Goal: Task Accomplishment & Management: Manage account settings

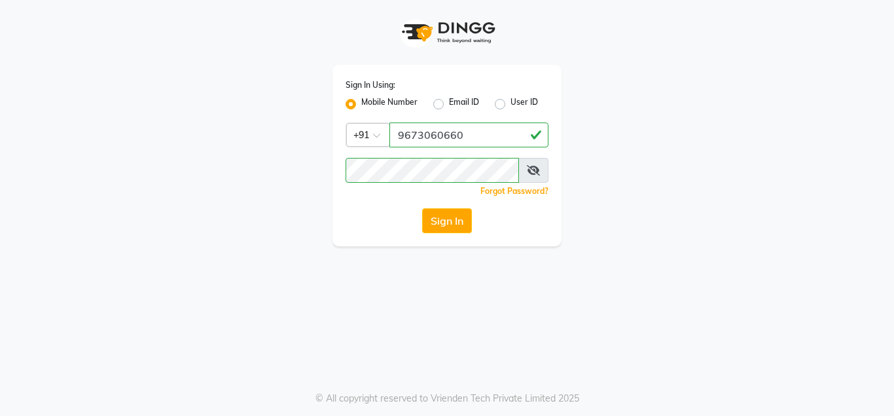
click at [448, 221] on button "Sign In" at bounding box center [447, 220] width 50 height 25
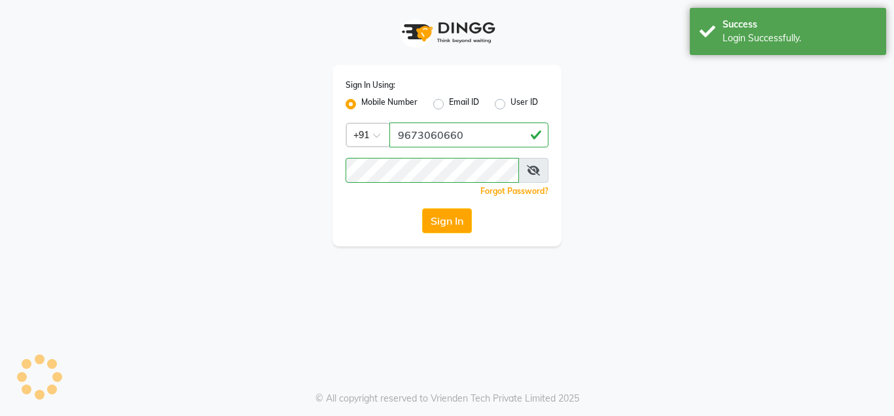
select select "4860"
select select "service"
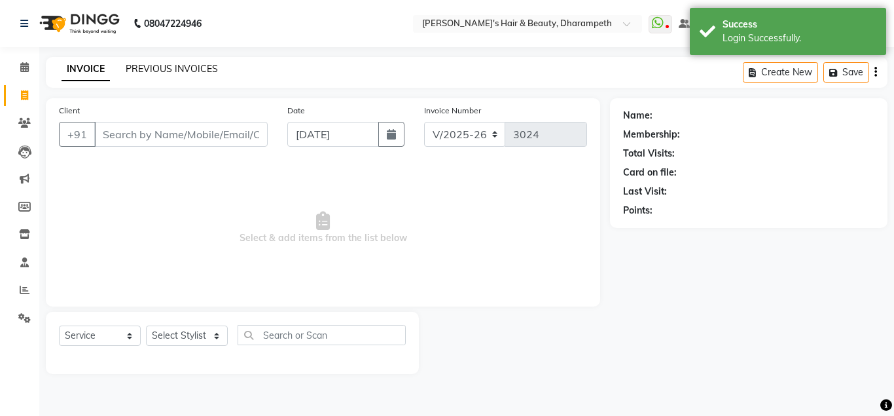
click at [177, 71] on link "PREVIOUS INVOICES" at bounding box center [172, 69] width 92 height 12
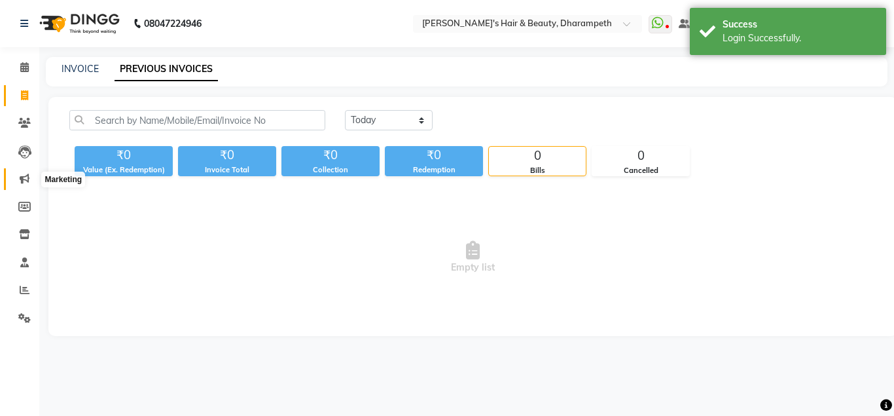
click at [25, 175] on icon at bounding box center [25, 178] width 10 height 10
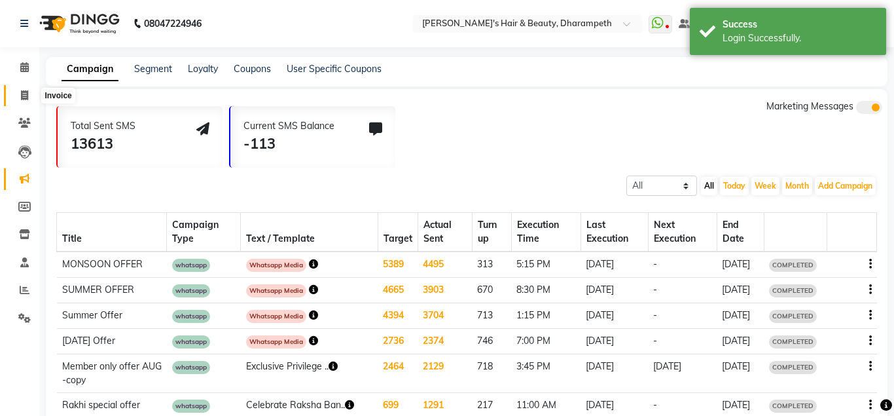
click at [27, 96] on icon at bounding box center [24, 95] width 7 height 10
select select "4860"
select select "service"
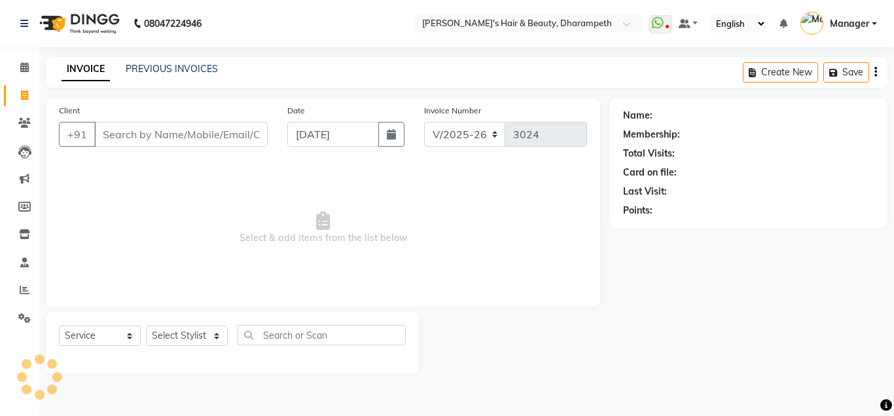
click at [27, 95] on icon at bounding box center [24, 95] width 7 height 10
select select "4860"
select select "service"
click at [157, 130] on input "Client" at bounding box center [180, 134] width 173 height 25
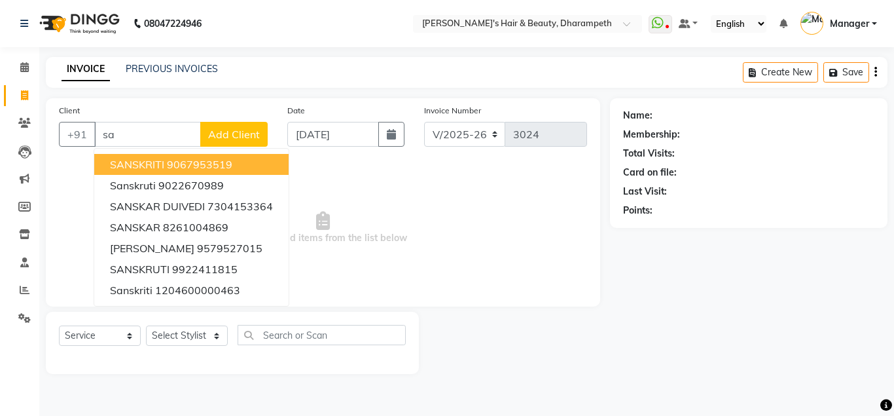
type input "s"
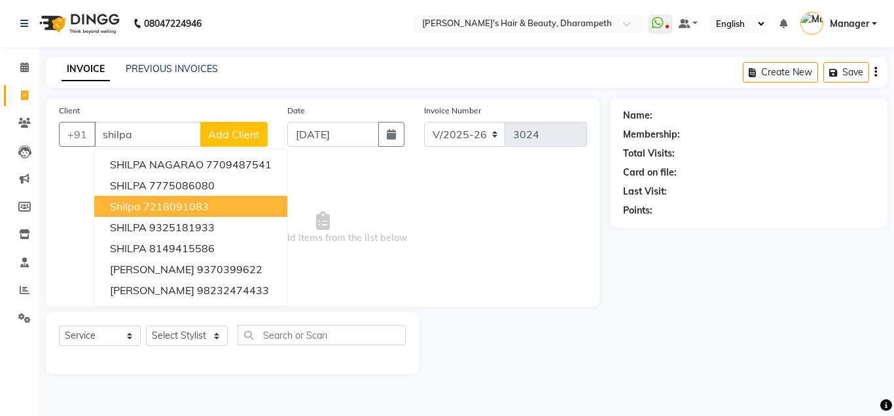
click at [187, 202] on ngb-highlight "7218091083" at bounding box center [175, 206] width 65 height 13
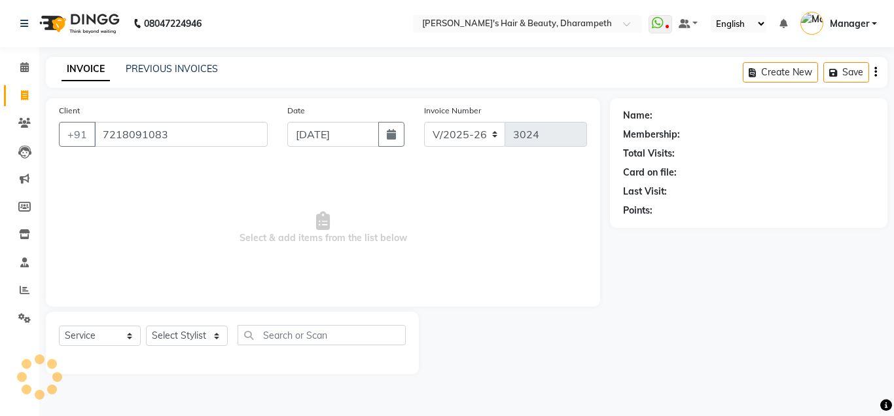
type input "7218091083"
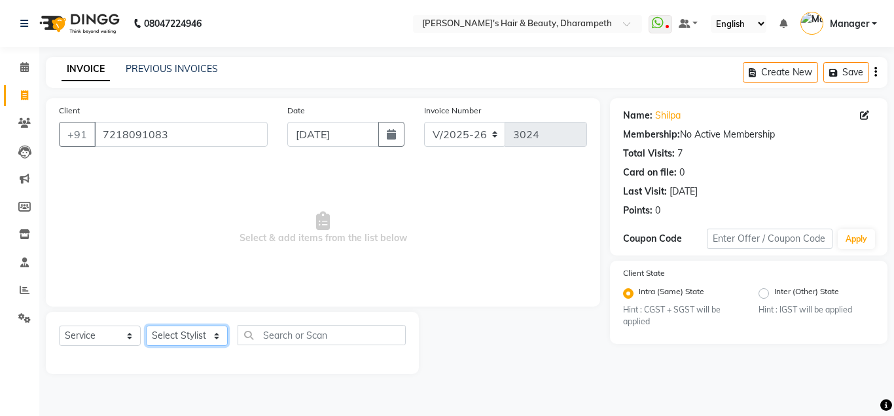
click at [146, 325] on select "Select Stylist Anuj W [PERSON_NAME] [PERSON_NAME] Manager [PERSON_NAME] C [PERS…" at bounding box center [187, 335] width 82 height 20
select select "47812"
click option "[PERSON_NAME] N" at bounding box center [0, 0] width 0 height 0
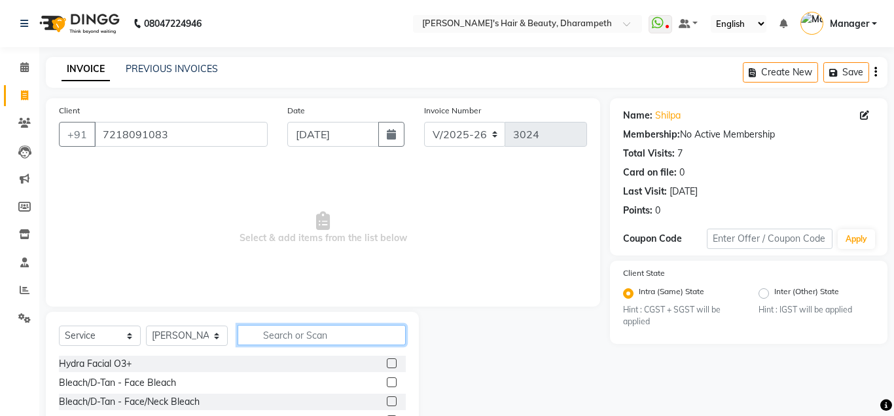
click at [276, 333] on input "text" at bounding box center [322, 335] width 168 height 20
type input "wash"
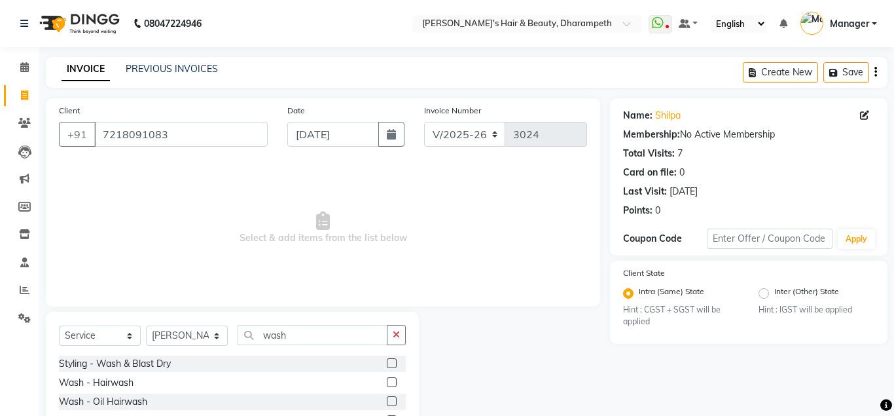
click at [389, 380] on label at bounding box center [392, 382] width 10 height 10
click at [389, 380] on input "checkbox" at bounding box center [391, 382] width 9 height 9
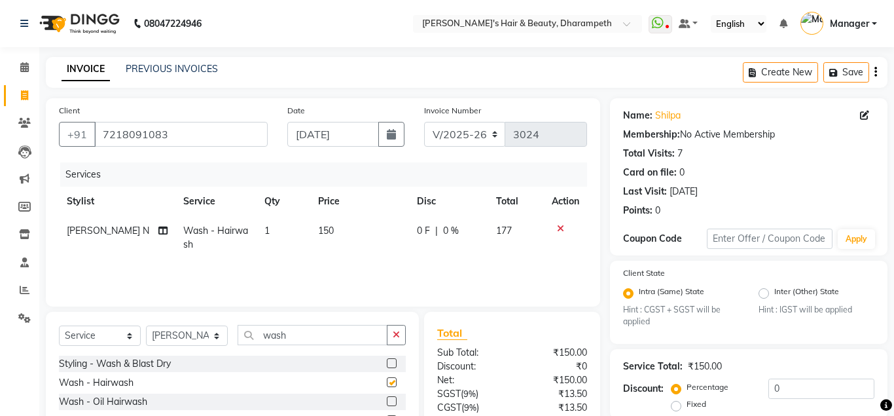
checkbox input "false"
click at [331, 225] on td "150" at bounding box center [359, 237] width 99 height 43
select select "47812"
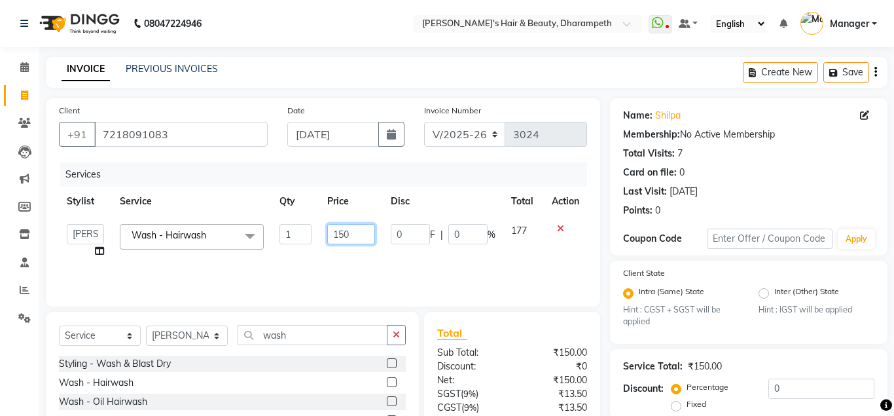
click at [355, 231] on input "150" at bounding box center [351, 234] width 48 height 20
type input "1"
type input "85"
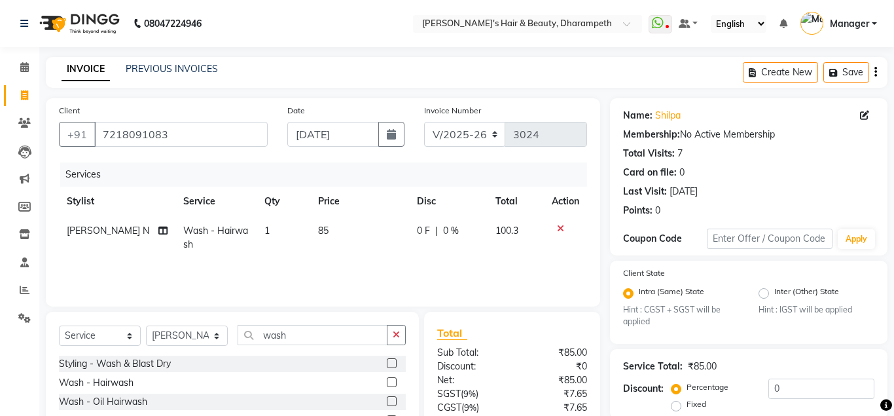
click at [516, 238] on td "100.3" at bounding box center [516, 237] width 56 height 43
select select "47812"
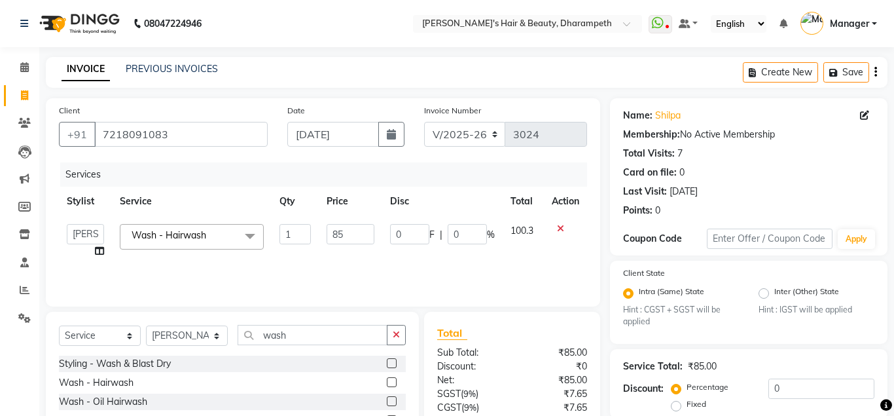
scroll to position [122, 0]
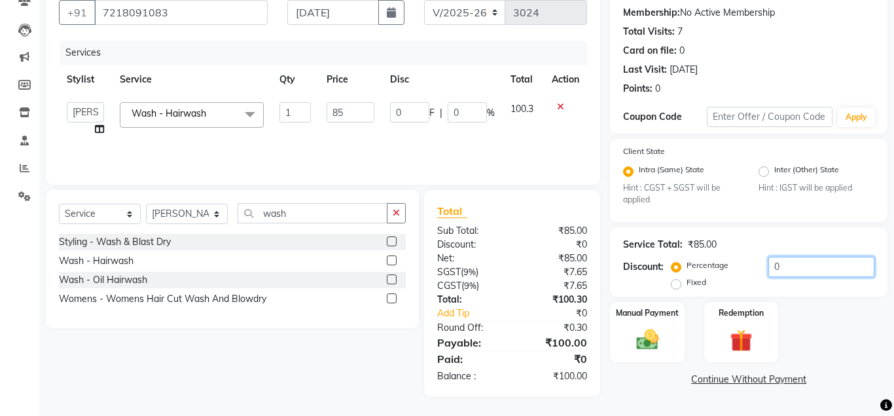
click at [768, 264] on input "0" at bounding box center [821, 267] width 106 height 20
type input "10"
type input "8.5"
type input "10"
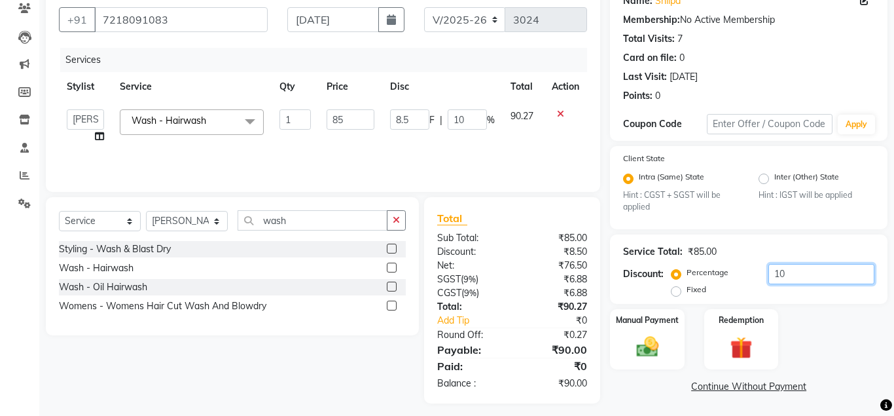
type input "100"
type input "85"
type input "100"
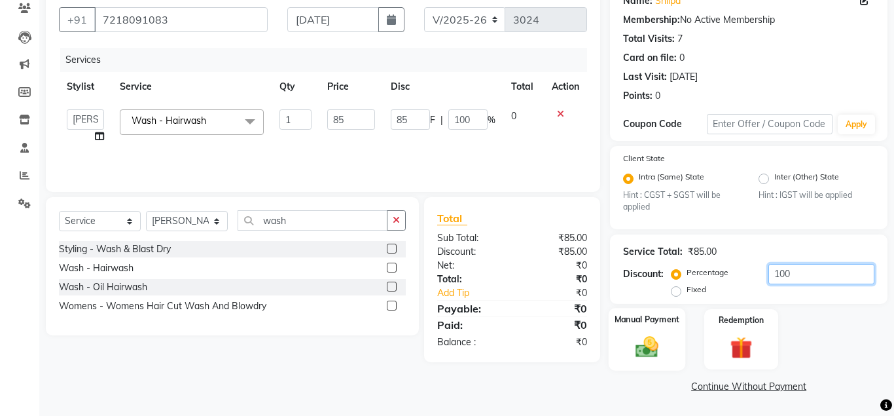
type input "100"
click at [644, 348] on img at bounding box center [646, 347] width 37 height 27
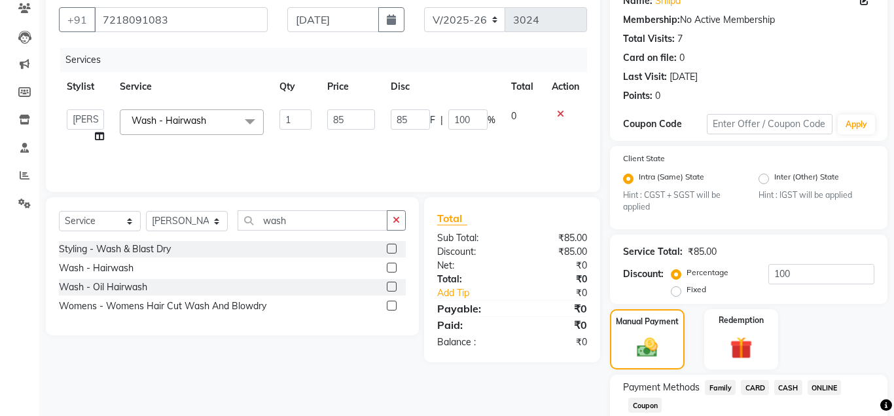
scroll to position [198, 0]
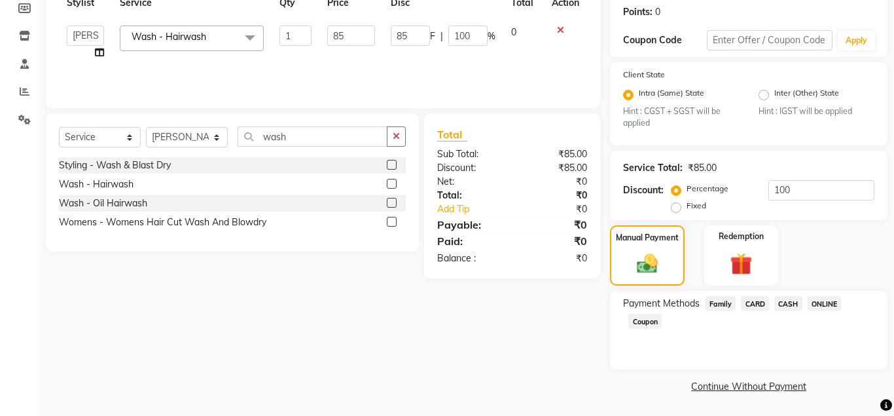
click at [784, 306] on span "CASH" at bounding box center [788, 303] width 28 height 15
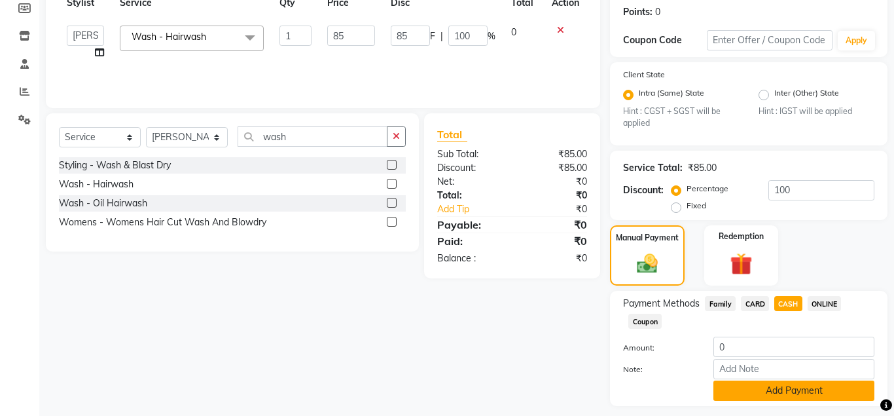
click at [774, 387] on button "Add Payment" at bounding box center [793, 390] width 161 height 20
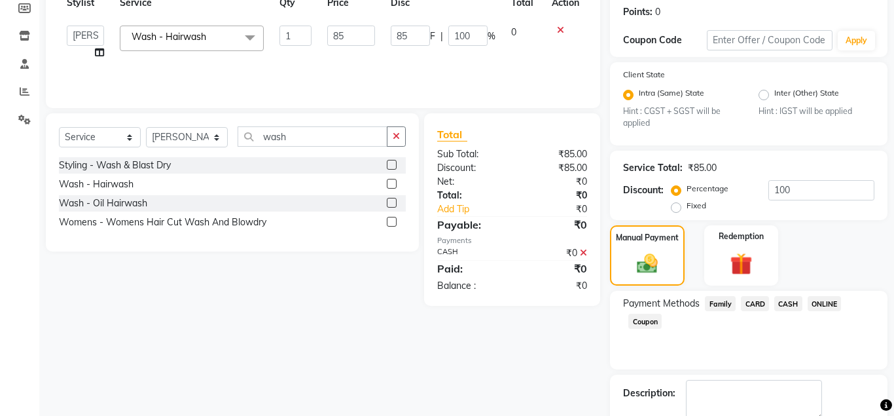
scroll to position [272, 0]
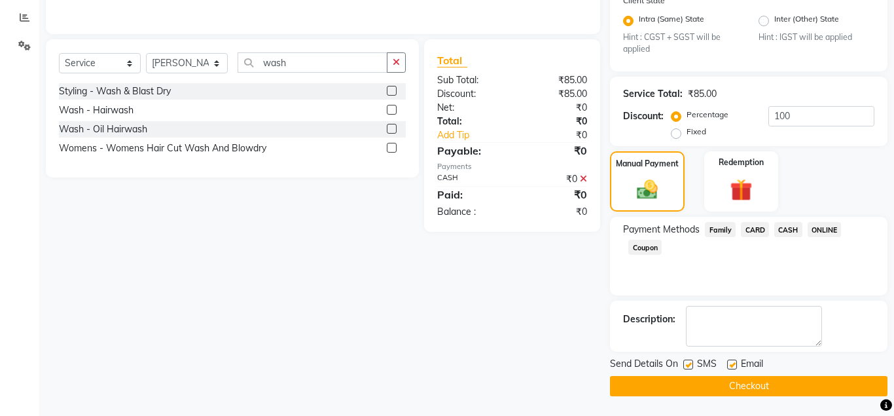
click at [802, 387] on button "Checkout" at bounding box center [749, 386] width 278 height 20
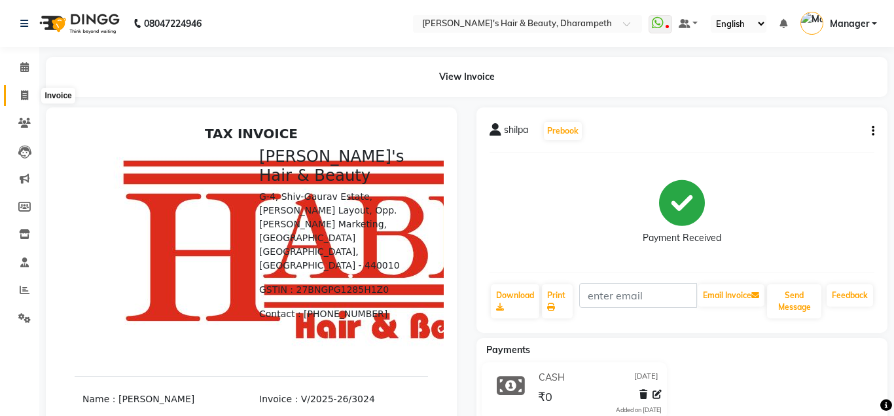
click at [20, 94] on span at bounding box center [24, 95] width 23 height 15
select select "4860"
select select "service"
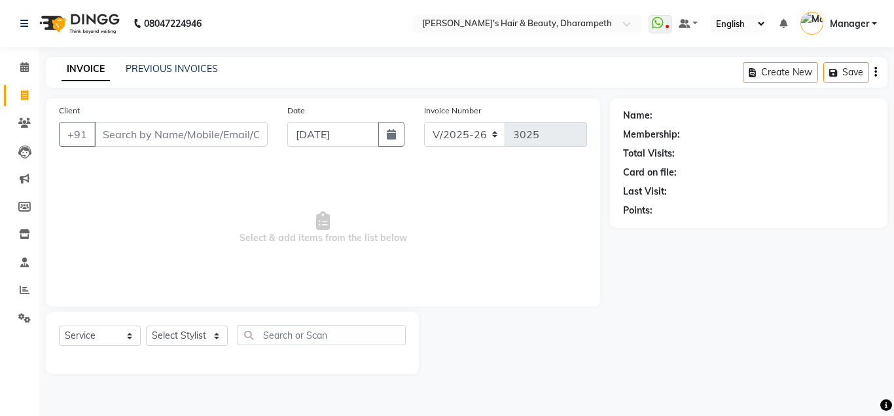
click at [126, 138] on input "Client" at bounding box center [180, 134] width 173 height 25
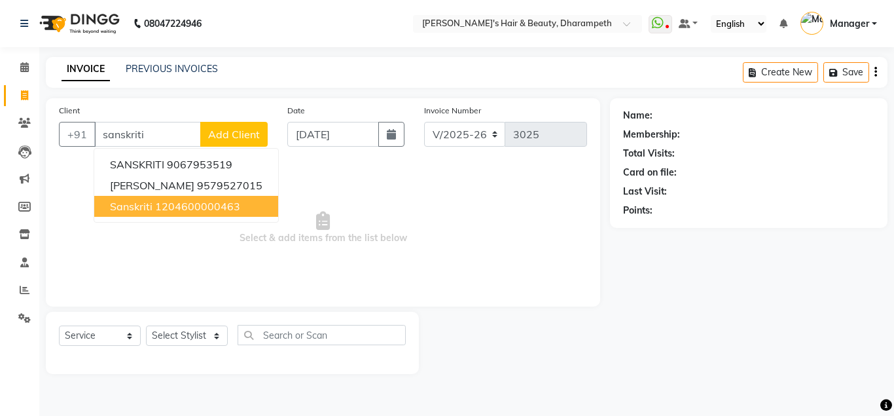
click at [166, 209] on ngb-highlight "1204600000463" at bounding box center [197, 206] width 85 height 13
type input "1204600000463"
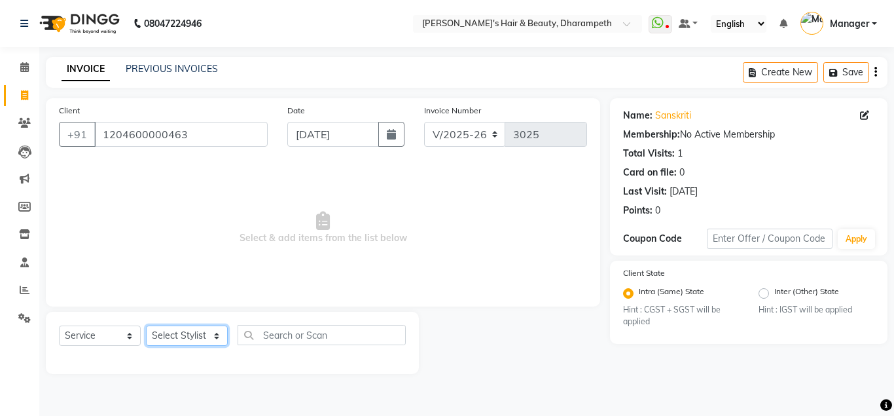
click at [146, 325] on select "Select Stylist Anuj W [PERSON_NAME] [PERSON_NAME] Manager [PERSON_NAME] C [PERS…" at bounding box center [187, 335] width 82 height 20
select select "47812"
click option "[PERSON_NAME] N" at bounding box center [0, 0] width 0 height 0
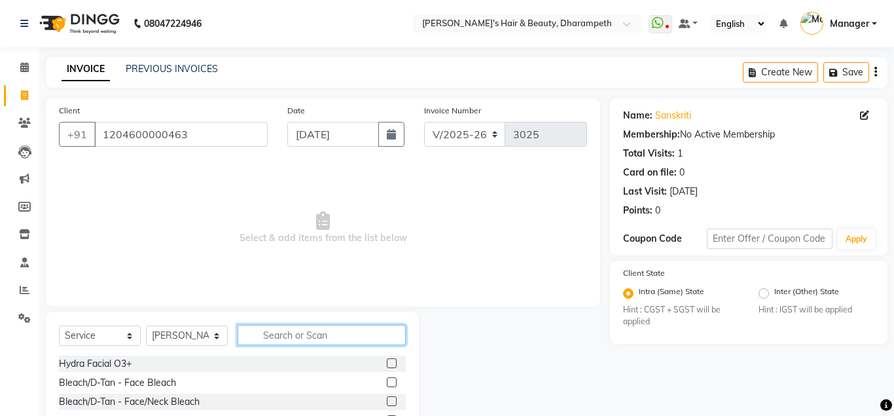
click at [306, 342] on input "text" at bounding box center [322, 335] width 168 height 20
type input "wash"
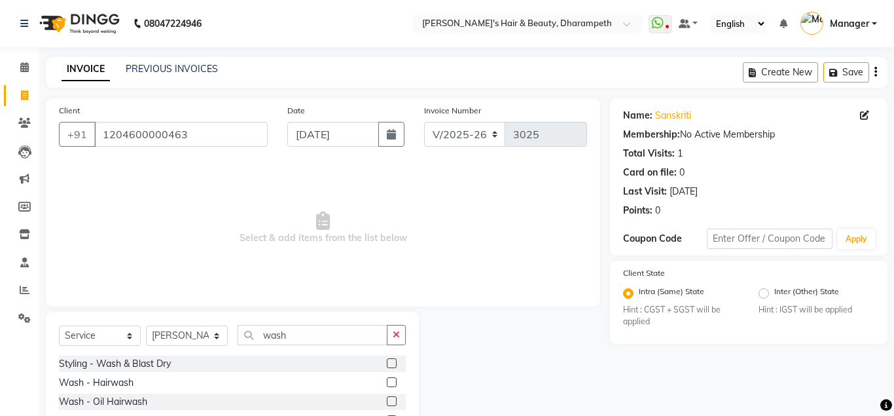
click at [391, 362] on label at bounding box center [392, 363] width 10 height 10
click at [391, 362] on input "checkbox" at bounding box center [391, 363] width 9 height 9
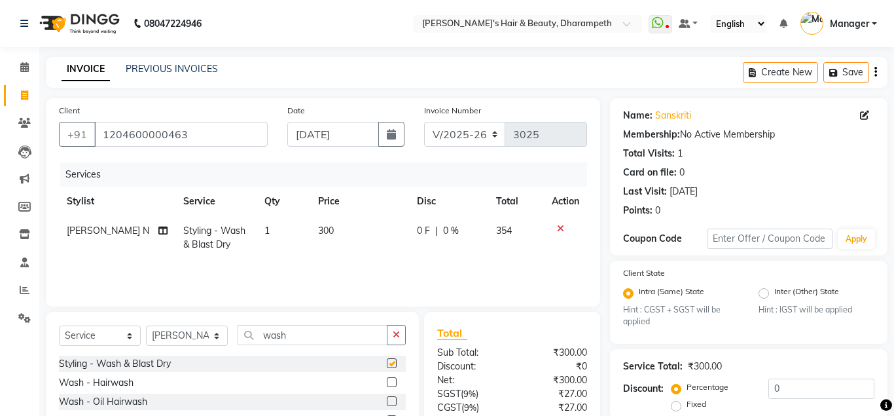
checkbox input "false"
click at [281, 337] on input "wash" at bounding box center [313, 335] width 150 height 20
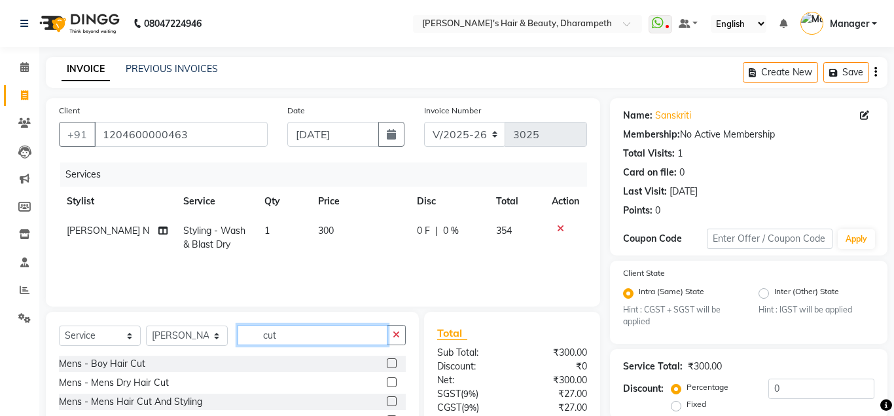
type input "cut"
click at [391, 399] on label at bounding box center [392, 401] width 10 height 10
click at [391, 399] on input "checkbox" at bounding box center [391, 401] width 9 height 9
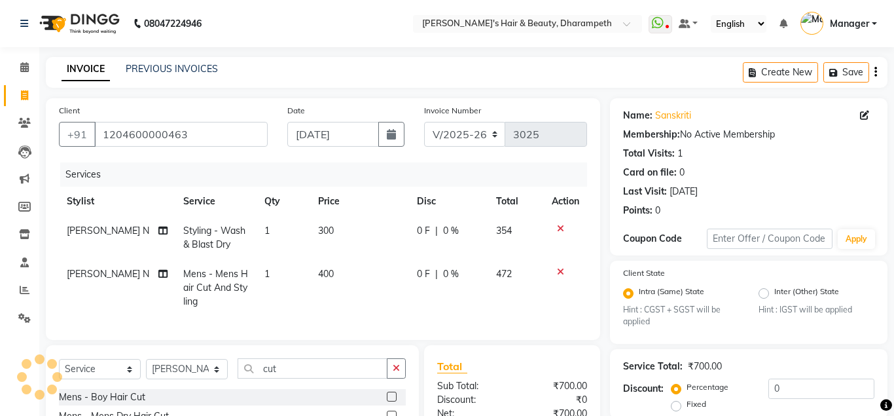
checkbox input "false"
drag, startPoint x: 824, startPoint y: 187, endPoint x: 893, endPoint y: 162, distance: 73.5
click at [893, 162] on div "Name: Sanskriti Membership: No Active Membership Total Visits: 1 Card on file: …" at bounding box center [753, 318] width 287 height 440
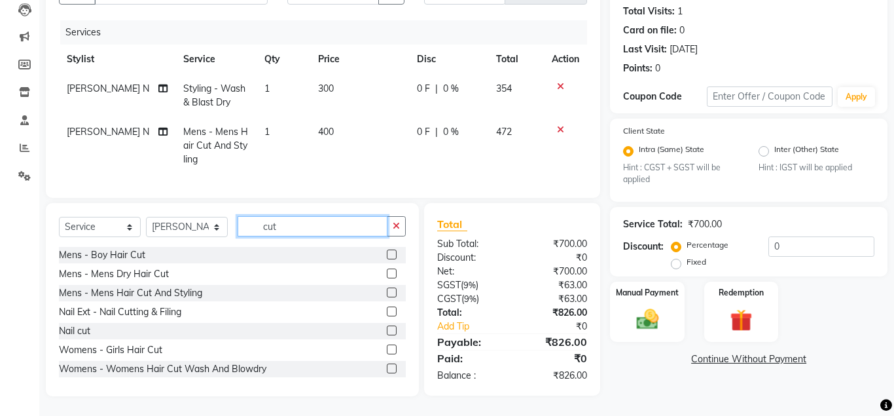
click at [274, 223] on input "cut" at bounding box center [313, 226] width 150 height 20
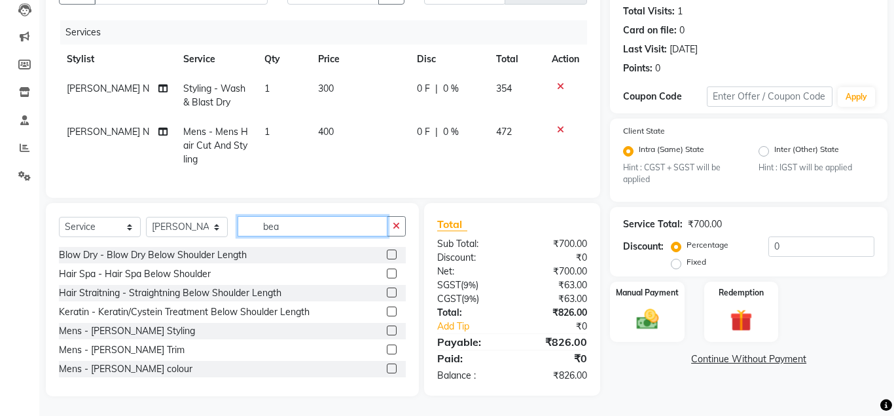
scroll to position [141, 0]
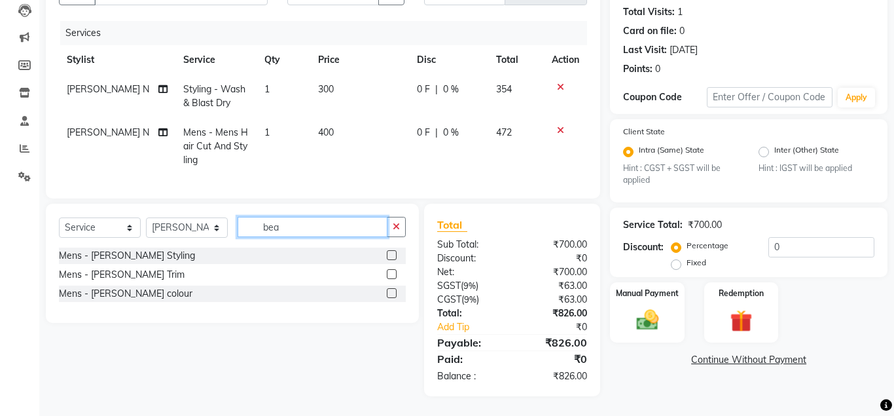
type input "bea"
click at [392, 272] on label at bounding box center [392, 274] width 10 height 10
click at [392, 272] on input "checkbox" at bounding box center [391, 274] width 9 height 9
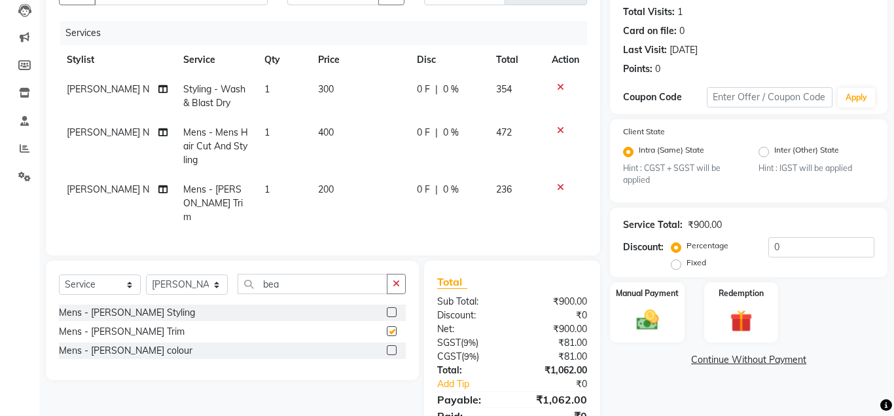
checkbox input "false"
click at [272, 274] on input "bea" at bounding box center [313, 284] width 150 height 20
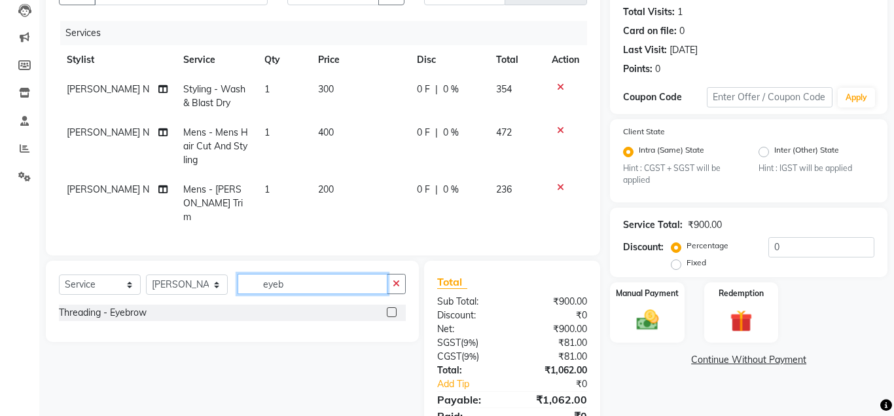
type input "eyeb"
click at [395, 307] on label at bounding box center [392, 312] width 10 height 10
click at [395, 308] on input "checkbox" at bounding box center [391, 312] width 9 height 9
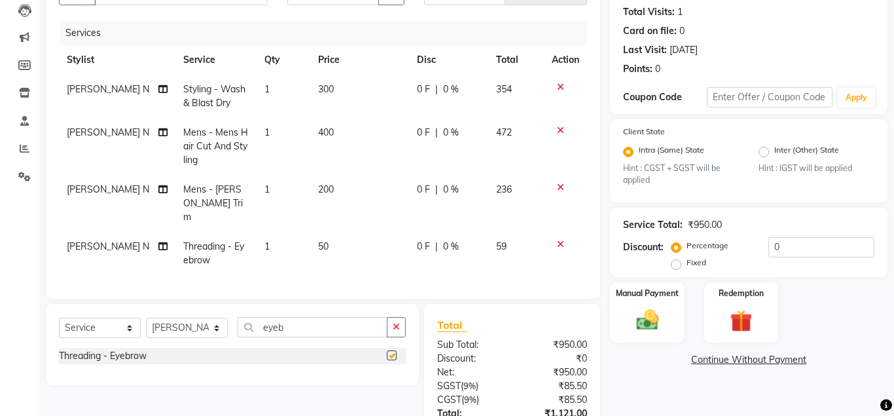
checkbox input "false"
click at [271, 317] on input "eyeb" at bounding box center [313, 327] width 150 height 20
type input "upp"
click at [392, 369] on label at bounding box center [392, 374] width 10 height 10
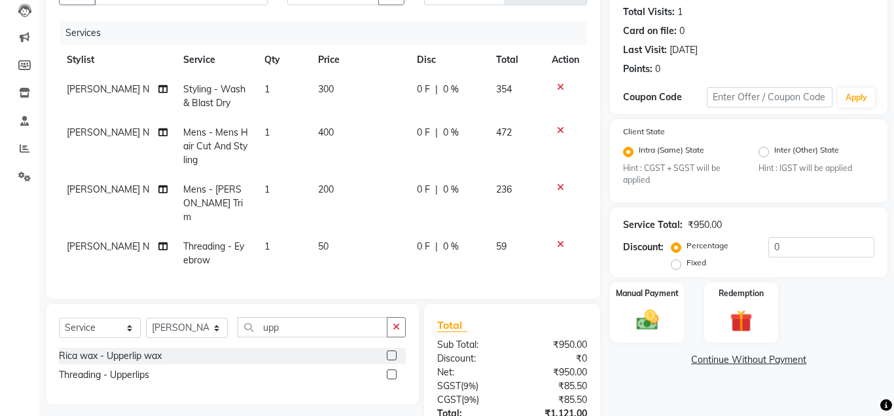
click at [392, 370] on input "checkbox" at bounding box center [391, 374] width 9 height 9
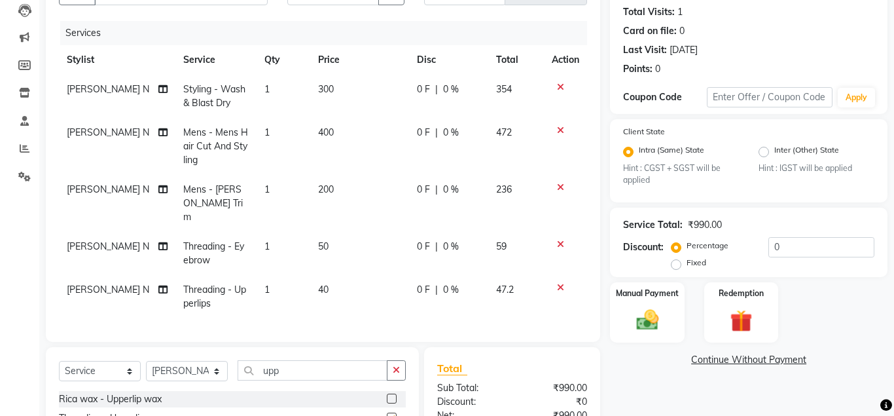
checkbox input "false"
click at [348, 298] on td "40" at bounding box center [359, 296] width 99 height 43
select select "47812"
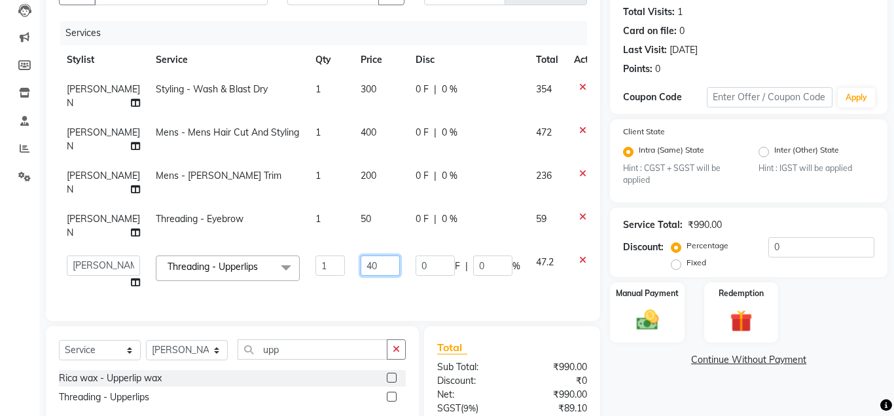
click at [361, 270] on input "40" at bounding box center [380, 265] width 39 height 20
type input "42.5"
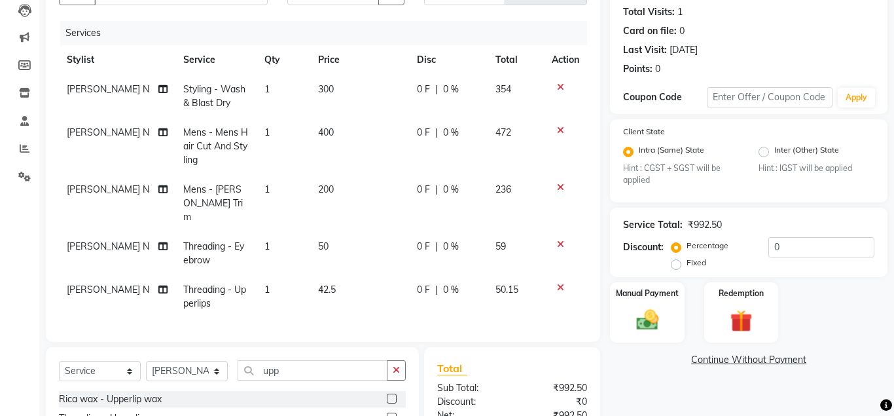
click at [516, 259] on tbody "[PERSON_NAME] N Styling - Wash & Blast Dry 1 300 0 F | 0 % 354 [PERSON_NAME] N …" at bounding box center [323, 196] width 528 height 243
click at [333, 232] on td "50" at bounding box center [359, 253] width 99 height 43
select select "47812"
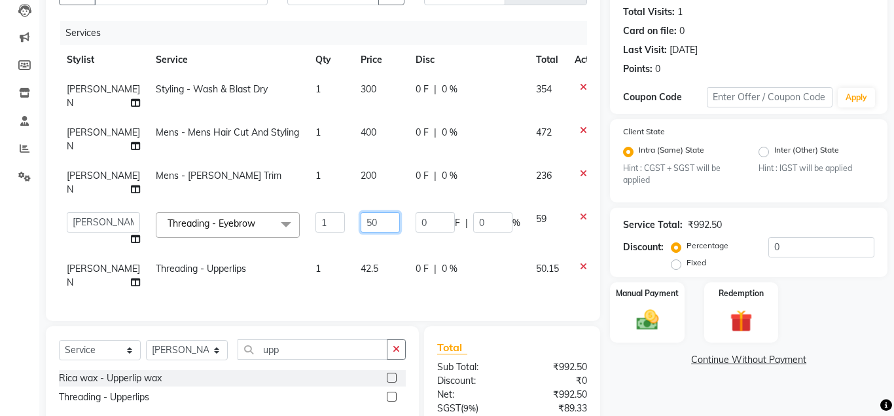
click at [361, 229] on input "50" at bounding box center [380, 222] width 39 height 20
type input "51"
click at [533, 223] on td "59" at bounding box center [547, 229] width 39 height 50
select select "47812"
click at [354, 173] on td "200" at bounding box center [380, 182] width 55 height 43
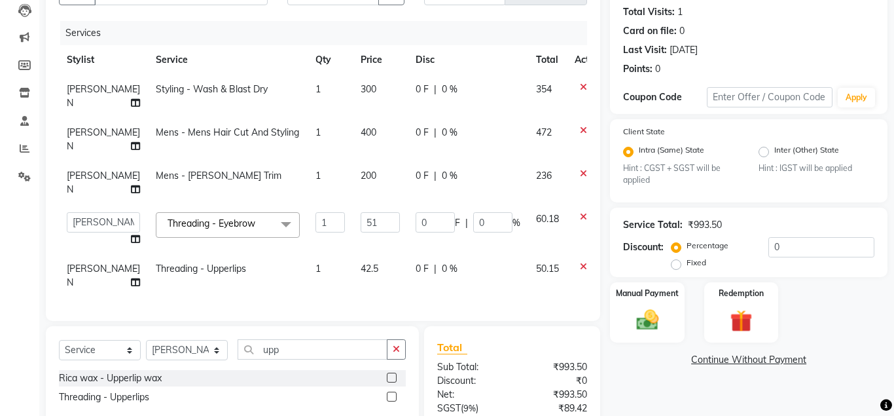
select select "47812"
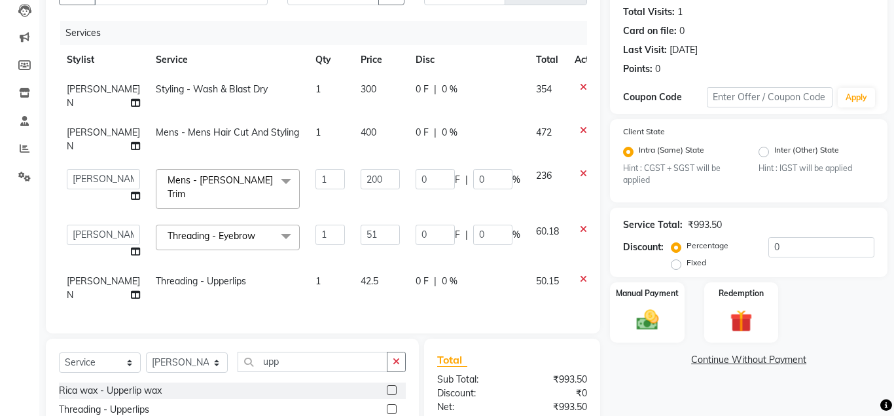
click at [361, 173] on input "200" at bounding box center [380, 179] width 39 height 20
type input "212"
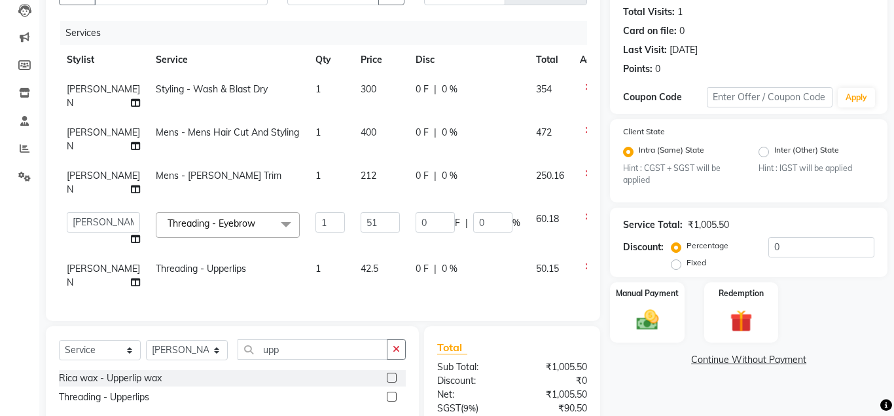
click at [536, 172] on span "250.16" at bounding box center [550, 176] width 28 height 12
select select "47812"
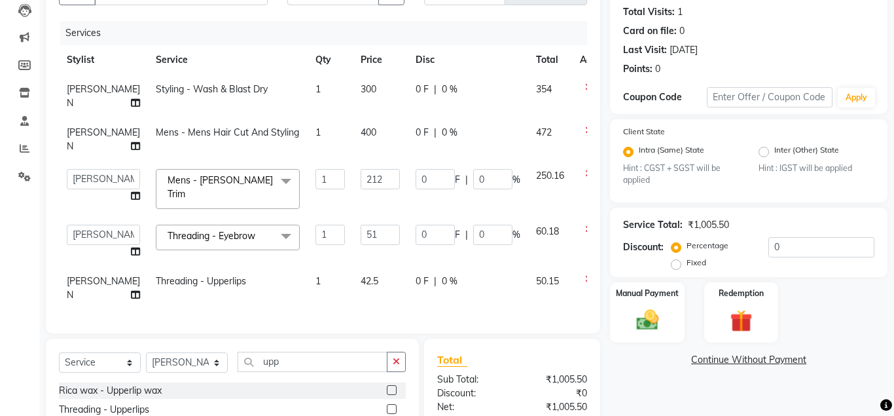
click at [361, 134] on span "400" at bounding box center [369, 132] width 16 height 12
select select "47812"
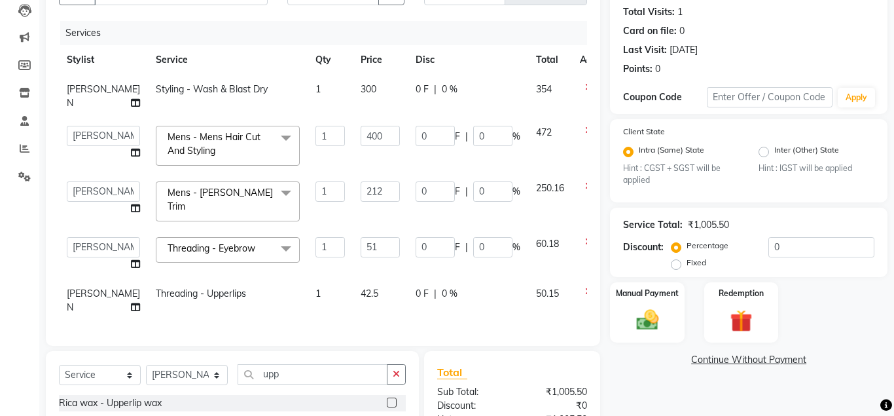
click at [361, 134] on input "400" at bounding box center [380, 136] width 39 height 20
type input "296.6"
click at [528, 134] on td "472" at bounding box center [550, 146] width 44 height 56
select select "47812"
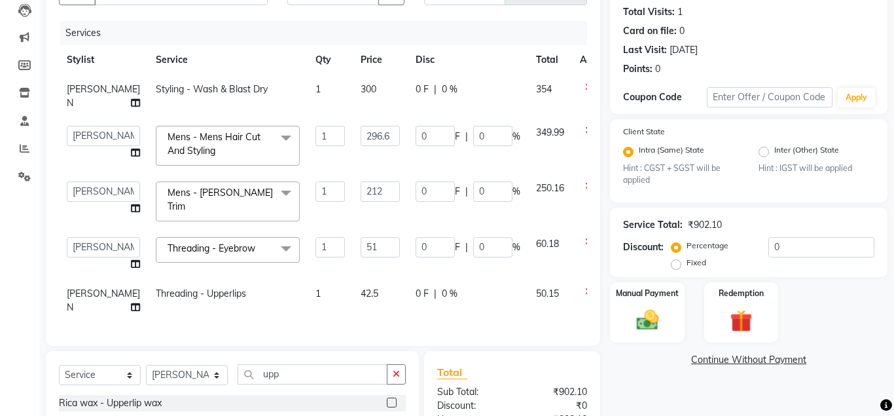
click at [353, 96] on td "300" at bounding box center [380, 96] width 55 height 43
select select "47812"
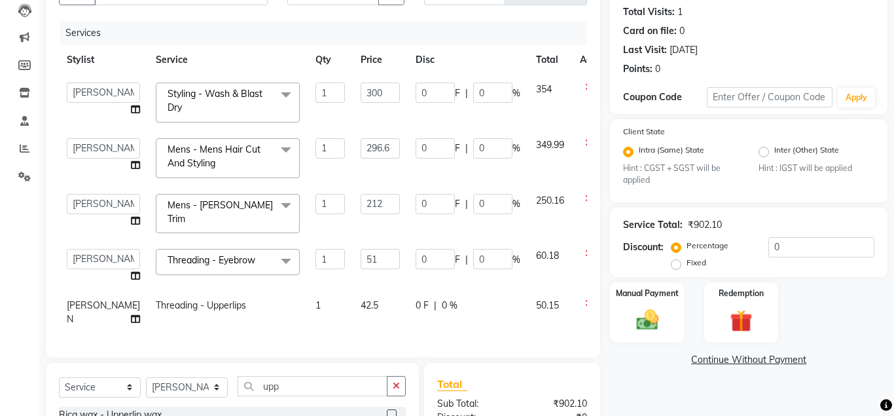
click at [361, 96] on input "300" at bounding box center [380, 92] width 39 height 20
type input "508.5"
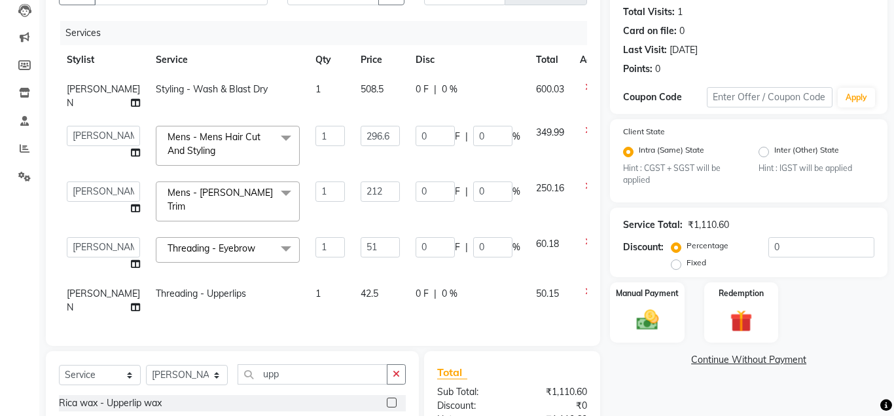
click at [528, 96] on td "600.03" at bounding box center [550, 96] width 44 height 43
select select "47812"
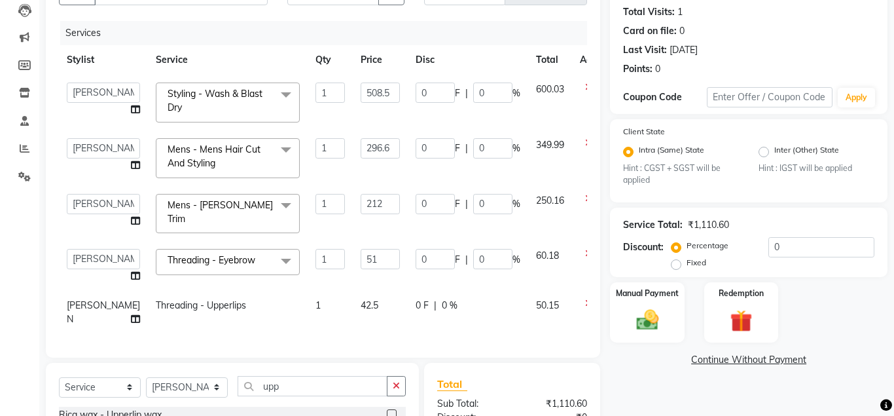
scroll to position [309, 0]
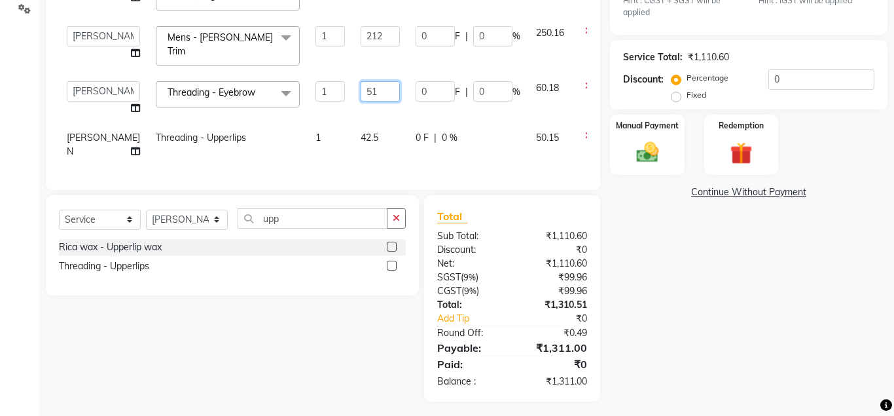
click at [361, 81] on input "51" at bounding box center [380, 91] width 39 height 20
type input "50.6"
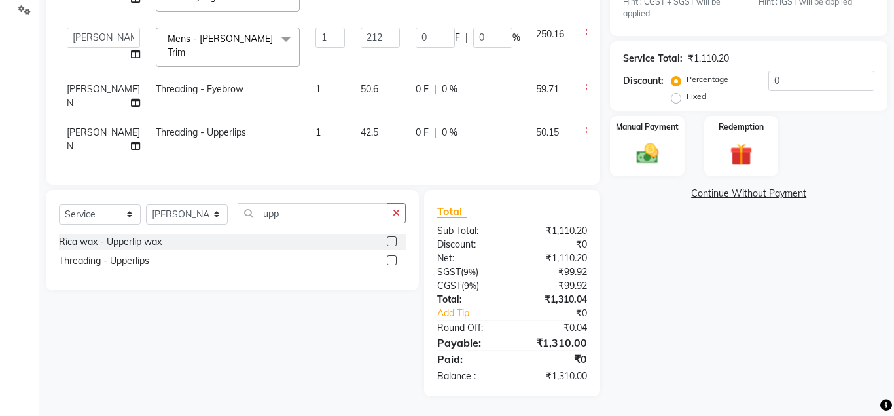
scroll to position [302, 0]
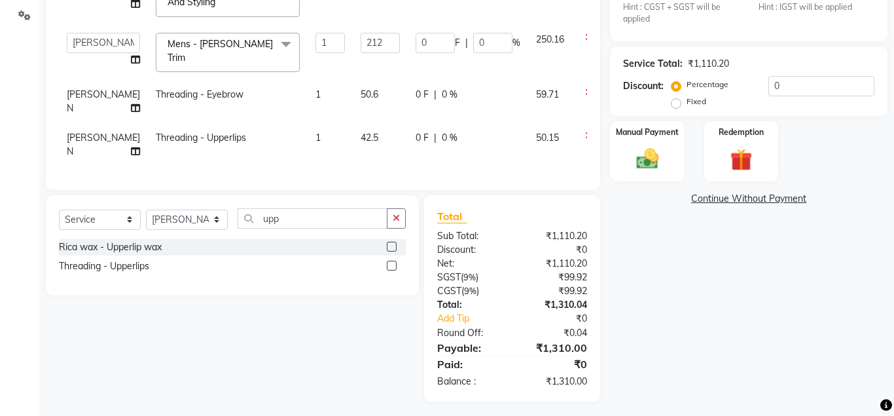
click at [536, 88] on span "59.71" at bounding box center [547, 94] width 23 height 12
select select "47812"
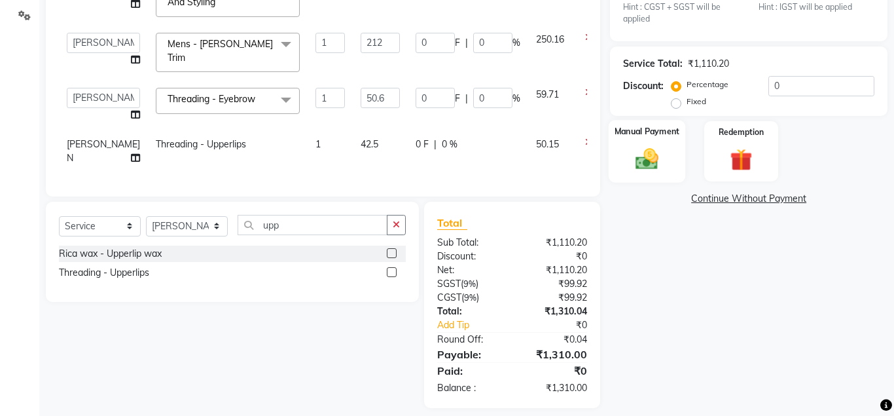
click at [642, 160] on img at bounding box center [646, 159] width 37 height 27
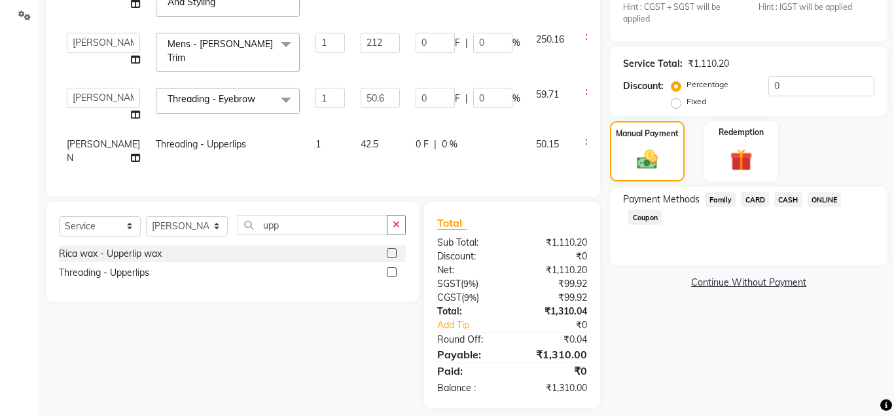
click at [818, 204] on span "ONLINE" at bounding box center [825, 199] width 34 height 15
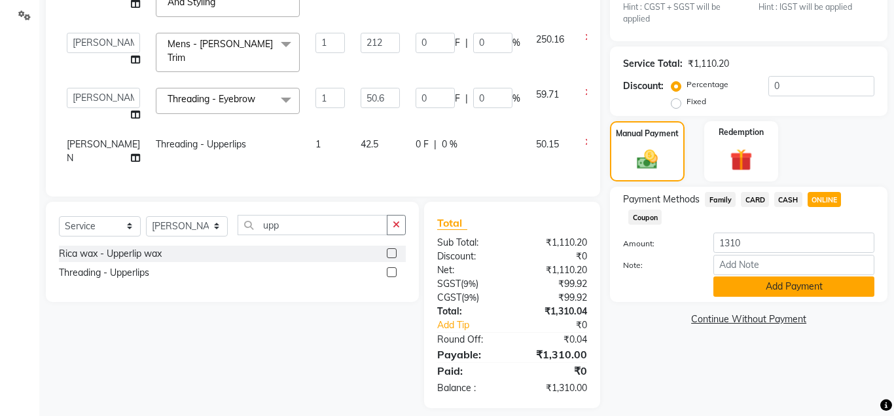
click at [790, 289] on button "Add Payment" at bounding box center [793, 286] width 161 height 20
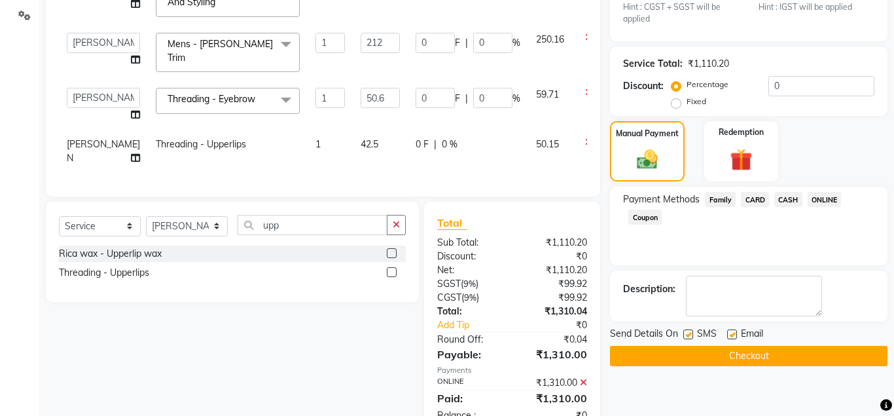
click at [783, 351] on button "Checkout" at bounding box center [749, 356] width 278 height 20
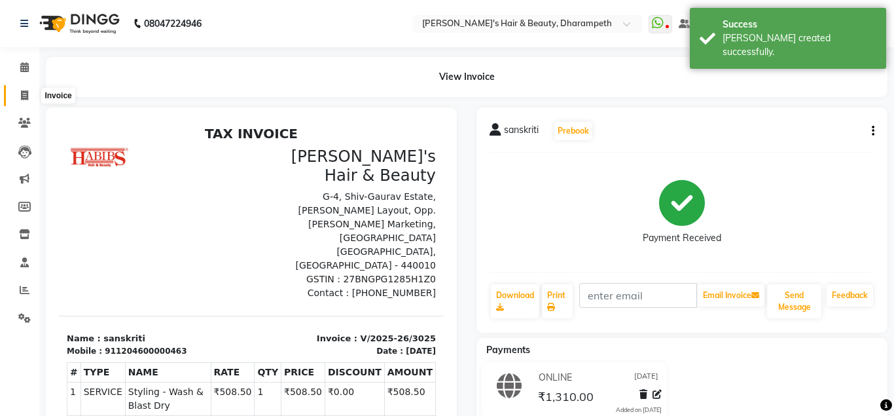
click at [27, 97] on icon at bounding box center [24, 95] width 7 height 10
select select "4860"
select select "service"
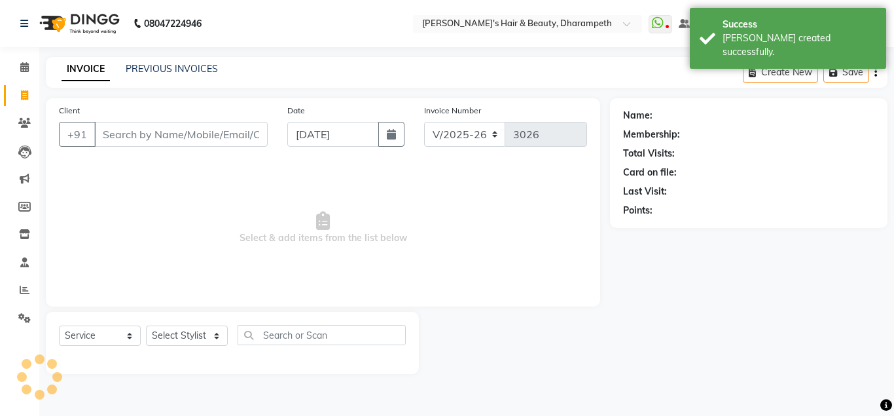
click at [154, 139] on input "Client" at bounding box center [180, 134] width 173 height 25
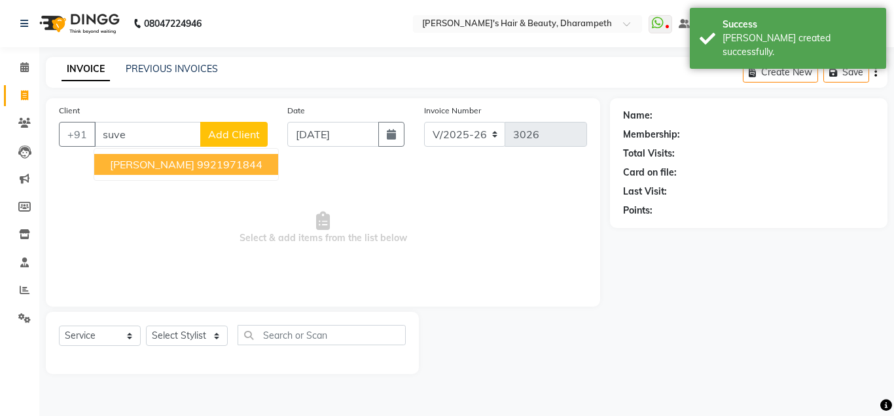
click at [194, 173] on button "[PERSON_NAME] 9921971844" at bounding box center [186, 164] width 184 height 21
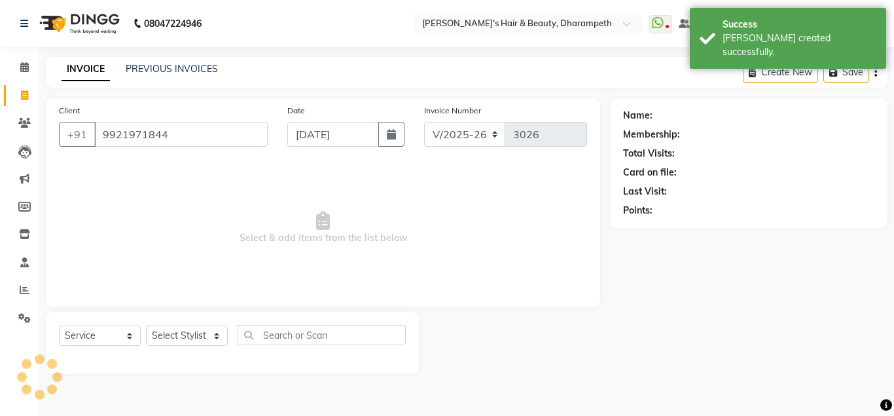
type input "9921971844"
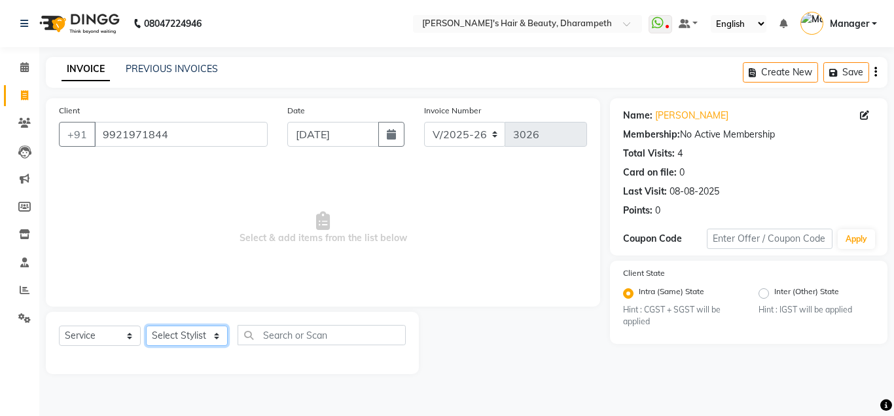
click at [146, 325] on select "Select Stylist Anuj W [PERSON_NAME] [PERSON_NAME] Manager [PERSON_NAME] C [PERS…" at bounding box center [187, 335] width 82 height 20
select select "47812"
click option "[PERSON_NAME] N" at bounding box center [0, 0] width 0 height 0
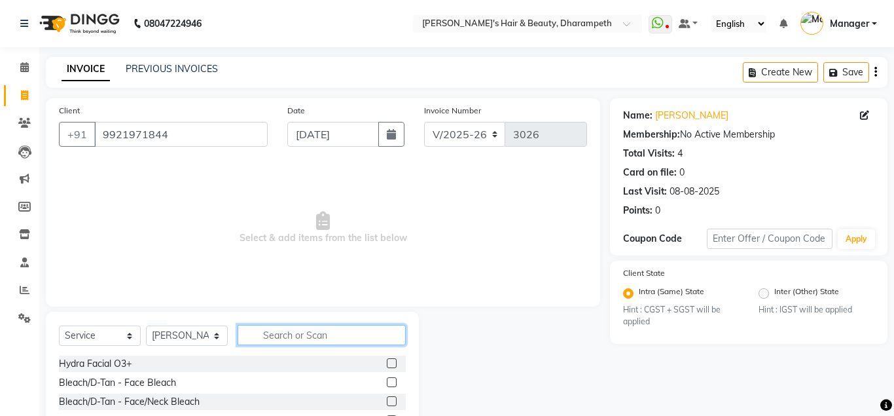
click at [306, 335] on input "text" at bounding box center [322, 335] width 168 height 20
type input "cut"
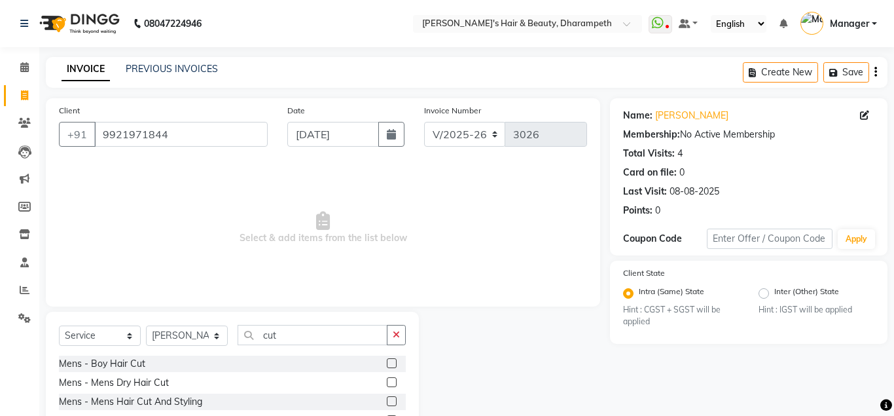
click at [388, 400] on label at bounding box center [392, 401] width 10 height 10
click at [388, 400] on input "checkbox" at bounding box center [391, 401] width 9 height 9
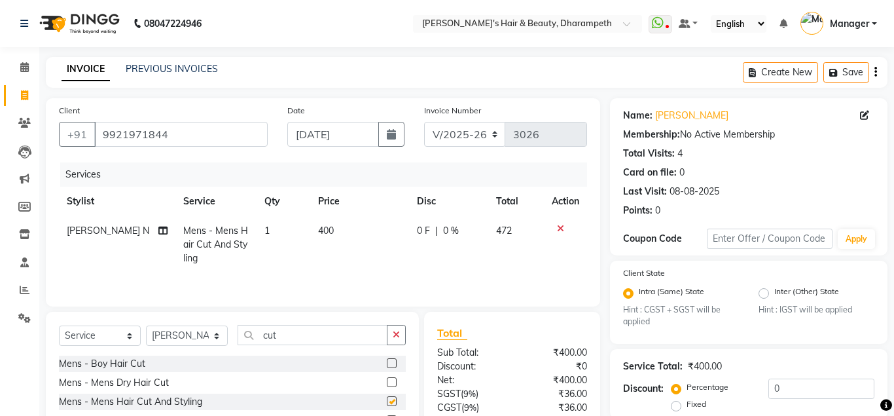
checkbox input "false"
click at [329, 241] on td "400" at bounding box center [359, 244] width 99 height 57
select select "47812"
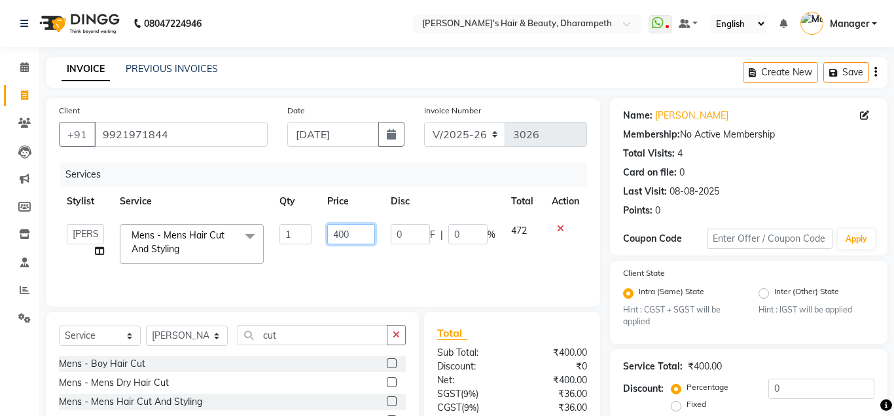
click at [348, 236] on input "400" at bounding box center [351, 234] width 48 height 20
type input "296"
type input "296.7"
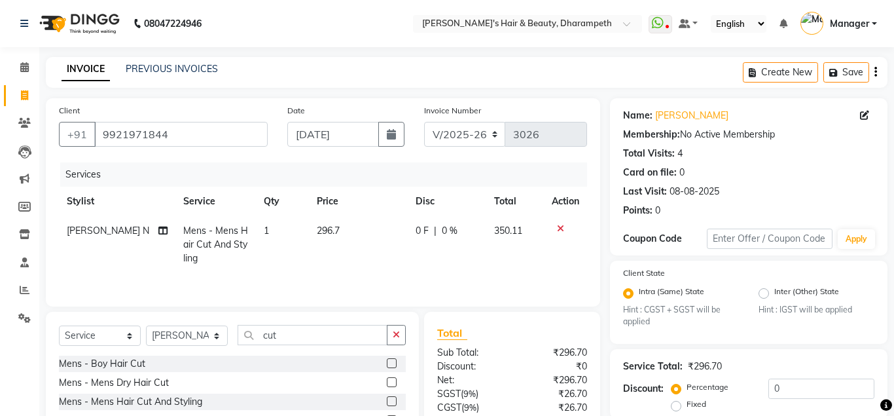
click at [531, 235] on td "350.11" at bounding box center [515, 244] width 58 height 57
select select "47812"
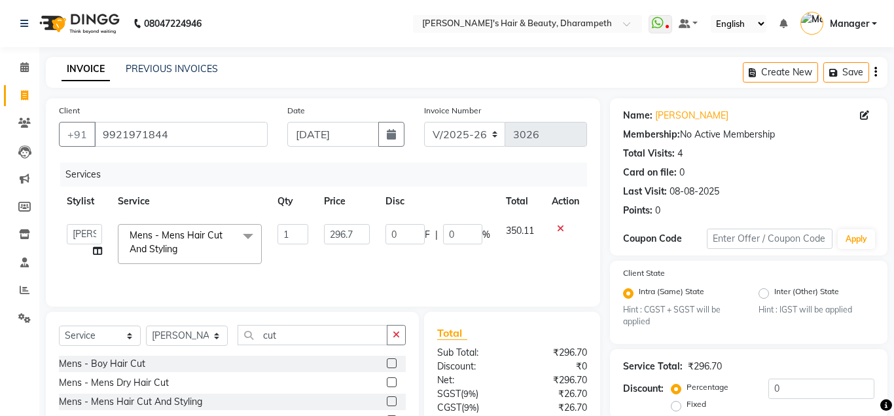
scroll to position [122, 0]
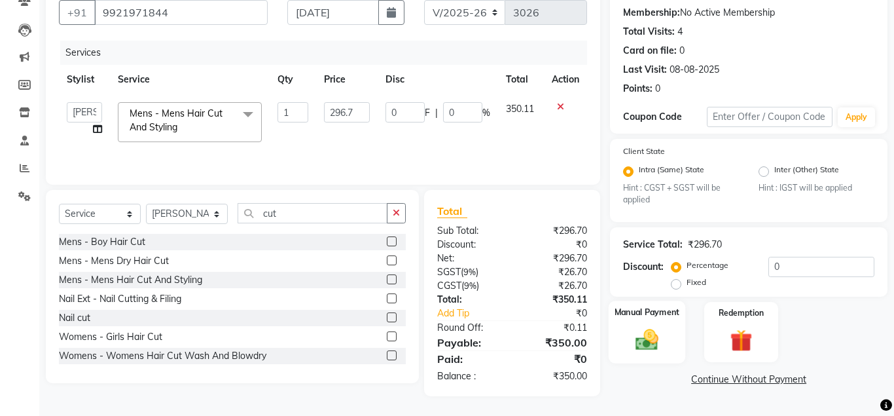
click at [640, 341] on img at bounding box center [646, 340] width 37 height 27
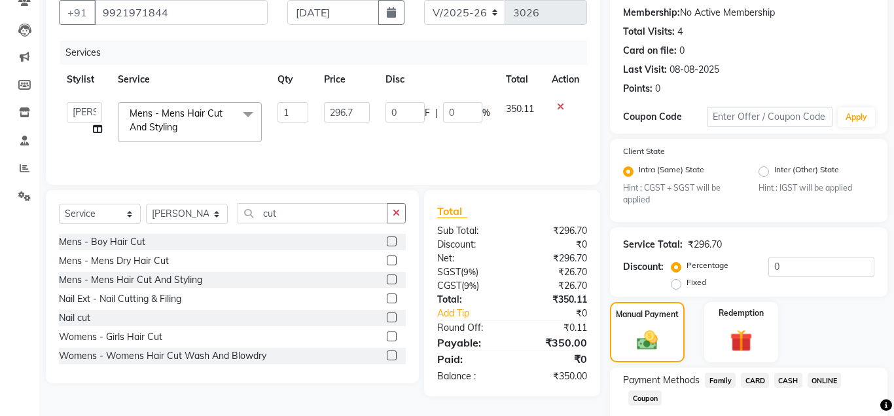
click at [833, 376] on span "ONLINE" at bounding box center [825, 379] width 34 height 15
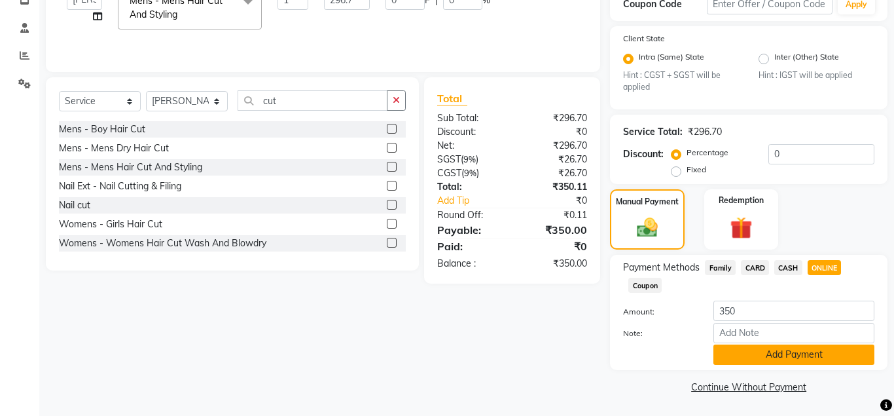
click at [799, 348] on button "Add Payment" at bounding box center [793, 354] width 161 height 20
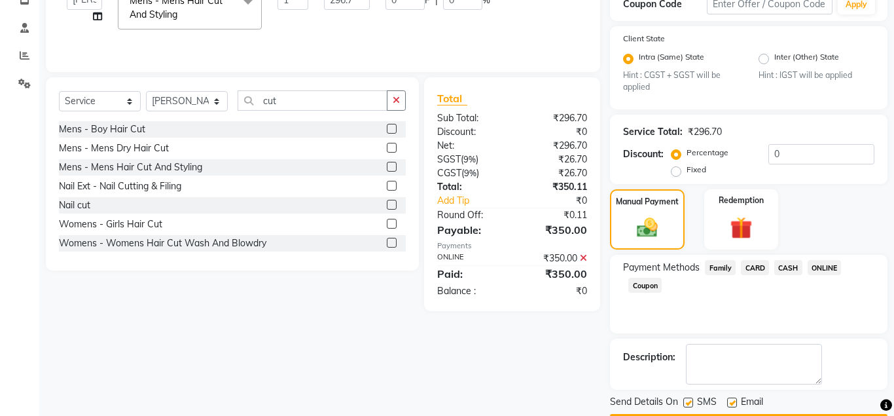
scroll to position [272, 0]
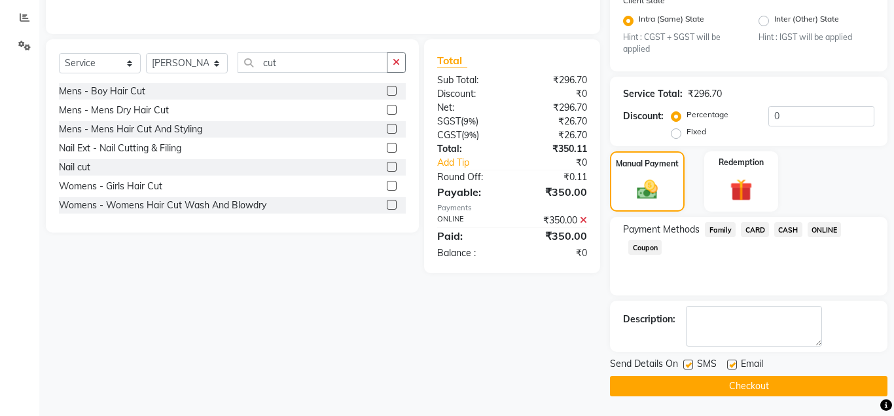
click at [785, 390] on button "Checkout" at bounding box center [749, 386] width 278 height 20
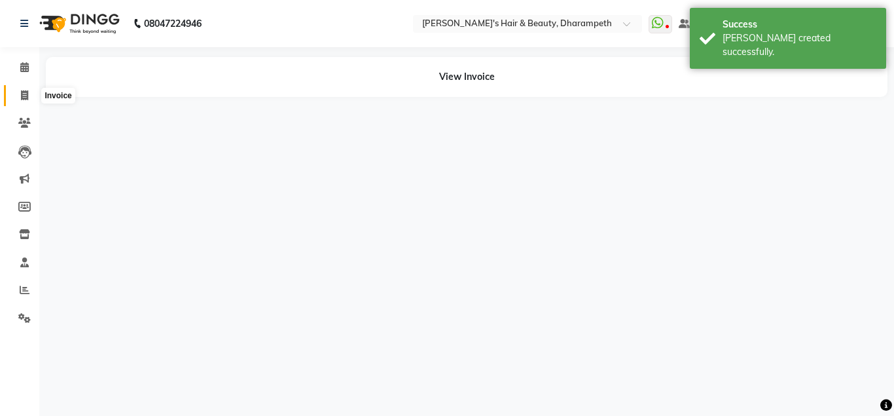
click at [31, 90] on span at bounding box center [24, 95] width 23 height 15
select select "4860"
select select "service"
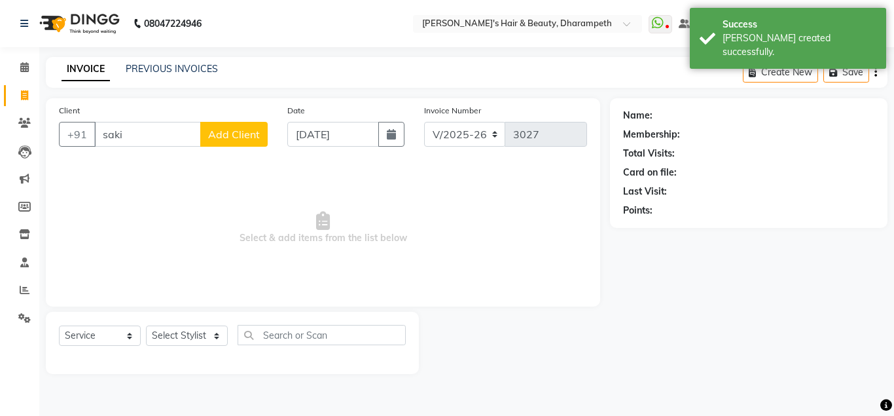
type input "saki"
click at [232, 142] on button "Add Client" at bounding box center [233, 134] width 67 height 25
select select "22"
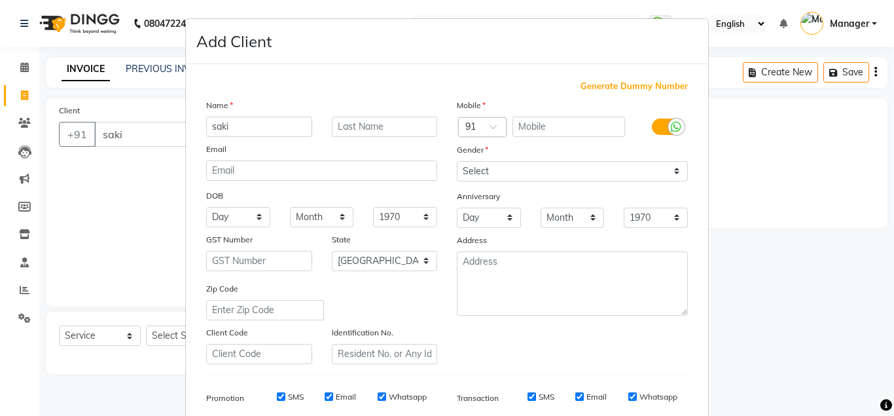
click at [609, 86] on span "Generate Dummy Number" at bounding box center [634, 86] width 107 height 13
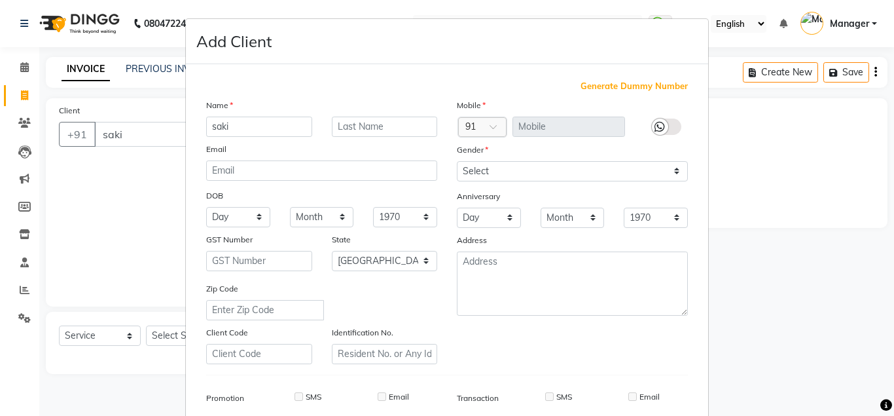
type input "1204600000536"
checkbox input "false"
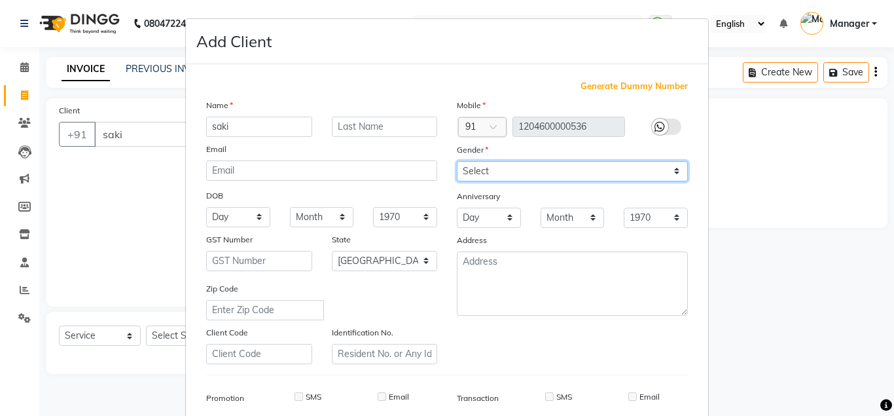
click at [457, 161] on select "Select [DEMOGRAPHIC_DATA] [DEMOGRAPHIC_DATA] Other Prefer Not To Say" at bounding box center [572, 171] width 231 height 20
select select "[DEMOGRAPHIC_DATA]"
click option "[DEMOGRAPHIC_DATA]" at bounding box center [0, 0] width 0 height 0
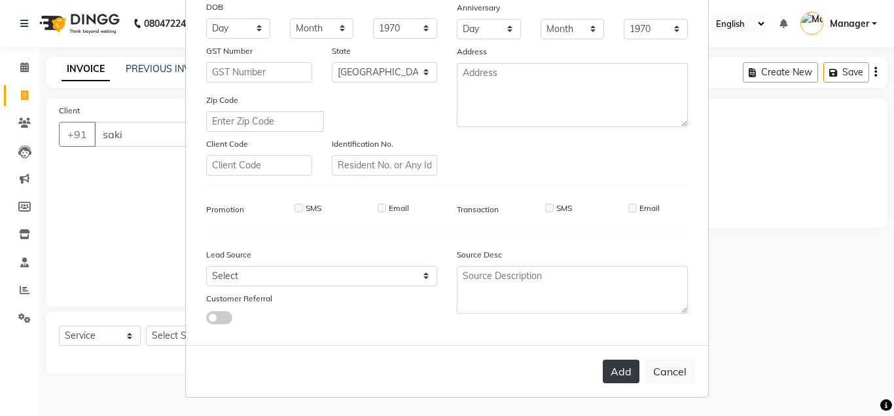
click at [625, 373] on button "Add" at bounding box center [621, 371] width 37 height 24
type input "1204600000536"
select select
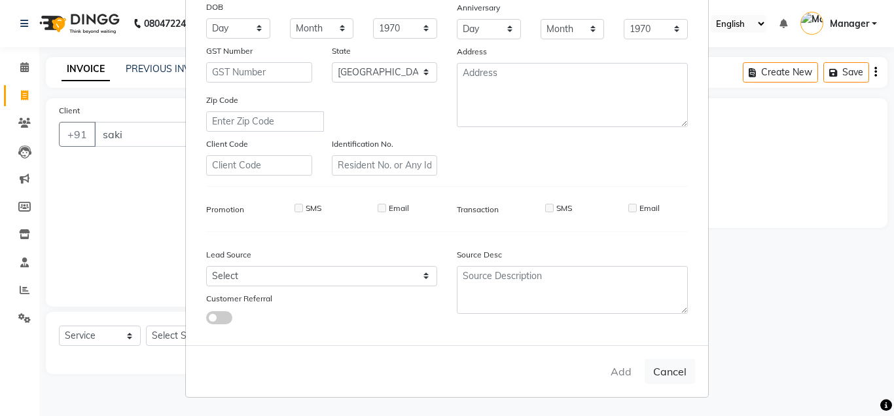
select select "null"
select select
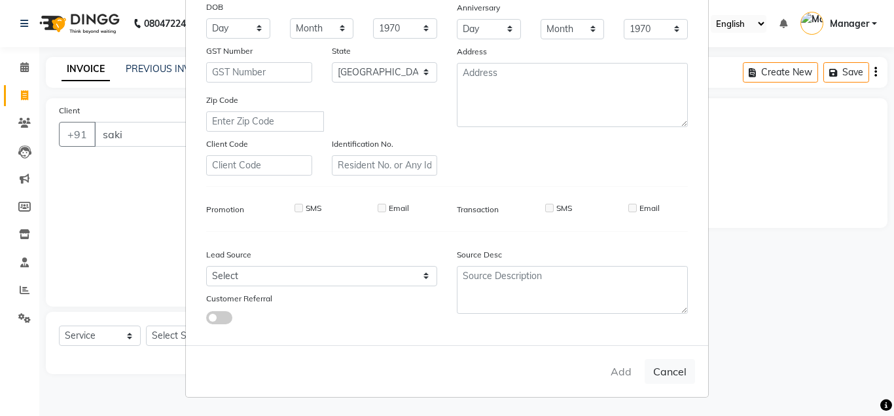
checkbox input "false"
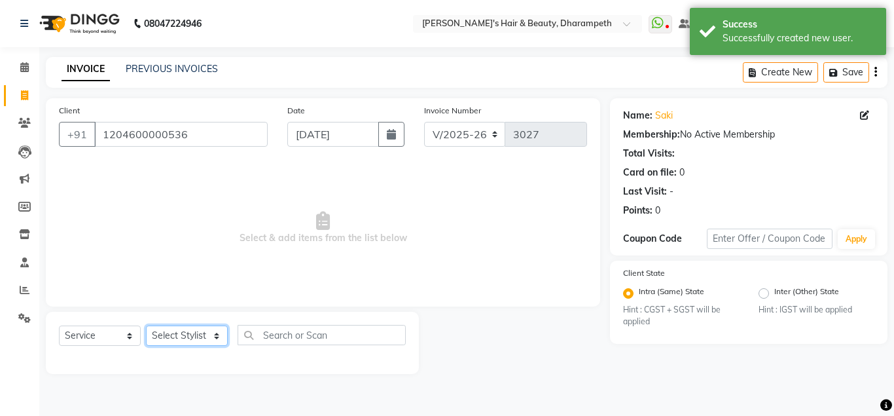
click at [146, 325] on select "Select Stylist Anuj W [PERSON_NAME] [PERSON_NAME] Manager [PERSON_NAME] C [PERS…" at bounding box center [187, 335] width 82 height 20
select select "65623"
click option "Javed" at bounding box center [0, 0] width 0 height 0
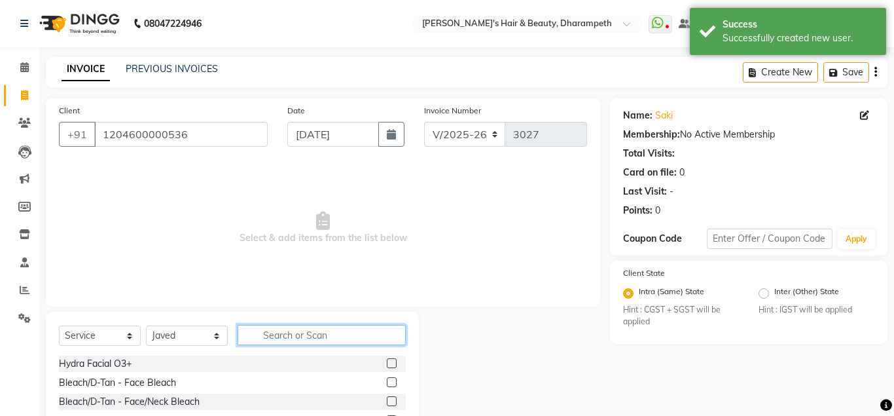
click at [306, 331] on input "text" at bounding box center [322, 335] width 168 height 20
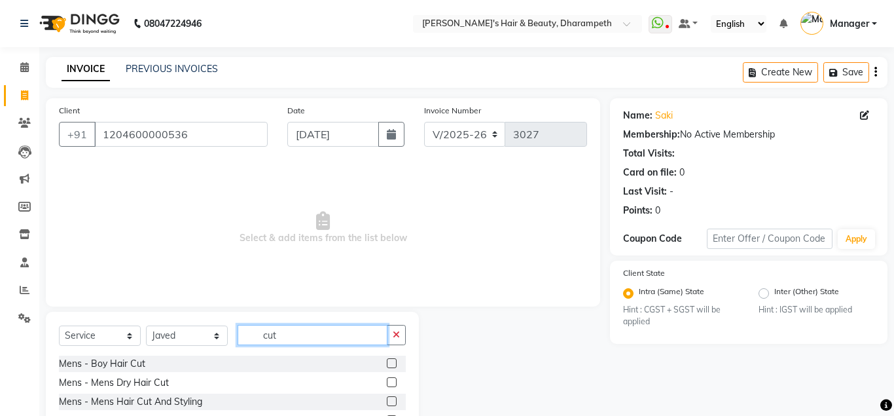
type input "cut"
click at [390, 401] on label at bounding box center [392, 401] width 10 height 10
click at [390, 401] on input "checkbox" at bounding box center [391, 401] width 9 height 9
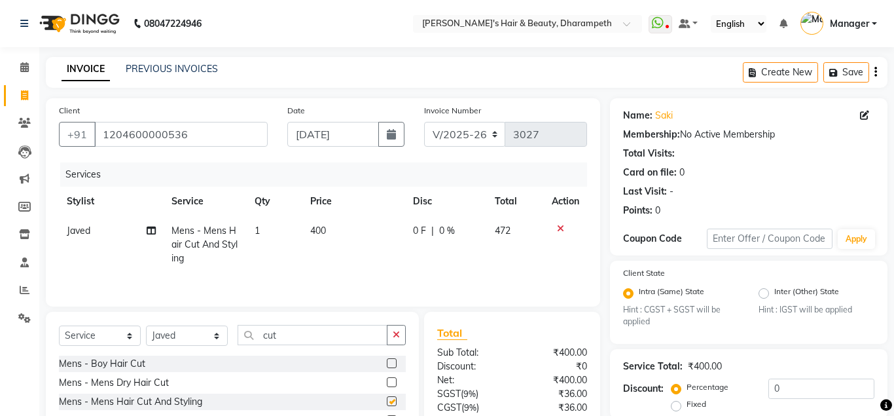
click at [390, 401] on label at bounding box center [392, 401] width 10 height 10
click at [390, 401] on input "checkbox" at bounding box center [391, 401] width 9 height 9
checkbox input "false"
click at [268, 333] on input "cut" at bounding box center [313, 335] width 150 height 20
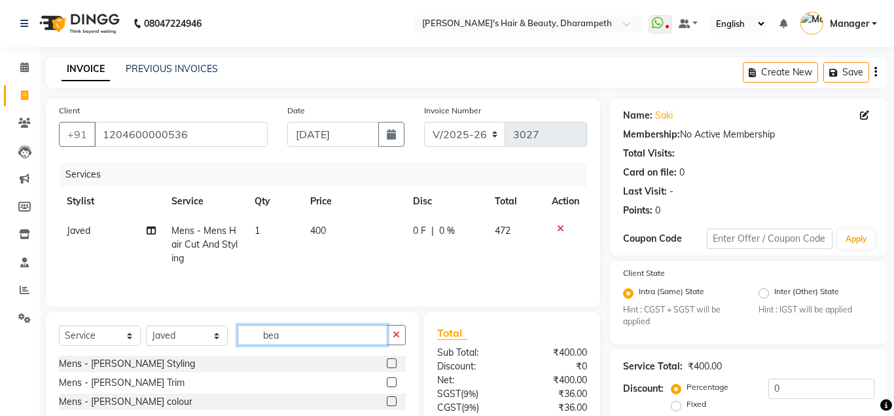
type input "bea"
click at [388, 383] on label at bounding box center [392, 382] width 10 height 10
click at [388, 383] on input "checkbox" at bounding box center [391, 382] width 9 height 9
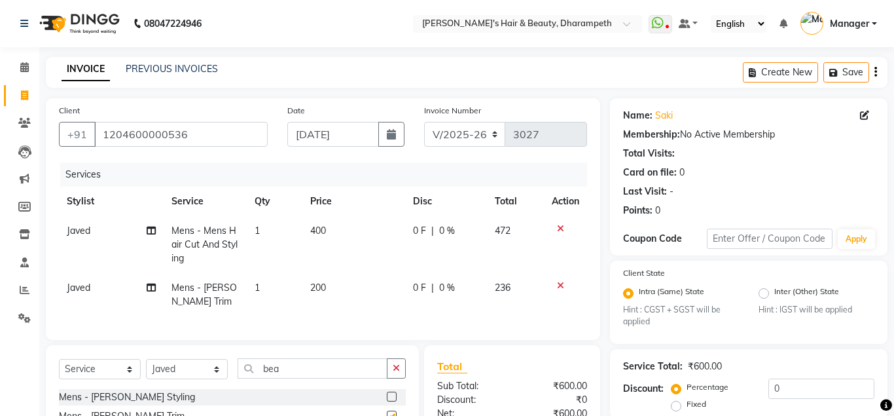
checkbox input "false"
click at [326, 287] on span "200" at bounding box center [318, 287] width 16 height 12
select select "65623"
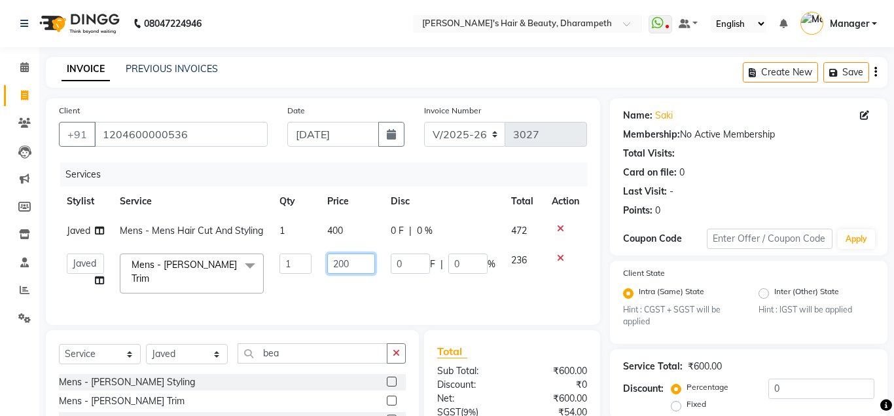
drag, startPoint x: 350, startPoint y: 268, endPoint x: 236, endPoint y: 287, distance: 115.6
click at [327, 274] on input "200" at bounding box center [351, 263] width 48 height 20
type input "212"
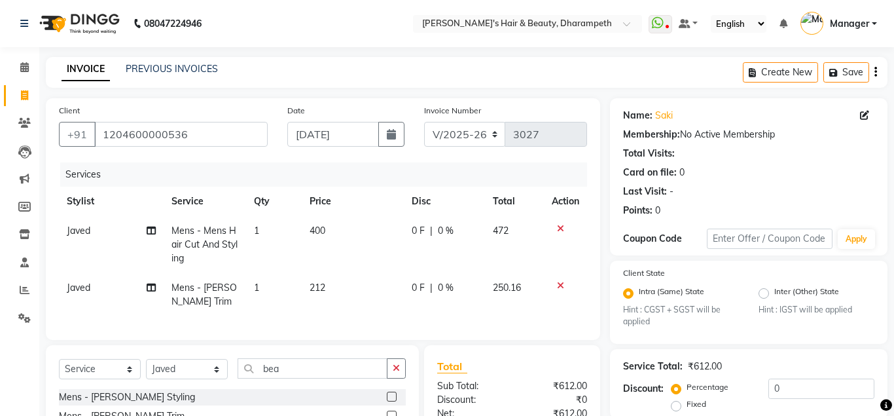
click at [520, 259] on tbody "Javed Mens - Mens Hair Cut And Styling 1 400 0 F | 0 % 472 Javed Mens - [PERSON…" at bounding box center [323, 266] width 528 height 100
click at [320, 223] on td "400" at bounding box center [353, 244] width 103 height 57
select select "65623"
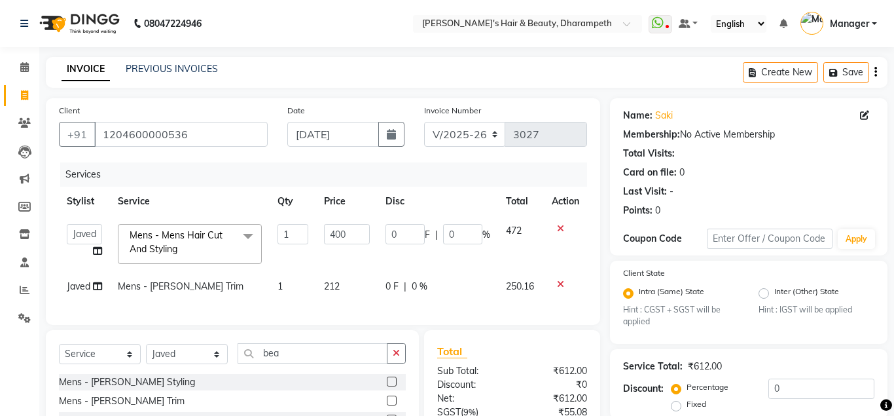
click at [320, 223] on td "400" at bounding box center [347, 244] width 62 height 56
click at [338, 228] on input "400" at bounding box center [347, 234] width 46 height 20
type input "296.5"
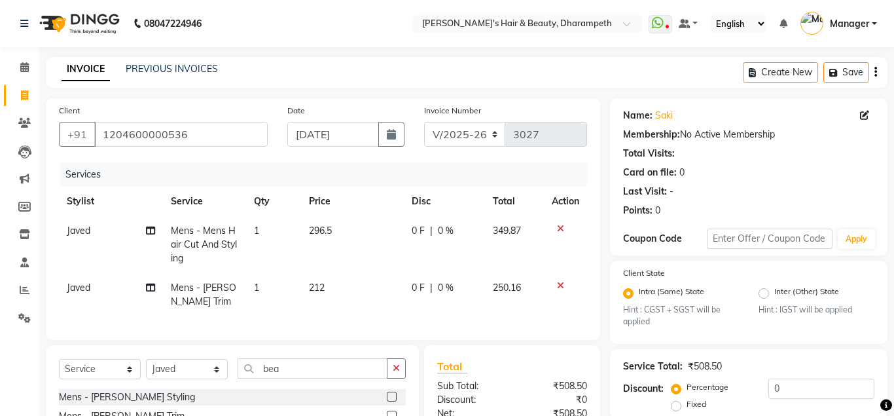
click at [518, 234] on span "349.87" at bounding box center [507, 231] width 28 height 12
select select "65623"
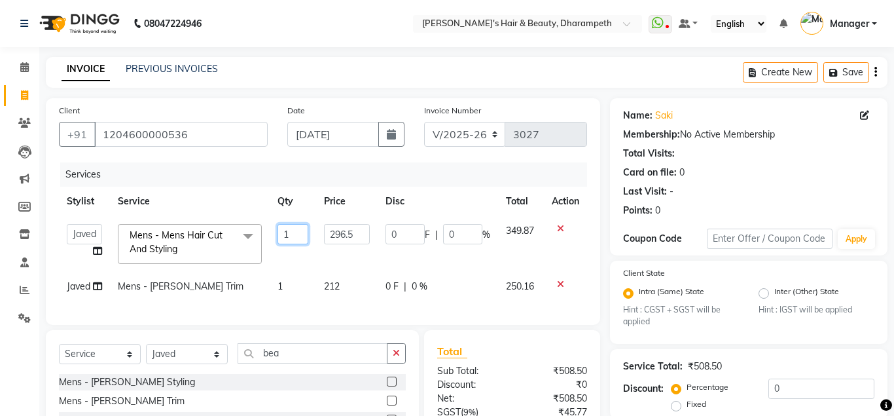
click at [287, 235] on input "1" at bounding box center [293, 234] width 31 height 20
type input "2"
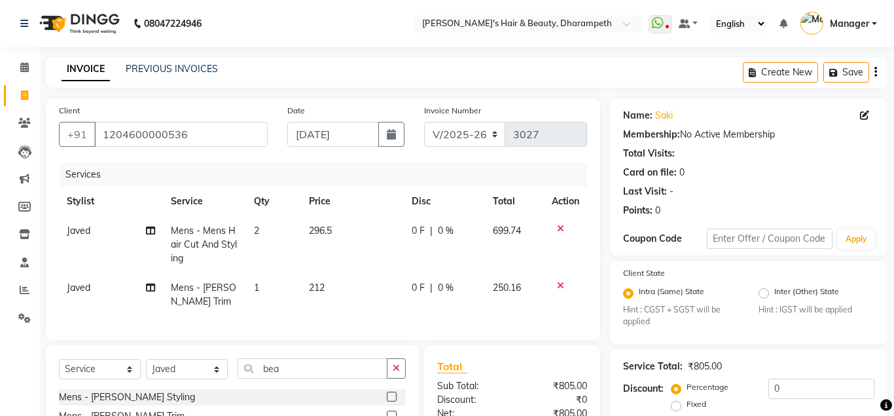
click at [518, 231] on span "699.74" at bounding box center [507, 231] width 28 height 12
select select "65623"
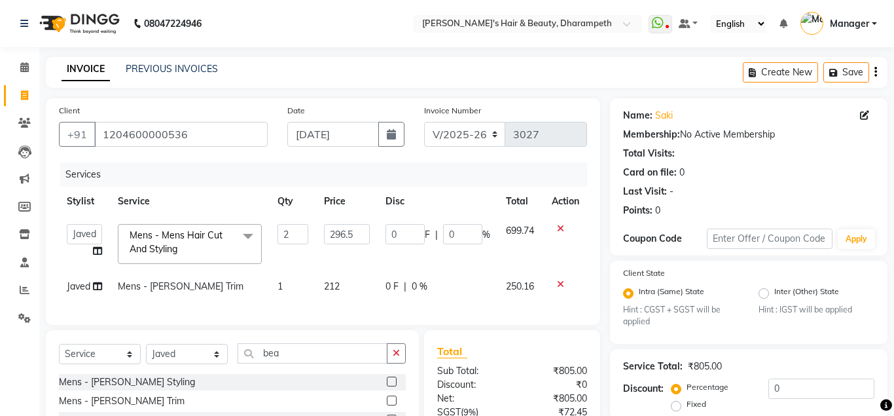
scroll to position [140, 0]
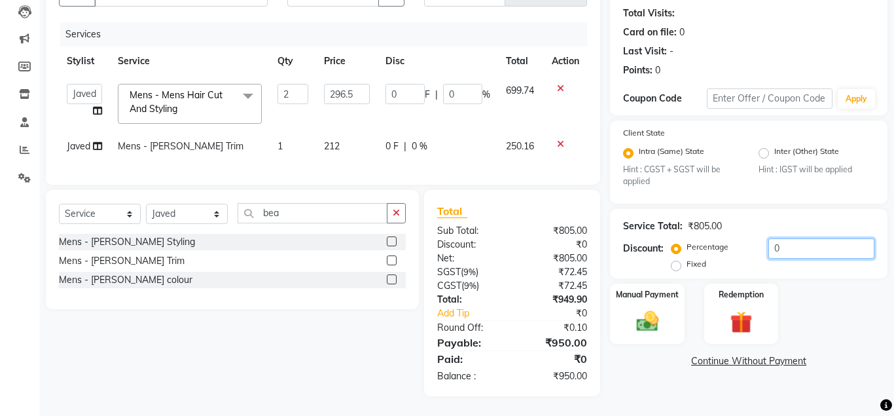
click at [768, 249] on input "0" at bounding box center [821, 248] width 106 height 20
type input "20"
type input "118.6"
type input "20"
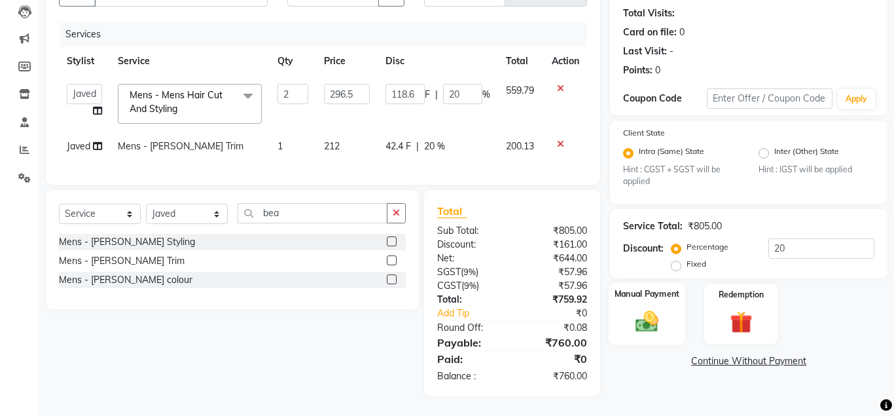
click at [657, 326] on img at bounding box center [646, 321] width 37 height 27
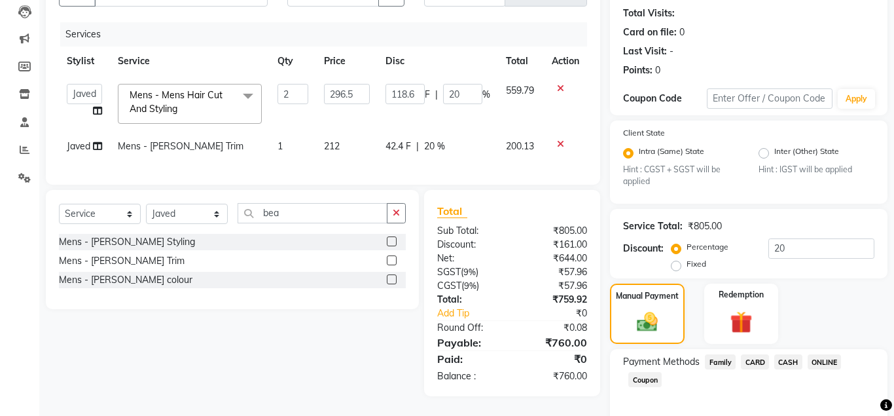
click at [829, 364] on span "ONLINE" at bounding box center [825, 361] width 34 height 15
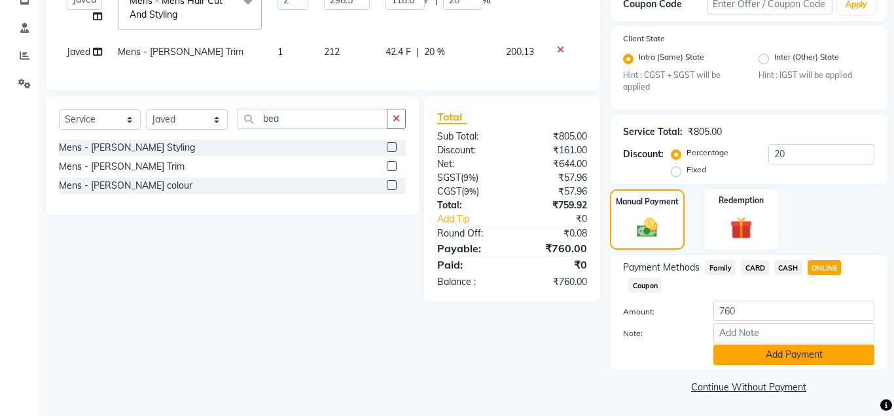
click at [833, 348] on button "Add Payment" at bounding box center [793, 354] width 161 height 20
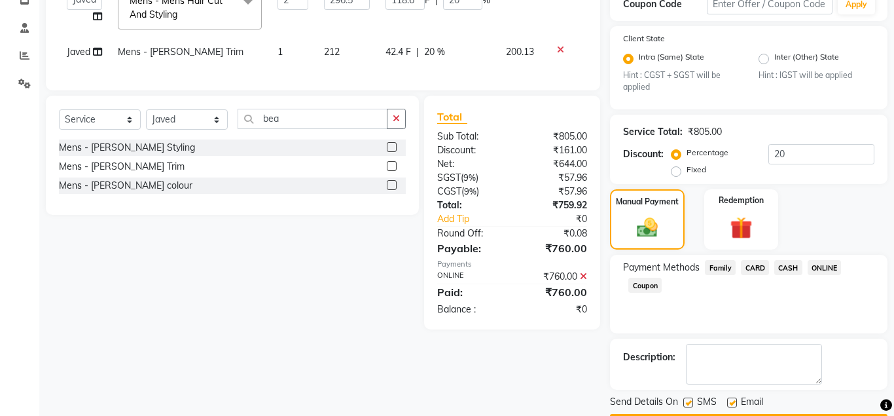
scroll to position [272, 0]
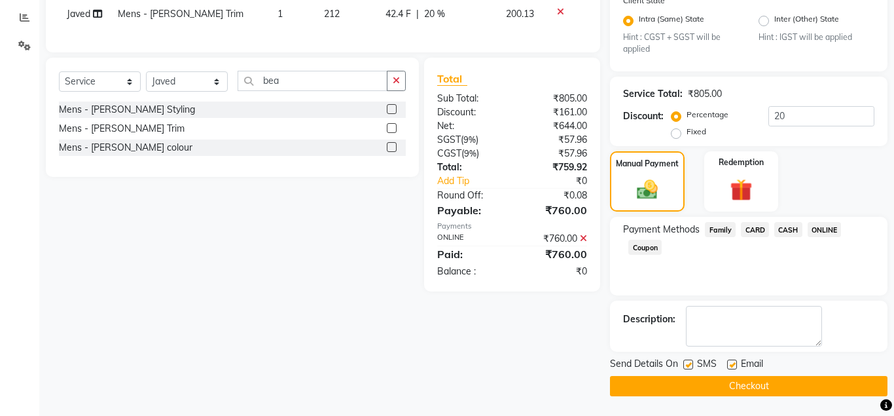
click at [784, 384] on button "Checkout" at bounding box center [749, 386] width 278 height 20
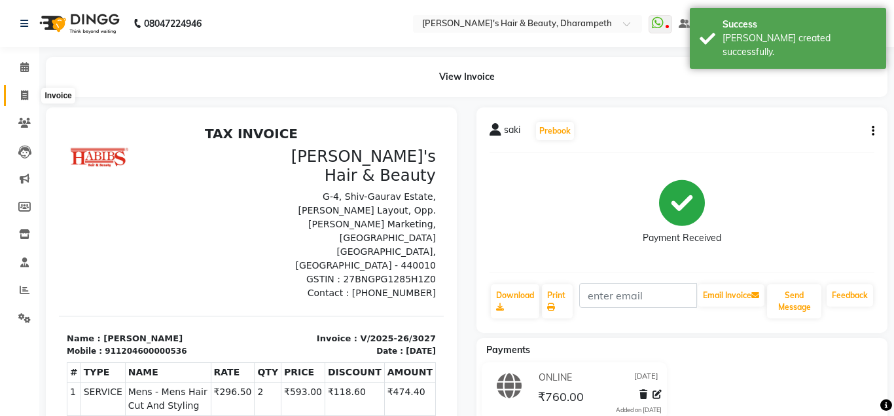
click at [26, 95] on icon at bounding box center [24, 95] width 7 height 10
select select "4860"
select select "service"
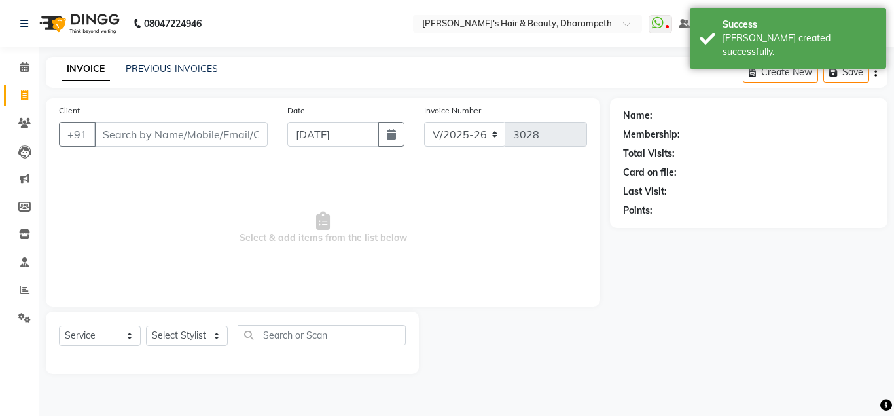
click at [152, 140] on input "Client" at bounding box center [180, 134] width 173 height 25
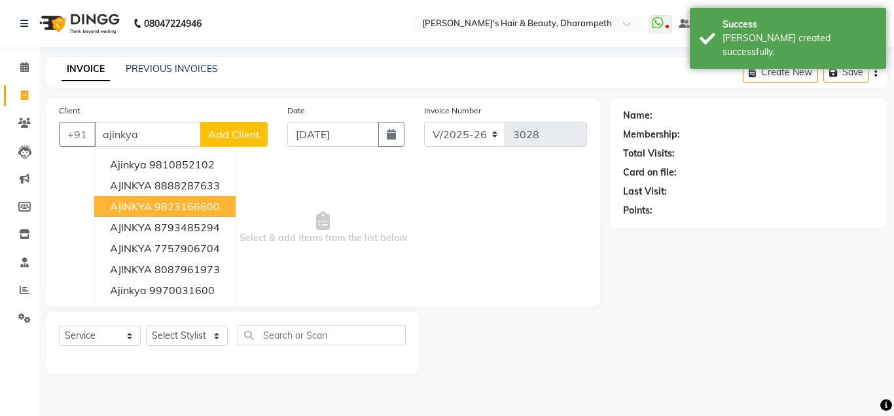
click at [189, 208] on ngb-highlight "9823166600" at bounding box center [186, 206] width 65 height 13
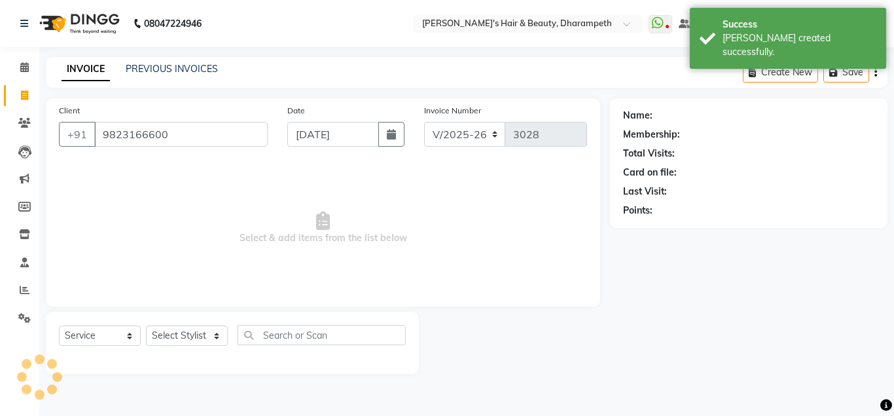
type input "9823166600"
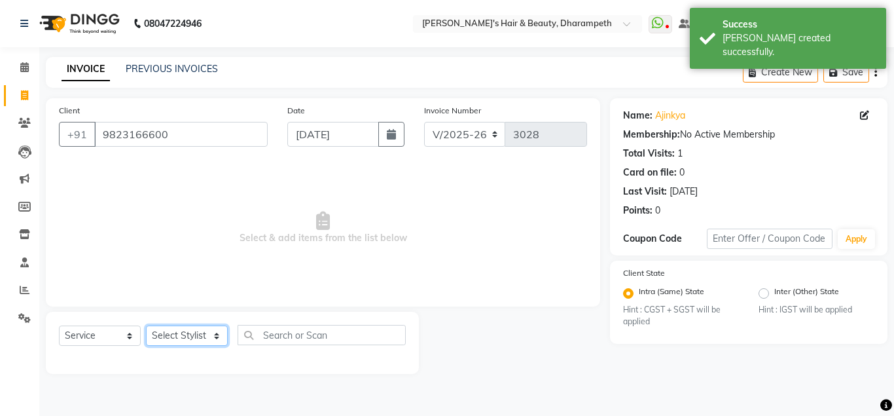
click at [146, 325] on select "Select Stylist Anuj W [PERSON_NAME] [PERSON_NAME] Manager [PERSON_NAME] C [PERS…" at bounding box center [187, 335] width 82 height 20
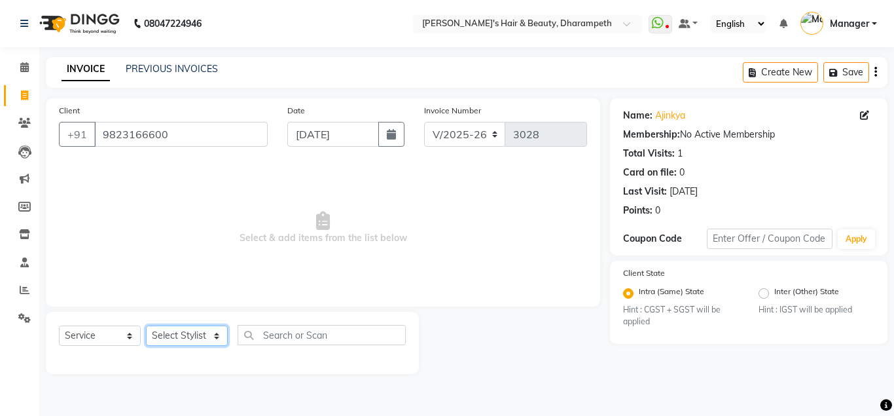
select select "47812"
click option "[PERSON_NAME] N" at bounding box center [0, 0] width 0 height 0
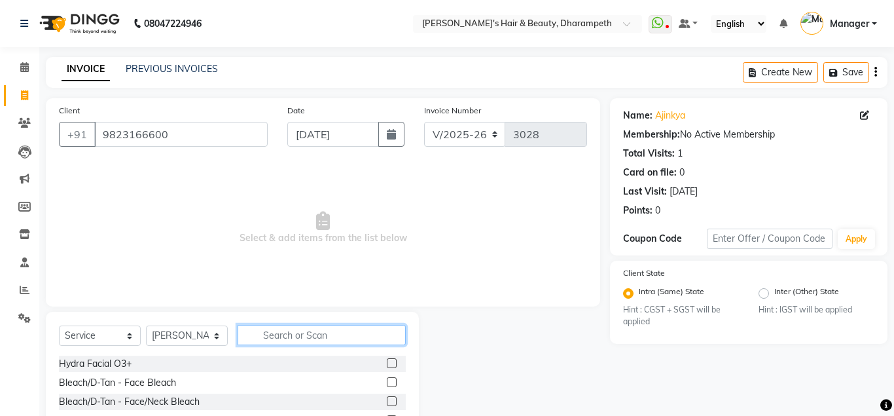
click at [298, 335] on input "text" at bounding box center [322, 335] width 168 height 20
type input "col"
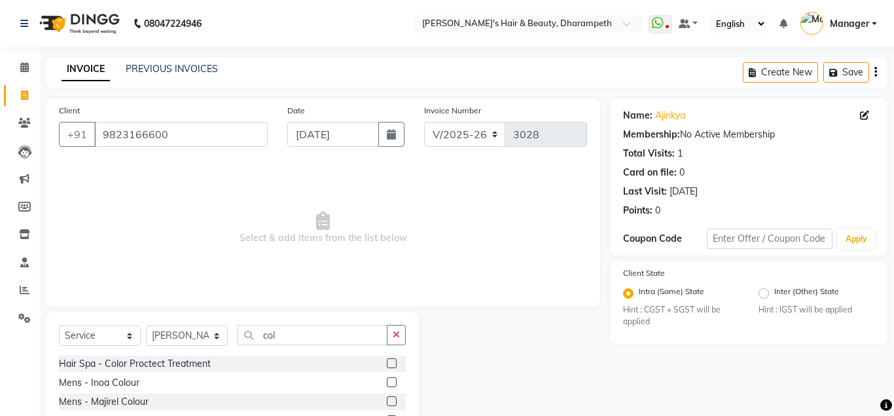
click at [390, 386] on label at bounding box center [392, 382] width 10 height 10
click at [390, 386] on input "checkbox" at bounding box center [391, 382] width 9 height 9
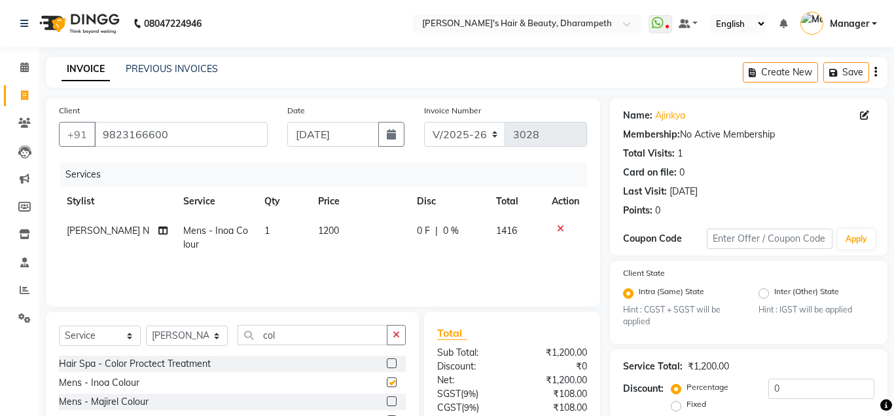
checkbox input "false"
click at [325, 231] on span "1200" at bounding box center [328, 231] width 21 height 12
select select "47812"
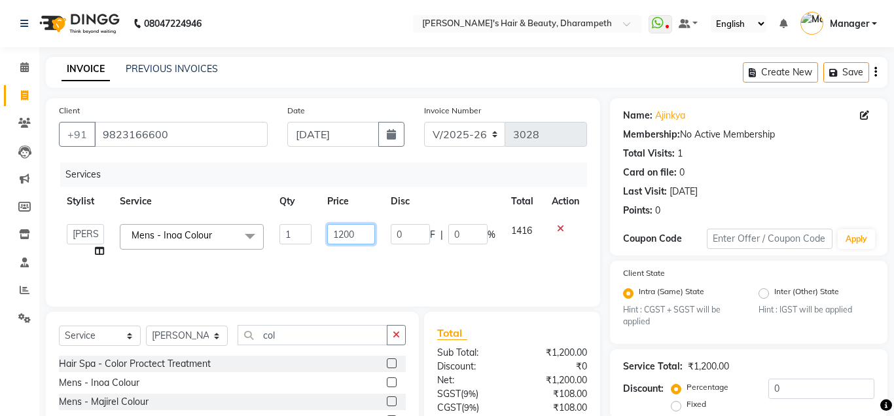
click at [361, 226] on input "1200" at bounding box center [351, 234] width 48 height 20
type input "1400"
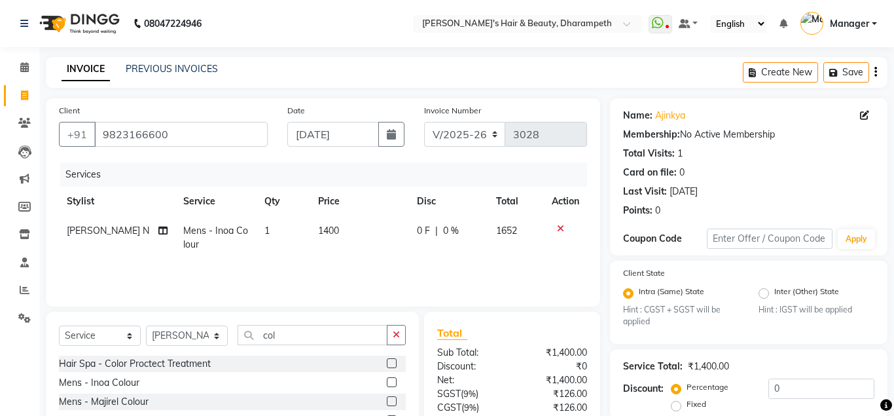
click at [523, 242] on td "1652" at bounding box center [516, 237] width 56 height 43
select select "47812"
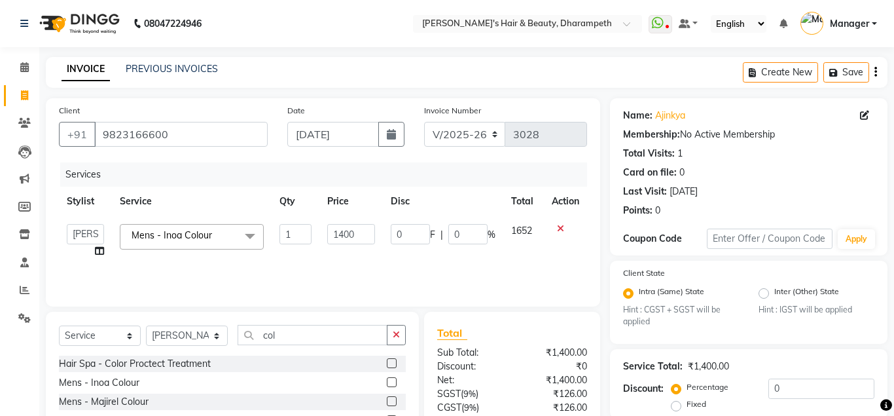
scroll to position [115, 0]
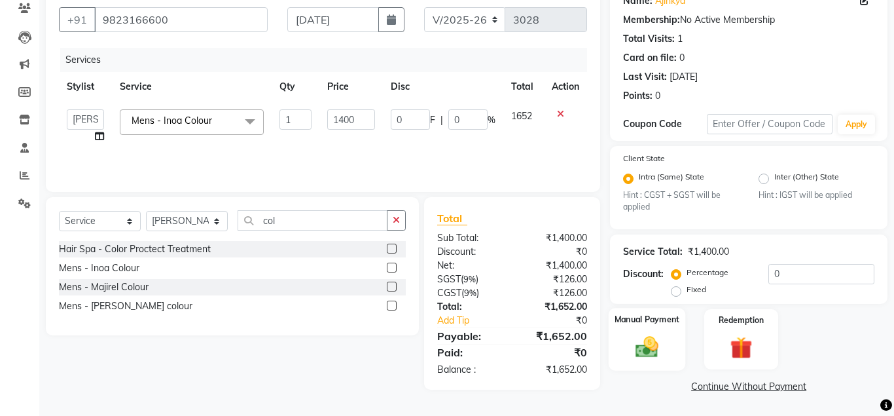
click at [643, 346] on img at bounding box center [646, 347] width 37 height 27
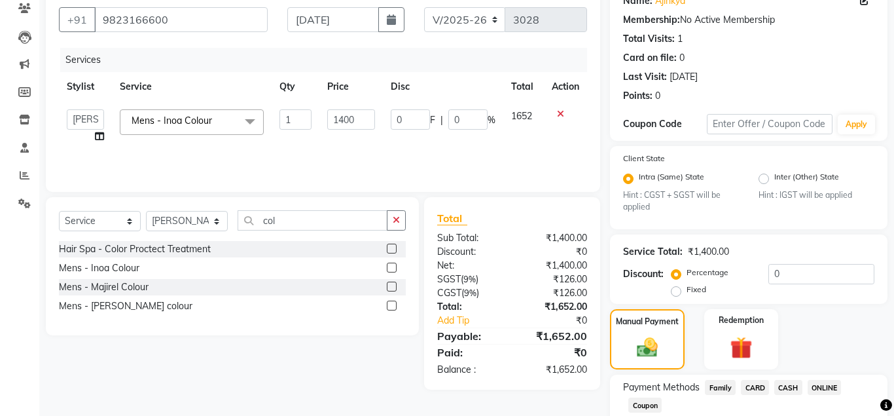
click at [824, 382] on span "ONLINE" at bounding box center [825, 387] width 34 height 15
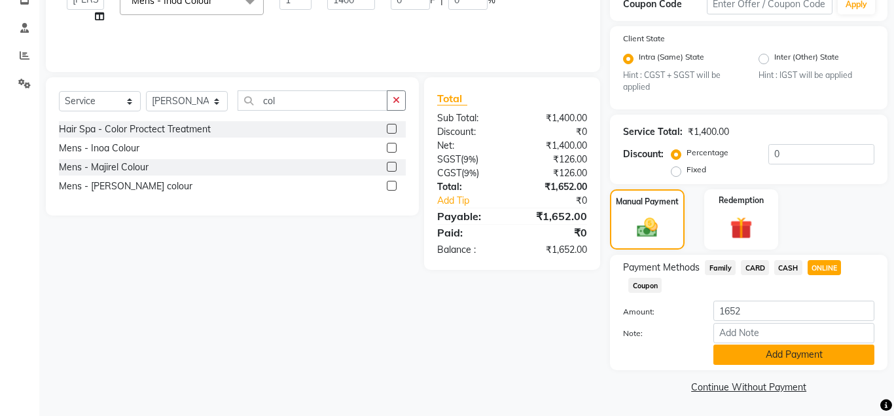
click at [833, 352] on button "Add Payment" at bounding box center [793, 354] width 161 height 20
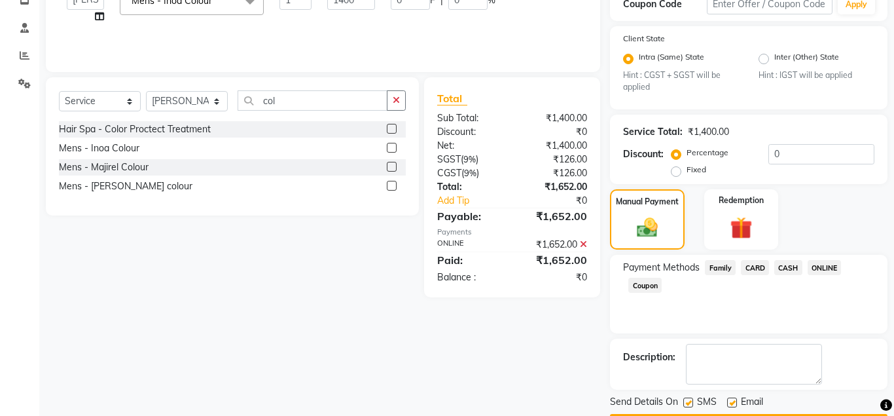
scroll to position [272, 0]
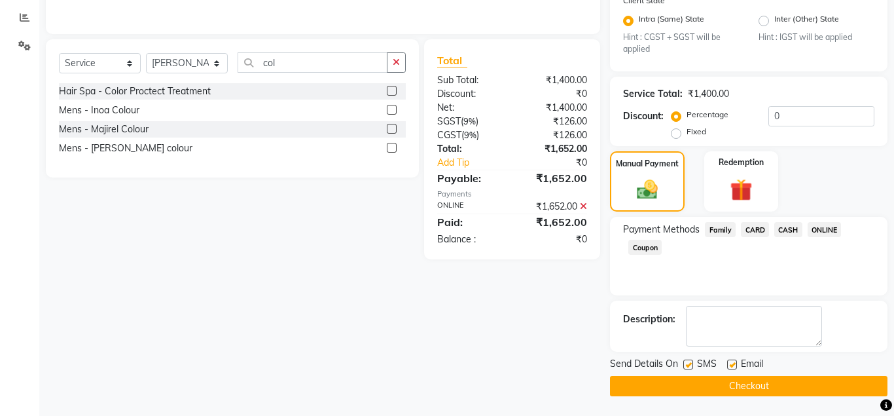
click at [802, 380] on button "Checkout" at bounding box center [749, 386] width 278 height 20
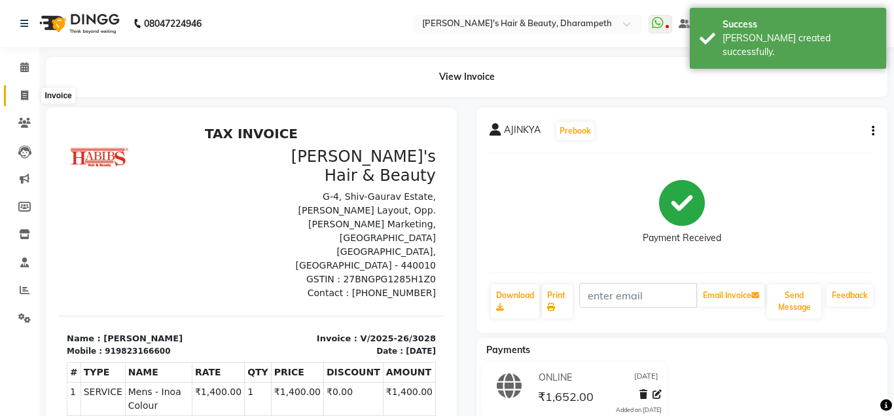
click at [29, 95] on span at bounding box center [24, 95] width 23 height 15
select select "service"
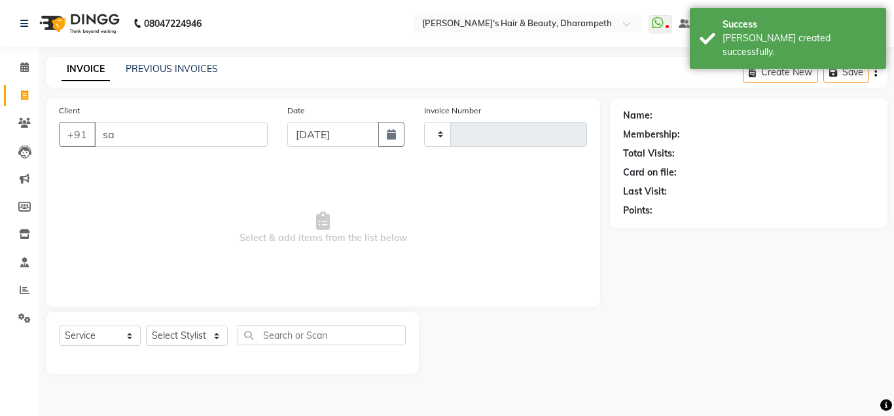
type input "sar"
type input "3029"
select select "4860"
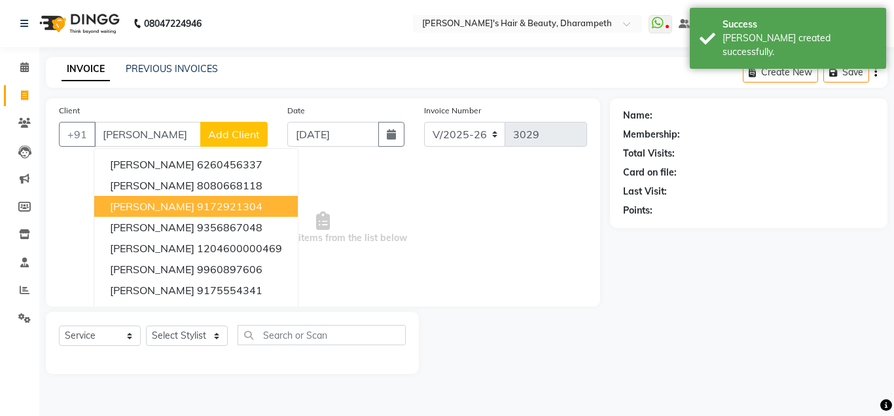
click at [151, 209] on span "[PERSON_NAME]" at bounding box center [152, 206] width 84 height 13
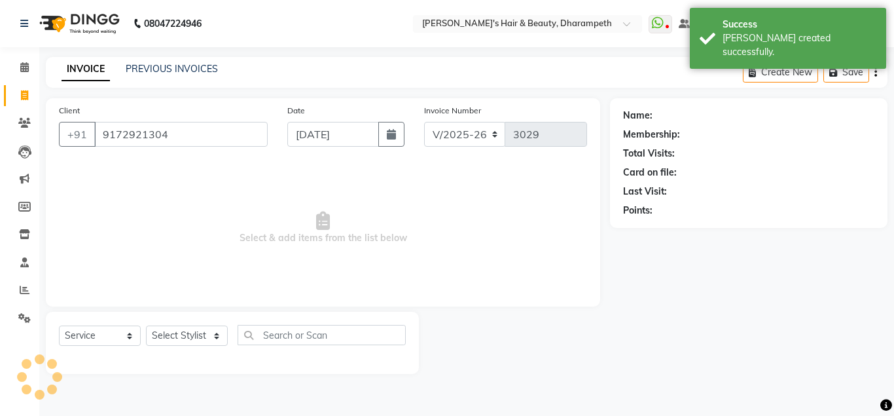
type input "9172921304"
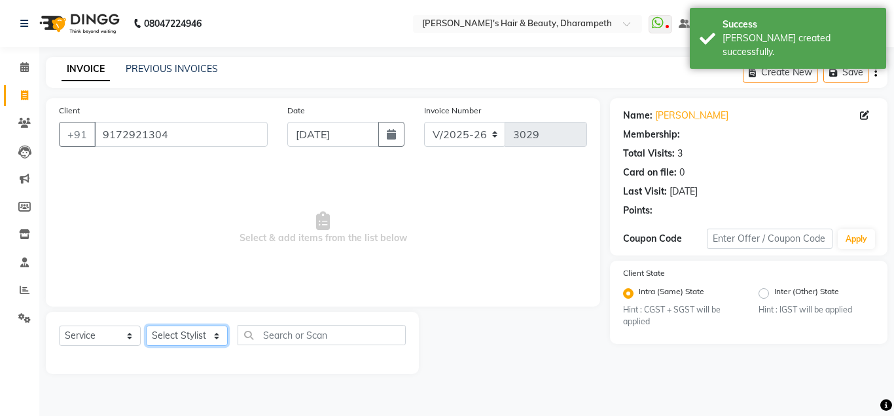
click at [146, 325] on select "Select Stylist Anuj W [PERSON_NAME] [PERSON_NAME] Manager [PERSON_NAME] C [PERS…" at bounding box center [187, 335] width 82 height 20
select select "65623"
click option "Javed" at bounding box center [0, 0] width 0 height 0
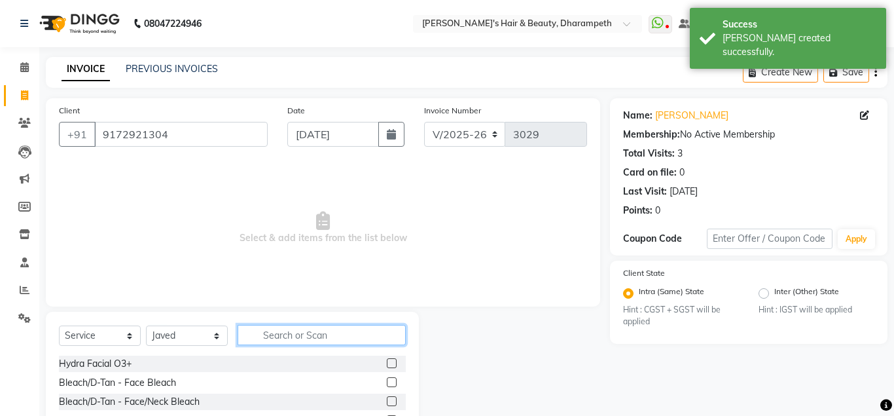
click at [295, 338] on input "text" at bounding box center [322, 335] width 168 height 20
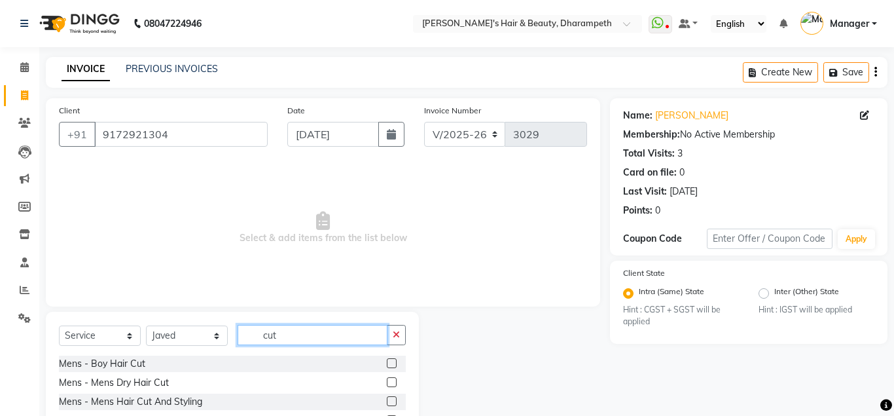
type input "cut"
click at [389, 401] on label at bounding box center [392, 401] width 10 height 10
click at [389, 401] on input "checkbox" at bounding box center [391, 401] width 9 height 9
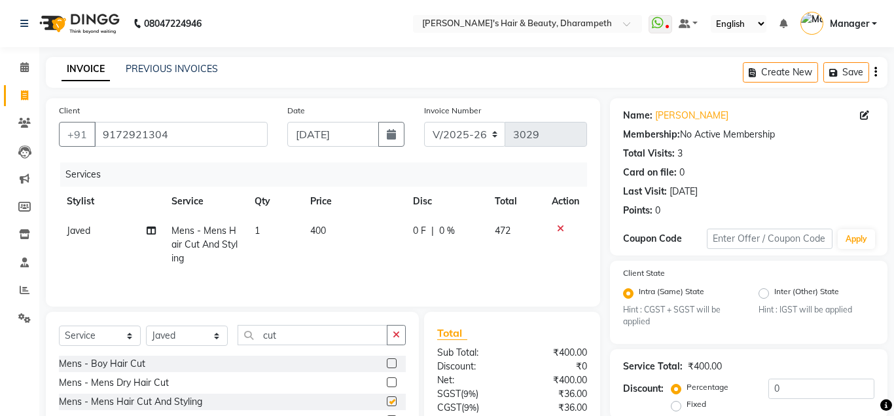
checkbox input "false"
click at [272, 336] on input "cut" at bounding box center [313, 335] width 150 height 20
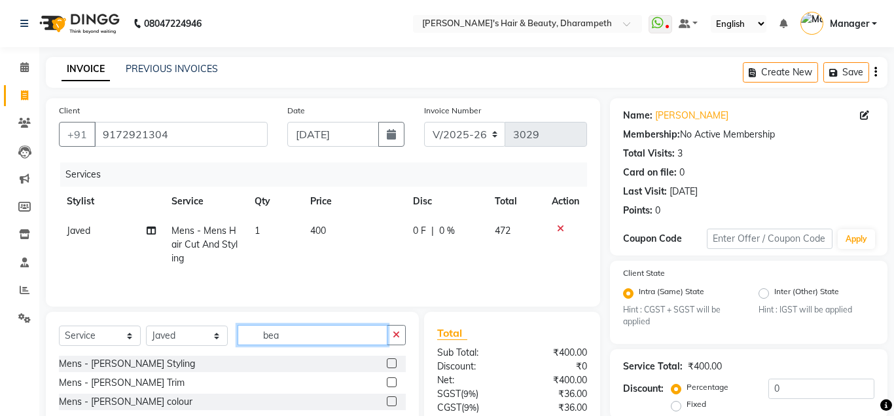
type input "bea"
click at [388, 381] on label at bounding box center [392, 382] width 10 height 10
click at [388, 381] on input "checkbox" at bounding box center [391, 382] width 9 height 9
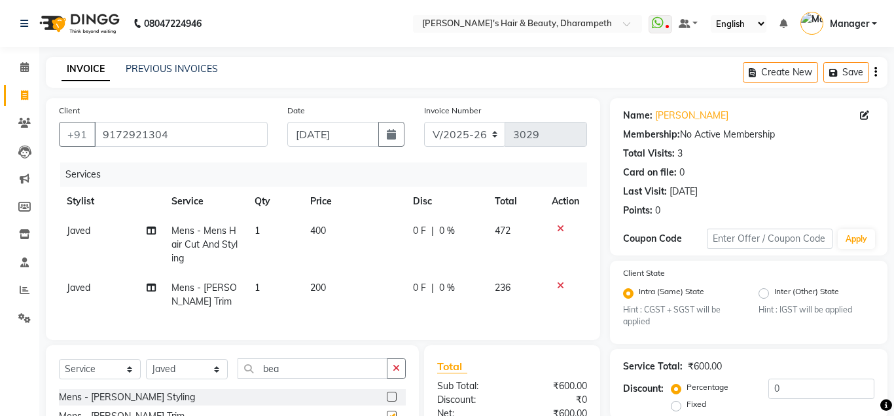
checkbox input "false"
click at [331, 297] on td "200" at bounding box center [353, 294] width 103 height 43
select select "65623"
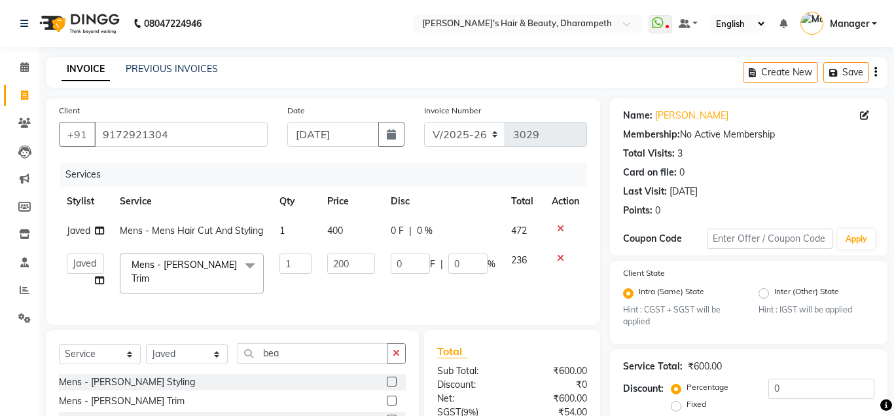
click at [331, 297] on div "Services Stylist Service Qty Price Disc Total Action Javed Mens - Mens Hair Cut…" at bounding box center [323, 236] width 528 height 149
click at [340, 261] on input "200" at bounding box center [351, 263] width 48 height 20
type input "212"
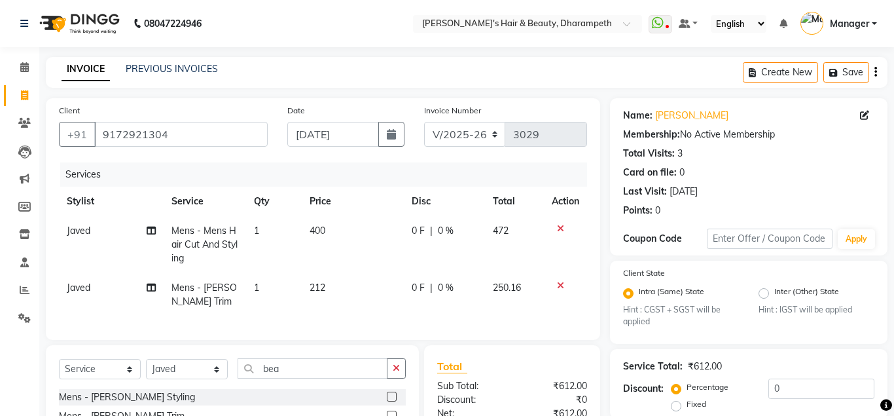
click at [514, 260] on tbody "Javed Mens - Mens Hair Cut And Styling 1 400 0 F | 0 % 472 Javed Mens - [PERSON…" at bounding box center [323, 266] width 528 height 100
click at [303, 246] on td "400" at bounding box center [353, 244] width 103 height 57
select select "65623"
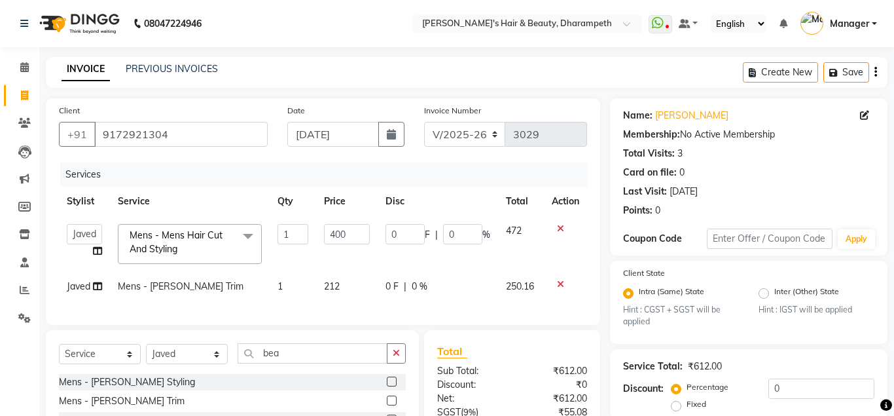
click at [303, 246] on td "1" at bounding box center [293, 244] width 47 height 56
click at [340, 234] on input "400" at bounding box center [347, 234] width 46 height 20
type input "296.5"
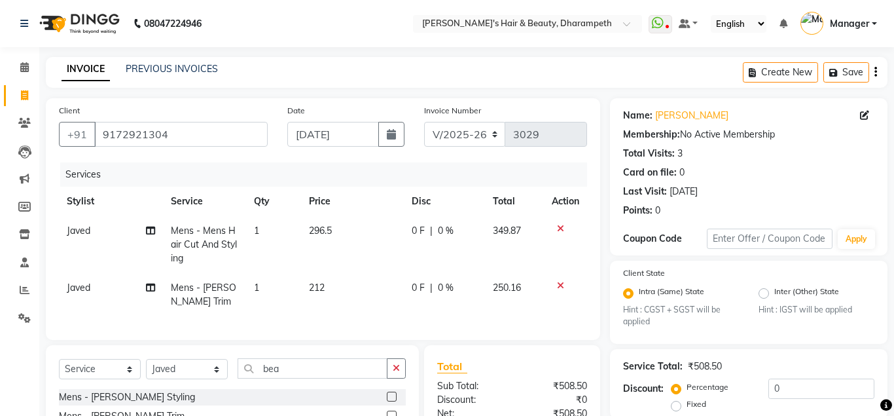
click at [511, 226] on span "349.87" at bounding box center [507, 231] width 28 height 12
select select "65623"
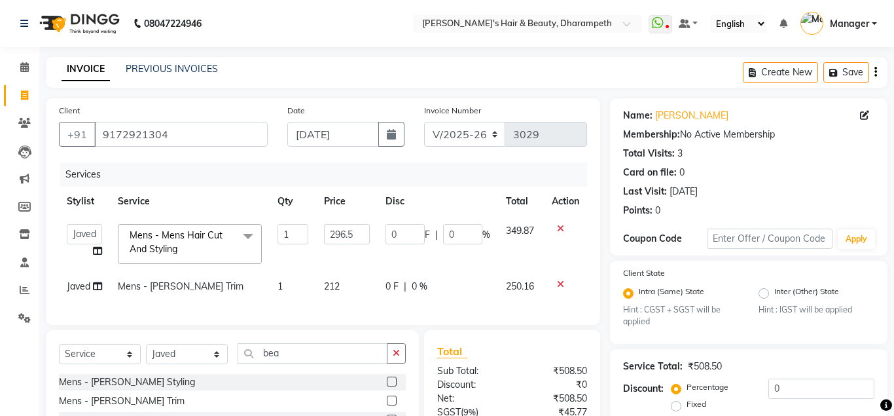
scroll to position [140, 0]
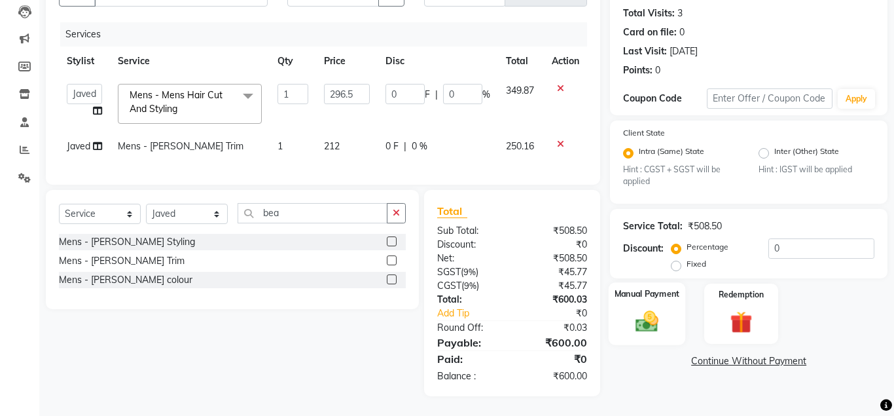
click at [650, 317] on img at bounding box center [646, 321] width 37 height 27
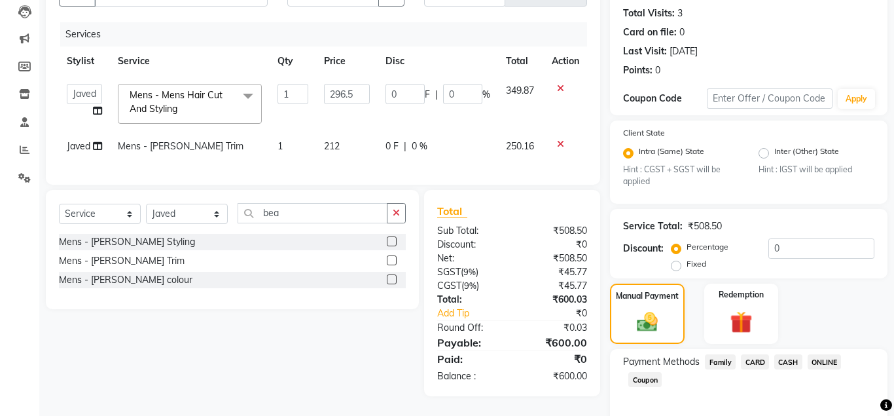
click at [825, 367] on span "ONLINE" at bounding box center [825, 361] width 34 height 15
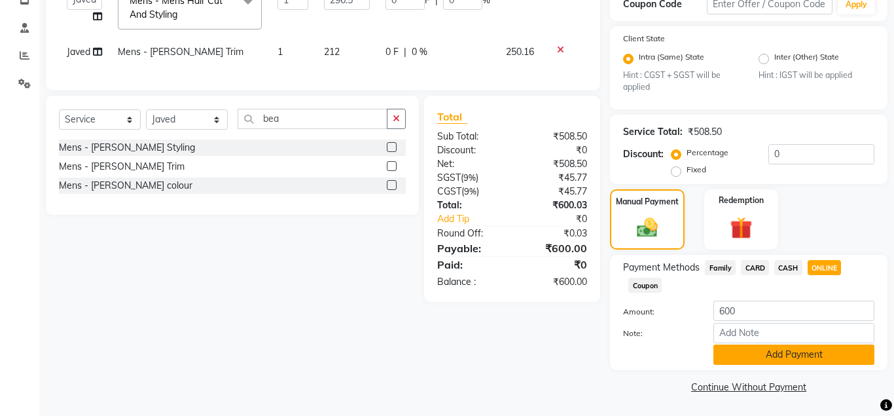
click at [816, 354] on button "Add Payment" at bounding box center [793, 354] width 161 height 20
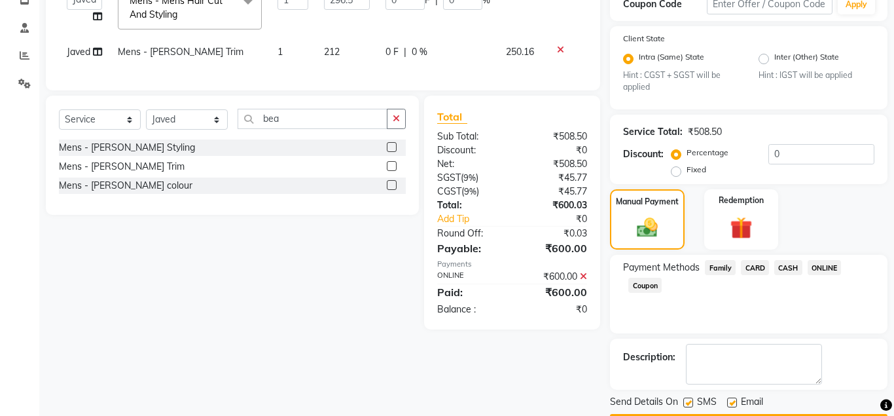
scroll to position [272, 0]
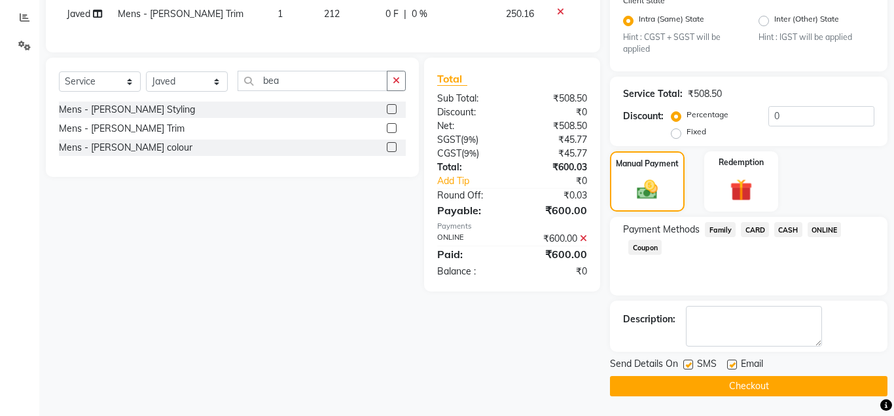
click at [787, 383] on button "Checkout" at bounding box center [749, 386] width 278 height 20
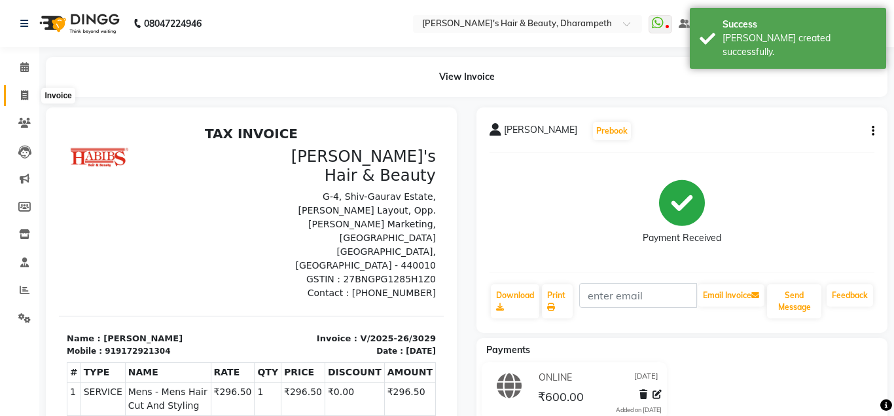
click at [25, 95] on icon at bounding box center [24, 95] width 7 height 10
select select "4860"
select select "service"
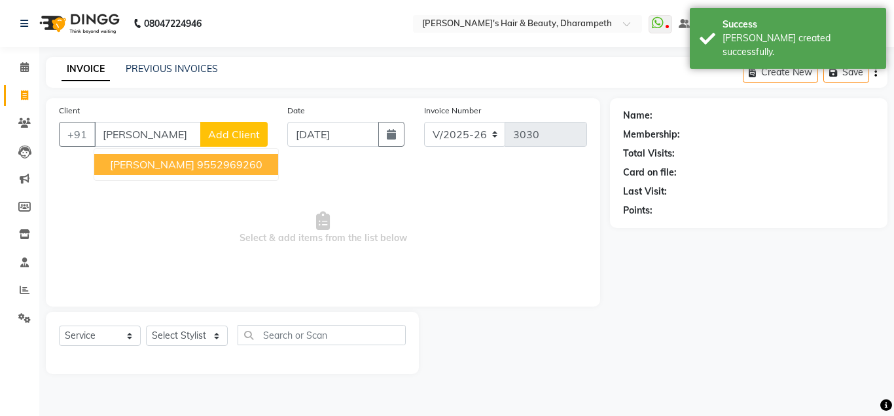
click at [122, 158] on span "[PERSON_NAME]" at bounding box center [152, 164] width 84 height 13
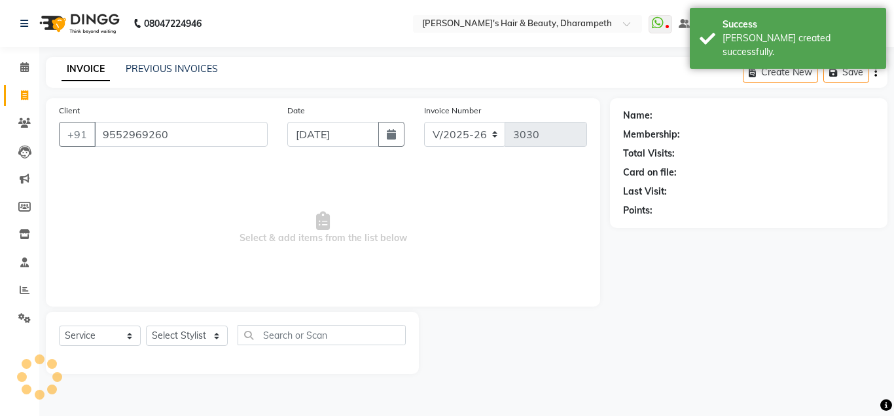
type input "9552969260"
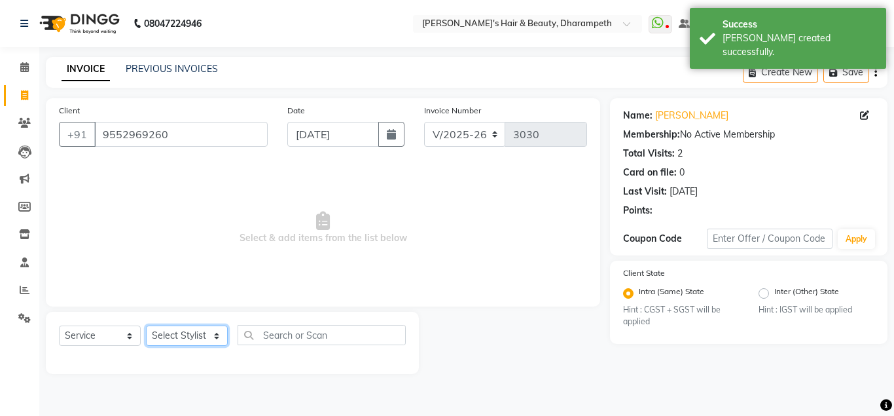
click at [146, 325] on select "Select Stylist Anuj W [PERSON_NAME] [PERSON_NAME] Manager [PERSON_NAME] C [PERS…" at bounding box center [187, 335] width 82 height 20
select select "65623"
click option "Javed" at bounding box center [0, 0] width 0 height 0
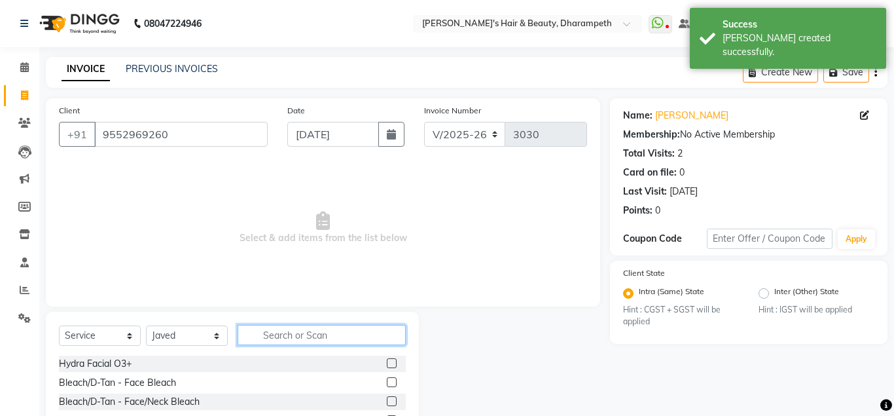
click at [314, 333] on input "text" at bounding box center [322, 335] width 168 height 20
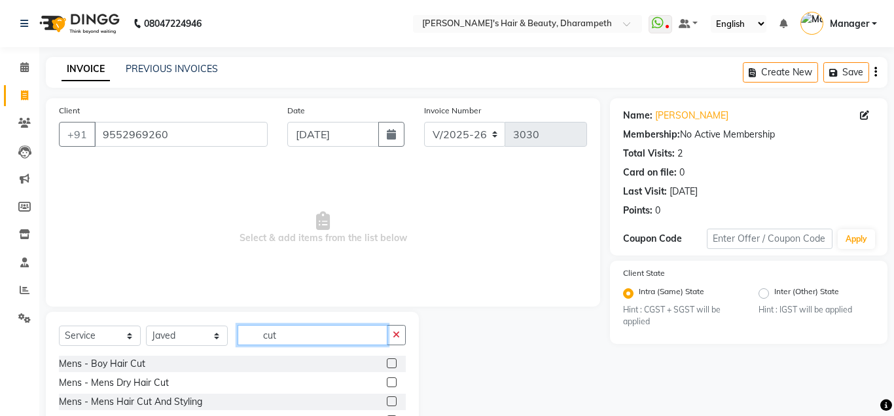
type input "cut"
click at [393, 400] on label at bounding box center [392, 401] width 10 height 10
click at [393, 400] on input "checkbox" at bounding box center [391, 401] width 9 height 9
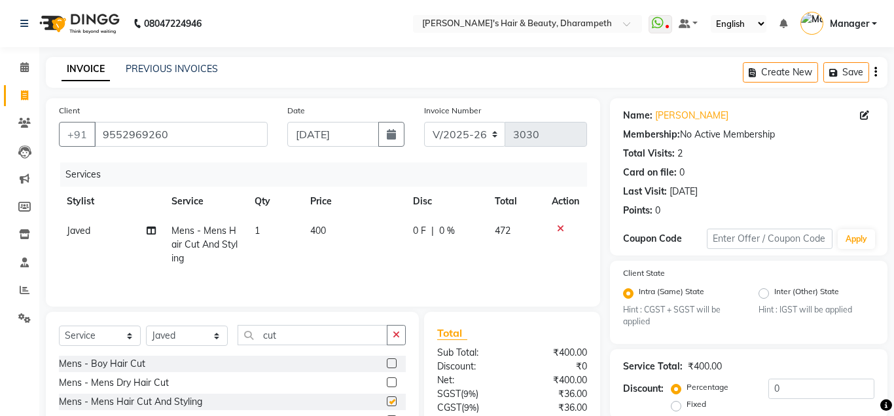
checkbox input "false"
click at [270, 338] on input "cut" at bounding box center [313, 335] width 150 height 20
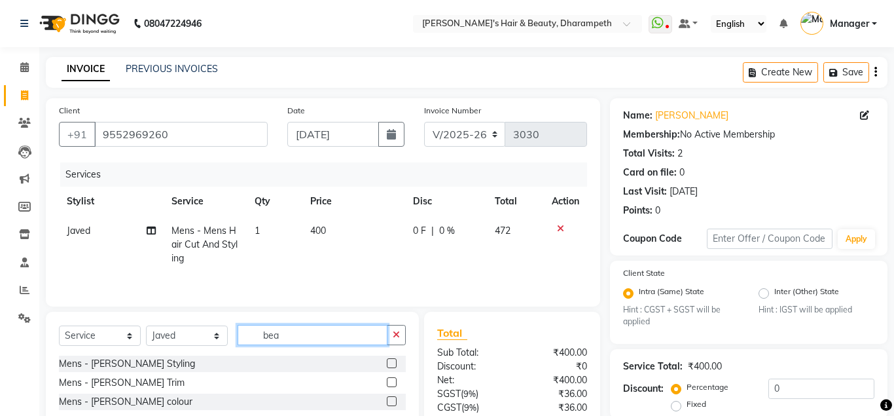
type input "bea"
click at [390, 380] on label at bounding box center [392, 382] width 10 height 10
click at [390, 380] on input "checkbox" at bounding box center [391, 382] width 9 height 9
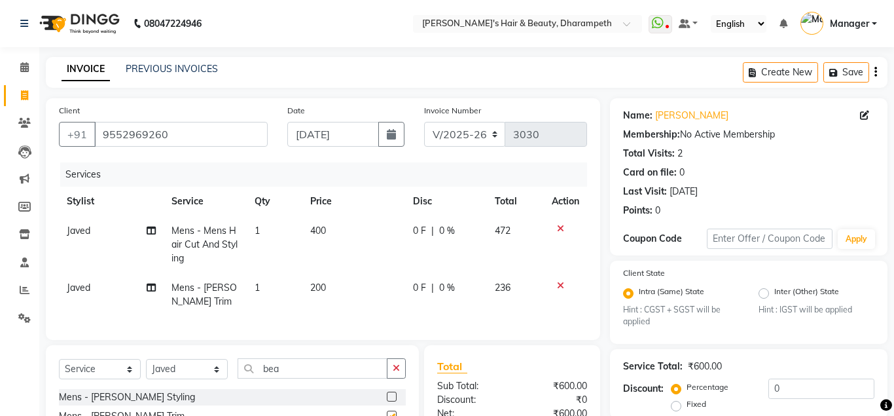
checkbox input "false"
click at [325, 229] on span "400" at bounding box center [318, 231] width 16 height 12
select select "65623"
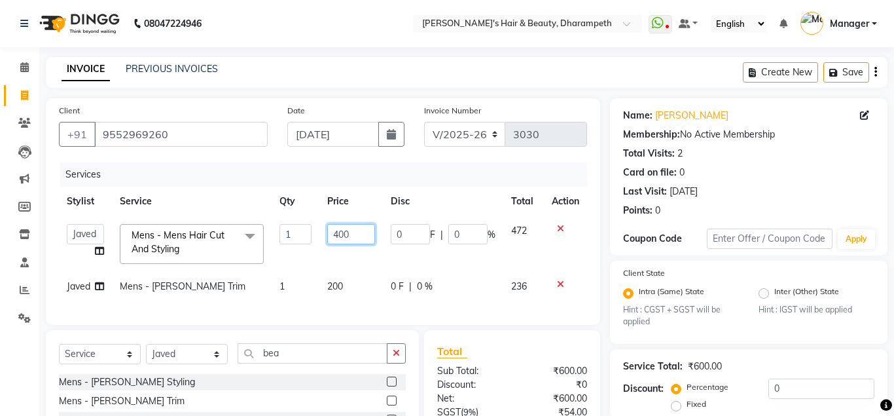
click at [342, 237] on input "400" at bounding box center [351, 234] width 48 height 20
type input "296.5"
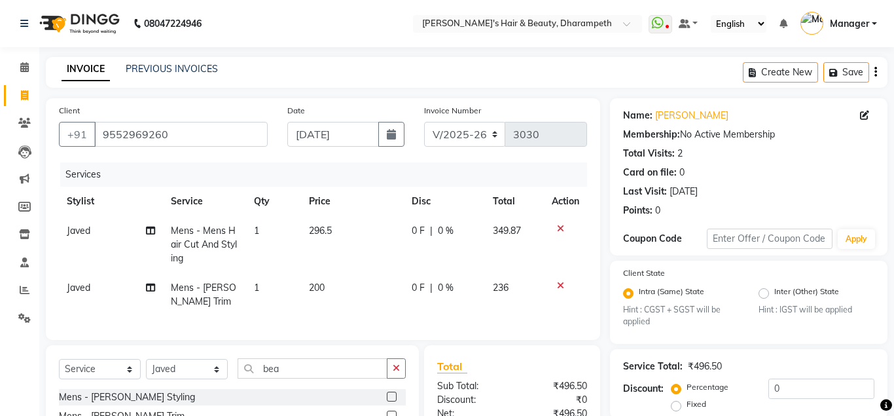
click at [516, 233] on span "349.87" at bounding box center [507, 231] width 28 height 12
select select "65623"
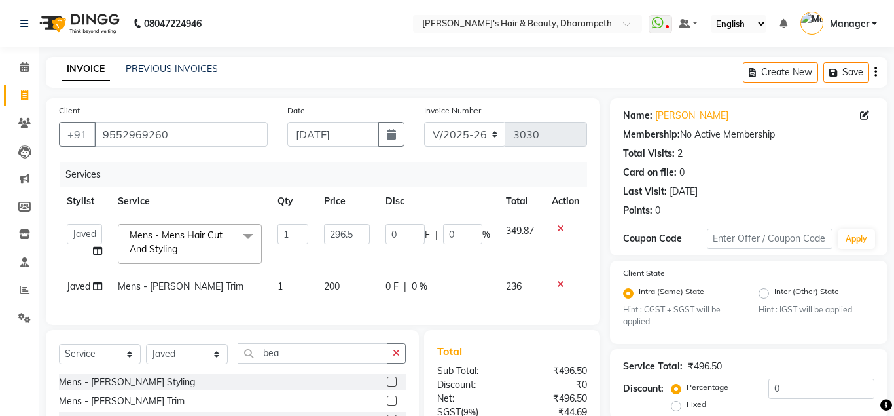
scroll to position [140, 0]
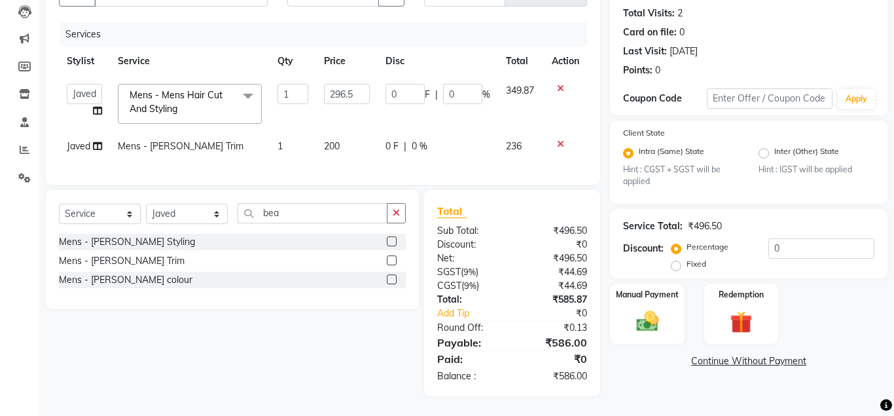
click at [333, 142] on span "200" at bounding box center [332, 146] width 16 height 12
select select "65623"
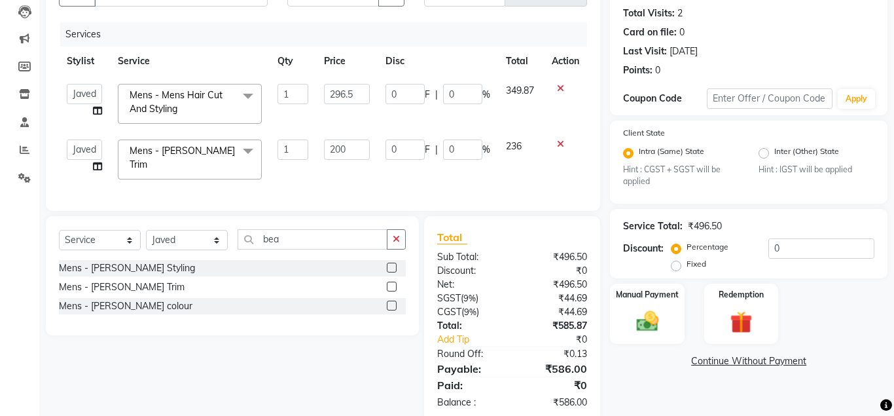
click at [333, 142] on input "200" at bounding box center [347, 149] width 46 height 20
type input "212"
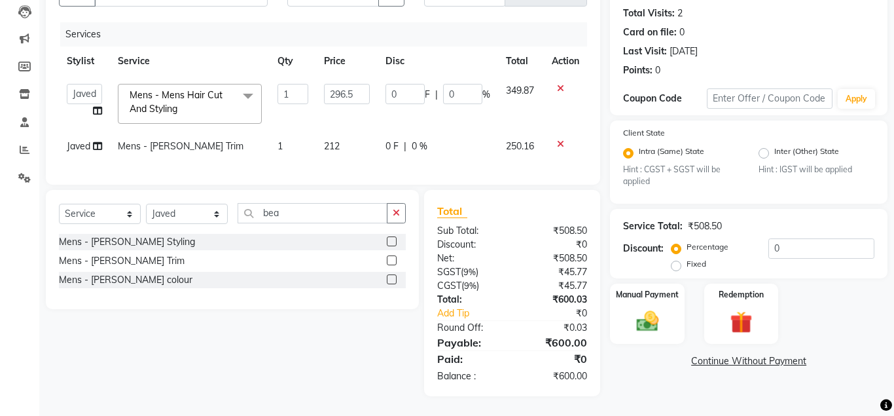
click at [515, 142] on span "250.16" at bounding box center [520, 146] width 28 height 12
select select "65623"
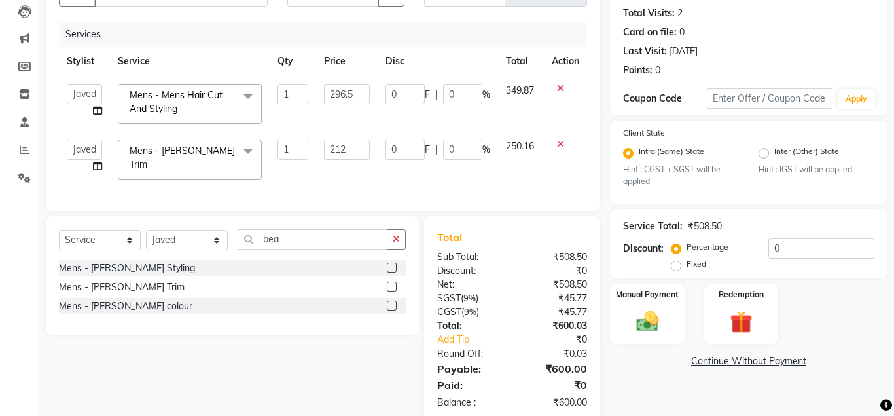
scroll to position [160, 0]
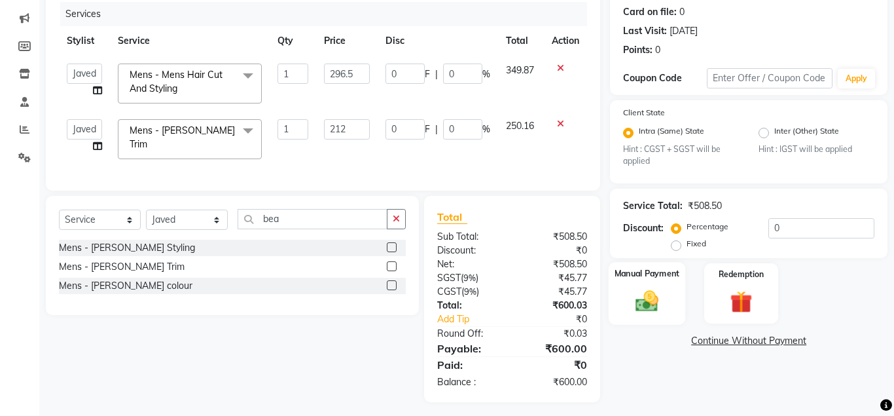
click at [651, 299] on img at bounding box center [646, 301] width 37 height 27
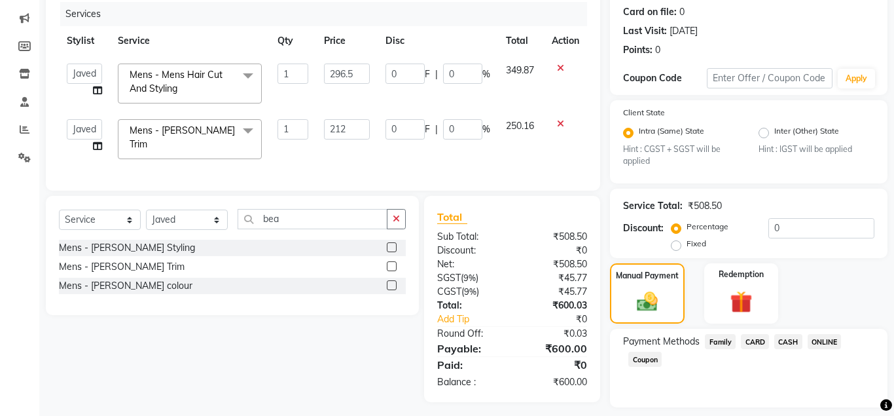
click at [817, 342] on span "ONLINE" at bounding box center [825, 341] width 34 height 15
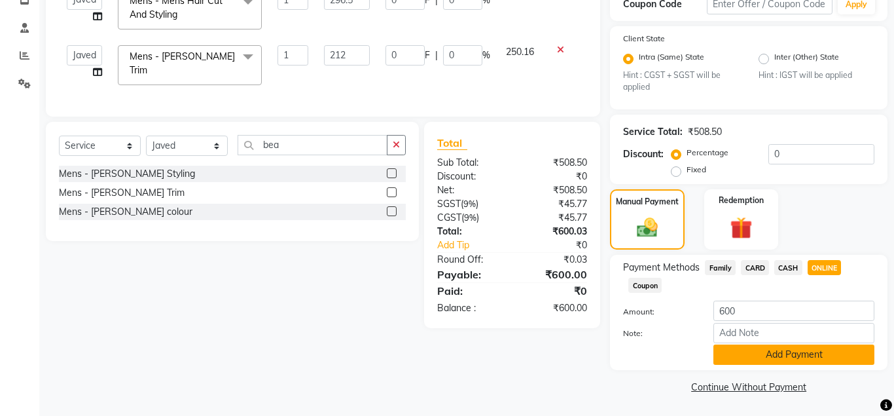
click at [814, 358] on button "Add Payment" at bounding box center [793, 354] width 161 height 20
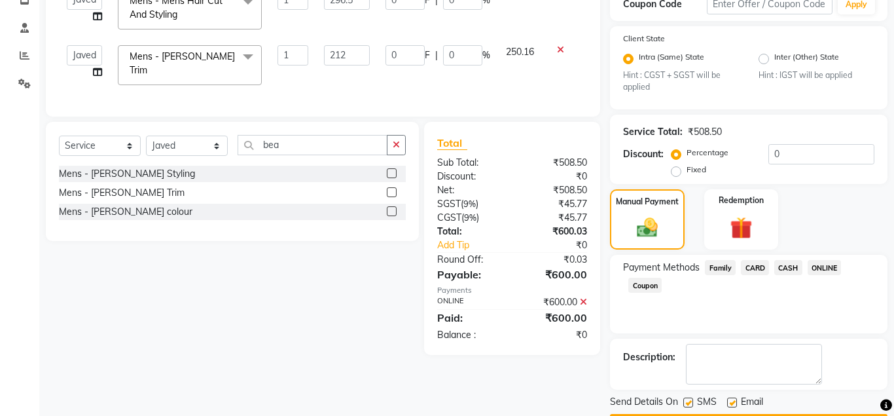
scroll to position [272, 0]
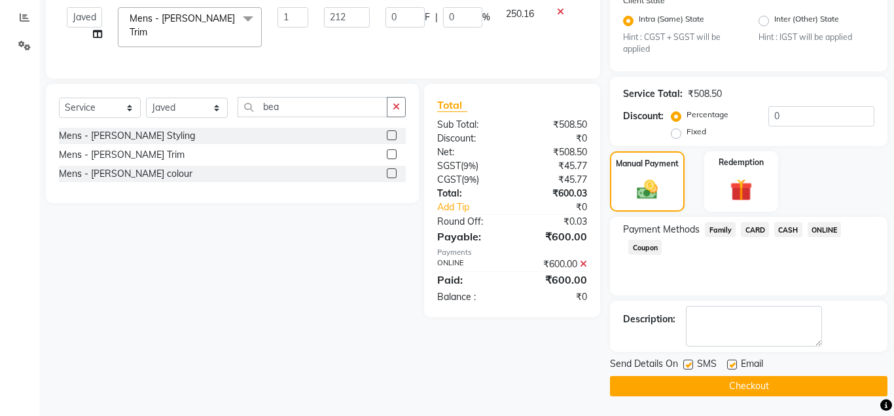
click at [782, 385] on button "Checkout" at bounding box center [749, 386] width 278 height 20
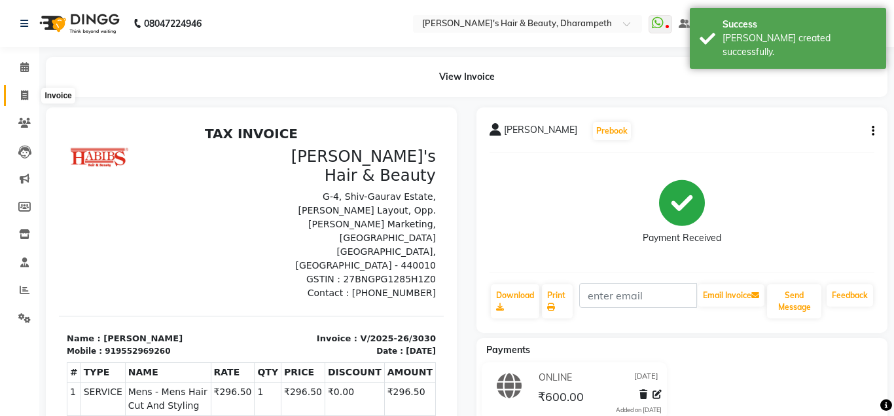
click at [24, 97] on icon at bounding box center [24, 95] width 7 height 10
select select "4860"
select select "service"
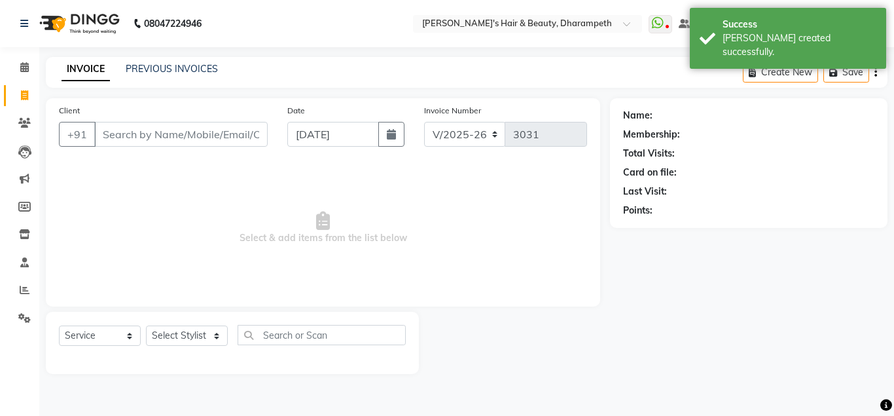
click at [119, 139] on input "Client" at bounding box center [180, 134] width 173 height 25
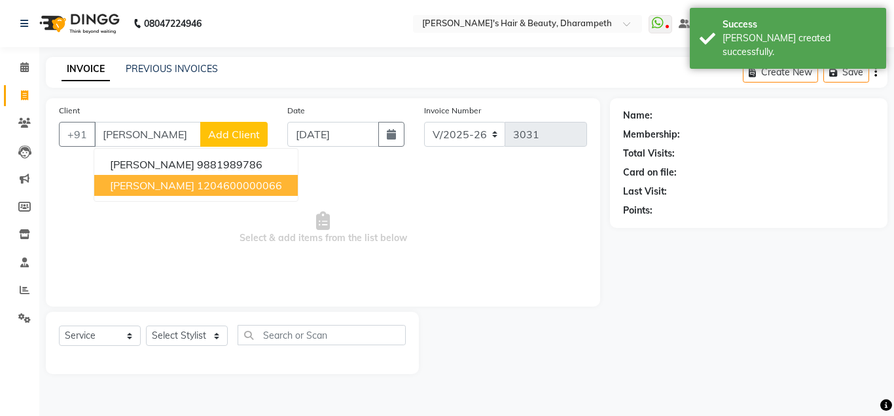
click at [170, 192] on button "[PERSON_NAME] 1204600000066" at bounding box center [196, 185] width 204 height 21
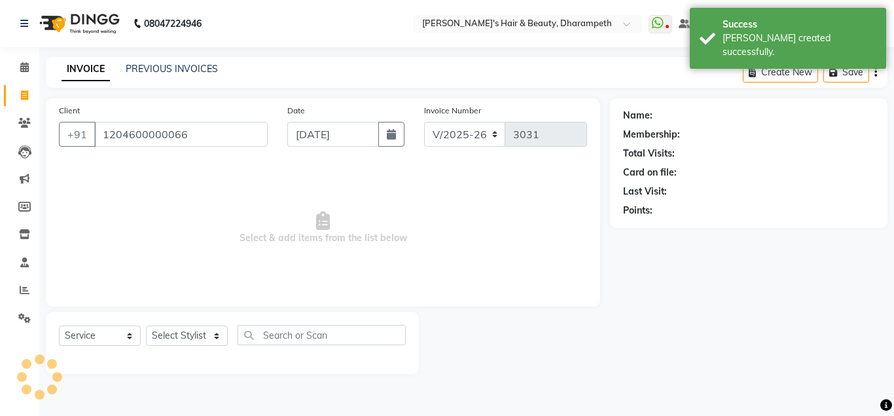
type input "1204600000066"
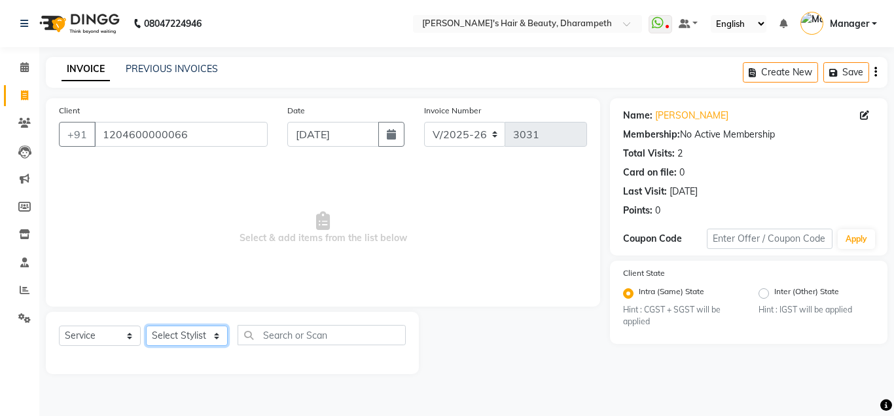
click at [146, 325] on select "Select Stylist Anuj W [PERSON_NAME] [PERSON_NAME] Manager [PERSON_NAME] C [PERS…" at bounding box center [187, 335] width 82 height 20
select select "29454"
click option "Manager" at bounding box center [0, 0] width 0 height 0
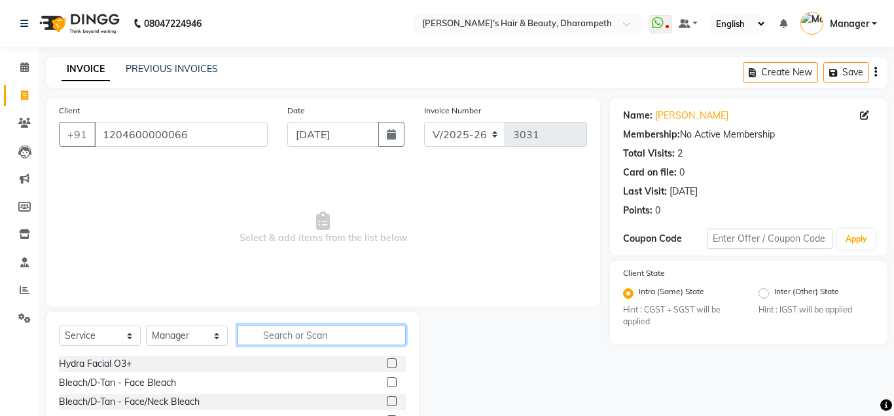
click at [278, 340] on input "text" at bounding box center [322, 335] width 168 height 20
type input "cut"
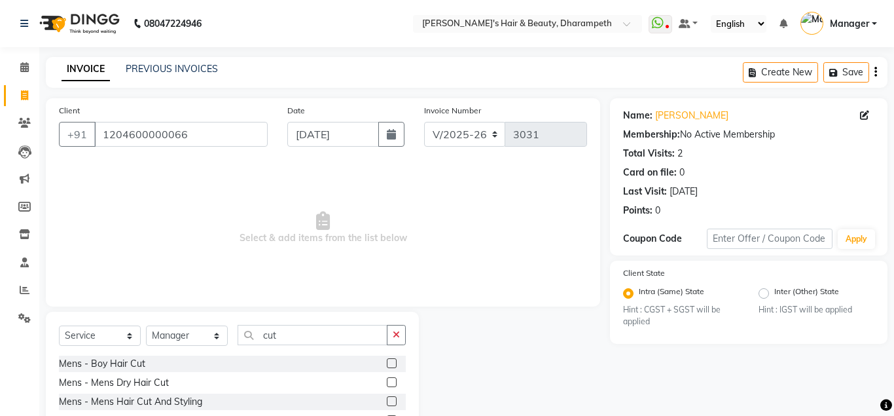
click at [391, 406] on div at bounding box center [391, 403] width 9 height 14
click at [388, 403] on label at bounding box center [392, 401] width 10 height 10
click at [388, 403] on input "checkbox" at bounding box center [391, 401] width 9 height 9
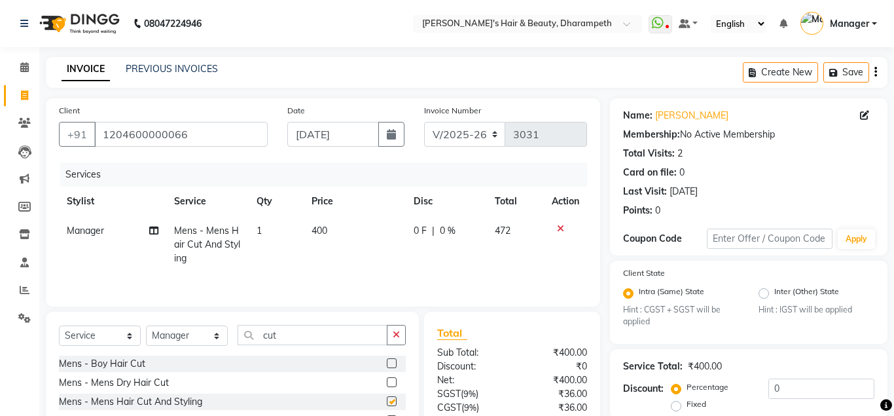
checkbox input "false"
click at [270, 336] on input "cut" at bounding box center [313, 335] width 150 height 20
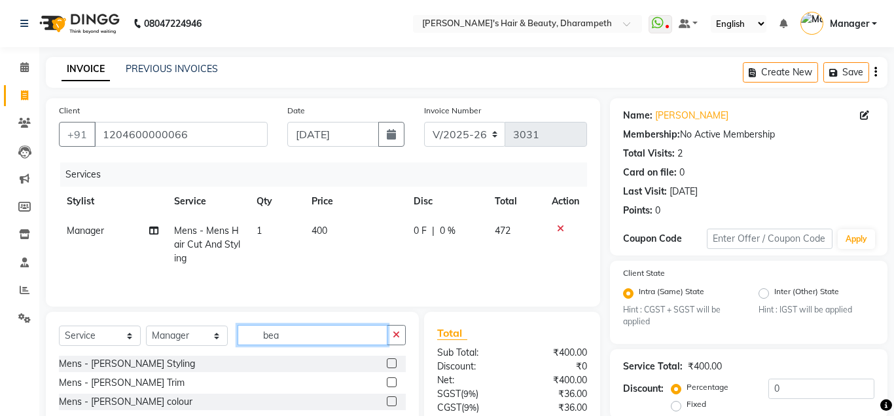
type input "bea"
click at [391, 379] on label at bounding box center [392, 382] width 10 height 10
click at [391, 379] on input "checkbox" at bounding box center [391, 382] width 9 height 9
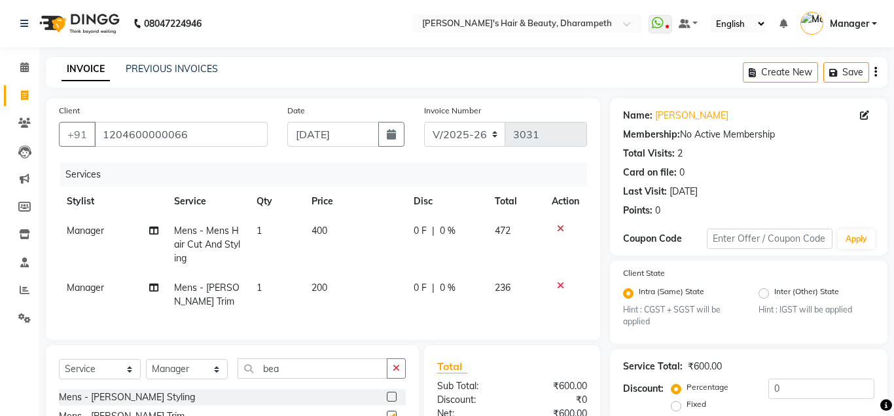
checkbox input "false"
click at [331, 303] on td "200" at bounding box center [355, 294] width 102 height 43
select select "29454"
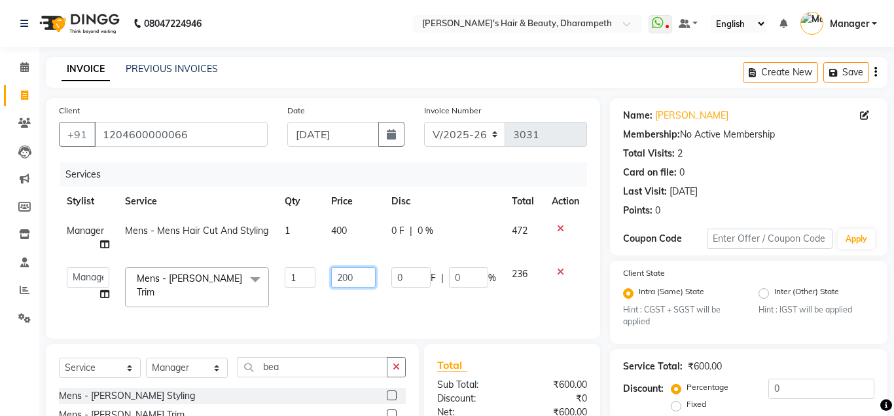
click at [344, 281] on input "200" at bounding box center [353, 277] width 45 height 20
type input "212"
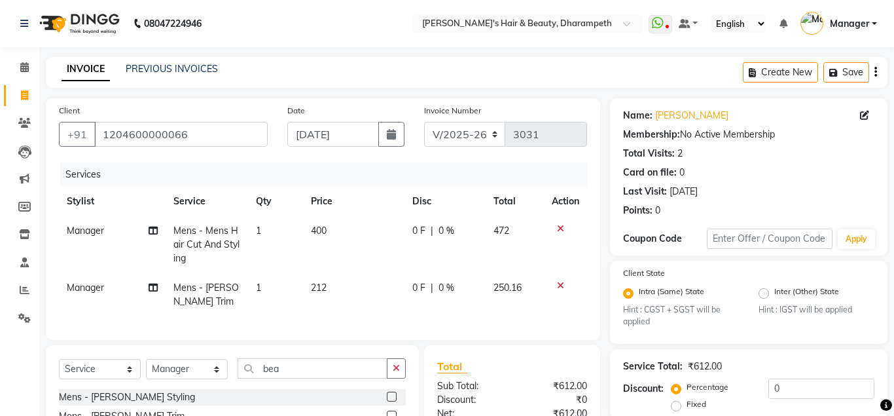
click at [517, 275] on td "250.16" at bounding box center [515, 294] width 59 height 43
select select "29454"
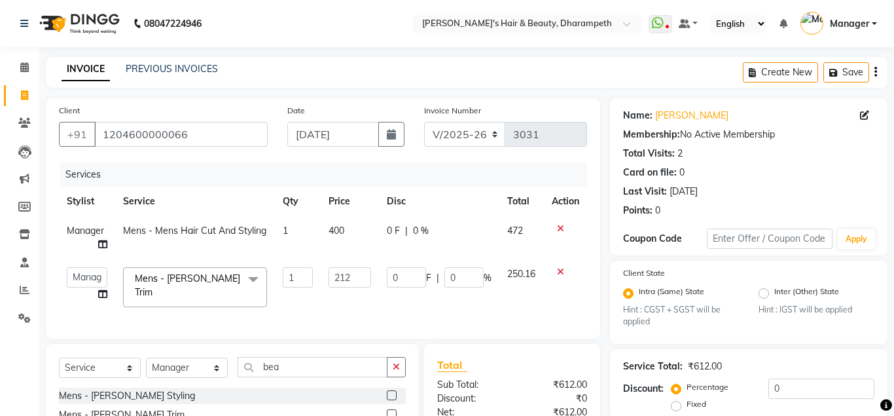
click at [338, 230] on span "400" at bounding box center [337, 231] width 16 height 12
select select "29454"
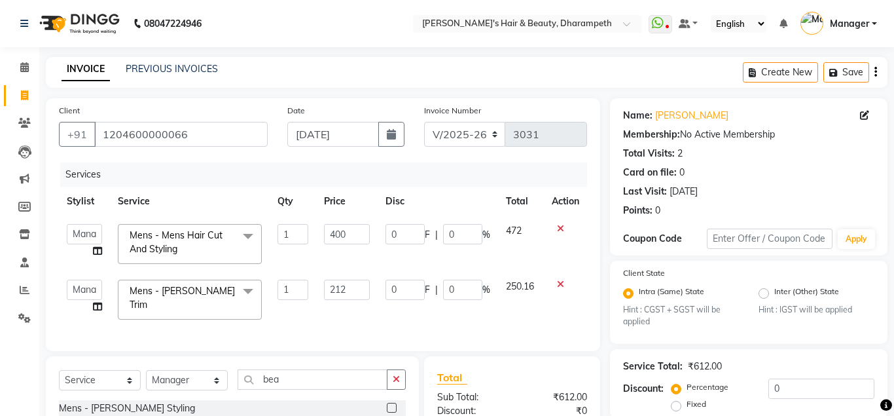
click at [338, 230] on input "400" at bounding box center [347, 234] width 46 height 20
type input "296"
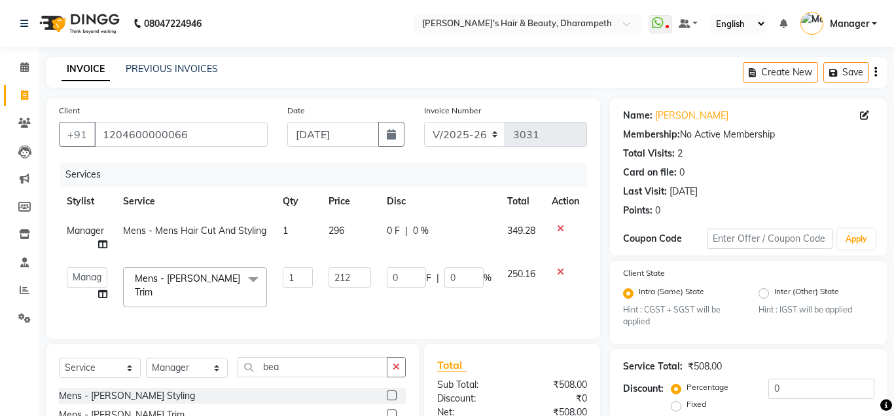
click at [519, 235] on span "349.28" at bounding box center [521, 231] width 28 height 12
select select "29454"
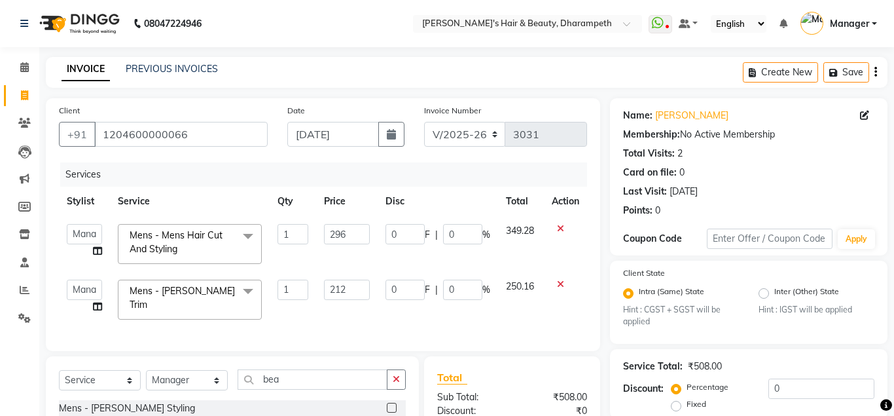
scroll to position [160, 0]
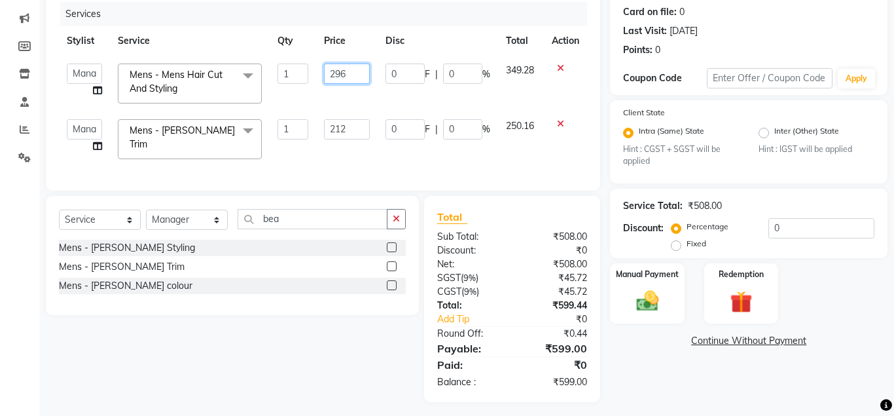
click at [346, 70] on input "296" at bounding box center [347, 73] width 46 height 20
type input "296.6"
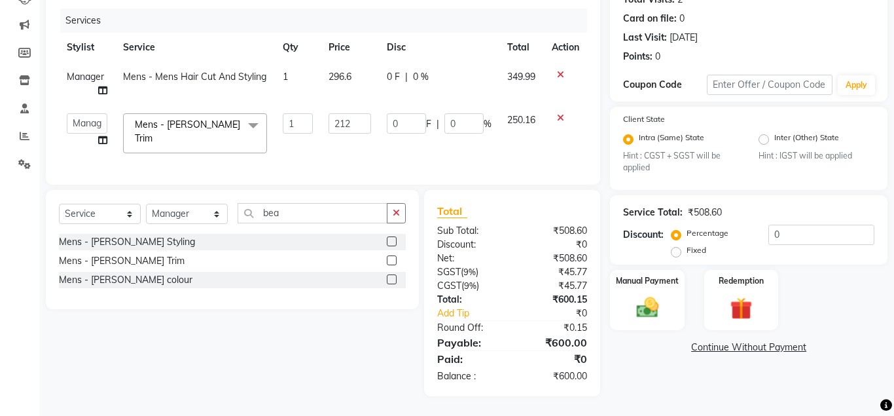
scroll to position [148, 0]
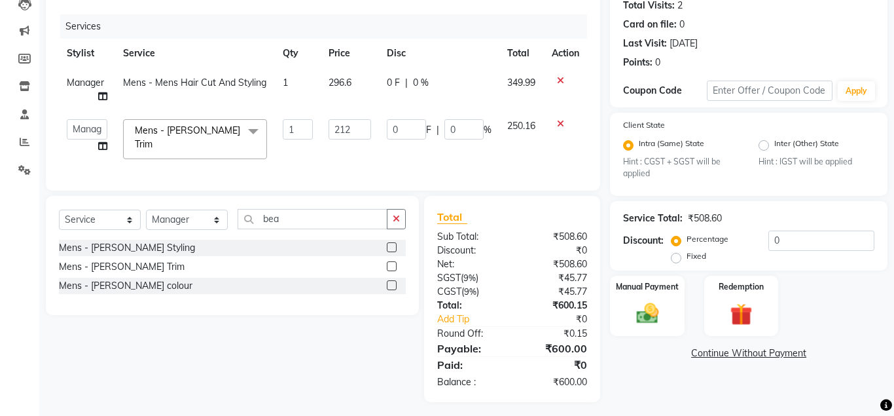
click at [514, 73] on td "349.99" at bounding box center [521, 89] width 45 height 43
select select "29454"
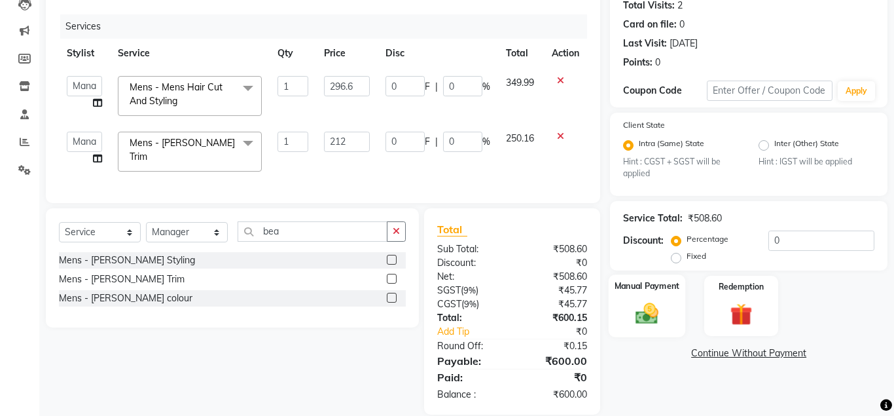
click at [647, 325] on img at bounding box center [646, 313] width 37 height 27
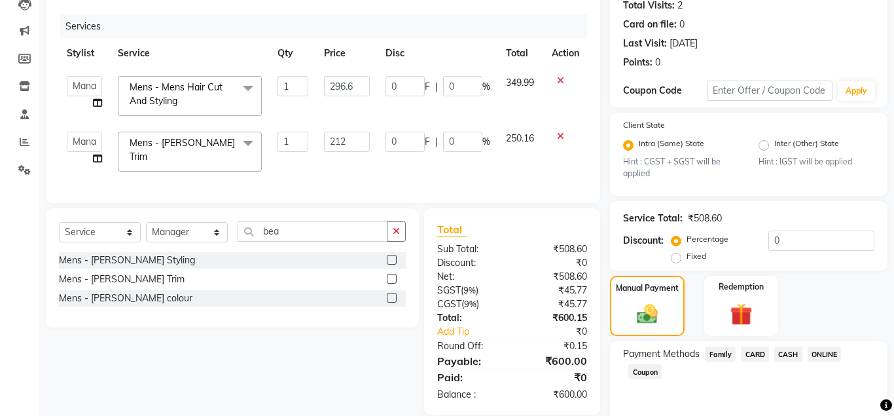
scroll to position [198, 0]
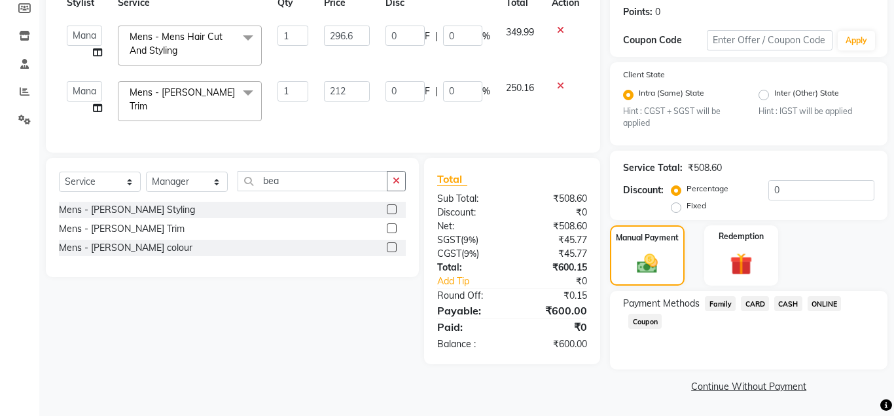
click at [820, 302] on span "ONLINE" at bounding box center [825, 303] width 34 height 15
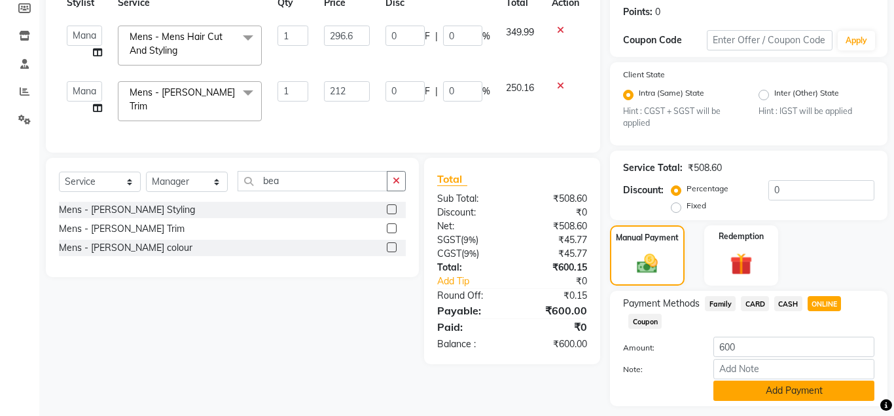
click at [805, 391] on button "Add Payment" at bounding box center [793, 390] width 161 height 20
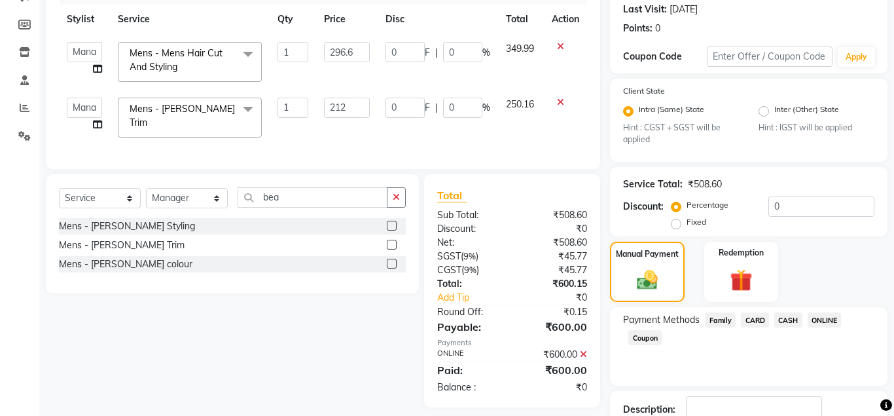
scroll to position [272, 0]
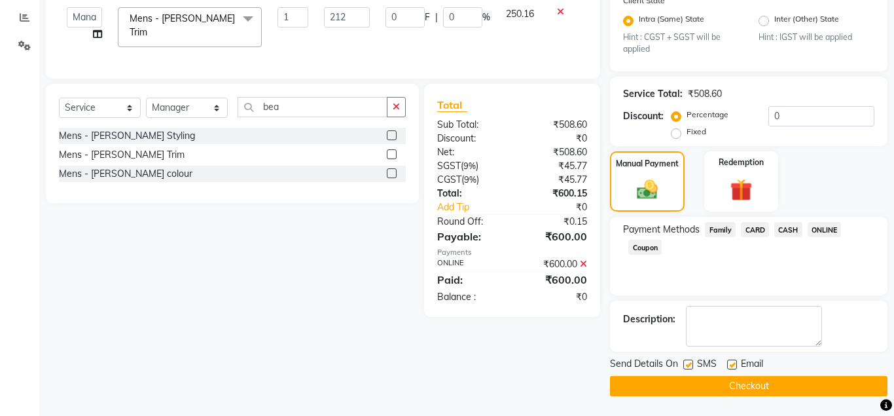
click at [778, 384] on button "Checkout" at bounding box center [749, 386] width 278 height 20
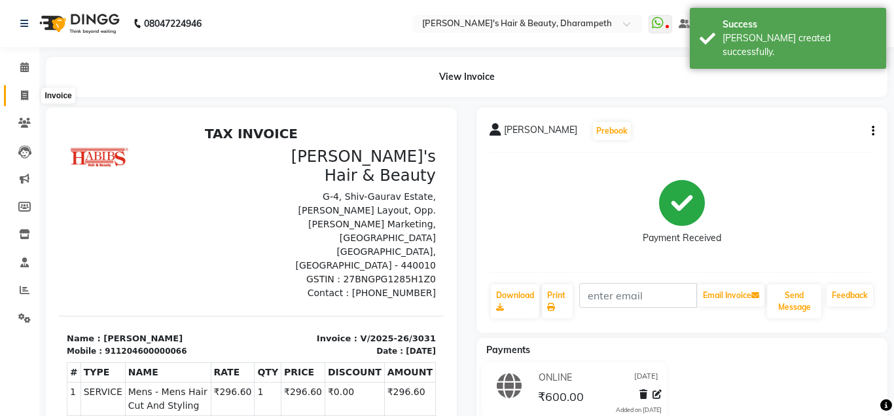
click at [18, 94] on span at bounding box center [24, 95] width 23 height 15
select select "4860"
select select "service"
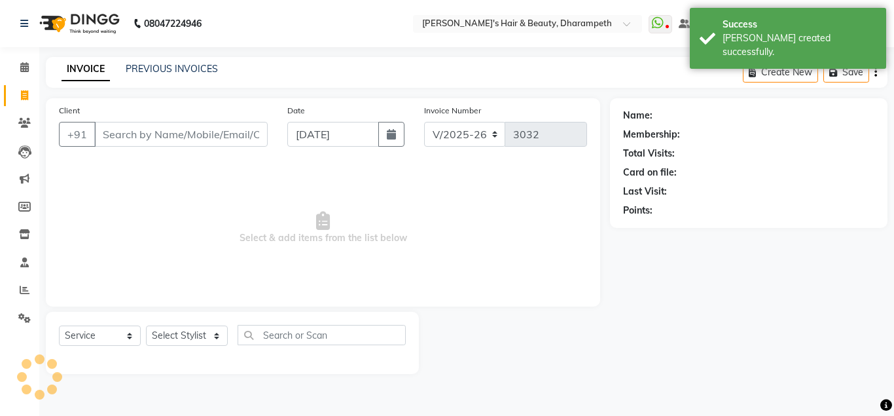
click at [133, 123] on input "Client" at bounding box center [180, 134] width 173 height 25
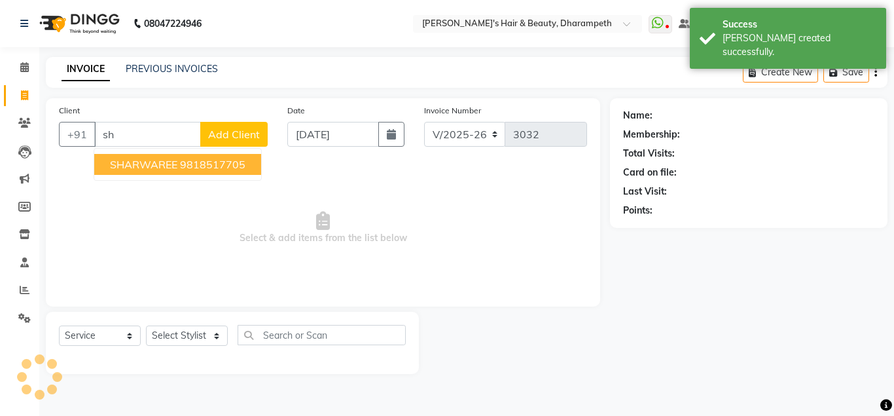
type input "s"
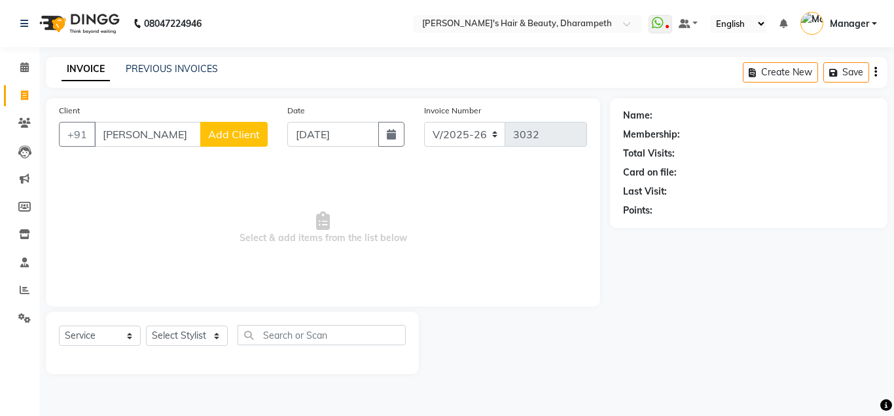
type input "[PERSON_NAME]"
click at [232, 139] on span "Add Client" at bounding box center [234, 134] width 52 height 13
select select "22"
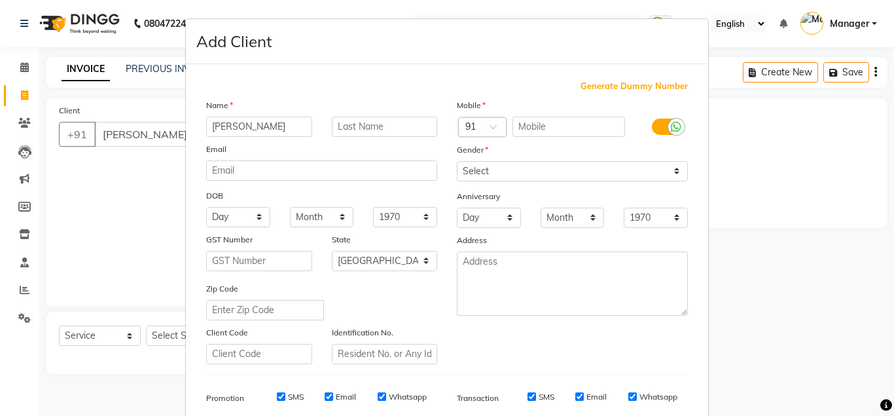
click at [595, 91] on span "Generate Dummy Number" at bounding box center [634, 86] width 107 height 13
type input "1204600000537"
checkbox input "false"
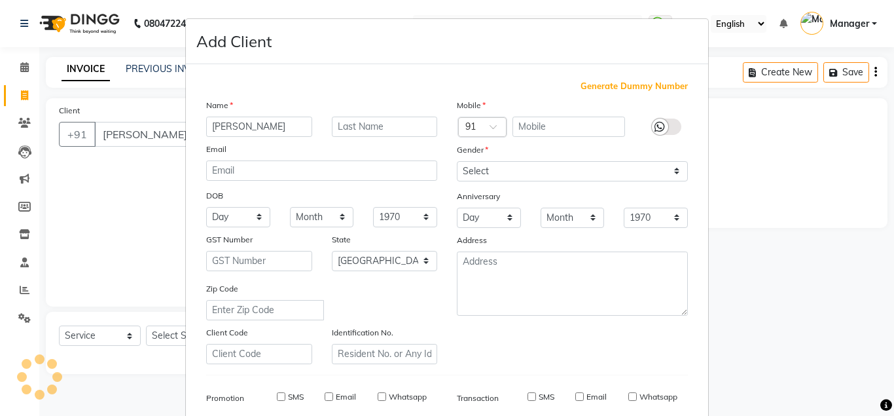
checkbox input "false"
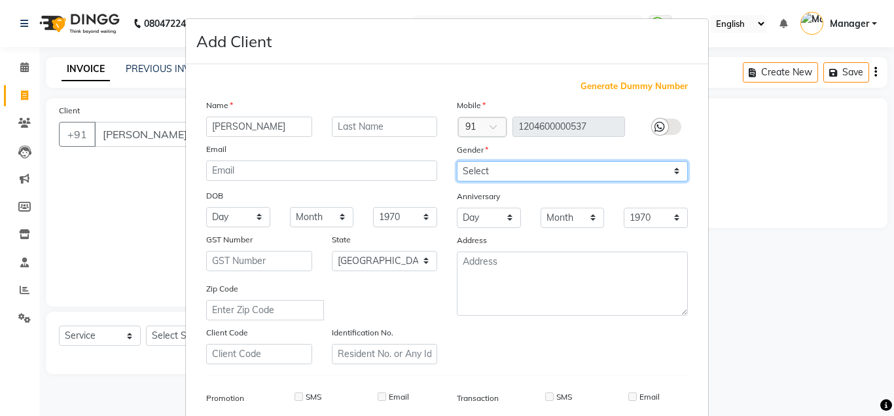
click at [457, 161] on select "Select [DEMOGRAPHIC_DATA] [DEMOGRAPHIC_DATA] Other Prefer Not To Say" at bounding box center [572, 171] width 231 height 20
select select "[DEMOGRAPHIC_DATA]"
click option "[DEMOGRAPHIC_DATA]" at bounding box center [0, 0] width 0 height 0
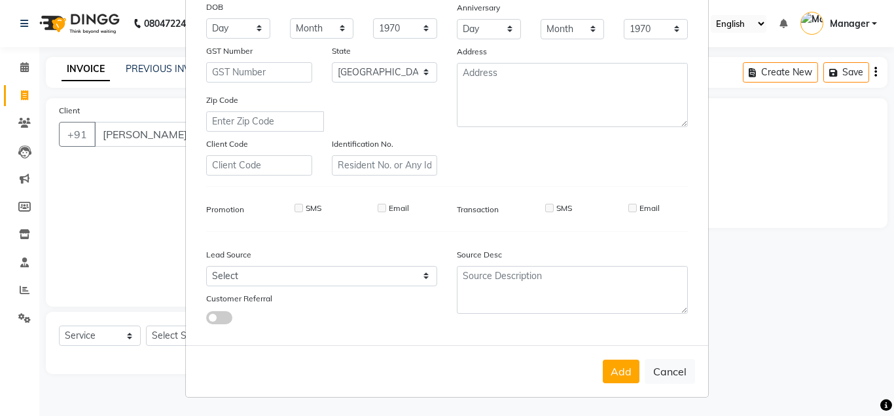
click at [623, 356] on div "Add Cancel" at bounding box center [447, 371] width 522 height 52
click at [624, 363] on button "Add" at bounding box center [621, 371] width 37 height 24
type input "1204600000537"
select select
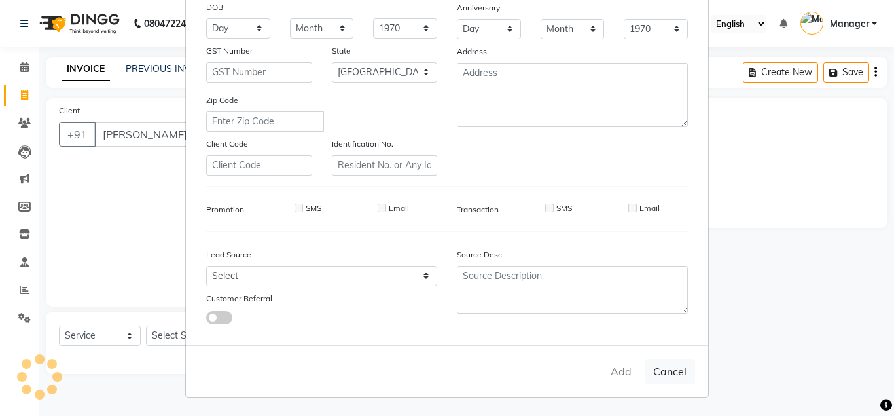
select select
select select "null"
select select
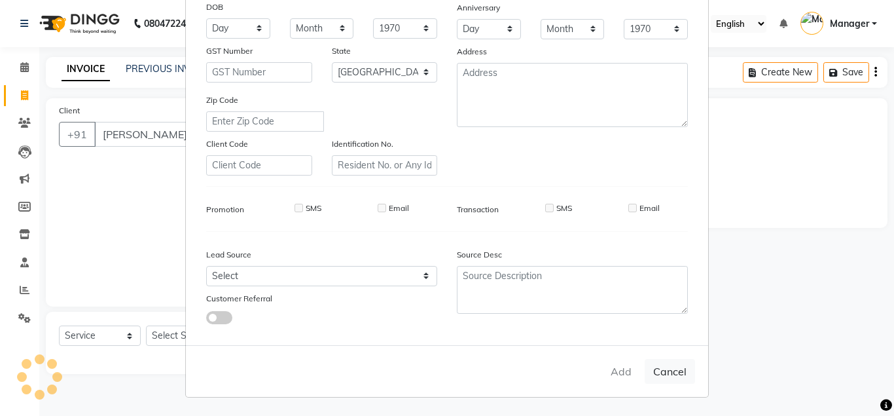
select select
checkbox input "false"
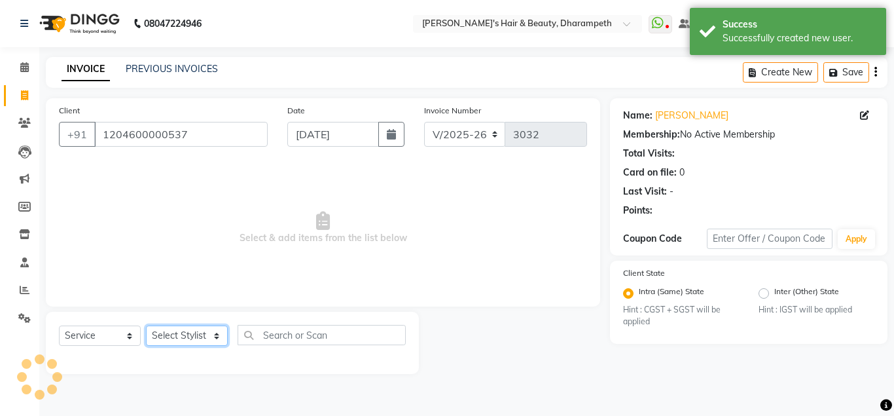
click at [146, 325] on select "Select Stylist Anuj W [PERSON_NAME] [PERSON_NAME] Manager [PERSON_NAME] C [PERS…" at bounding box center [187, 335] width 82 height 20
select select "47812"
click option "[PERSON_NAME] N" at bounding box center [0, 0] width 0 height 0
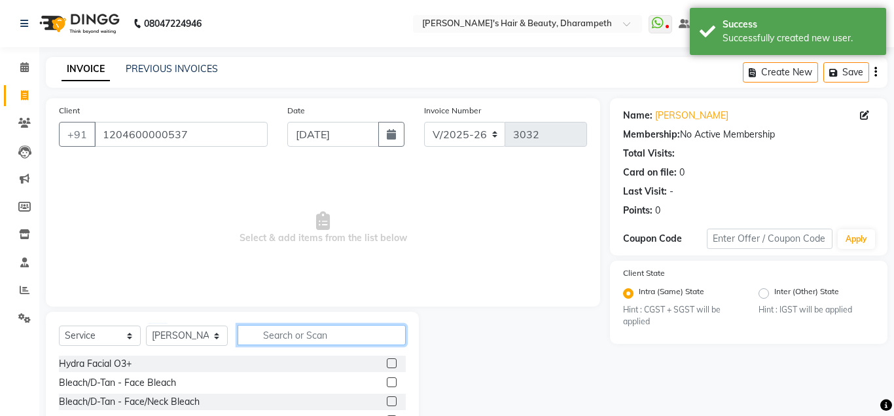
click at [311, 330] on input "text" at bounding box center [322, 335] width 168 height 20
type input "DEEP"
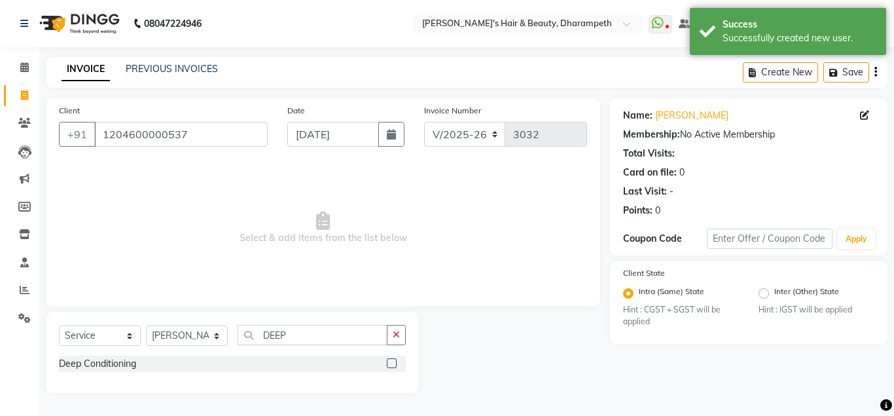
click at [388, 361] on label at bounding box center [392, 363] width 10 height 10
click at [388, 361] on input "checkbox" at bounding box center [391, 363] width 9 height 9
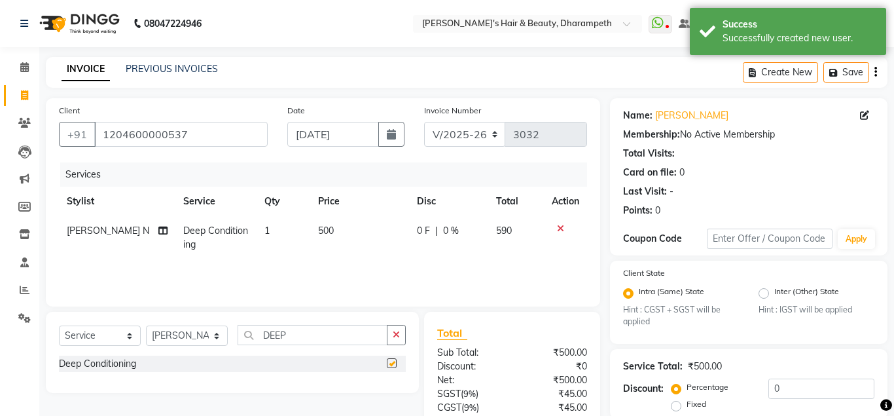
checkbox input "false"
click at [321, 242] on td "500" at bounding box center [359, 237] width 99 height 43
select select "47812"
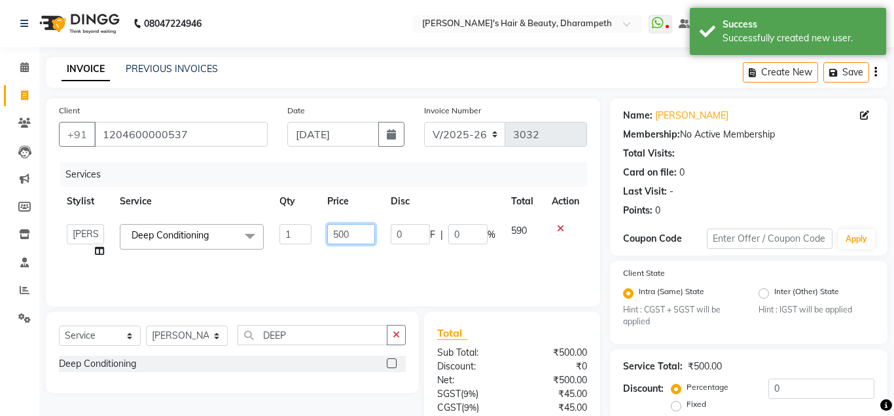
drag, startPoint x: 351, startPoint y: 233, endPoint x: 294, endPoint y: 226, distance: 57.3
click at [327, 226] on input "500" at bounding box center [351, 234] width 48 height 20
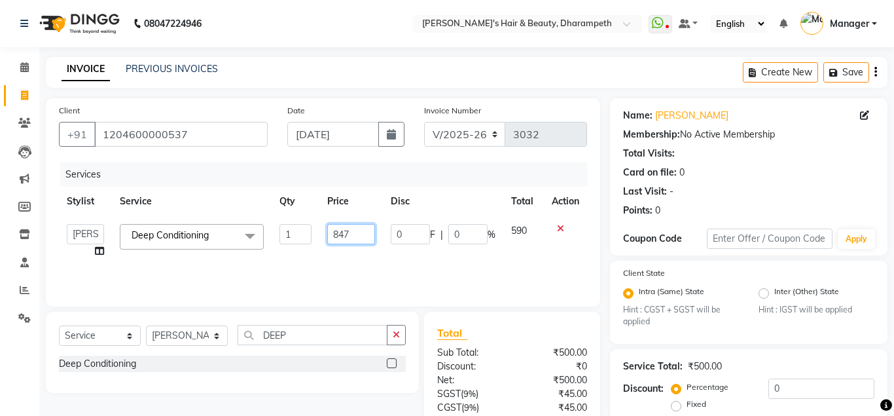
type input "847.5"
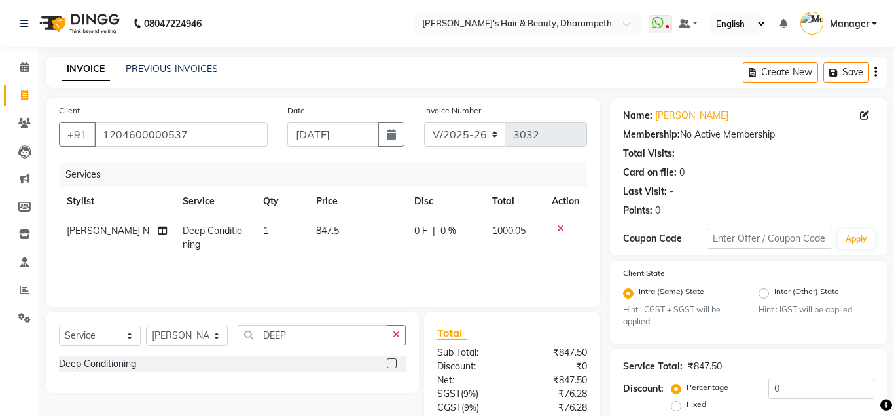
click at [504, 234] on td "1000.05" at bounding box center [514, 237] width 60 height 43
select select "47812"
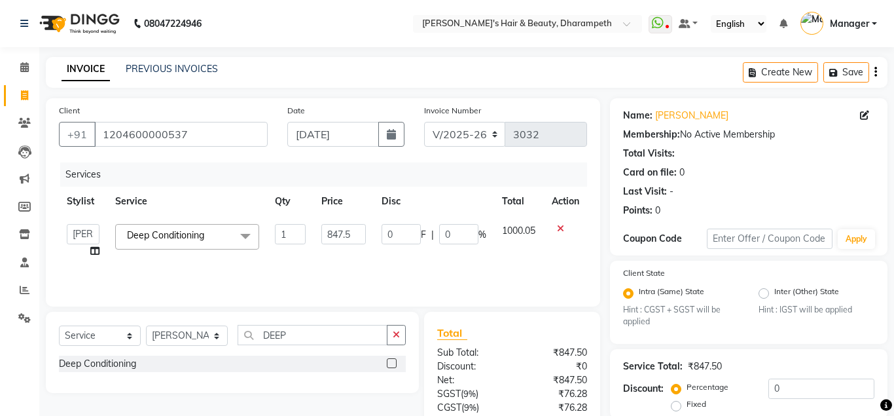
scroll to position [122, 0]
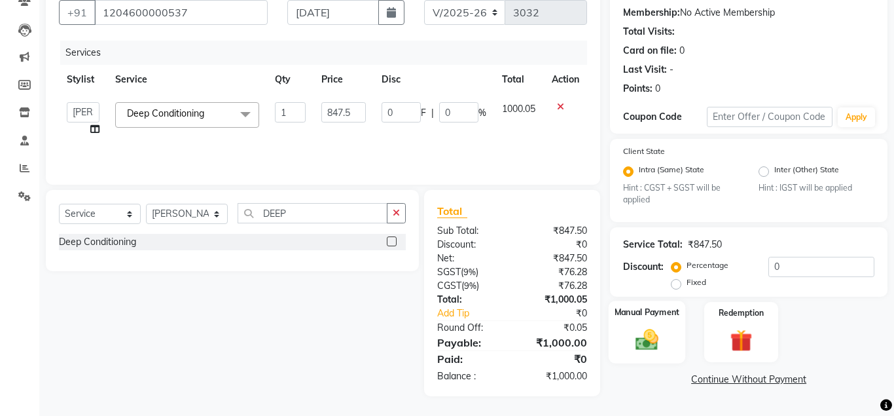
click at [640, 351] on img at bounding box center [646, 340] width 37 height 27
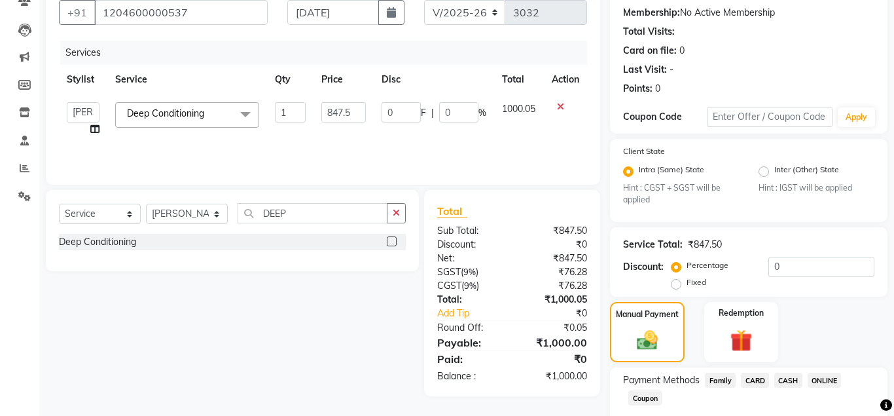
click at [822, 380] on span "ONLINE" at bounding box center [825, 379] width 34 height 15
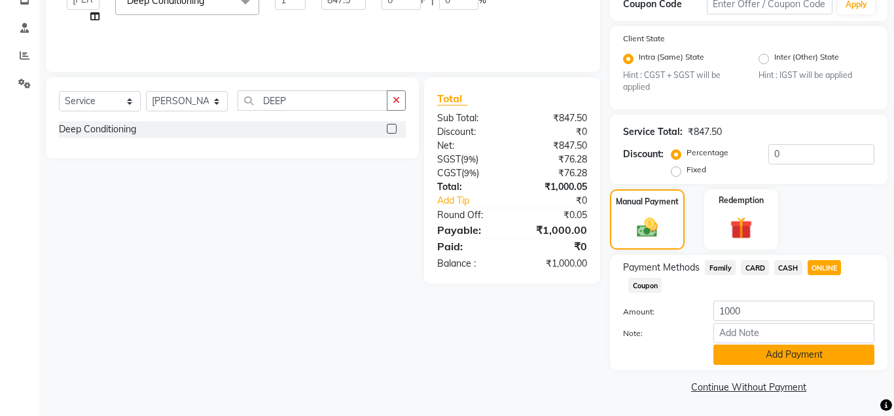
click at [816, 358] on button "Add Payment" at bounding box center [793, 354] width 161 height 20
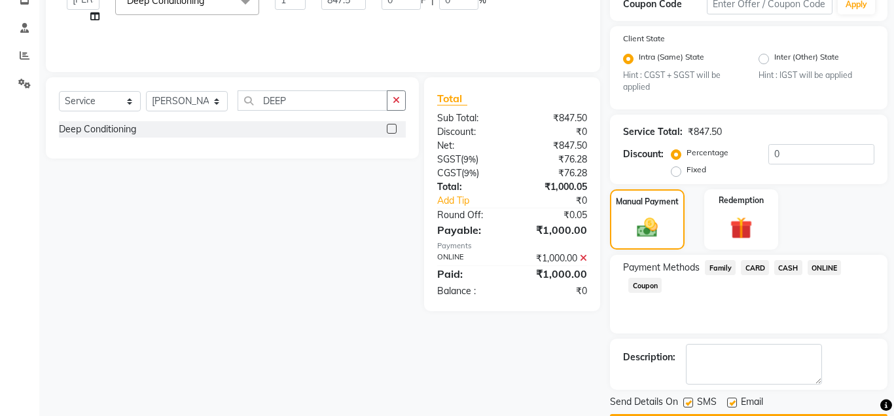
scroll to position [272, 0]
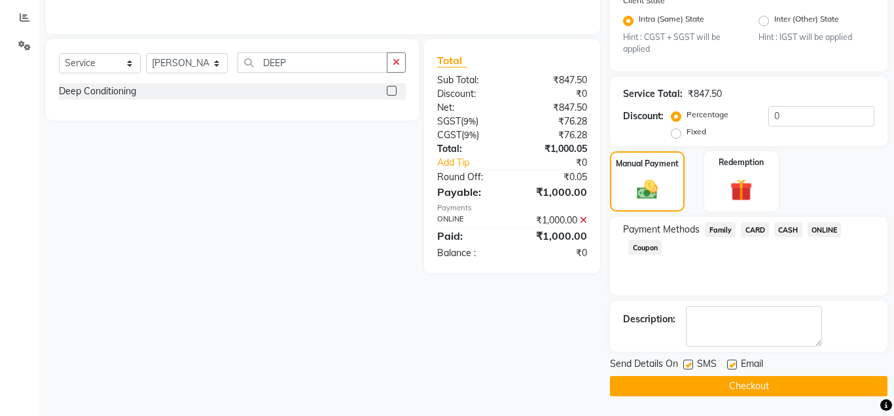
click at [802, 388] on button "Checkout" at bounding box center [749, 386] width 278 height 20
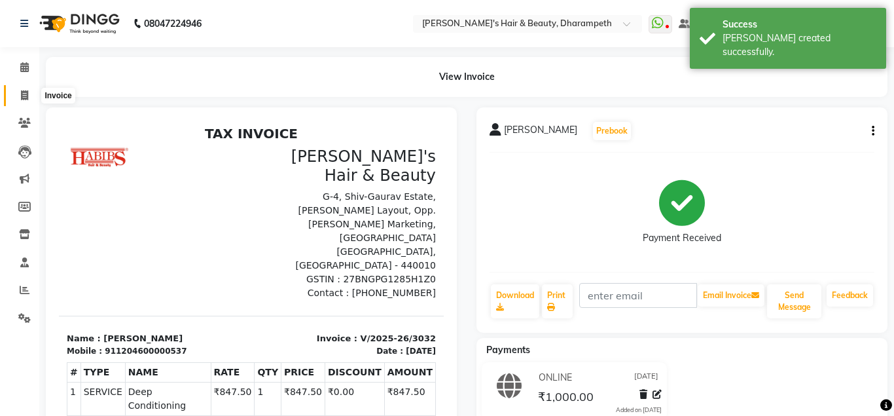
click at [22, 98] on icon at bounding box center [24, 95] width 7 height 10
select select "service"
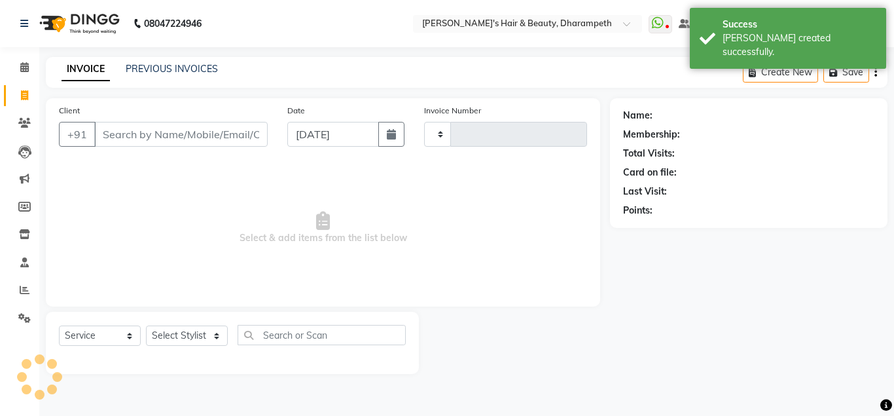
type input "3033"
select select "4860"
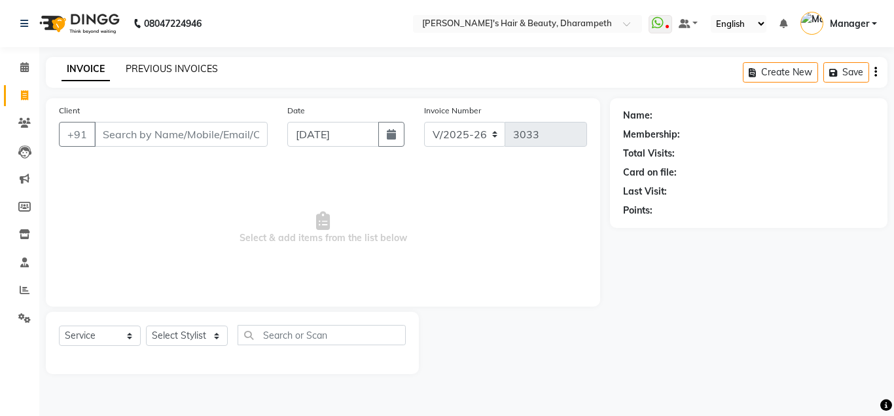
click at [178, 72] on link "PREVIOUS INVOICES" at bounding box center [172, 69] width 92 height 12
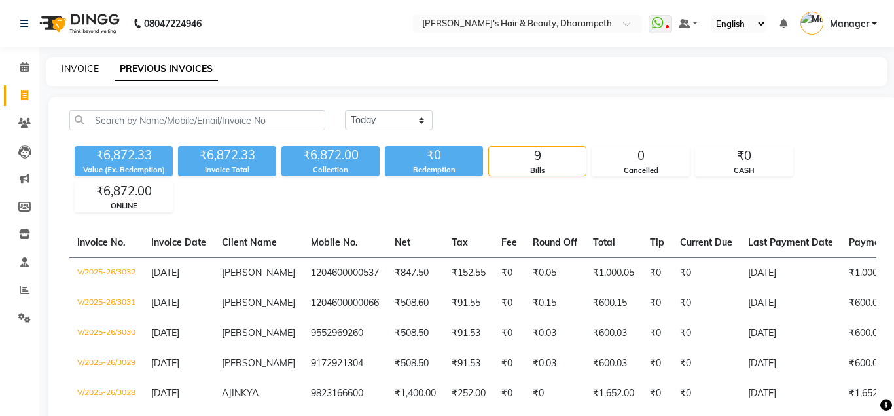
click at [73, 66] on link "INVOICE" at bounding box center [80, 69] width 37 height 12
select select "4860"
select select "service"
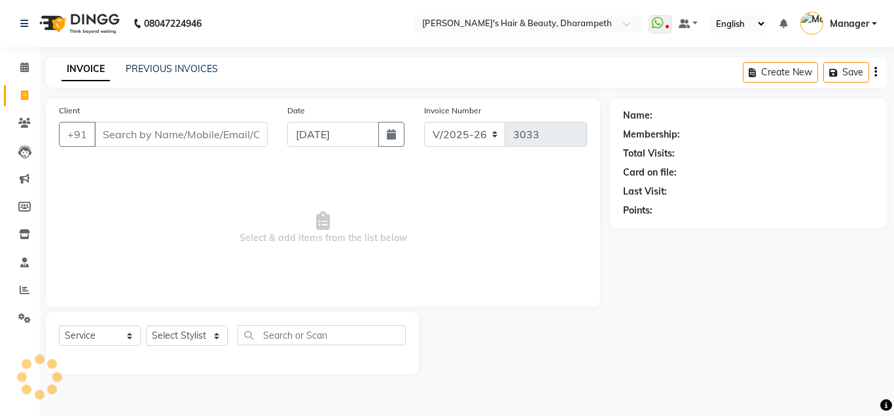
click at [173, 139] on input "Client" at bounding box center [180, 134] width 173 height 25
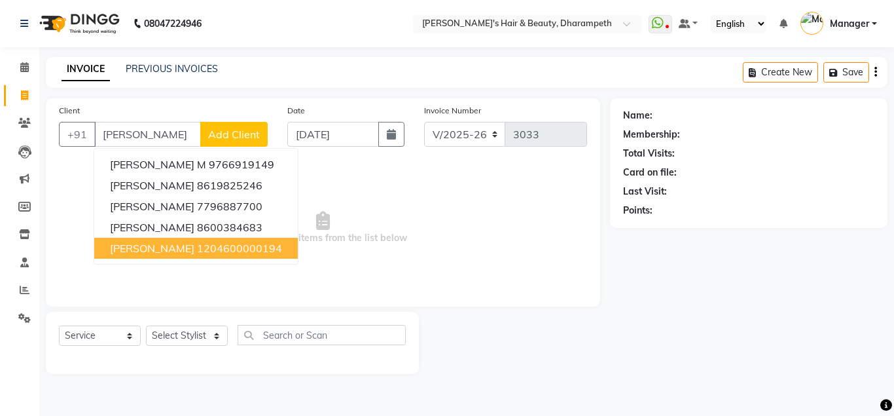
click at [202, 245] on ngb-highlight "1204600000194" at bounding box center [239, 248] width 85 height 13
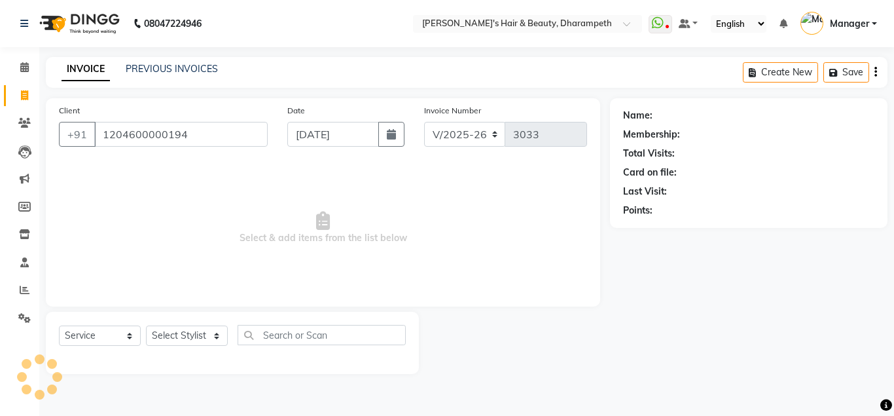
type input "1204600000194"
click at [146, 325] on select "Select Stylist Anuj W [PERSON_NAME] [PERSON_NAME] Manager [PERSON_NAME] C [PERS…" at bounding box center [187, 335] width 82 height 20
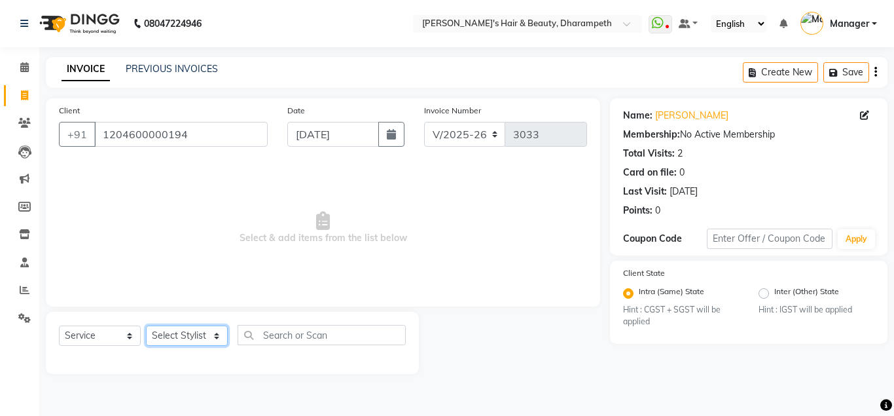
select select "65623"
click option "Javed" at bounding box center [0, 0] width 0 height 0
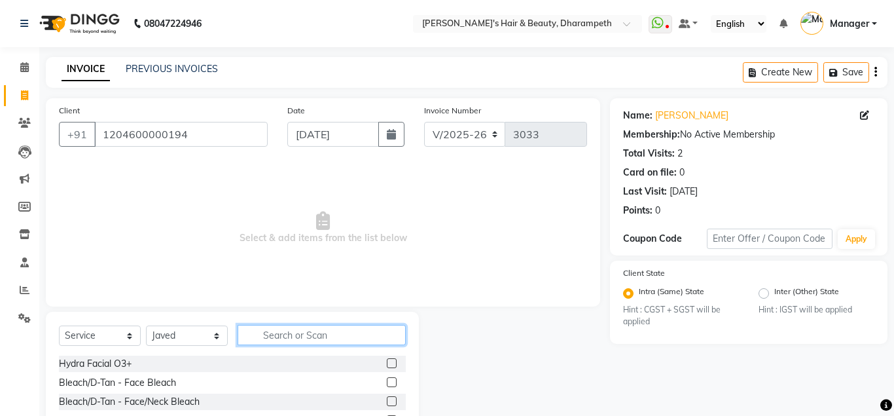
click at [283, 336] on input "text" at bounding box center [322, 335] width 168 height 20
type input "CUT"
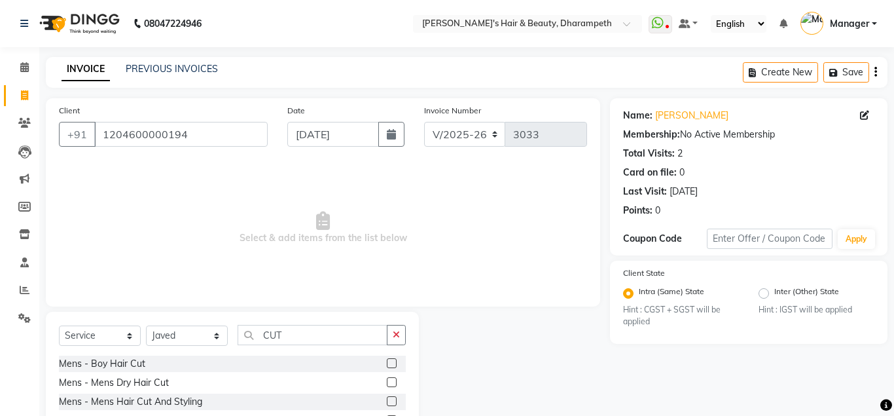
click at [388, 399] on label at bounding box center [392, 401] width 10 height 10
click at [388, 399] on input "checkbox" at bounding box center [391, 401] width 9 height 9
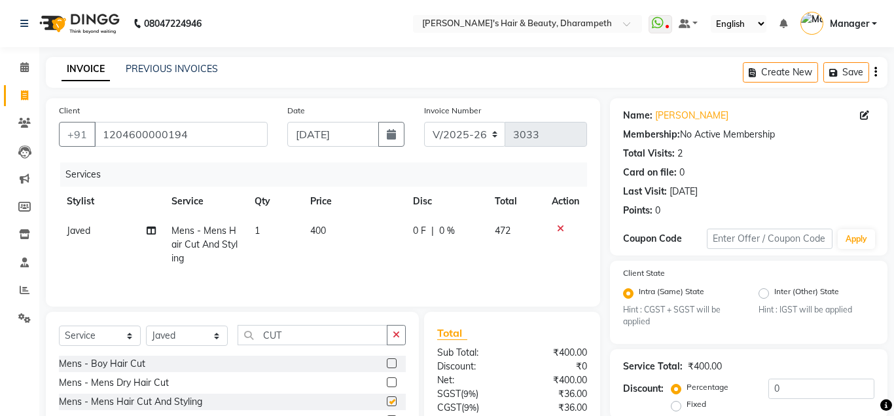
checkbox input "false"
click at [274, 334] on input "CUT" at bounding box center [313, 335] width 150 height 20
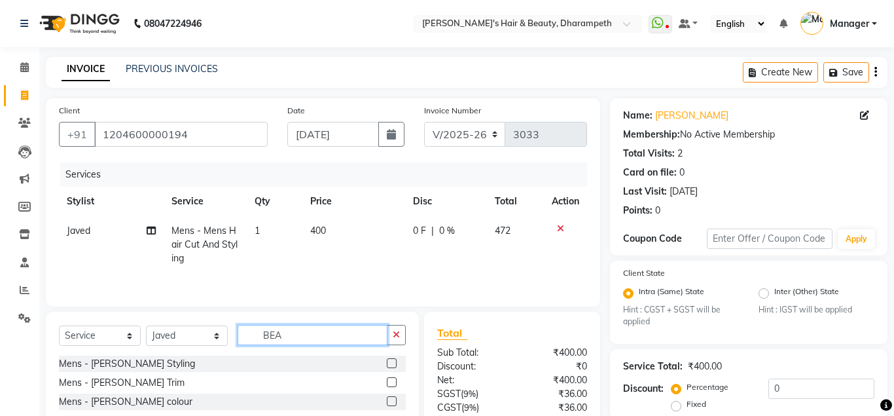
type input "BEA"
click at [393, 382] on label at bounding box center [392, 382] width 10 height 10
click at [393, 382] on input "checkbox" at bounding box center [391, 382] width 9 height 9
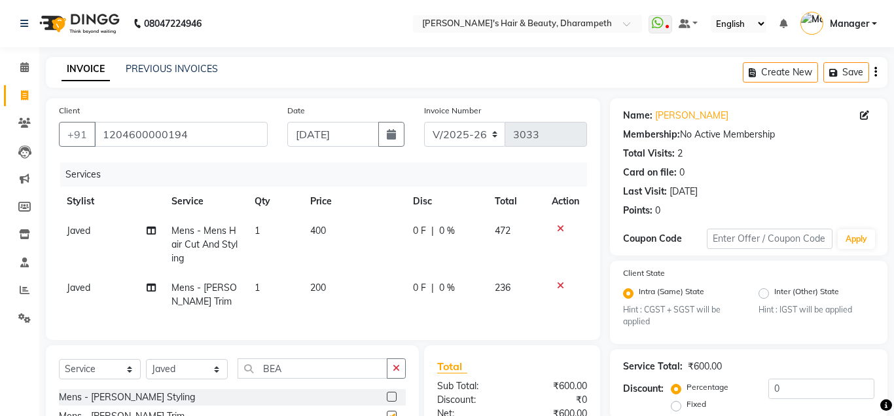
checkbox input "false"
click at [335, 239] on td "400" at bounding box center [353, 244] width 103 height 57
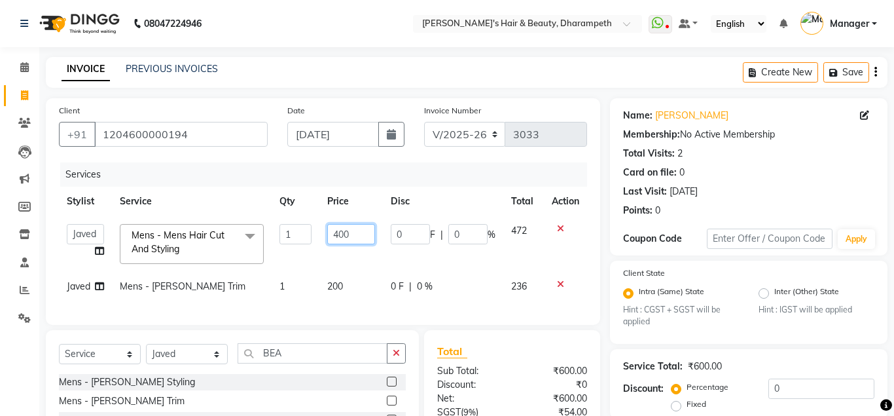
click at [335, 239] on input "400" at bounding box center [351, 234] width 48 height 20
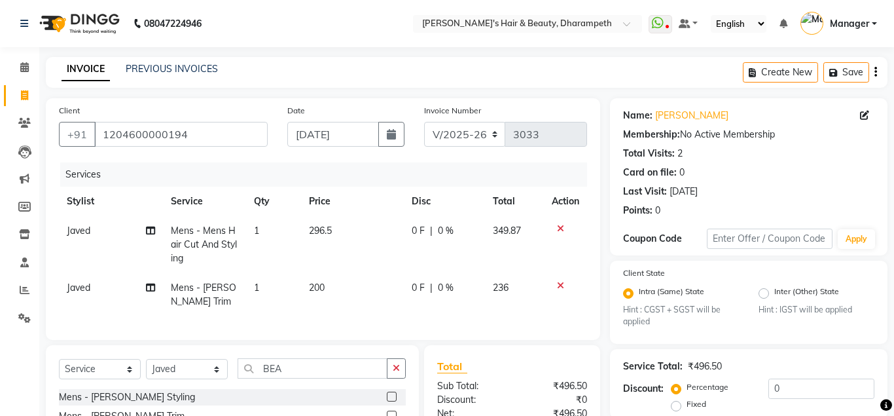
click at [518, 232] on span "349.87" at bounding box center [507, 231] width 28 height 12
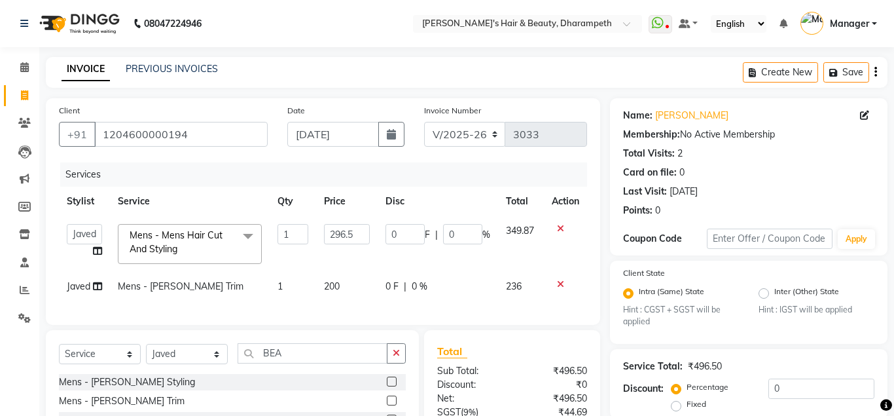
click at [327, 290] on span "200" at bounding box center [332, 286] width 16 height 12
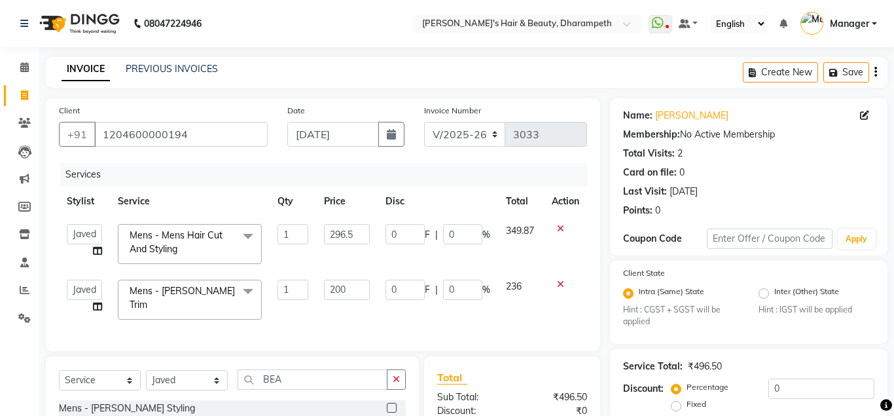
click at [327, 290] on input "200" at bounding box center [347, 289] width 46 height 20
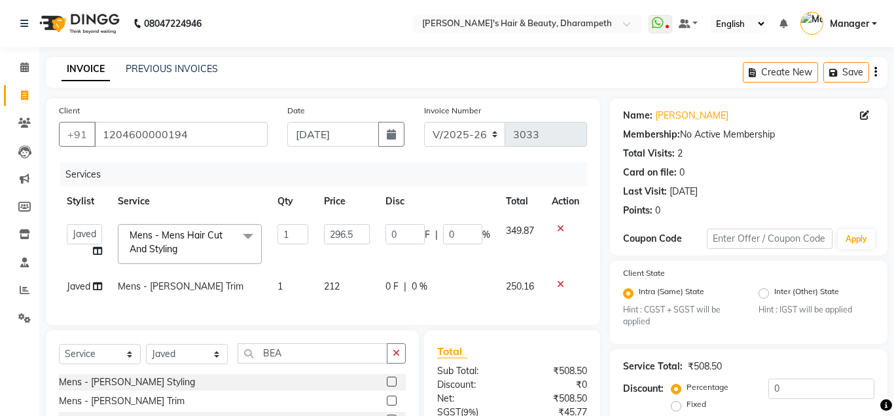
click at [516, 284] on span "250.16" at bounding box center [520, 286] width 28 height 12
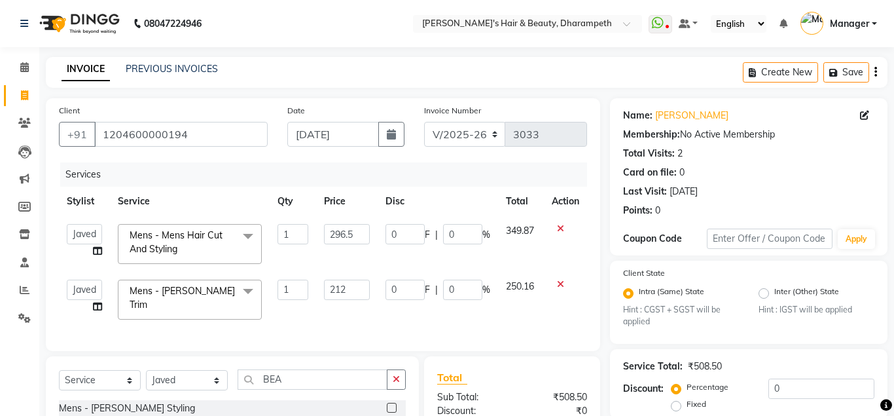
scroll to position [160, 0]
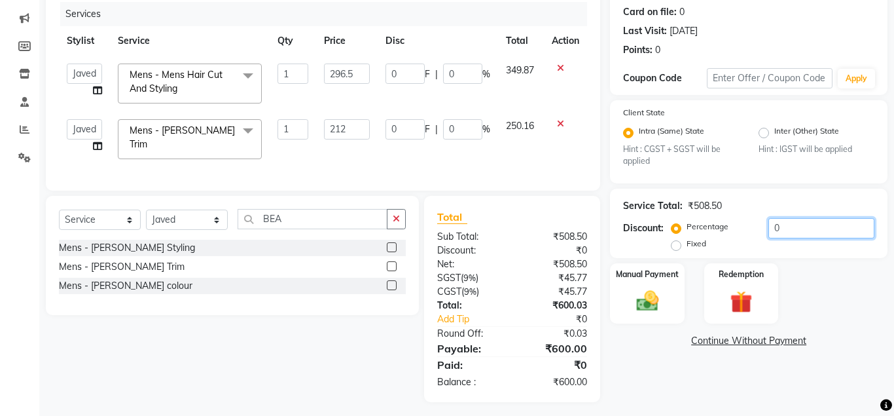
click at [768, 232] on input "0" at bounding box center [821, 228] width 106 height 20
click at [645, 295] on img at bounding box center [646, 301] width 37 height 27
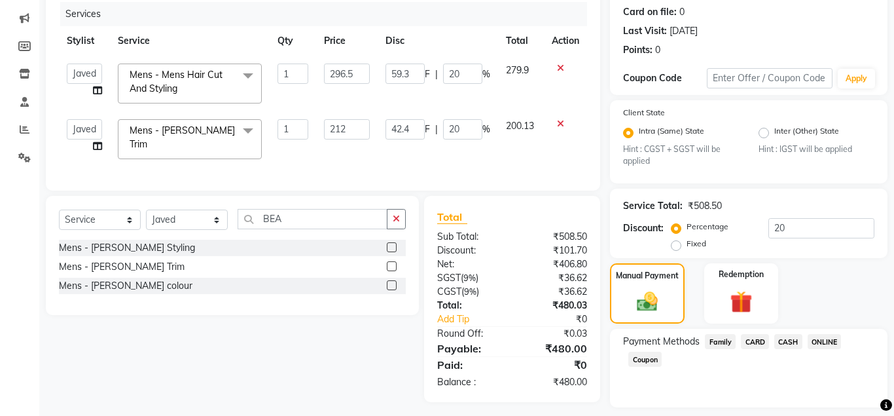
click at [822, 339] on span "ONLINE" at bounding box center [825, 341] width 34 height 15
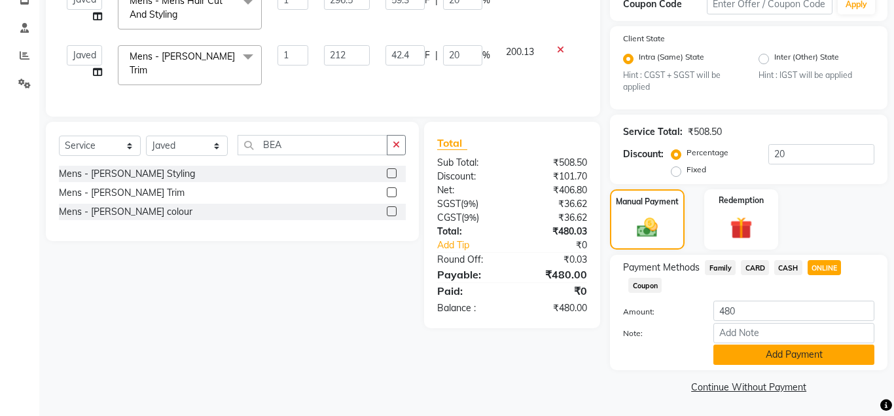
click at [823, 351] on button "Add Payment" at bounding box center [793, 354] width 161 height 20
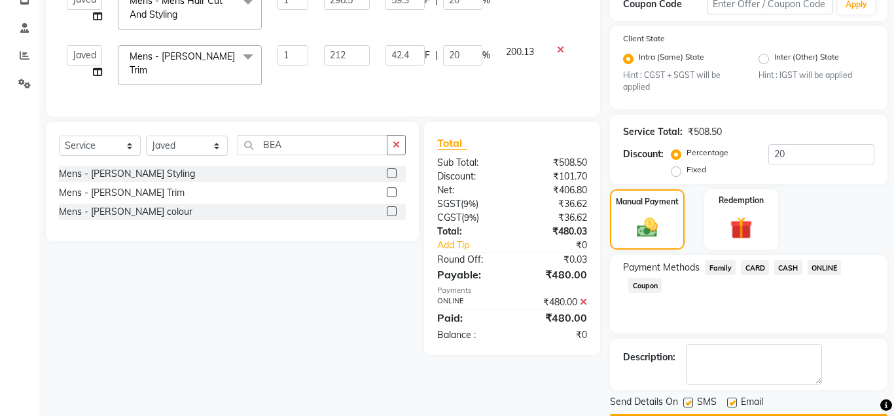
scroll to position [272, 0]
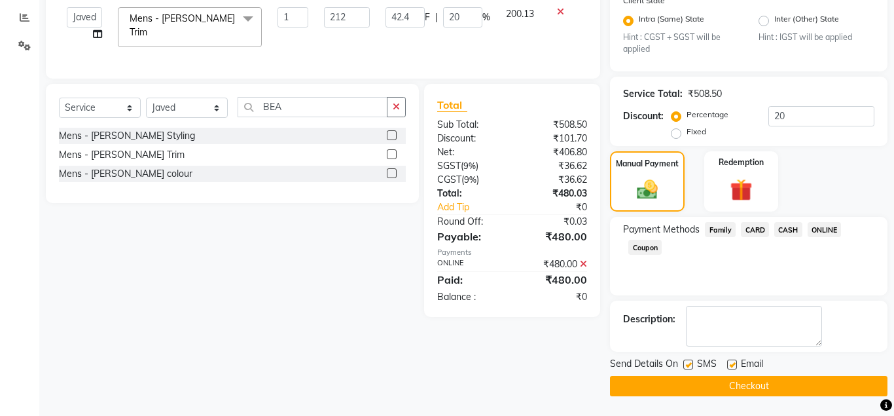
click at [799, 382] on button "Checkout" at bounding box center [749, 386] width 278 height 20
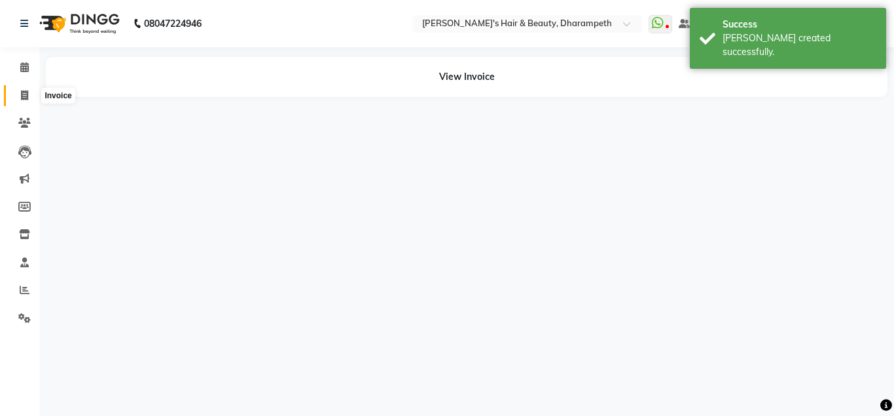
click at [24, 90] on span at bounding box center [24, 95] width 23 height 15
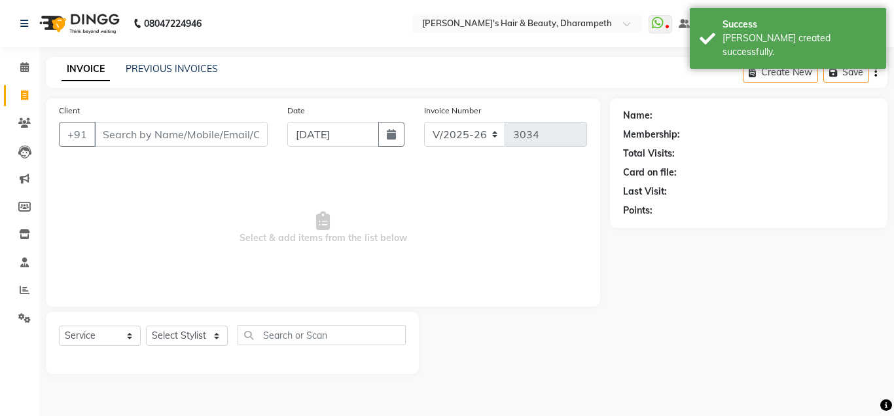
click at [110, 128] on input "Client" at bounding box center [180, 134] width 173 height 25
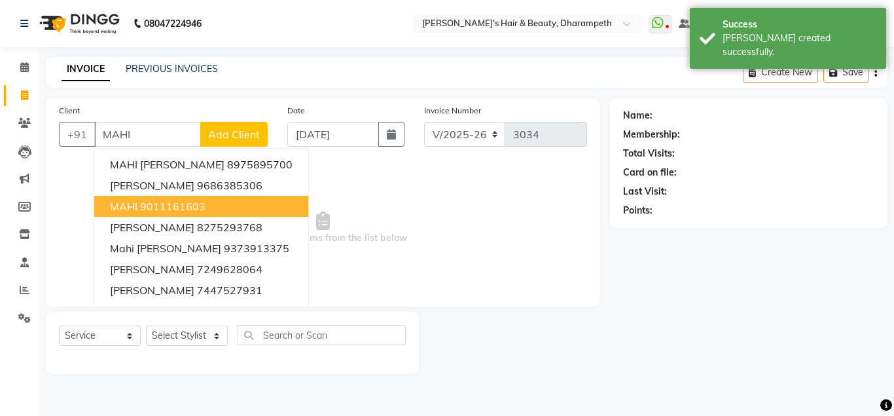
click at [153, 213] on button "MAHI 9011161603" at bounding box center [201, 206] width 214 height 21
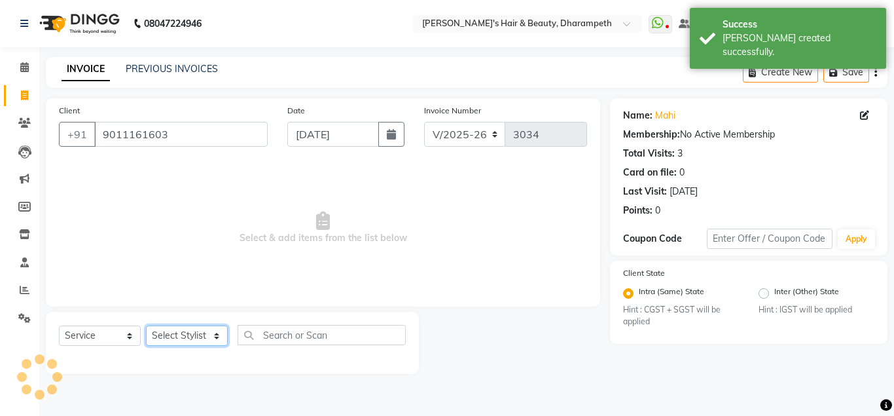
click at [146, 325] on select "Select Stylist Anuj W [PERSON_NAME] [PERSON_NAME] Manager [PERSON_NAME] C [PERS…" at bounding box center [187, 335] width 82 height 20
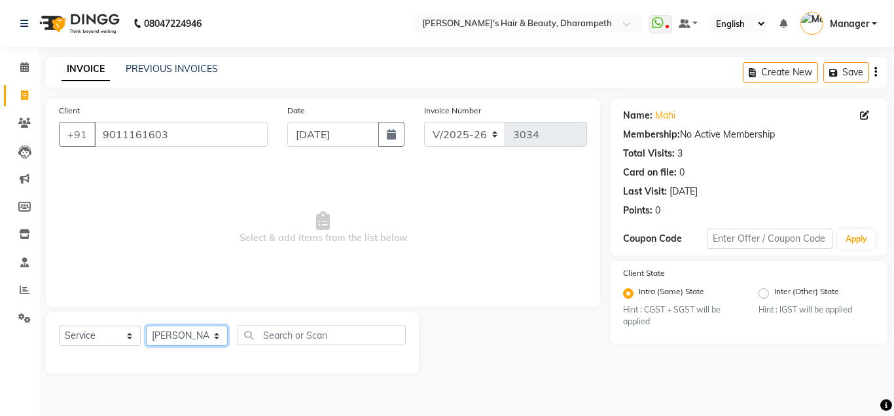
click option "[PERSON_NAME] P" at bounding box center [0, 0] width 0 height 0
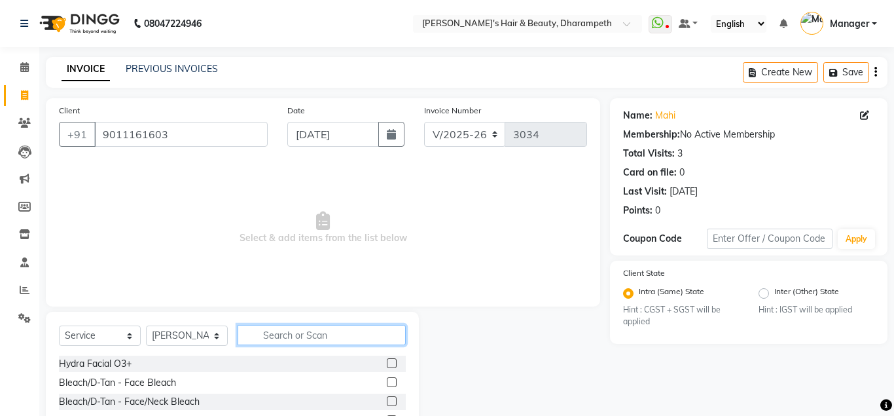
click at [278, 335] on input "text" at bounding box center [322, 335] width 168 height 20
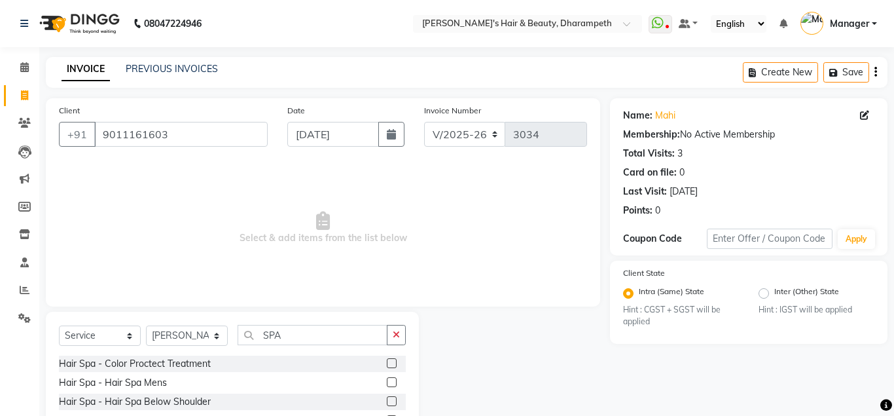
click at [391, 384] on label at bounding box center [392, 382] width 10 height 10
click at [391, 384] on input "checkbox" at bounding box center [391, 382] width 9 height 9
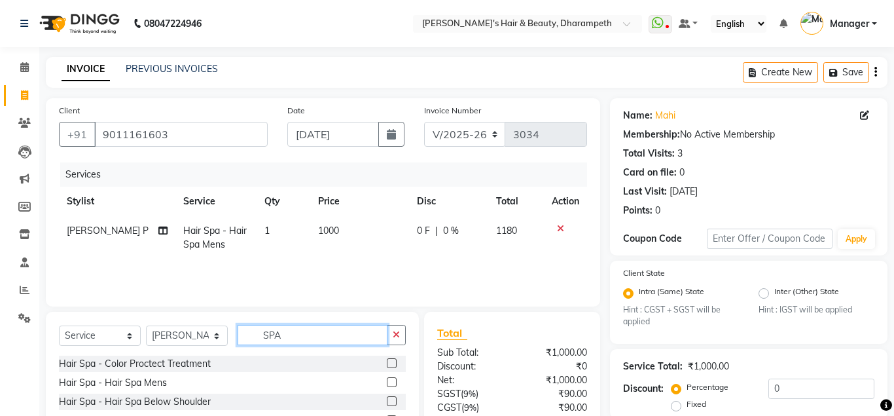
click at [274, 336] on input "SPA" at bounding box center [313, 335] width 150 height 20
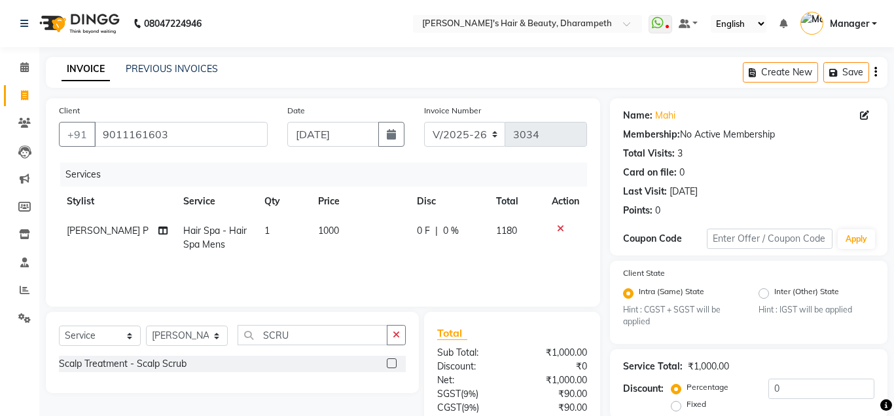
click at [391, 362] on label at bounding box center [392, 363] width 10 height 10
click at [391, 362] on input "checkbox" at bounding box center [391, 363] width 9 height 9
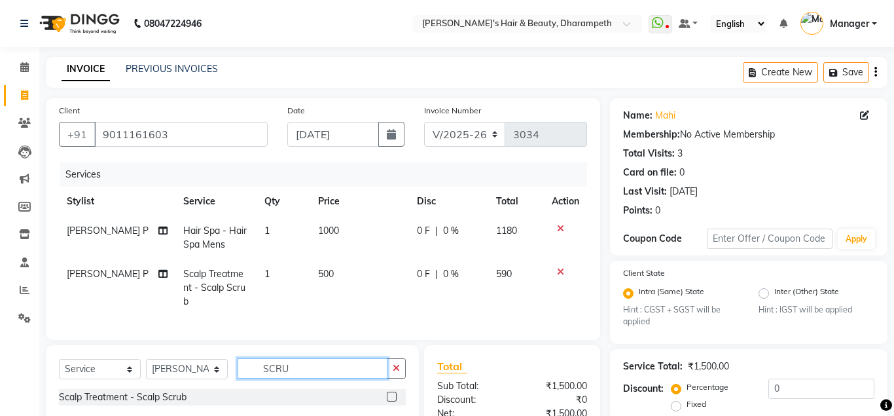
click at [273, 361] on input "SCRU" at bounding box center [313, 368] width 150 height 20
click at [390, 391] on label at bounding box center [392, 396] width 10 height 10
click at [390, 393] on input "checkbox" at bounding box center [391, 397] width 9 height 9
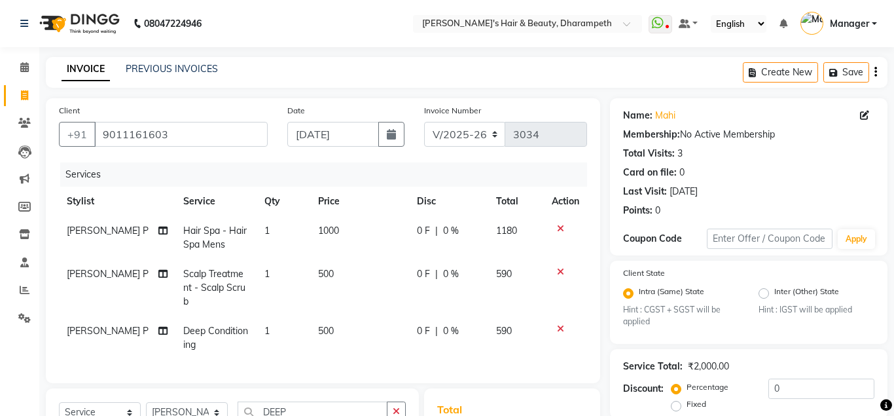
click at [327, 325] on span "500" at bounding box center [326, 331] width 16 height 12
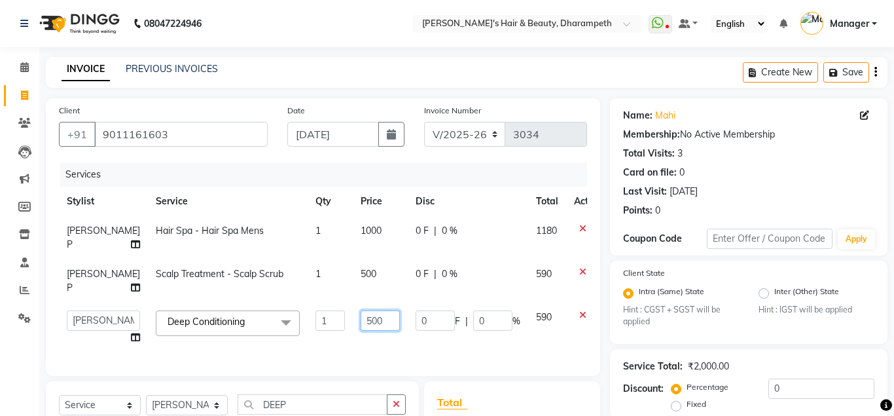
click at [361, 321] on input "500" at bounding box center [380, 320] width 39 height 20
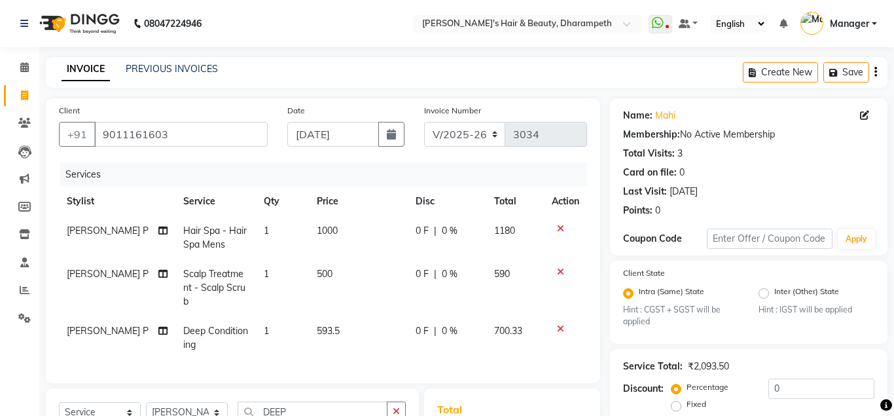
click at [514, 325] on span "700.33" at bounding box center [508, 331] width 28 height 12
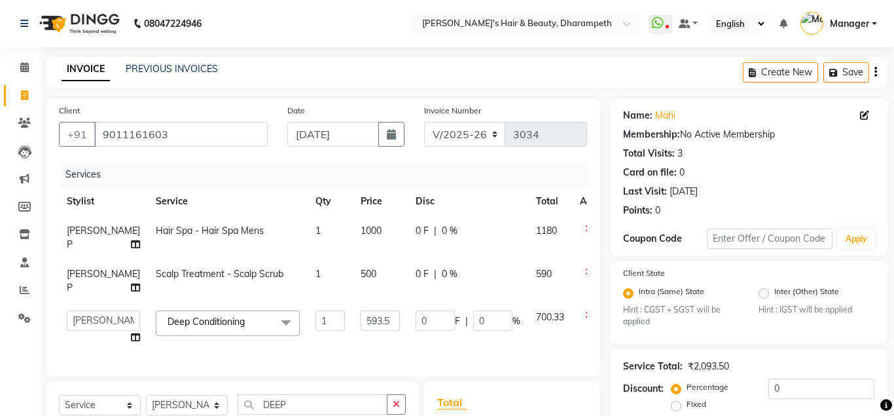
click at [361, 279] on span "500" at bounding box center [369, 274] width 16 height 12
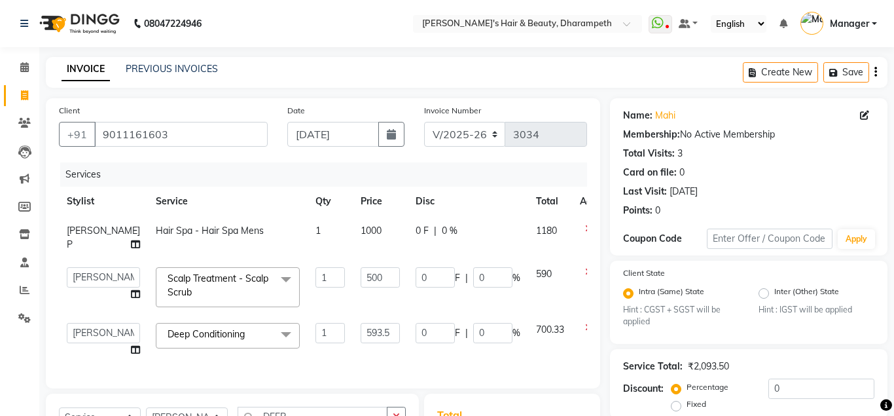
click at [361, 279] on input "500" at bounding box center [380, 277] width 39 height 20
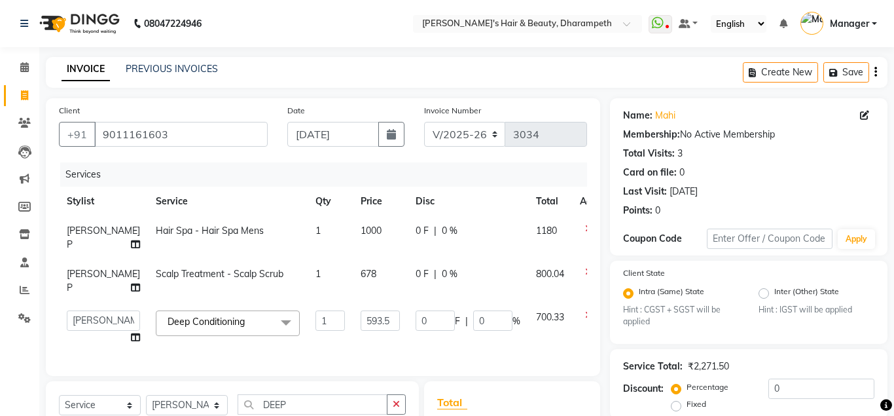
click at [536, 278] on span "800.04" at bounding box center [550, 274] width 28 height 12
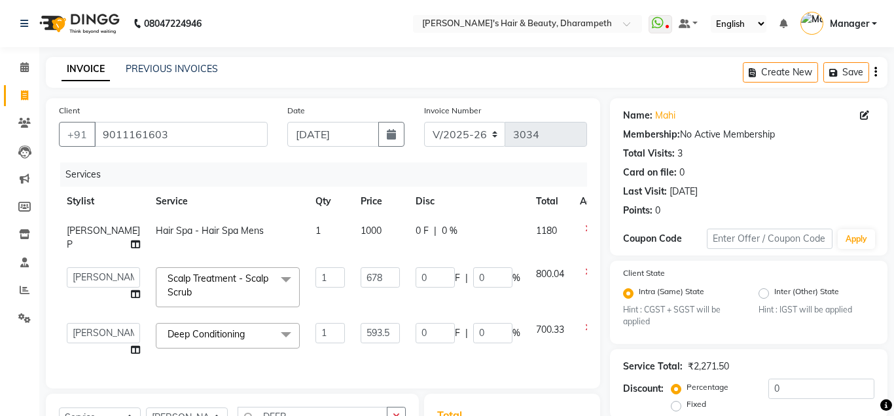
click at [361, 230] on span "1000" at bounding box center [371, 231] width 21 height 12
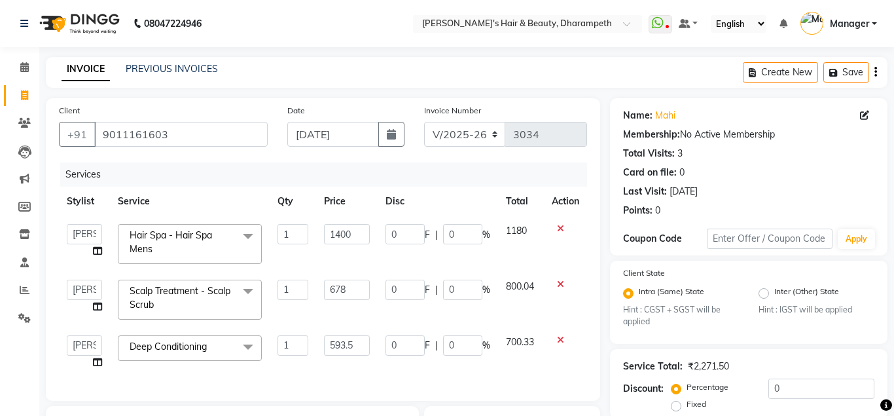
click at [522, 232] on span "1180" at bounding box center [516, 231] width 21 height 12
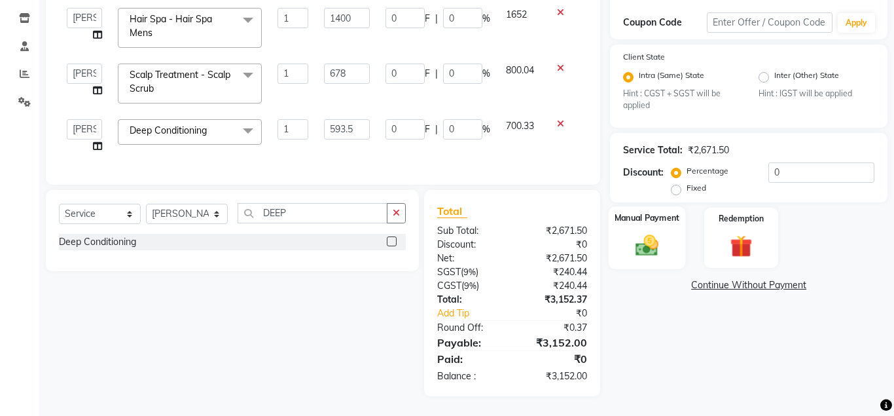
click at [651, 251] on img at bounding box center [646, 245] width 37 height 27
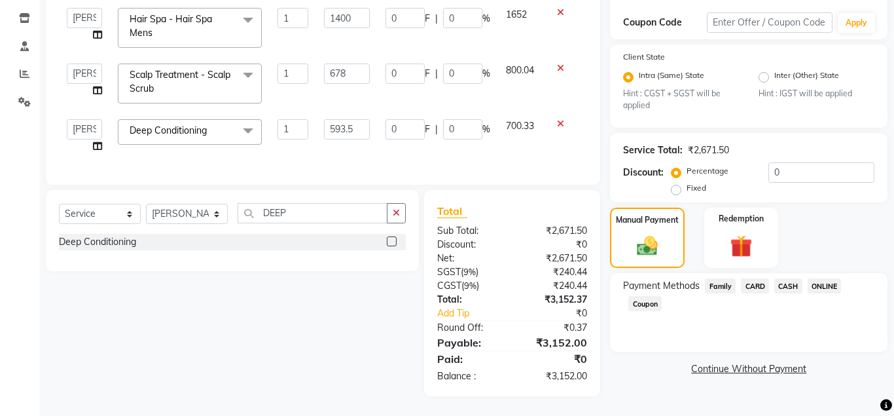
click at [788, 288] on span "CASH" at bounding box center [788, 285] width 28 height 15
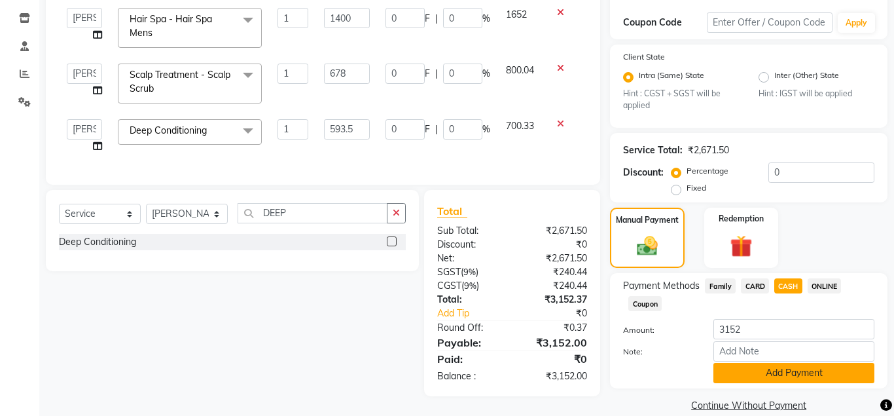
click at [776, 370] on button "Add Payment" at bounding box center [793, 373] width 161 height 20
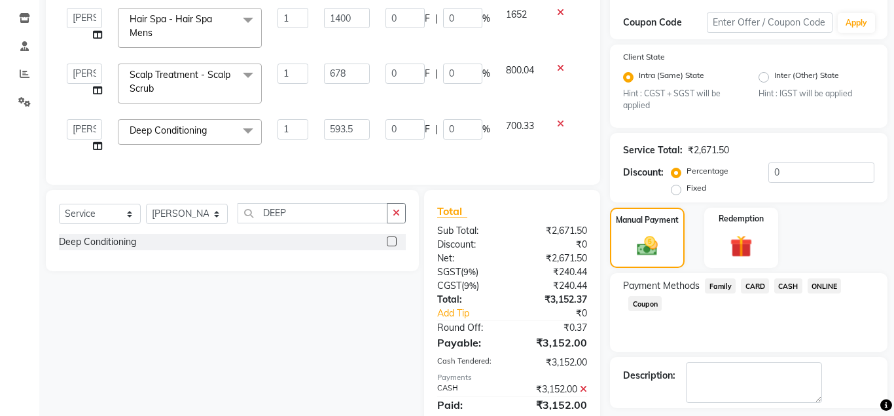
scroll to position [272, 0]
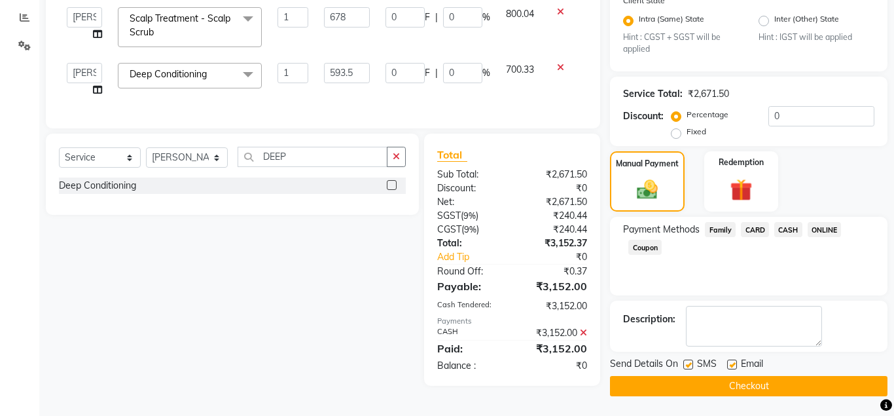
click at [781, 386] on button "Checkout" at bounding box center [749, 386] width 278 height 20
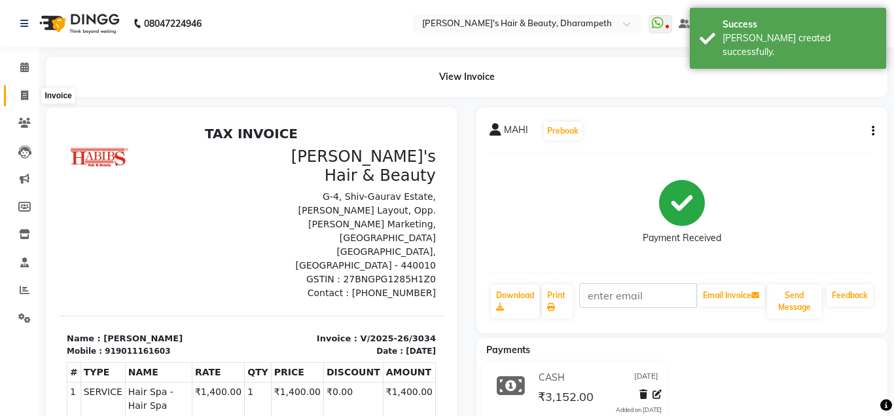
click at [26, 95] on icon at bounding box center [24, 95] width 7 height 10
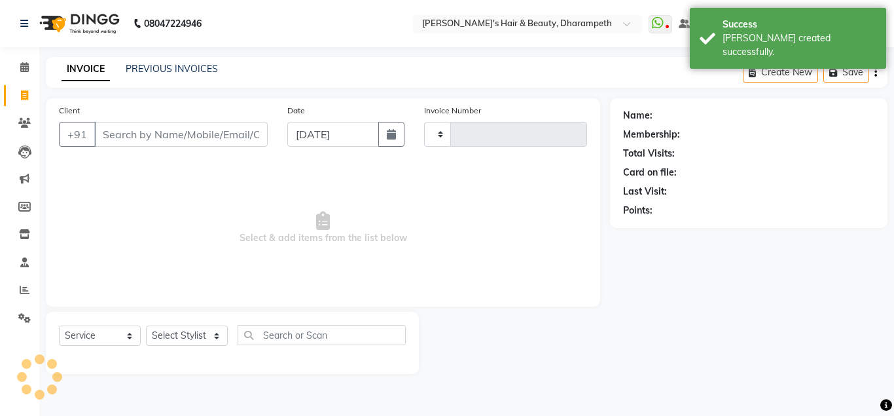
click at [132, 135] on input "Client" at bounding box center [180, 134] width 173 height 25
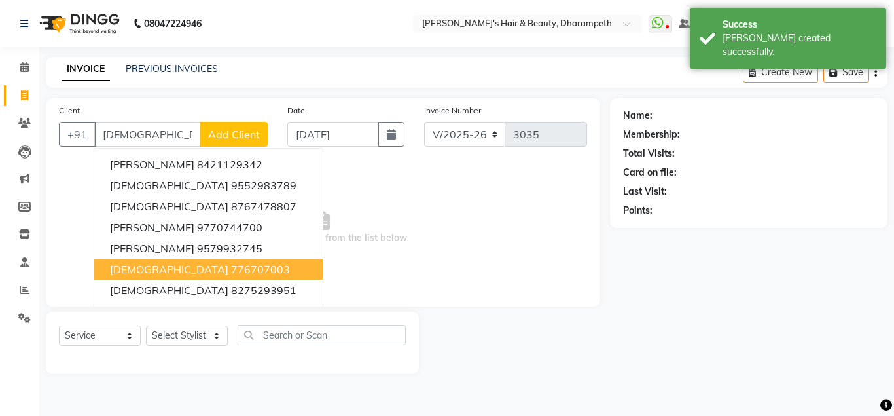
click at [231, 272] on ngb-highlight "776707003" at bounding box center [260, 268] width 59 height 13
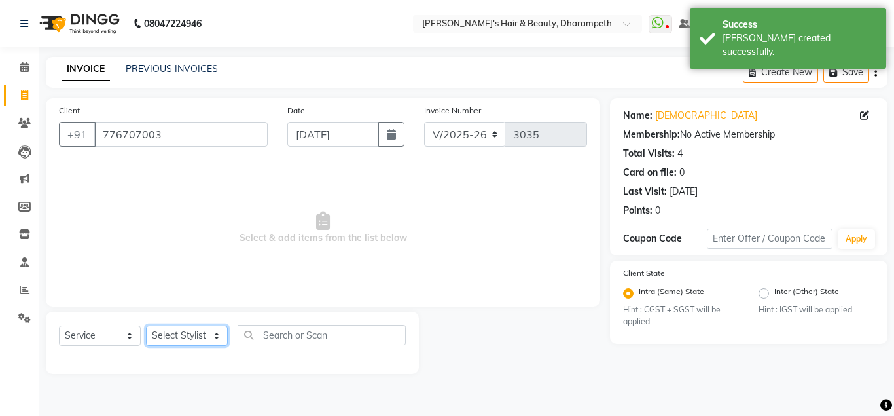
click at [146, 325] on select "Select Stylist Anuj W [PERSON_NAME] [PERSON_NAME] Manager [PERSON_NAME] C [PERS…" at bounding box center [187, 335] width 82 height 20
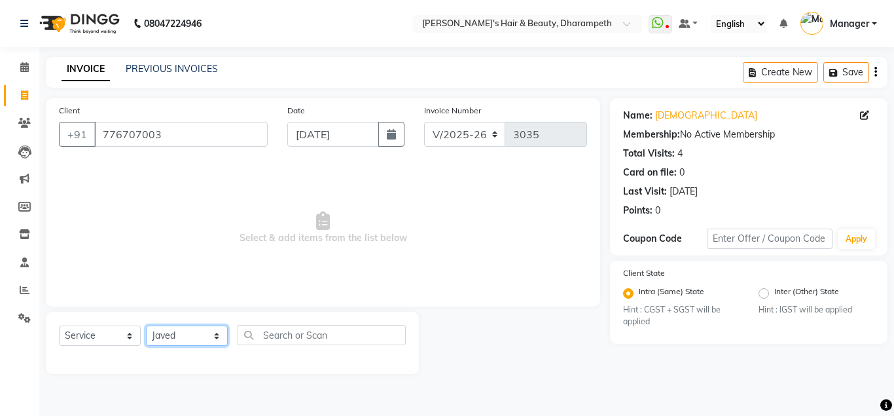
click option "Javed" at bounding box center [0, 0] width 0 height 0
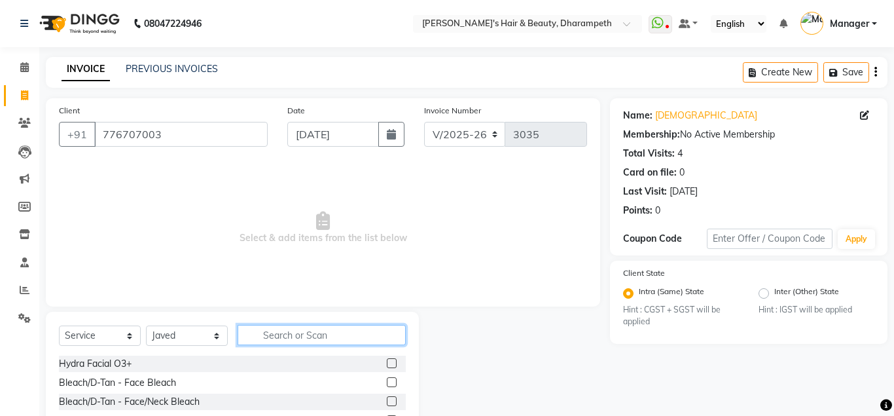
click at [298, 338] on input "text" at bounding box center [322, 335] width 168 height 20
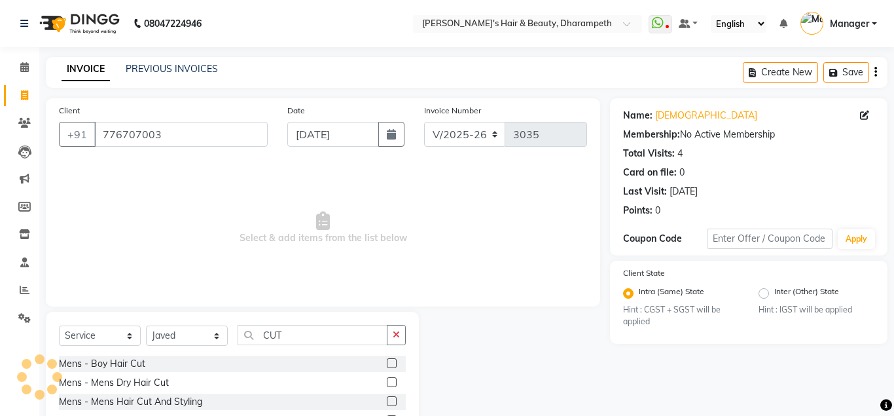
click at [390, 400] on label at bounding box center [392, 401] width 10 height 10
click at [390, 400] on input "checkbox" at bounding box center [391, 401] width 9 height 9
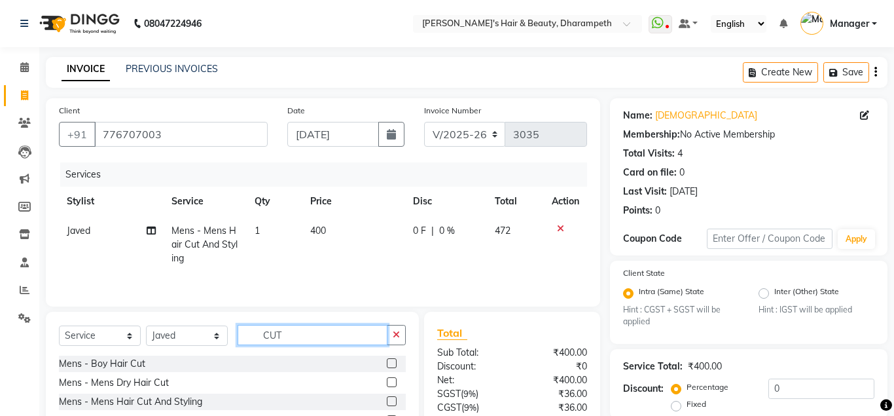
click at [273, 336] on input "CUT" at bounding box center [313, 335] width 150 height 20
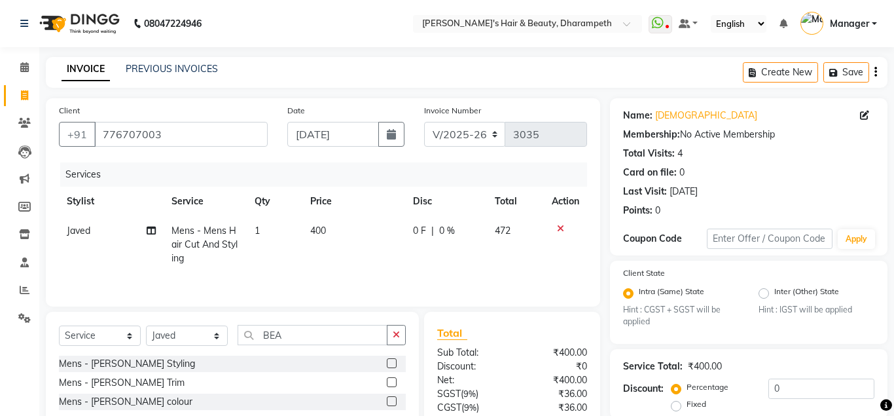
click at [391, 384] on label at bounding box center [392, 382] width 10 height 10
click at [391, 384] on input "checkbox" at bounding box center [391, 382] width 9 height 9
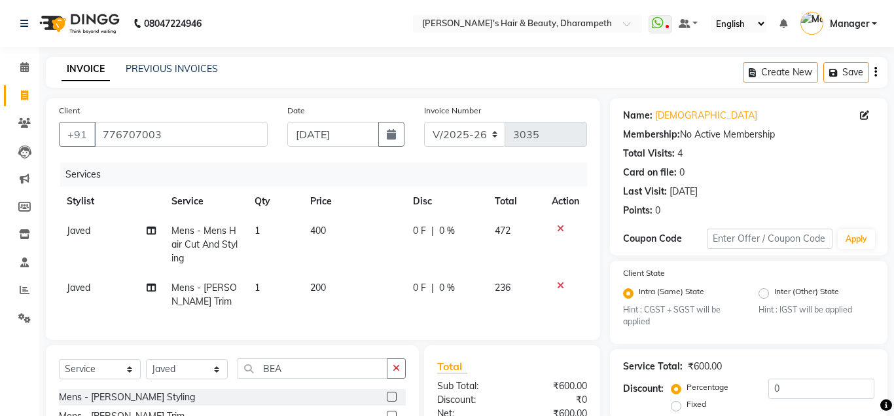
click at [329, 287] on td "200" at bounding box center [353, 294] width 103 height 43
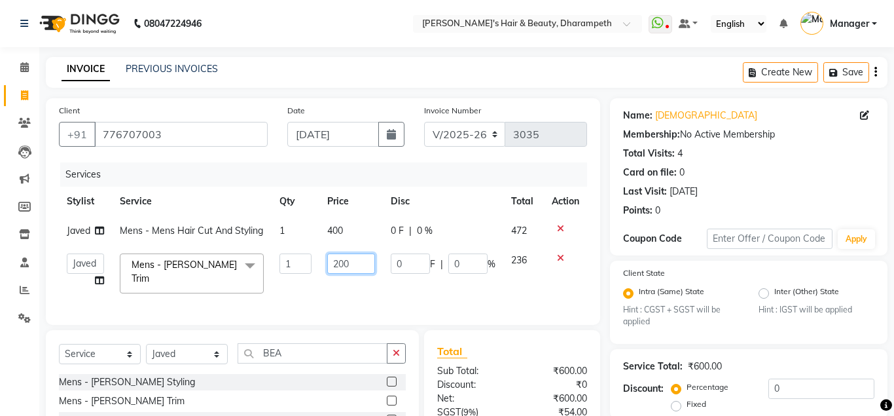
click at [346, 270] on input "200" at bounding box center [351, 263] width 48 height 20
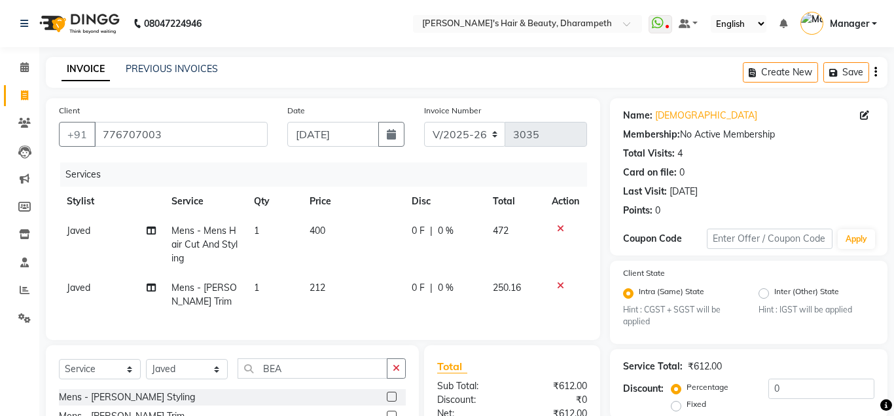
click at [520, 264] on tbody "Javed Mens - Mens Hair Cut And Styling 1 400 0 F | 0 % 472 Javed Mens - [PERSON…" at bounding box center [323, 266] width 528 height 100
click at [321, 226] on span "400" at bounding box center [318, 231] width 16 height 12
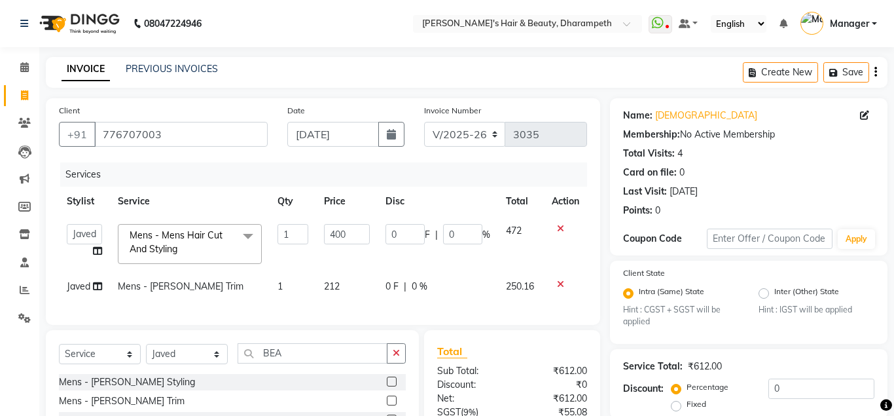
click at [321, 226] on td "400" at bounding box center [347, 244] width 62 height 56
click at [338, 236] on input "400" at bounding box center [347, 234] width 46 height 20
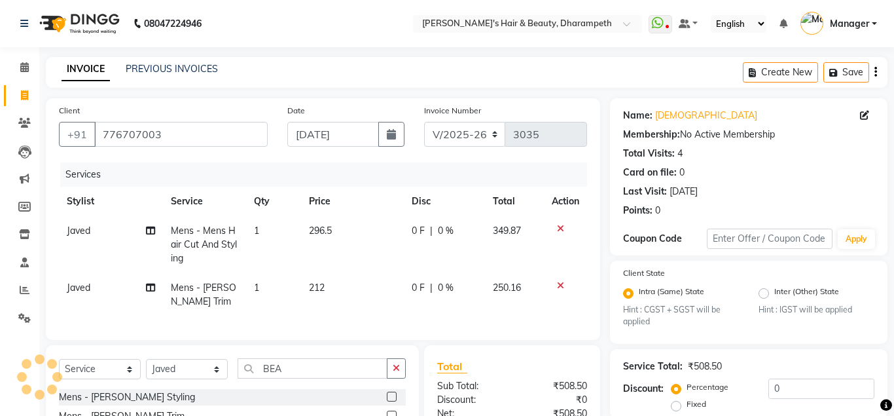
click at [516, 232] on span "349.87" at bounding box center [507, 231] width 28 height 12
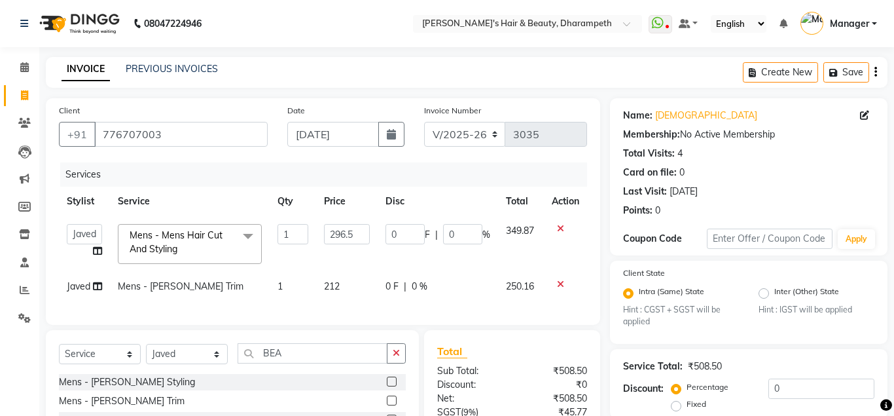
scroll to position [140, 0]
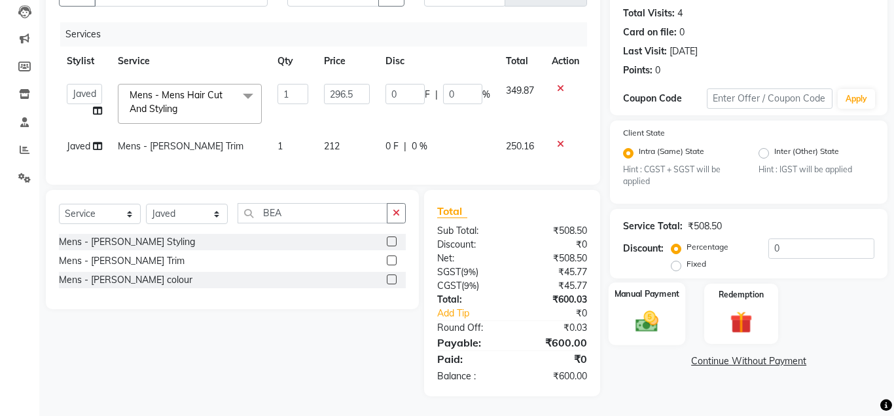
click at [650, 319] on img at bounding box center [646, 321] width 37 height 27
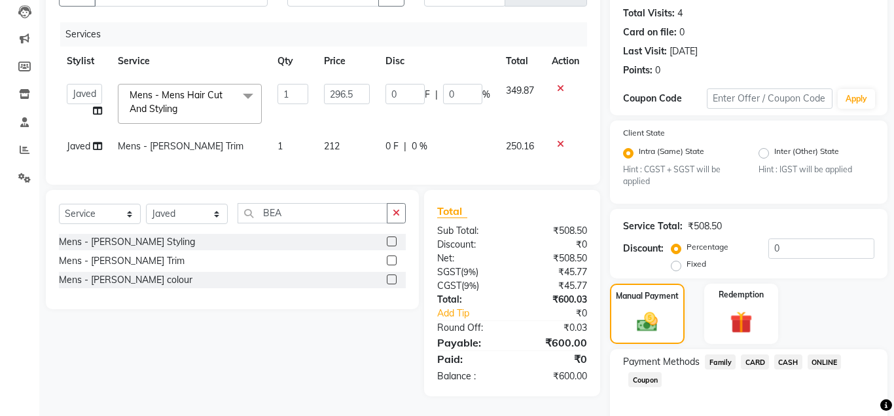
click at [827, 361] on span "ONLINE" at bounding box center [825, 361] width 34 height 15
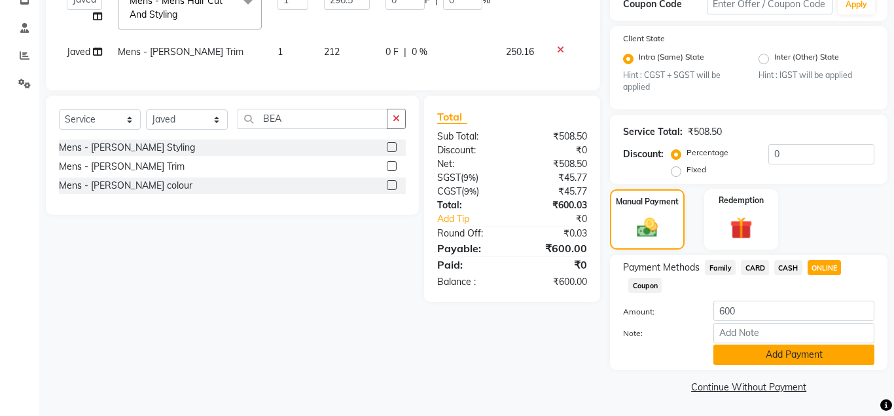
click at [815, 360] on button "Add Payment" at bounding box center [793, 354] width 161 height 20
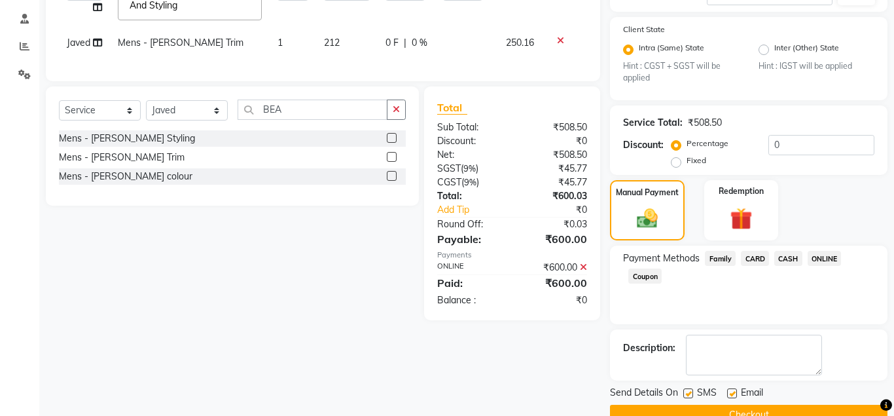
scroll to position [272, 0]
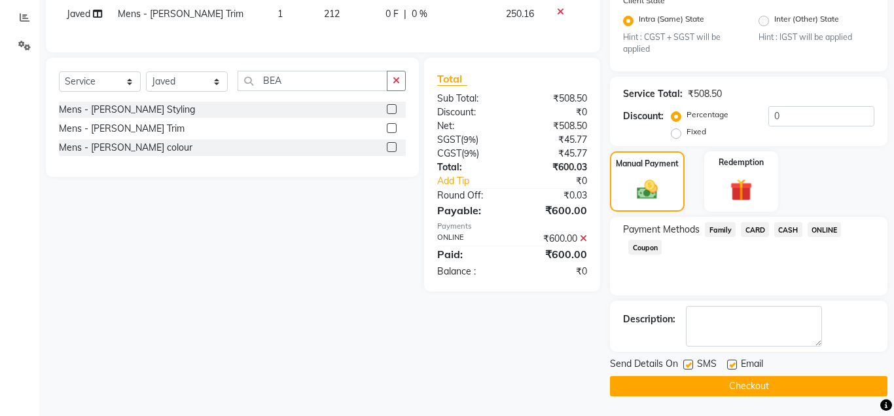
click at [780, 383] on button "Checkout" at bounding box center [749, 386] width 278 height 20
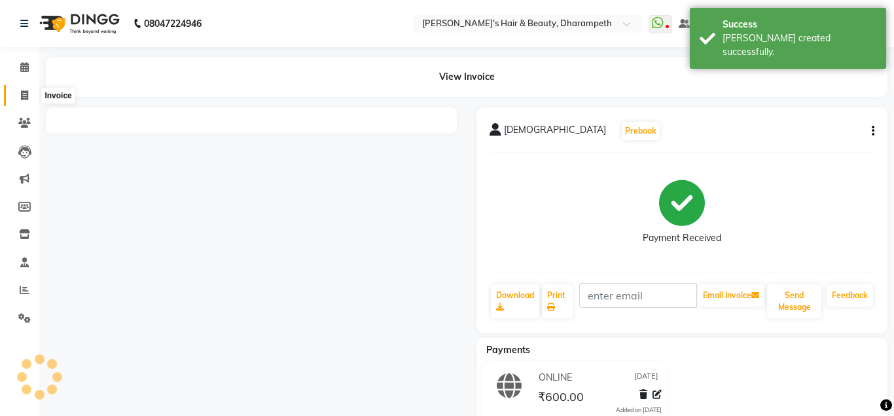
click at [22, 93] on icon at bounding box center [24, 95] width 7 height 10
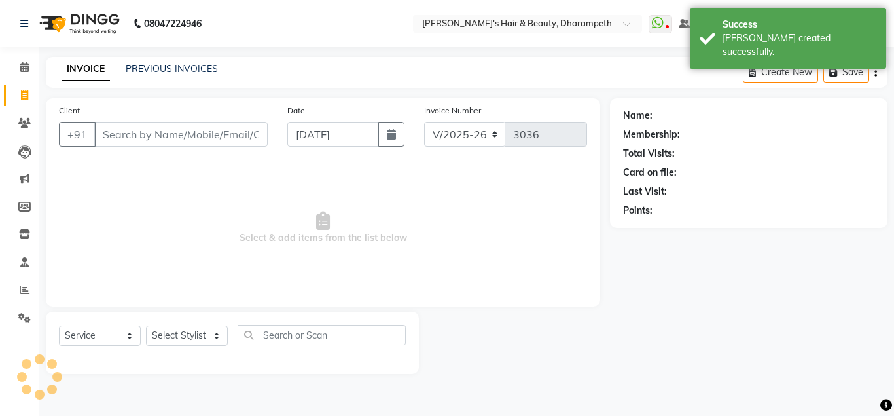
click at [118, 132] on input "Client" at bounding box center [180, 134] width 173 height 25
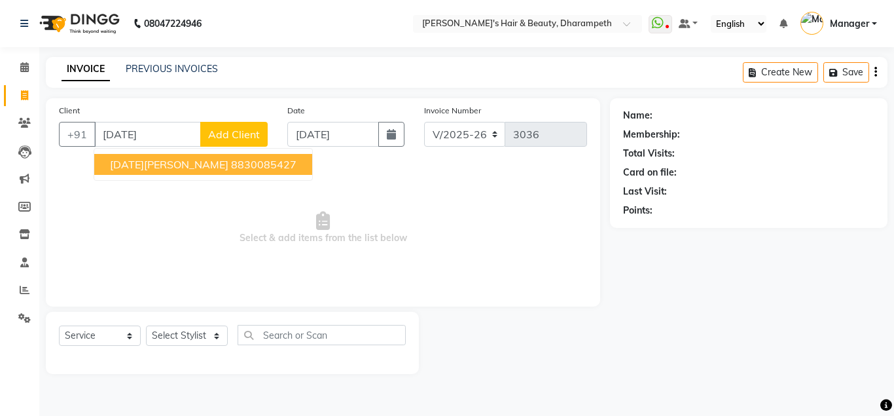
click at [176, 162] on span "[DATE][PERSON_NAME]" at bounding box center [169, 164] width 118 height 13
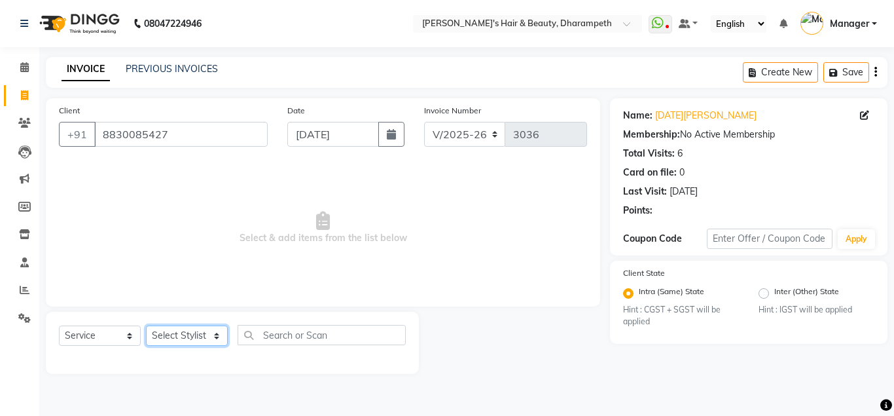
click at [146, 325] on select "Select Stylist Anuj W [PERSON_NAME] [PERSON_NAME] Manager [PERSON_NAME] C [PERS…" at bounding box center [187, 335] width 82 height 20
click option "[PERSON_NAME] N" at bounding box center [0, 0] width 0 height 0
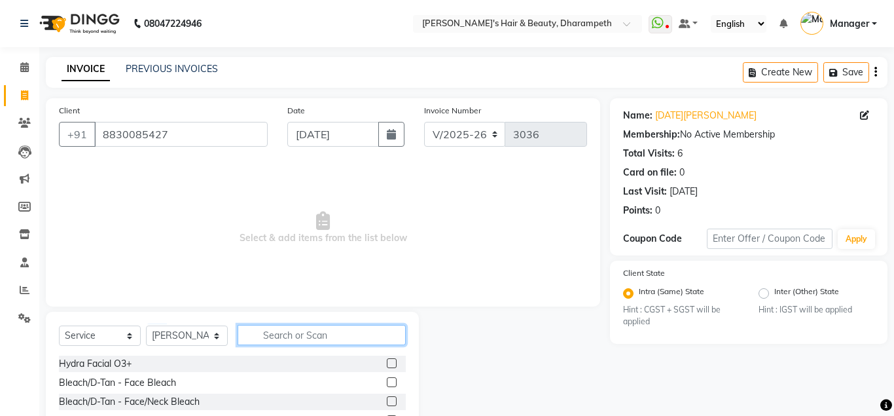
click at [303, 338] on input "text" at bounding box center [322, 335] width 168 height 20
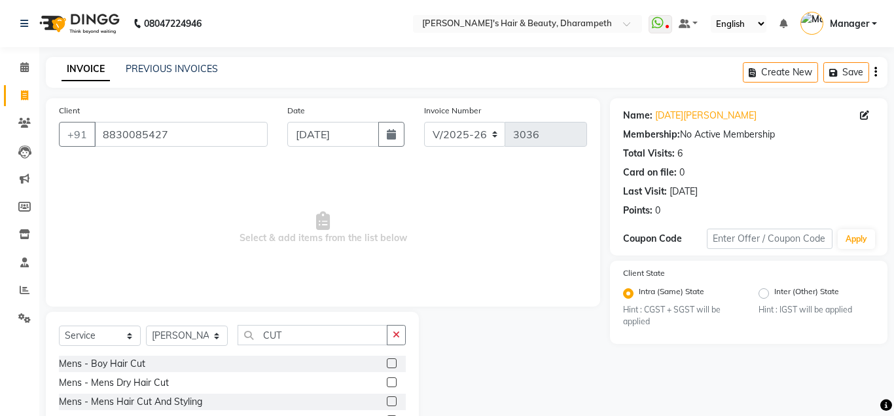
click at [397, 401] on div at bounding box center [396, 401] width 19 height 16
click at [391, 401] on label at bounding box center [392, 401] width 10 height 10
click at [391, 401] on input "checkbox" at bounding box center [391, 401] width 9 height 9
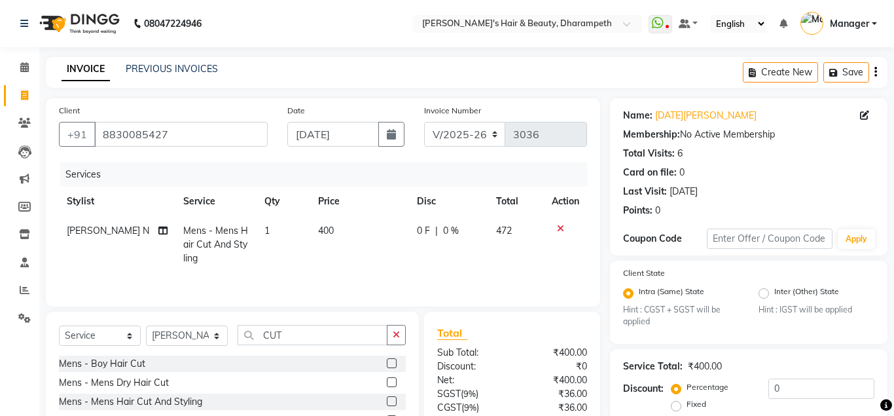
click at [338, 236] on td "400" at bounding box center [359, 244] width 99 height 57
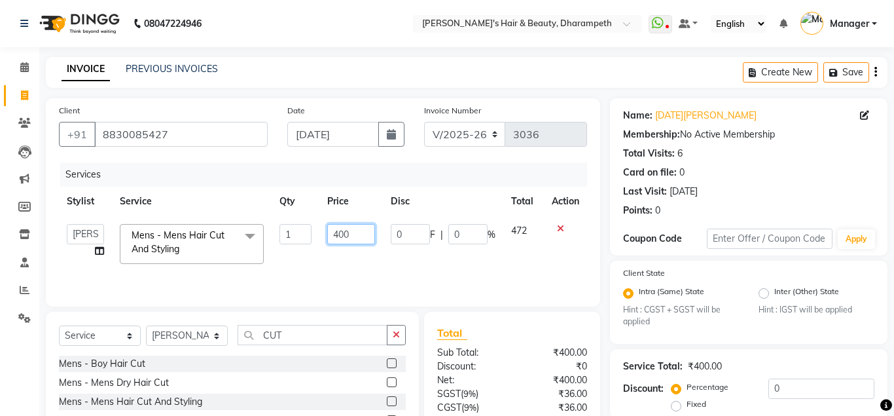
click at [338, 236] on input "400" at bounding box center [351, 234] width 48 height 20
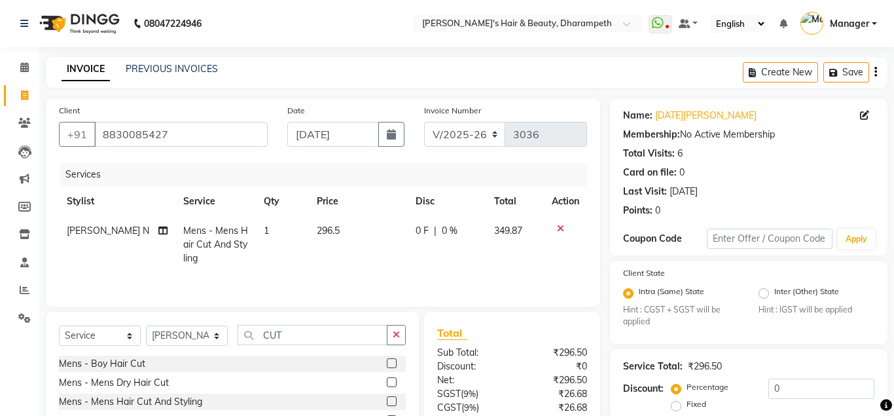
click at [520, 228] on span "349.87" at bounding box center [508, 231] width 28 height 12
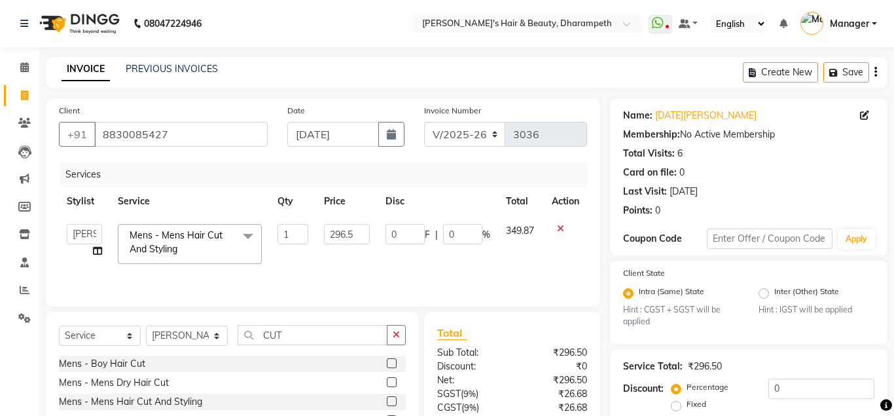
scroll to position [122, 0]
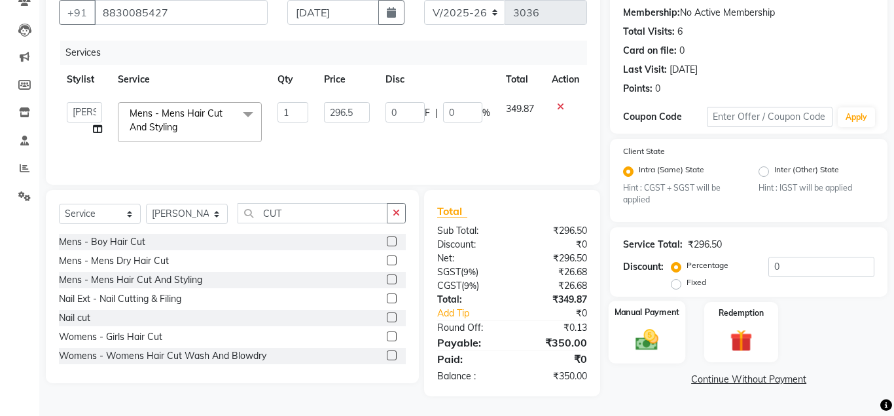
click at [647, 352] on img at bounding box center [646, 340] width 37 height 27
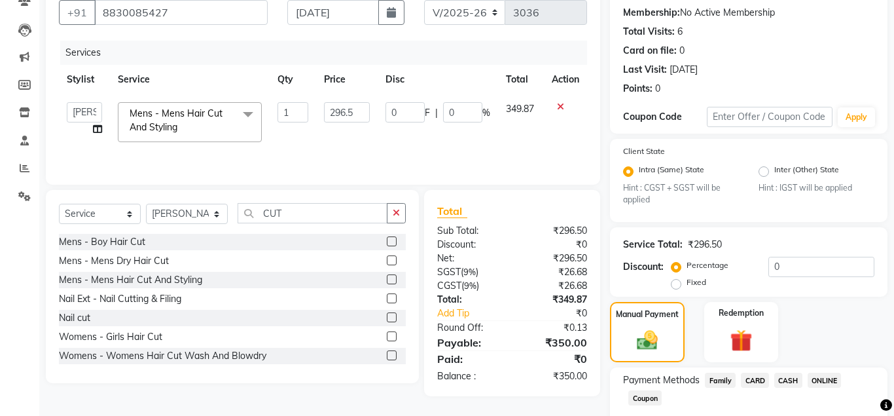
click at [794, 376] on span "CASH" at bounding box center [788, 379] width 28 height 15
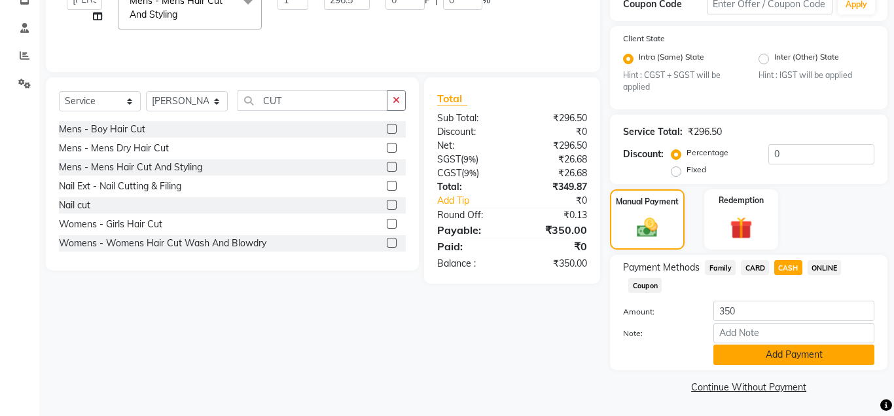
click at [834, 348] on button "Add Payment" at bounding box center [793, 354] width 161 height 20
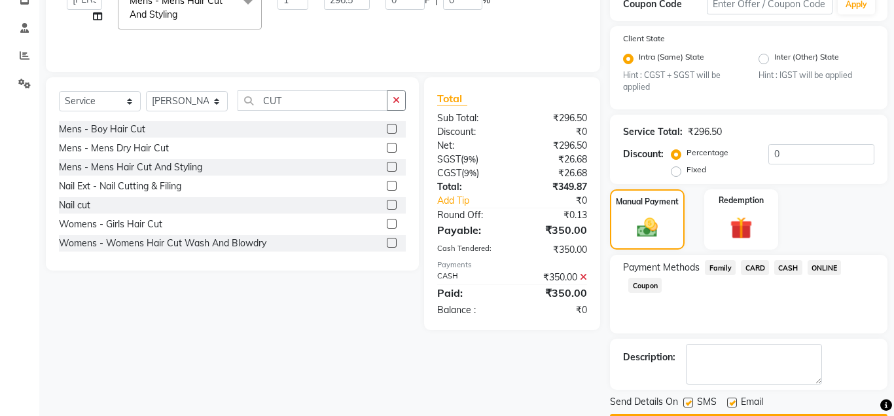
scroll to position [272, 0]
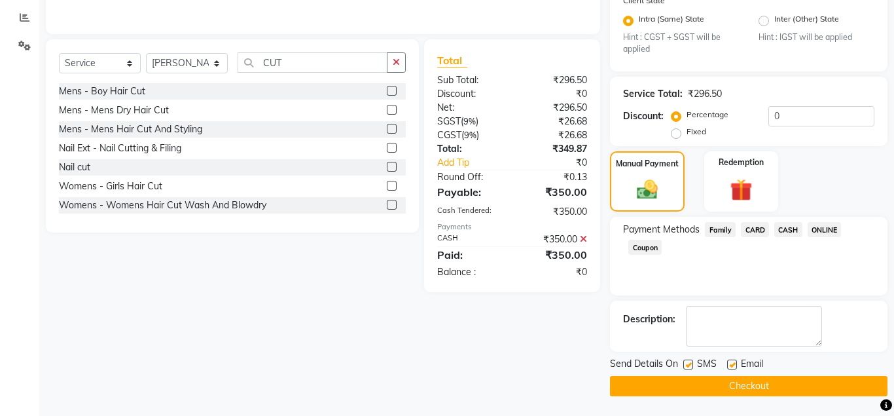
click at [803, 388] on button "Checkout" at bounding box center [749, 386] width 278 height 20
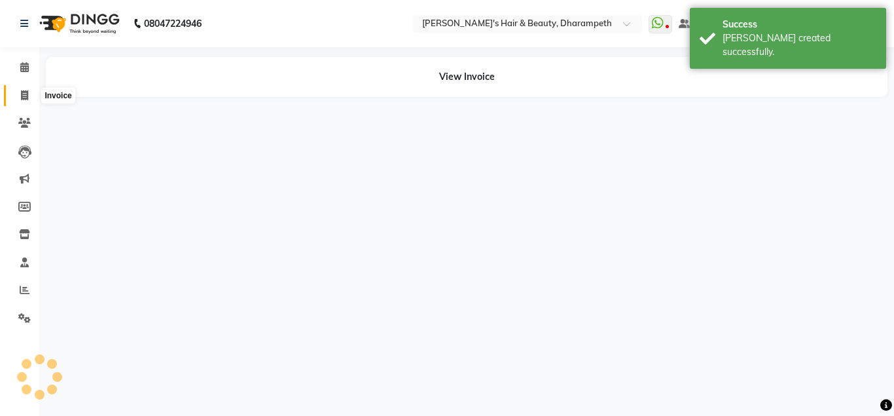
click at [25, 92] on icon at bounding box center [24, 95] width 7 height 10
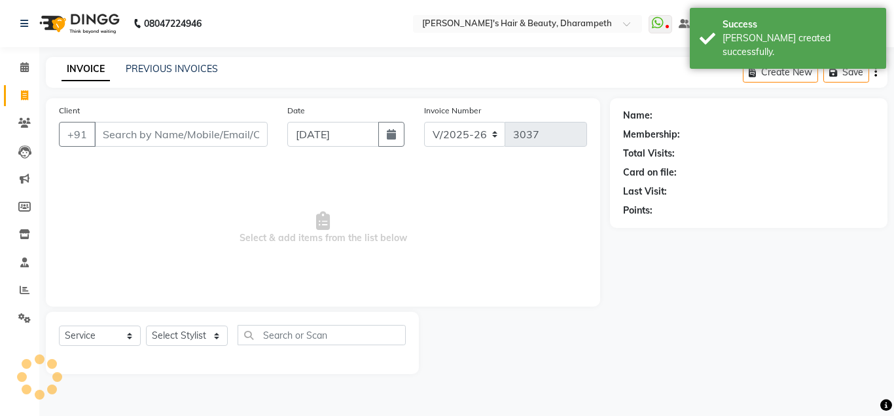
click at [139, 138] on input "Client" at bounding box center [180, 134] width 173 height 25
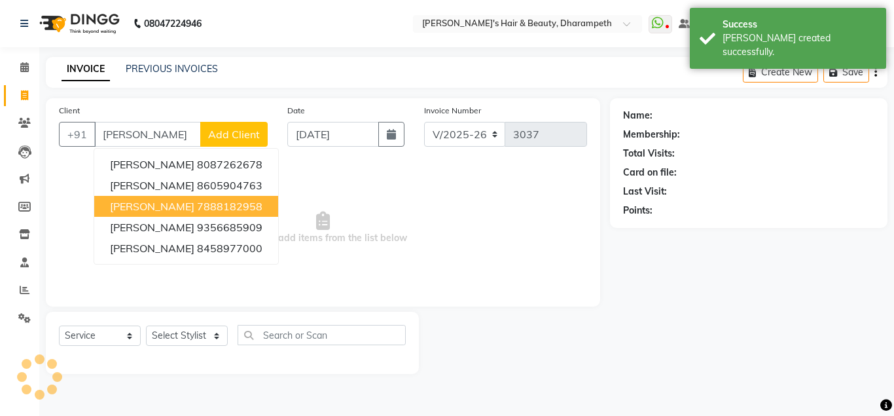
click at [153, 200] on button "[PERSON_NAME] 7888182958" at bounding box center [186, 206] width 184 height 21
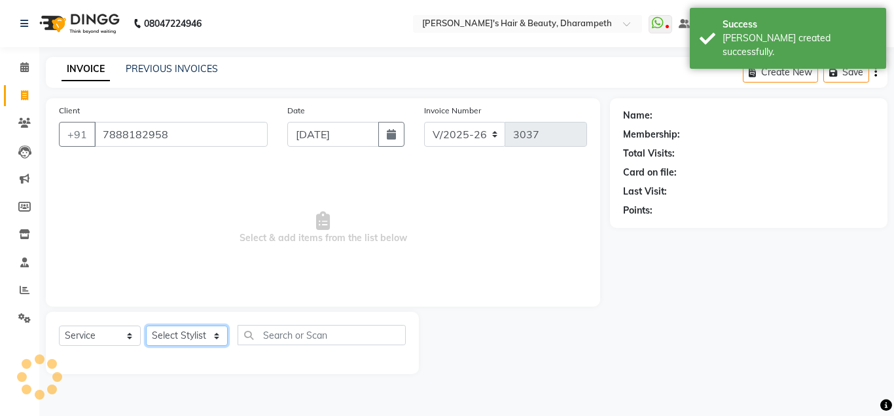
click at [146, 325] on select "Select Stylist Anuj W [PERSON_NAME] [PERSON_NAME] Manager [PERSON_NAME] C [PERS…" at bounding box center [187, 335] width 82 height 20
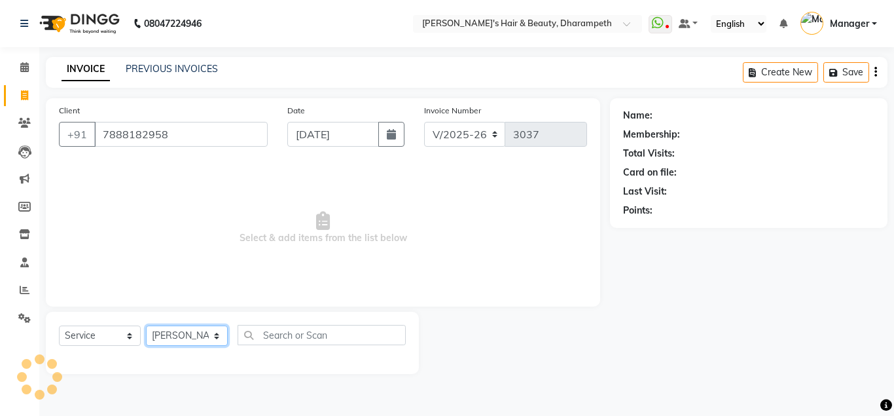
click option "[PERSON_NAME]" at bounding box center [0, 0] width 0 height 0
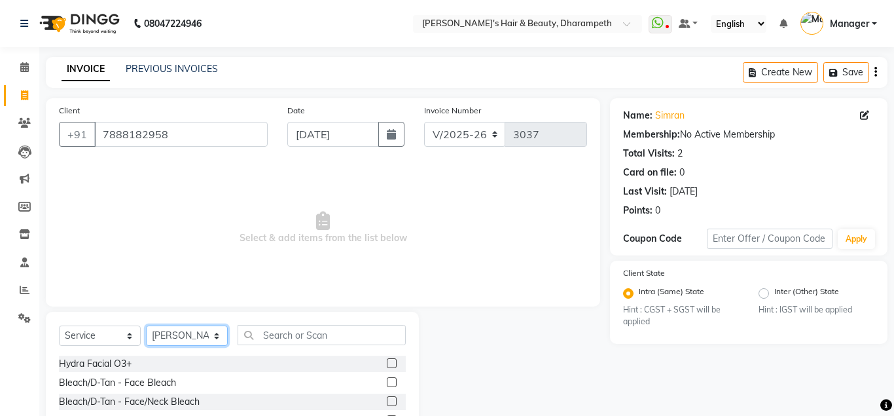
click option "[PERSON_NAME] P" at bounding box center [0, 0] width 0 height 0
click at [182, 175] on span "Select & add items from the list below" at bounding box center [323, 227] width 528 height 131
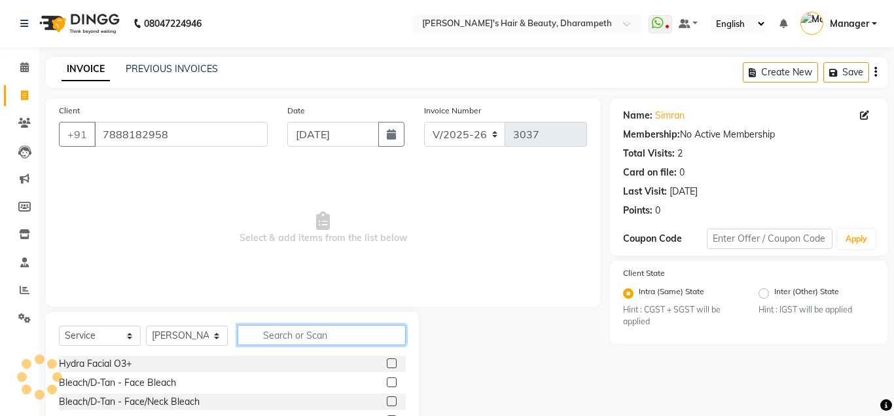
click at [282, 332] on input "text" at bounding box center [322, 335] width 168 height 20
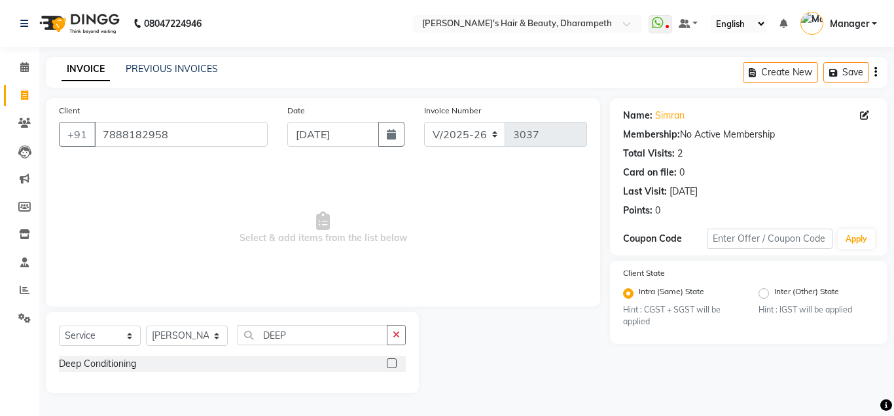
click at [393, 361] on label at bounding box center [392, 363] width 10 height 10
click at [393, 361] on input "checkbox" at bounding box center [391, 363] width 9 height 9
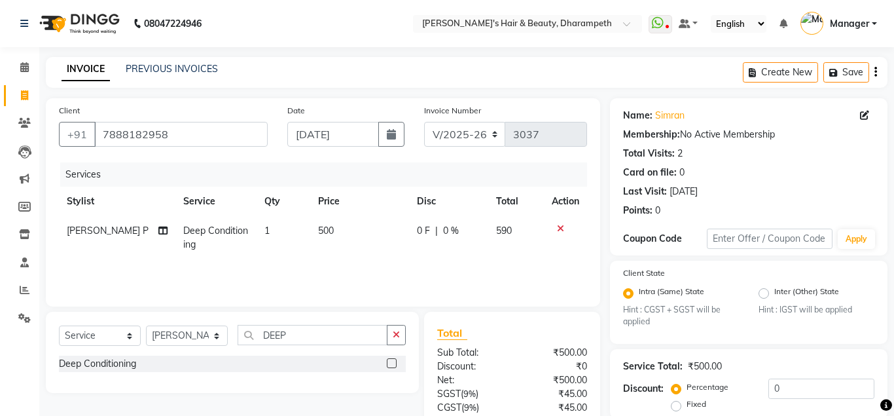
click at [336, 240] on td "500" at bounding box center [359, 237] width 99 height 43
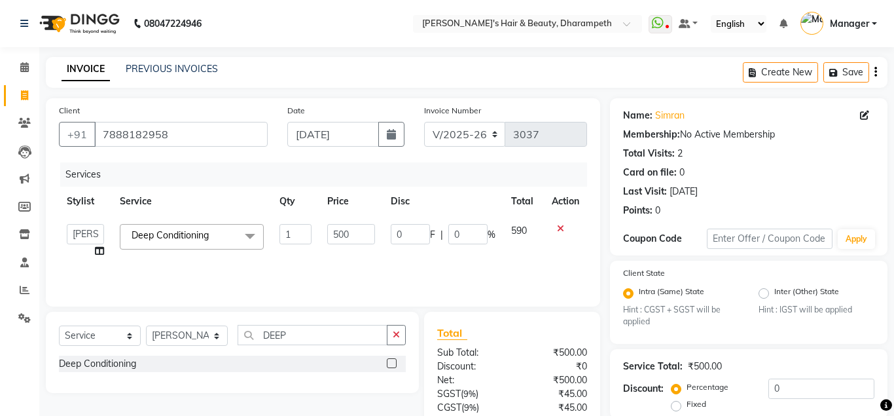
click at [336, 240] on input "500" at bounding box center [351, 234] width 48 height 20
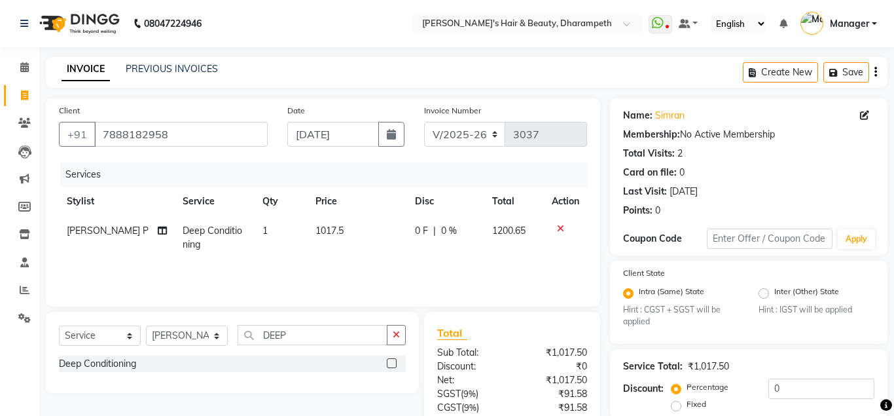
click at [511, 236] on span "1200.65" at bounding box center [508, 231] width 33 height 12
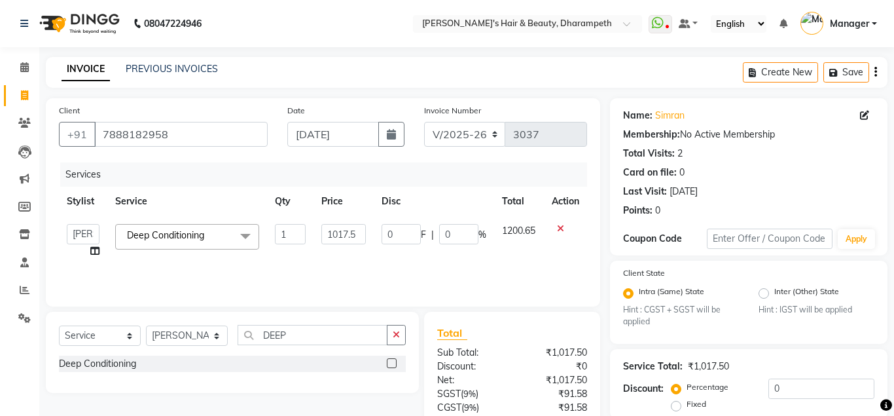
scroll to position [122, 0]
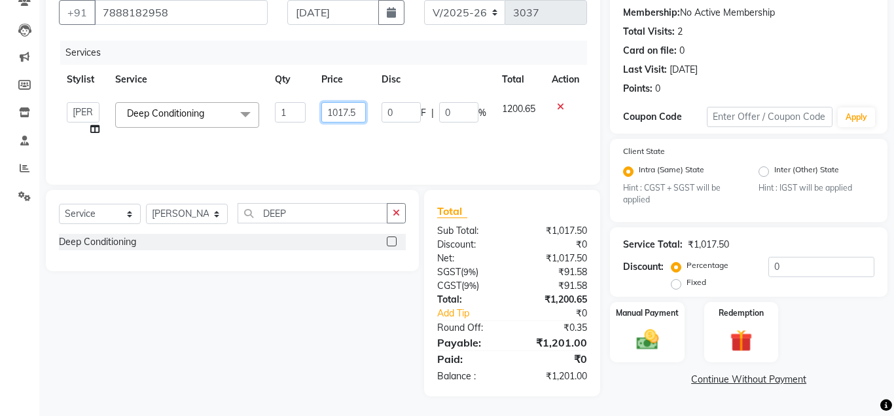
click at [329, 111] on input "1017.5" at bounding box center [343, 112] width 44 height 20
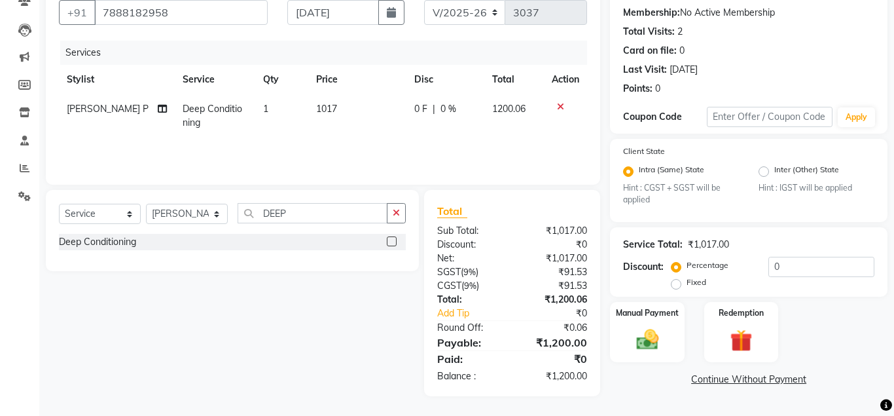
click at [511, 112] on span "1200.06" at bounding box center [508, 109] width 33 height 12
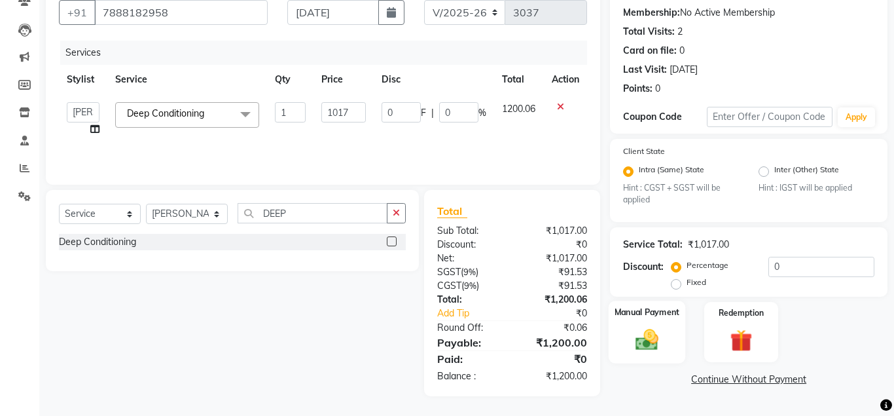
click at [649, 344] on img at bounding box center [646, 340] width 37 height 27
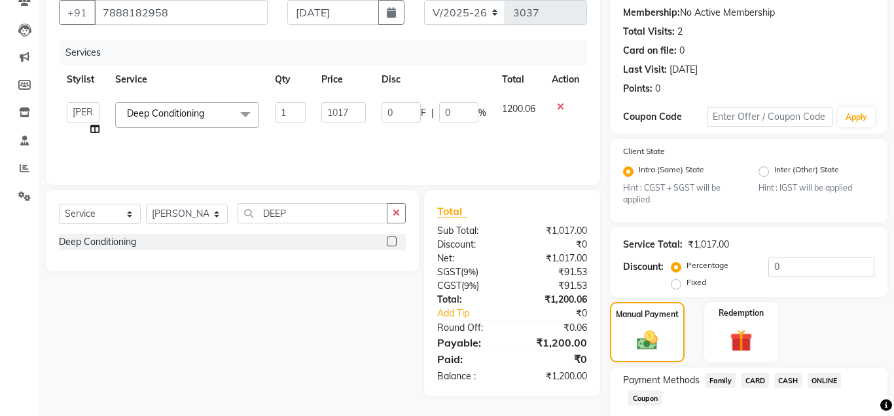
click at [813, 380] on span "ONLINE" at bounding box center [825, 379] width 34 height 15
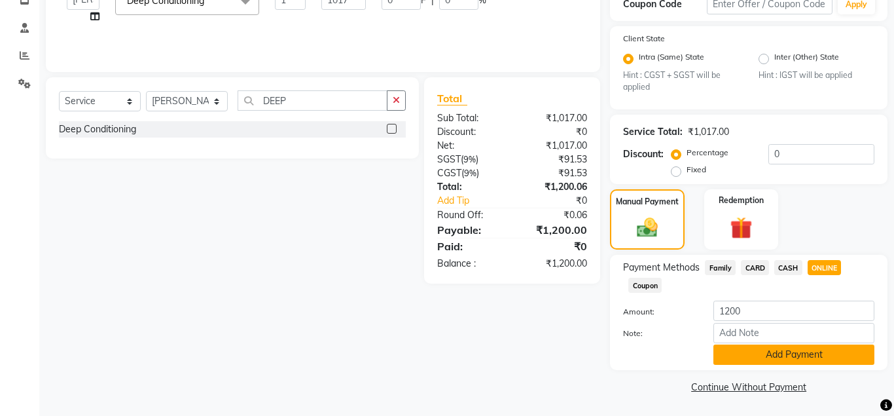
click at [826, 359] on button "Add Payment" at bounding box center [793, 354] width 161 height 20
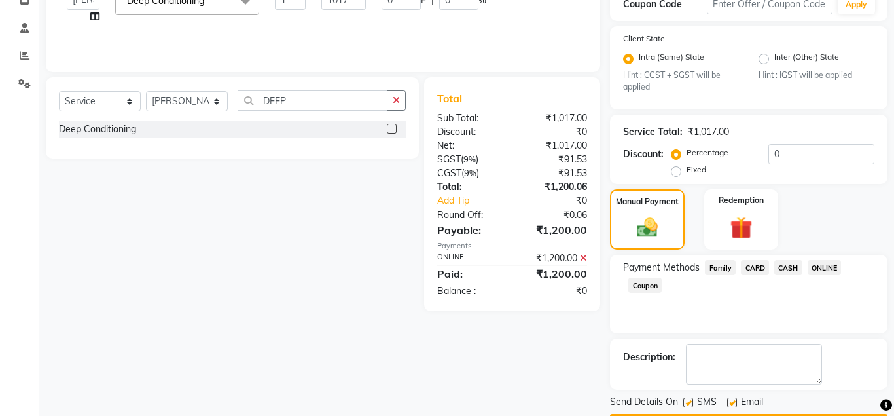
scroll to position [272, 0]
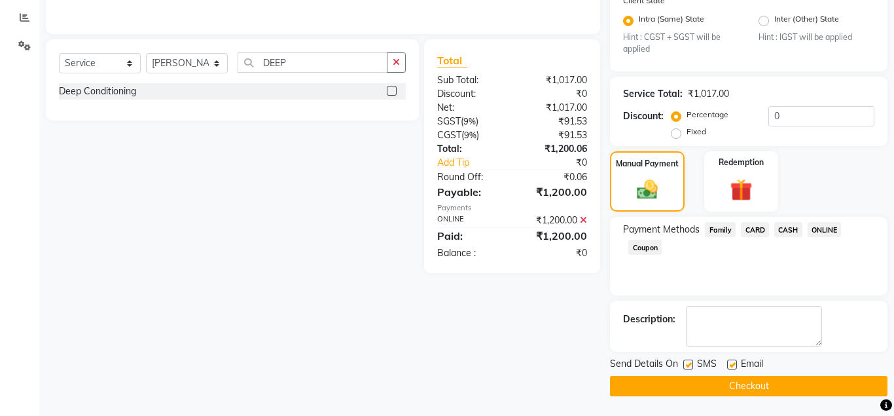
click at [795, 381] on button "Checkout" at bounding box center [749, 386] width 278 height 20
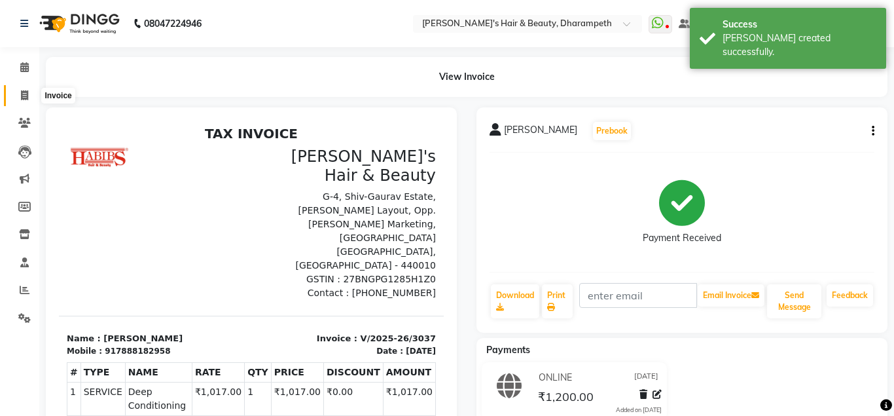
click at [26, 94] on icon at bounding box center [24, 95] width 7 height 10
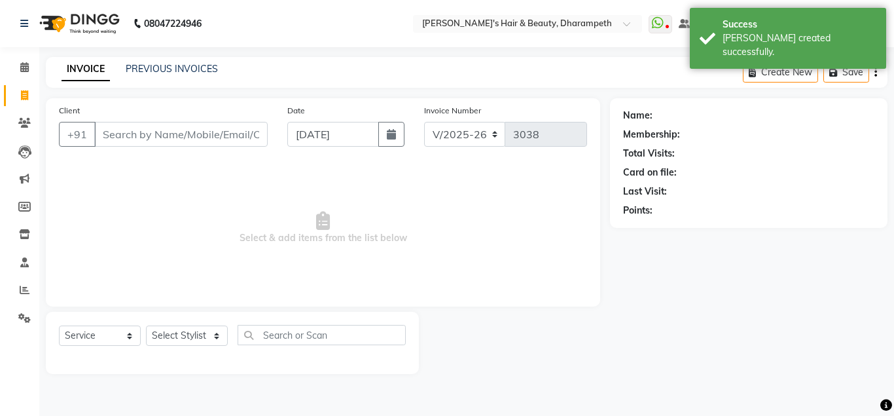
click at [115, 135] on input "Client" at bounding box center [180, 134] width 173 height 25
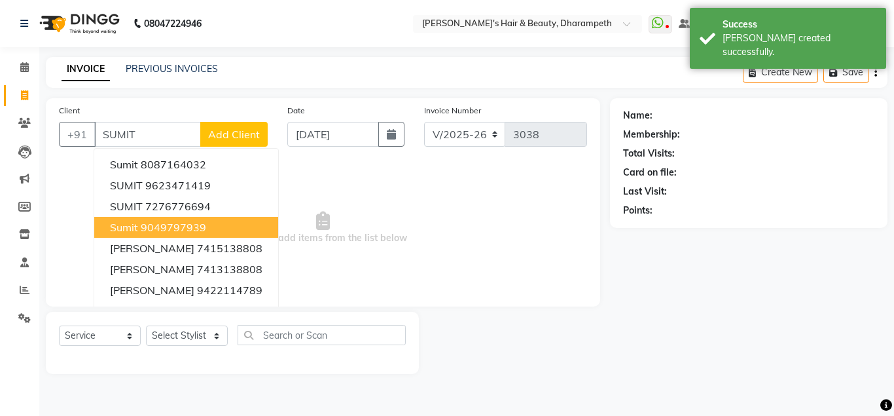
click at [153, 228] on ngb-highlight "9049797939" at bounding box center [173, 227] width 65 height 13
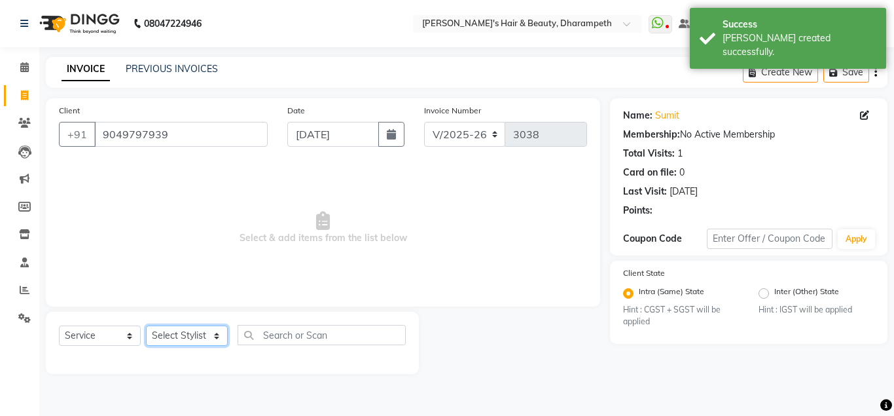
click at [146, 325] on select "Select Stylist Anuj W [PERSON_NAME] [PERSON_NAME] Manager [PERSON_NAME] C [PERS…" at bounding box center [187, 335] width 82 height 20
click option "[PERSON_NAME] N" at bounding box center [0, 0] width 0 height 0
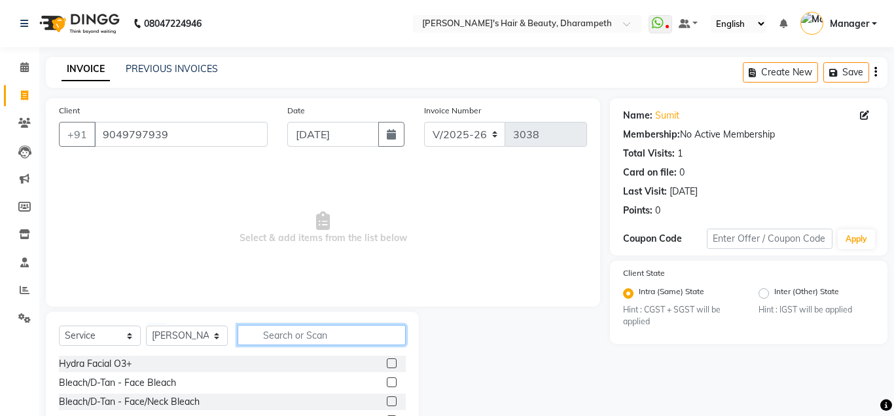
click at [304, 334] on input "text" at bounding box center [322, 335] width 168 height 20
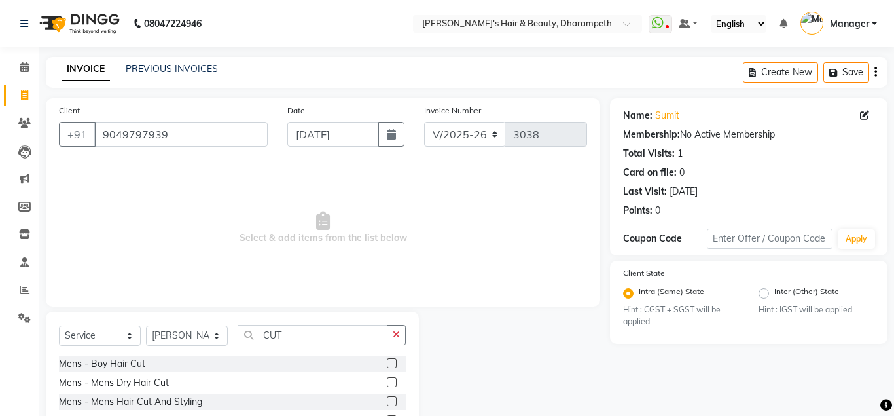
click at [391, 401] on label at bounding box center [392, 401] width 10 height 10
click at [391, 401] on input "checkbox" at bounding box center [391, 401] width 9 height 9
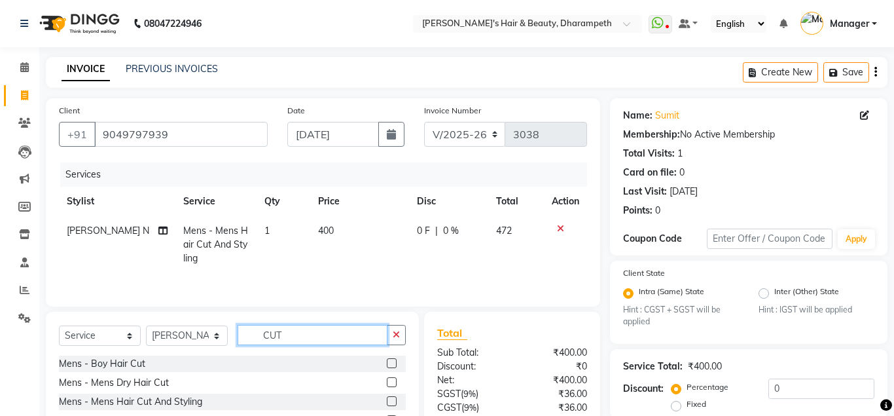
click at [275, 334] on input "CUT" at bounding box center [313, 335] width 150 height 20
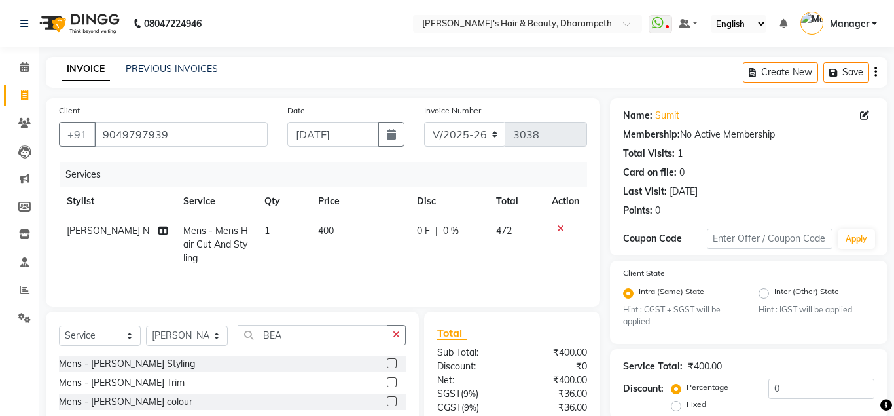
click at [393, 381] on label at bounding box center [392, 382] width 10 height 10
click at [393, 381] on input "checkbox" at bounding box center [391, 382] width 9 height 9
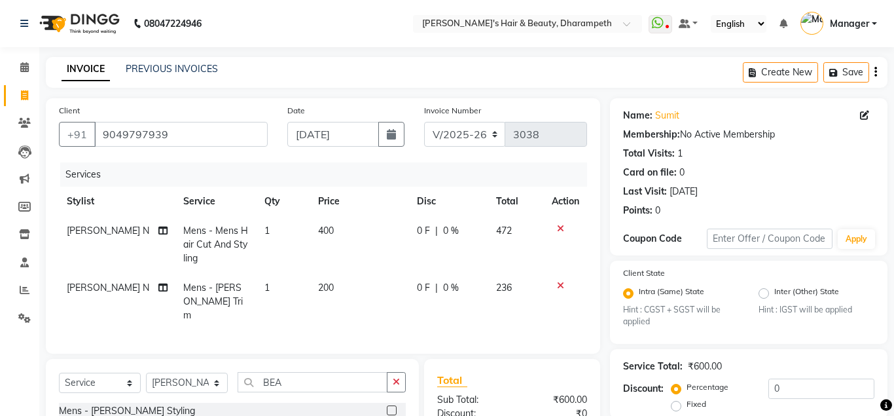
click at [318, 234] on span "400" at bounding box center [326, 231] width 16 height 12
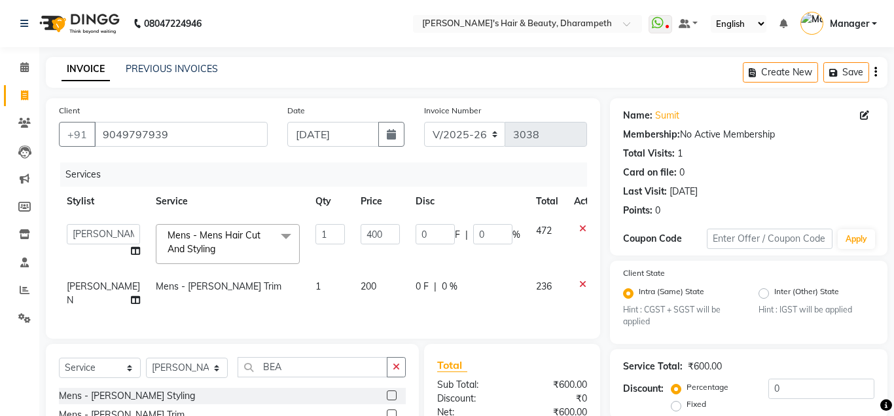
click at [318, 234] on td "1" at bounding box center [330, 244] width 45 height 56
click at [361, 238] on input "400" at bounding box center [380, 234] width 39 height 20
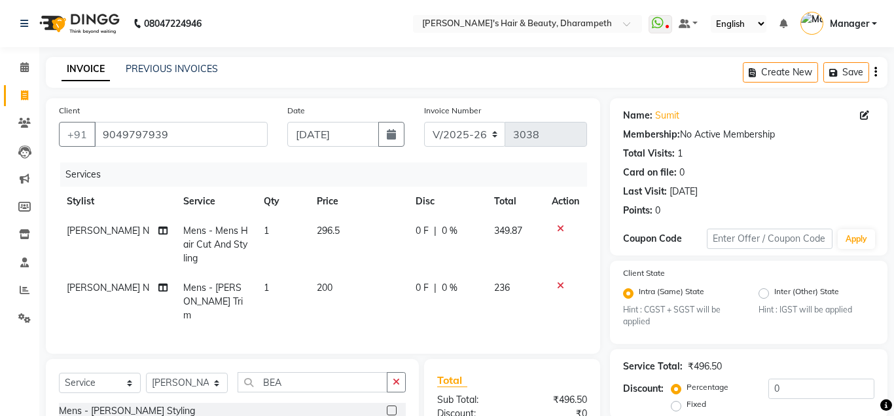
click at [517, 233] on span "349.87" at bounding box center [508, 231] width 28 height 12
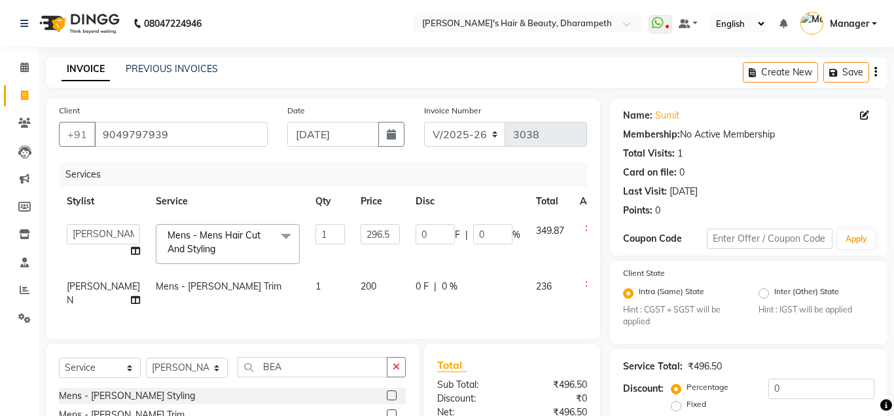
click at [361, 290] on span "200" at bounding box center [369, 286] width 16 height 12
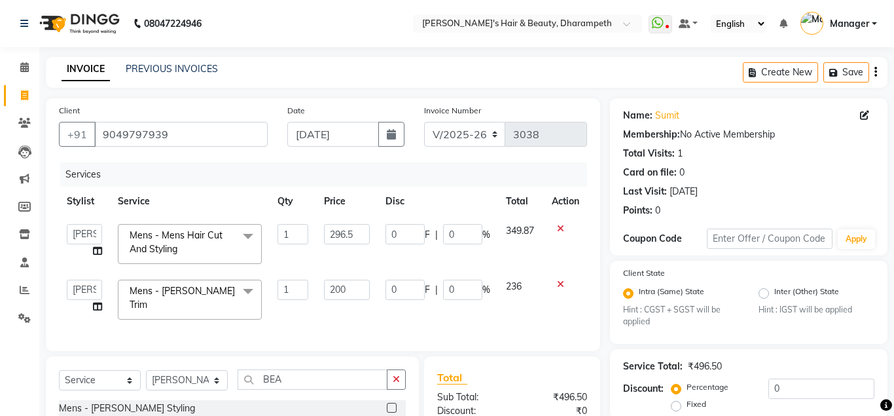
click at [327, 290] on input "200" at bounding box center [347, 289] width 46 height 20
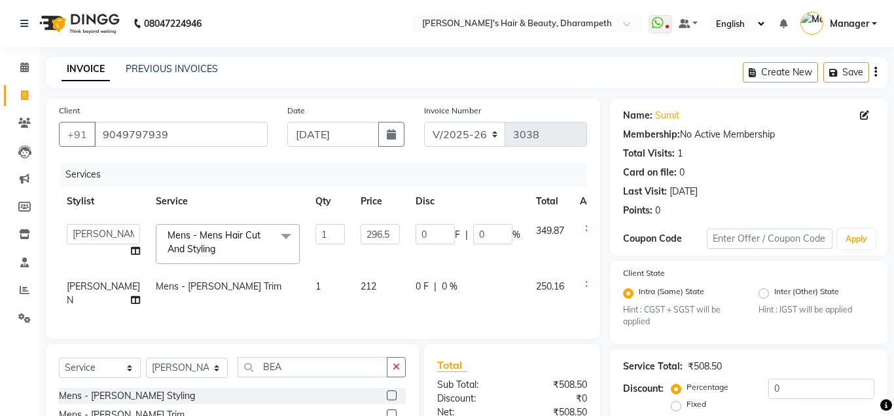
click at [528, 287] on td "250.16" at bounding box center [550, 293] width 44 height 43
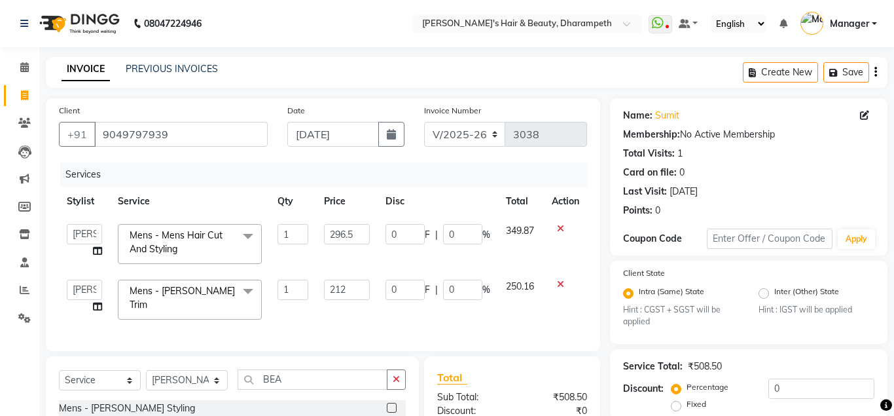
scroll to position [160, 0]
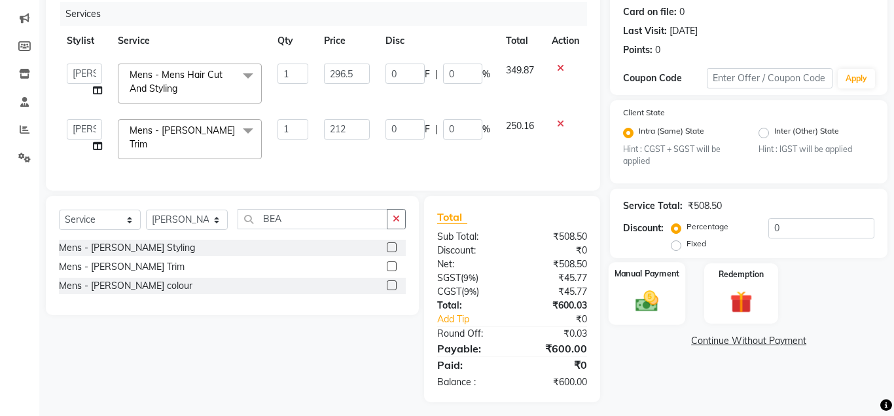
click at [643, 298] on img at bounding box center [646, 301] width 37 height 27
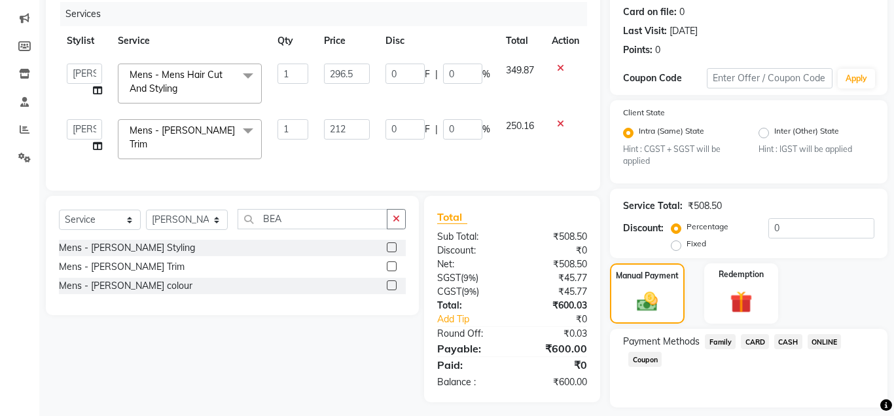
click at [828, 339] on span "ONLINE" at bounding box center [825, 341] width 34 height 15
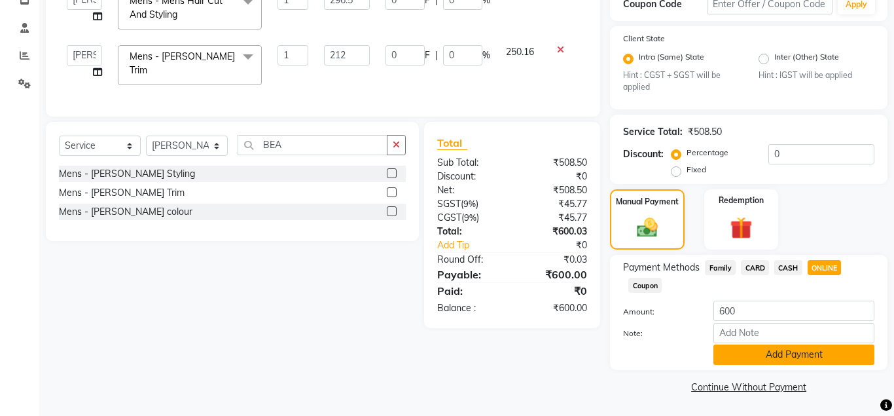
click at [789, 357] on button "Add Payment" at bounding box center [793, 354] width 161 height 20
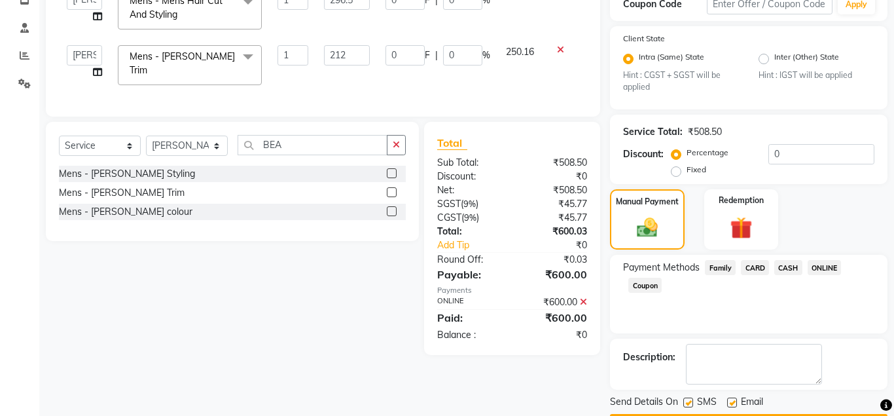
scroll to position [272, 0]
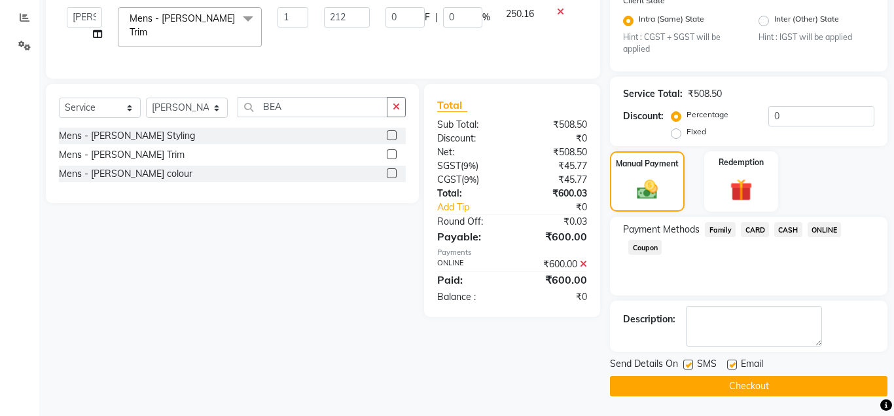
click at [792, 386] on button "Checkout" at bounding box center [749, 386] width 278 height 20
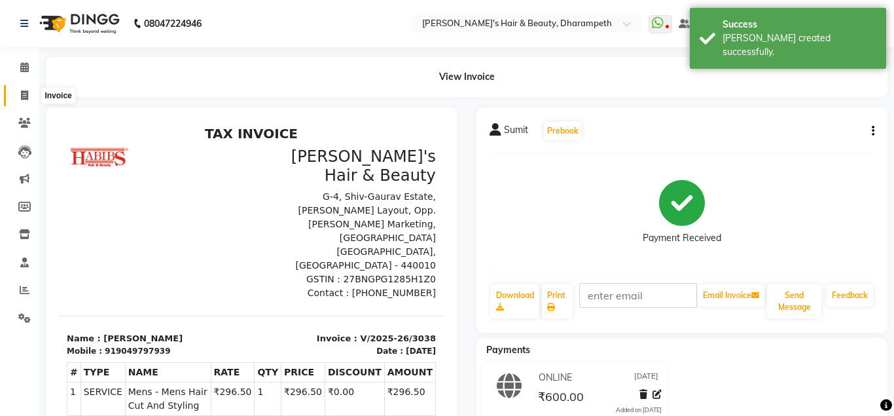
click at [31, 99] on span at bounding box center [24, 95] width 23 height 15
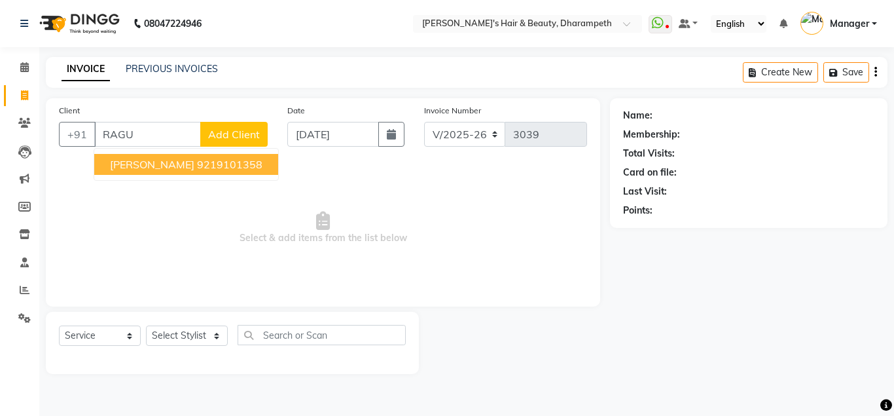
click at [169, 160] on button "[PERSON_NAME] 9219101358" at bounding box center [186, 164] width 184 height 21
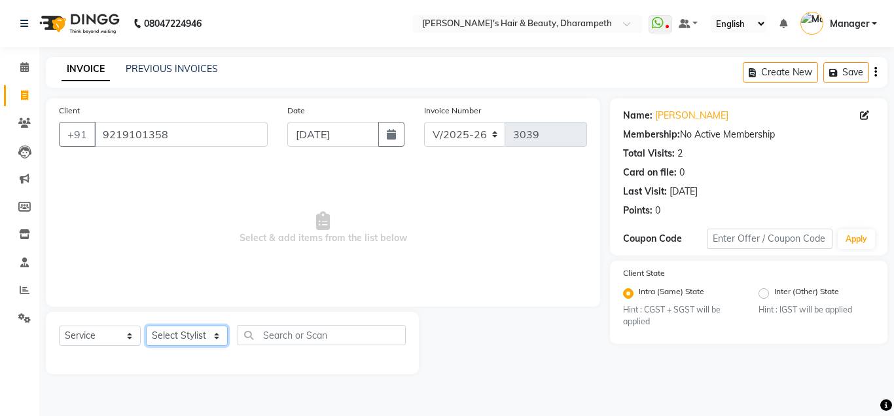
click at [146, 325] on select "Select Stylist Anuj W [PERSON_NAME] [PERSON_NAME] Manager [PERSON_NAME] C [PERS…" at bounding box center [187, 335] width 82 height 20
click option "Javed" at bounding box center [0, 0] width 0 height 0
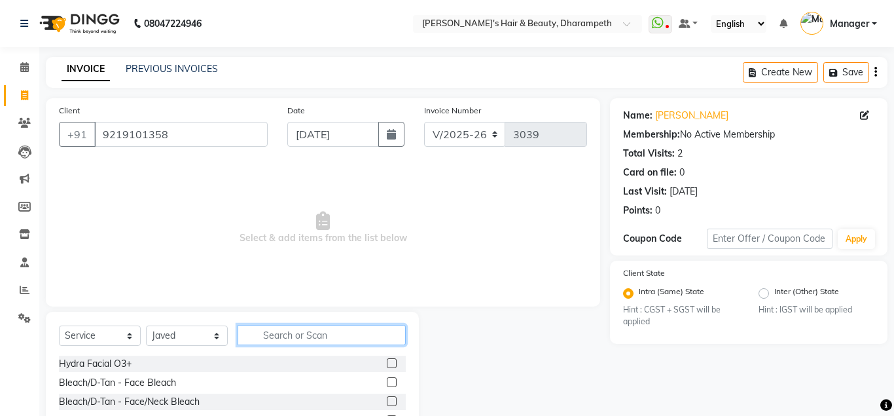
click at [275, 341] on input "text" at bounding box center [322, 335] width 168 height 20
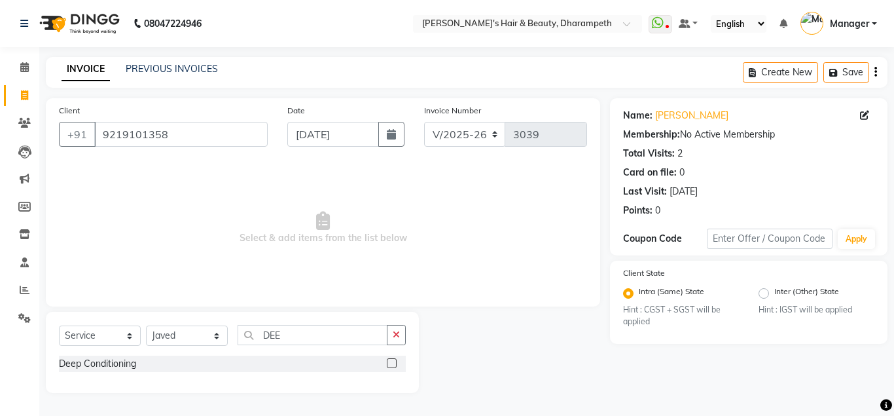
click at [389, 364] on label at bounding box center [392, 363] width 10 height 10
click at [389, 364] on input "checkbox" at bounding box center [391, 363] width 9 height 9
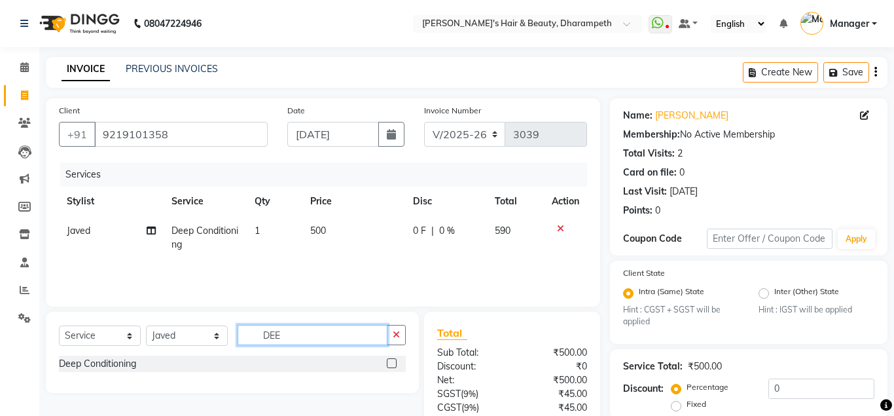
click at [271, 337] on input "DEE" at bounding box center [313, 335] width 150 height 20
click at [390, 361] on label at bounding box center [392, 363] width 10 height 10
click at [390, 361] on input "checkbox" at bounding box center [391, 363] width 9 height 9
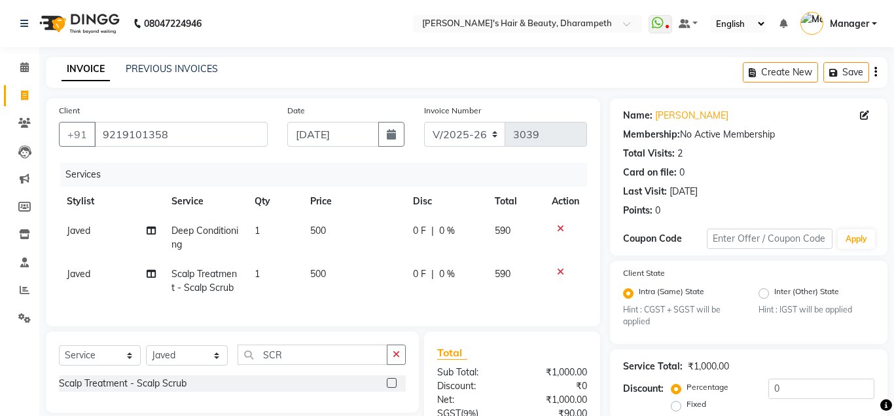
click at [329, 277] on td "500" at bounding box center [353, 280] width 103 height 43
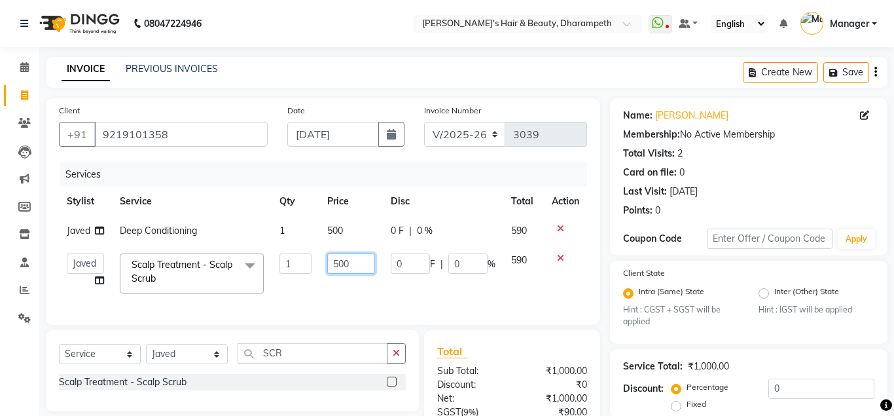
drag, startPoint x: 355, startPoint y: 270, endPoint x: 278, endPoint y: 265, distance: 76.8
click at [327, 265] on input "500" at bounding box center [351, 263] width 48 height 20
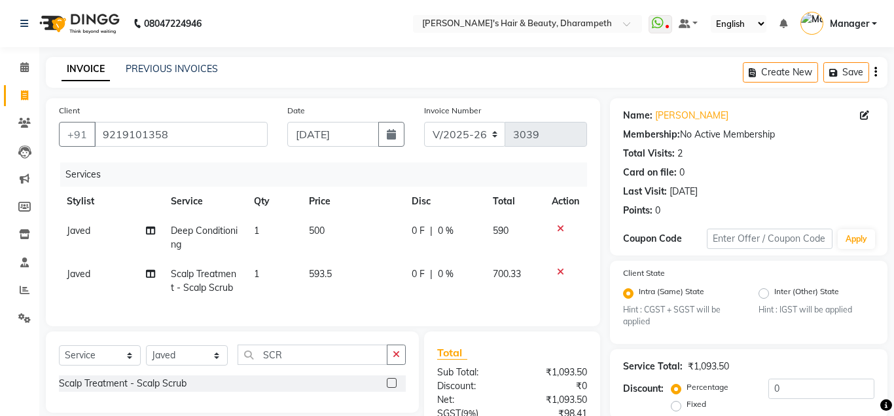
click at [501, 266] on tr "Javed Scalp Treatment - Scalp Scrub 1 593.5 0 F | 0 % 700.33" at bounding box center [323, 280] width 528 height 43
click at [321, 232] on span "500" at bounding box center [317, 231] width 16 height 12
click at [321, 232] on td "500" at bounding box center [352, 237] width 103 height 43
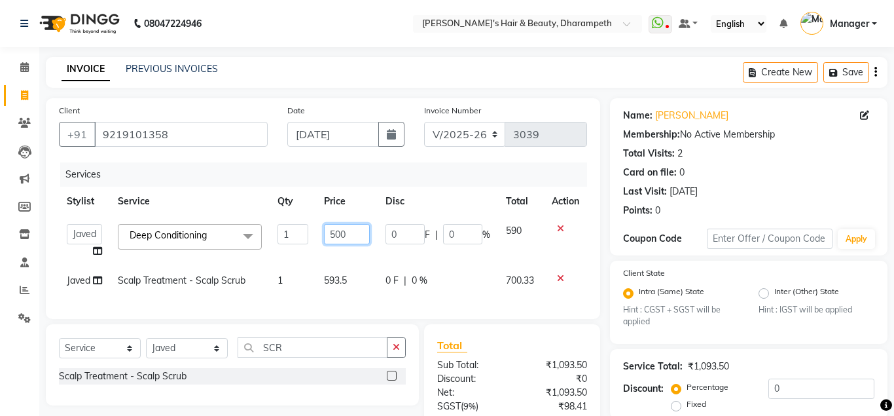
click at [331, 232] on input "500" at bounding box center [347, 234] width 46 height 20
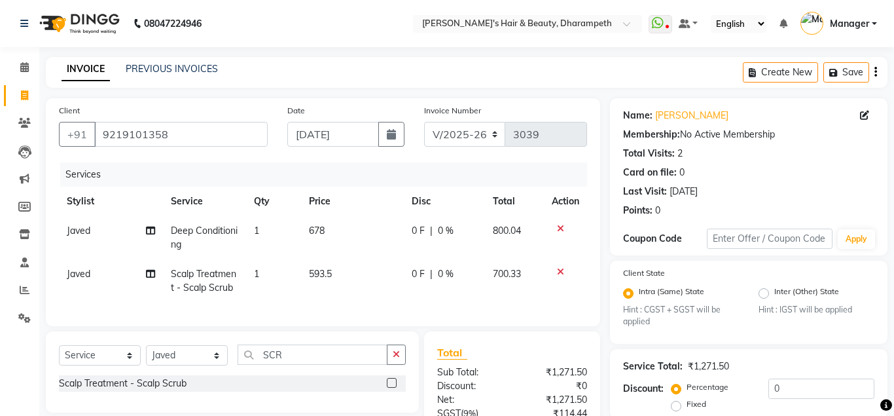
click at [504, 235] on td "800.04" at bounding box center [514, 237] width 59 height 43
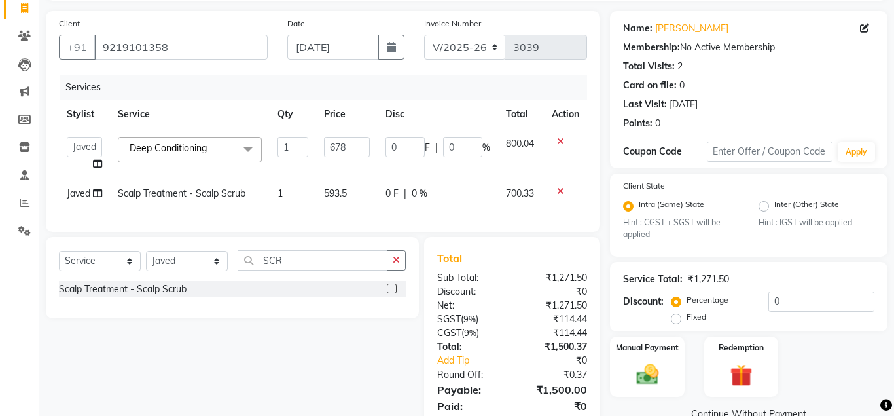
scroll to position [98, 0]
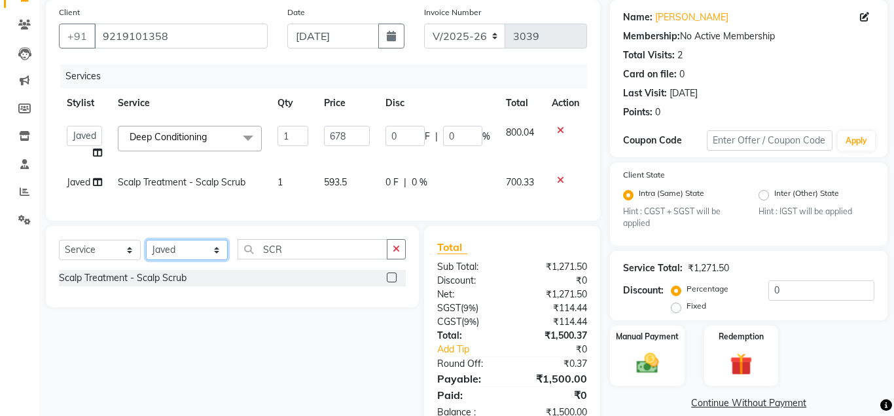
click at [146, 240] on select "Select Stylist Anuj W [PERSON_NAME] [PERSON_NAME] Manager [PERSON_NAME] C [PERS…" at bounding box center [187, 250] width 82 height 20
click option "Manager" at bounding box center [0, 0] width 0 height 0
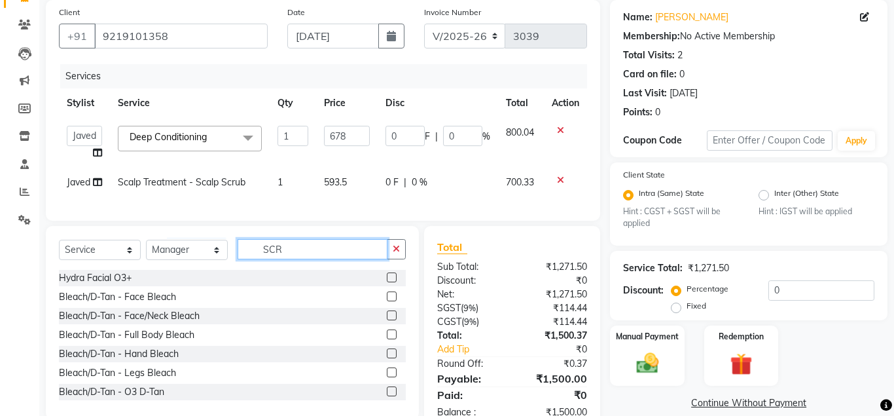
click at [291, 251] on input "SCR" at bounding box center [313, 249] width 150 height 20
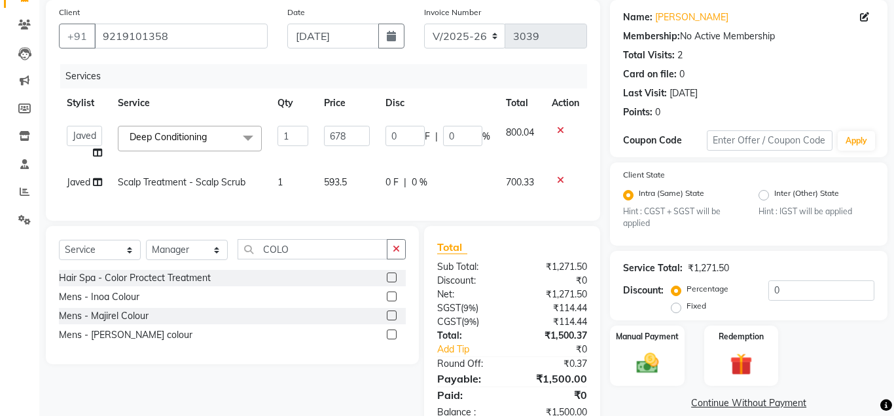
click at [390, 297] on label at bounding box center [392, 296] width 10 height 10
click at [390, 297] on input "checkbox" at bounding box center [391, 297] width 9 height 9
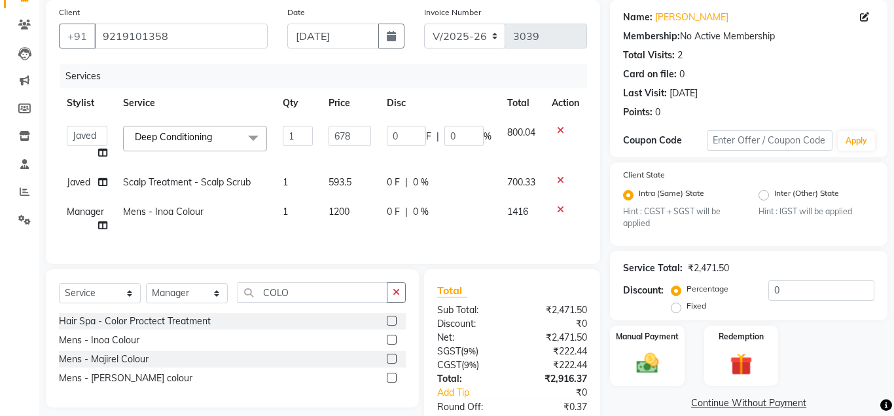
click at [346, 211] on span "1200" at bounding box center [339, 212] width 21 height 12
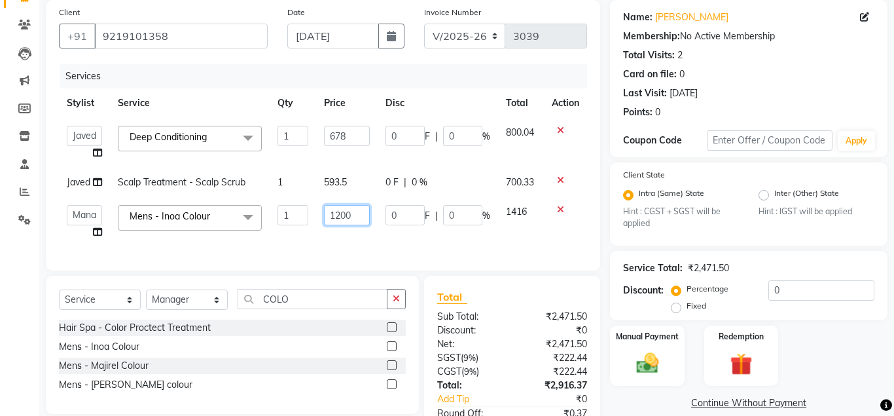
click at [336, 214] on input "1200" at bounding box center [347, 215] width 46 height 20
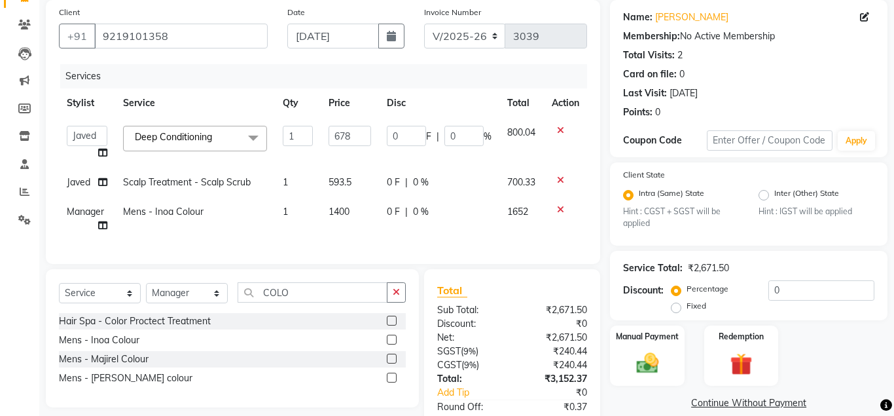
click at [533, 221] on td "1652" at bounding box center [521, 218] width 45 height 43
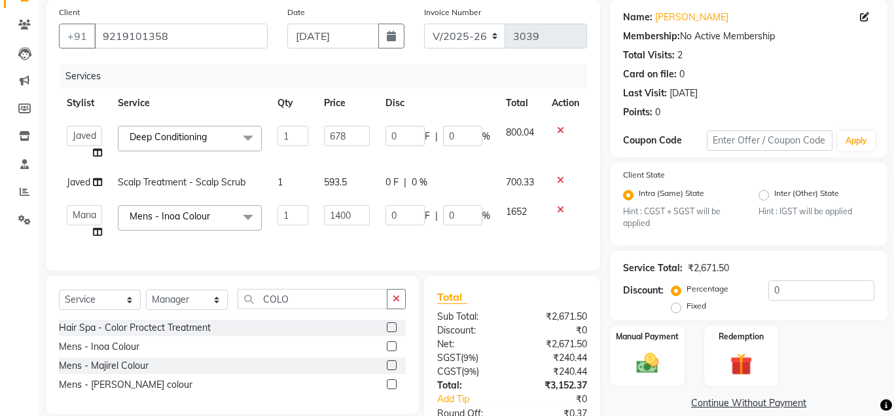
scroll to position [184, 0]
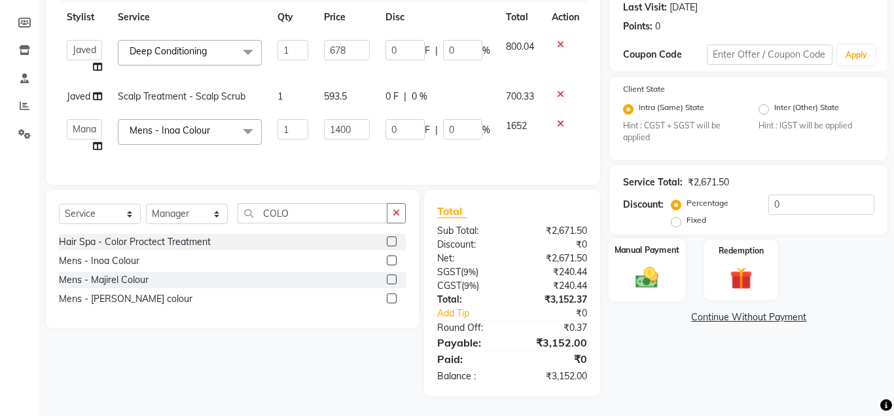
click at [645, 281] on img at bounding box center [646, 277] width 37 height 27
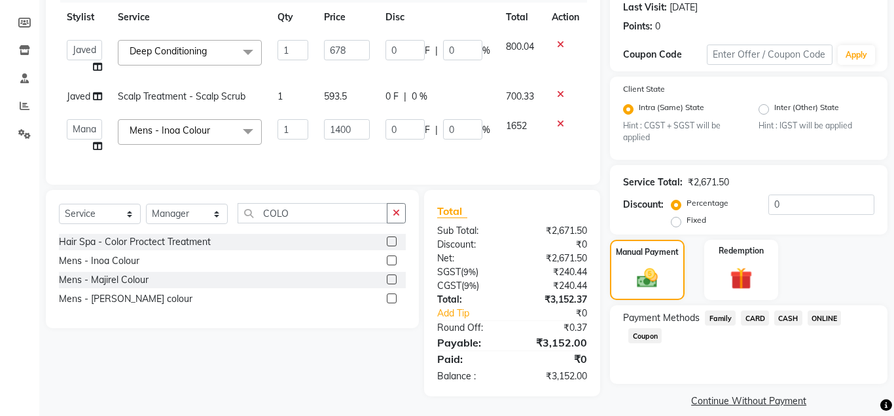
click at [801, 312] on span "CASH" at bounding box center [788, 317] width 28 height 15
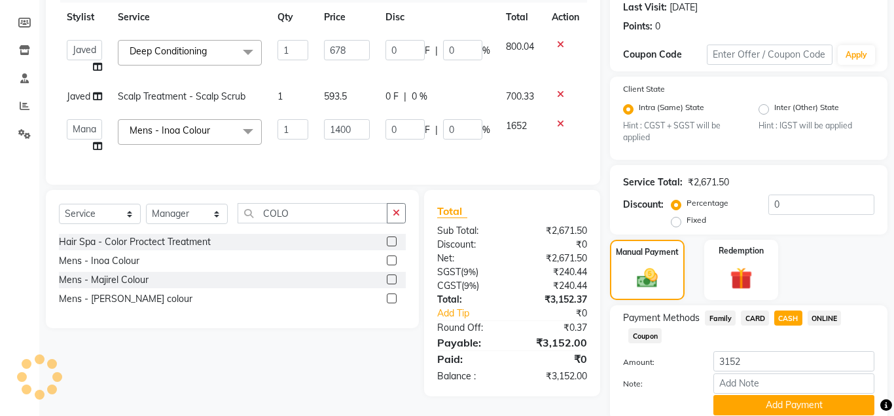
click at [823, 310] on div "Payment Methods Family CARD CASH ONLINE Coupon Amount: 3152 Note: Add Payment" at bounding box center [749, 362] width 278 height 115
click at [823, 315] on span "ONLINE" at bounding box center [825, 317] width 34 height 15
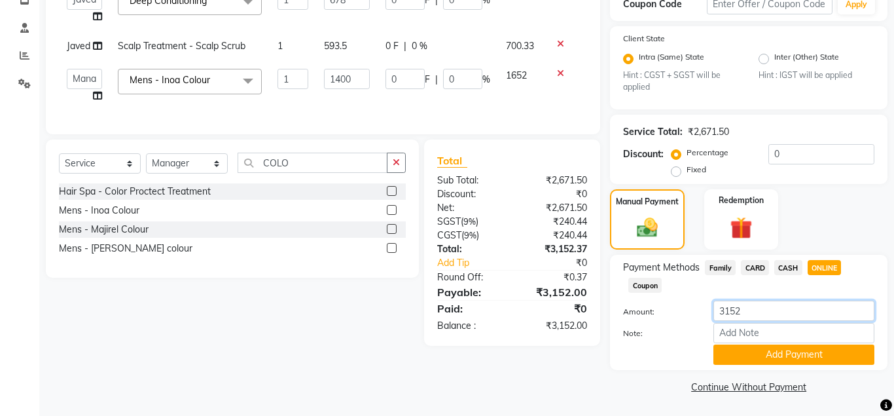
click at [729, 311] on input "3152" at bounding box center [793, 310] width 161 height 20
click at [751, 354] on button "Add Payment" at bounding box center [793, 354] width 161 height 20
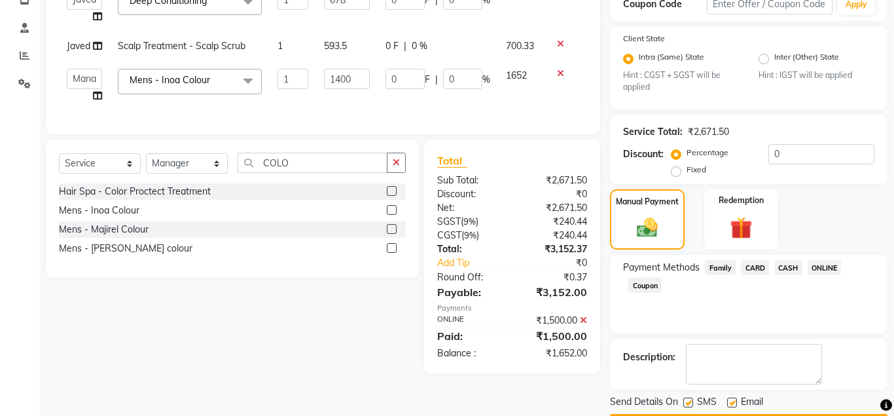
click at [753, 264] on span "CARD" at bounding box center [755, 267] width 28 height 15
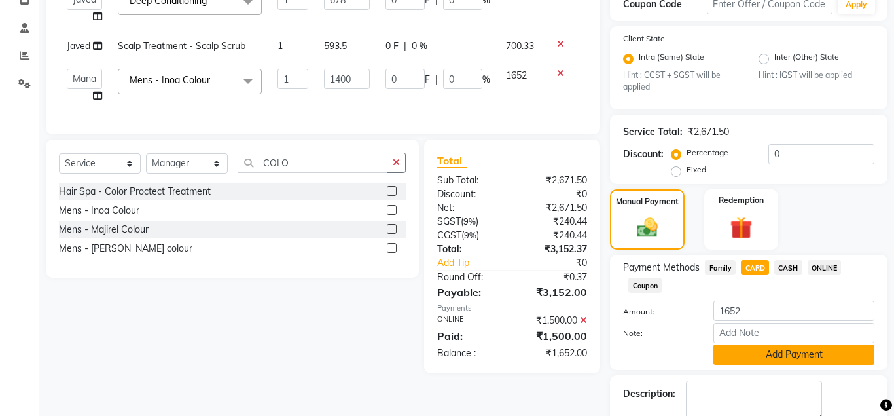
click at [755, 363] on button "Add Payment" at bounding box center [793, 354] width 161 height 20
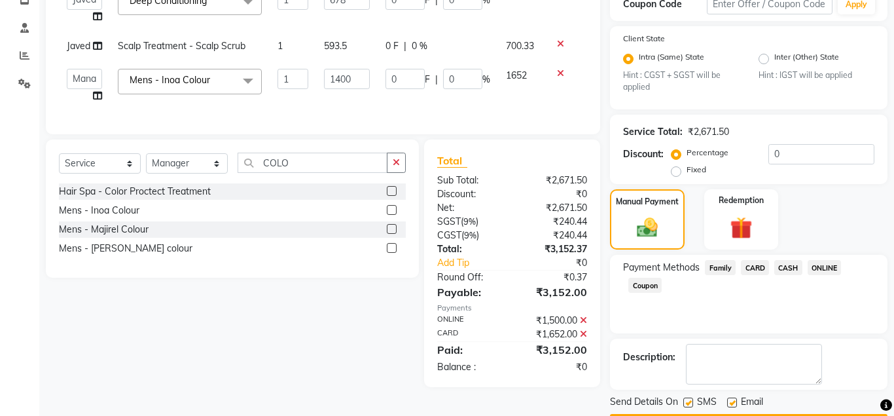
scroll to position [272, 0]
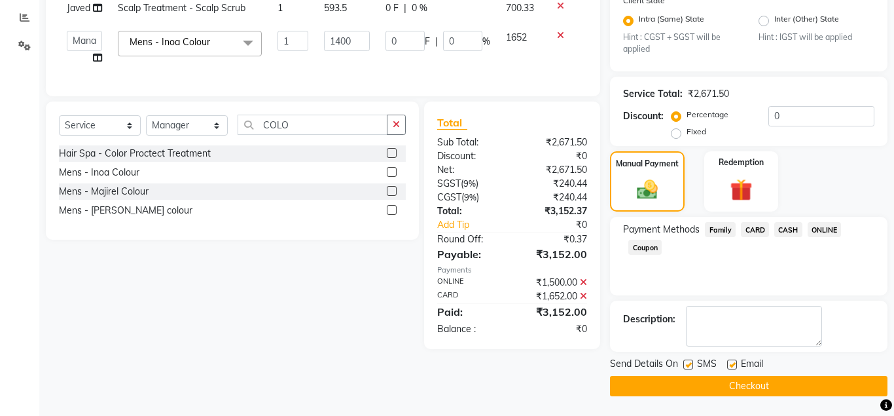
click at [770, 385] on button "Checkout" at bounding box center [749, 386] width 278 height 20
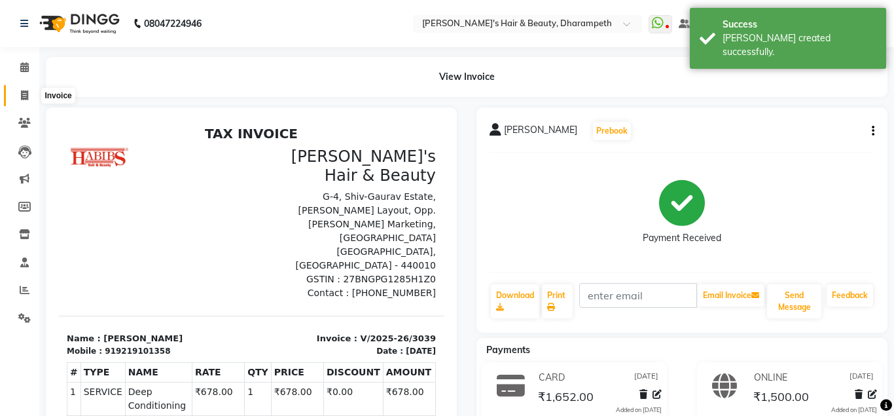
click at [22, 92] on icon at bounding box center [24, 95] width 7 height 10
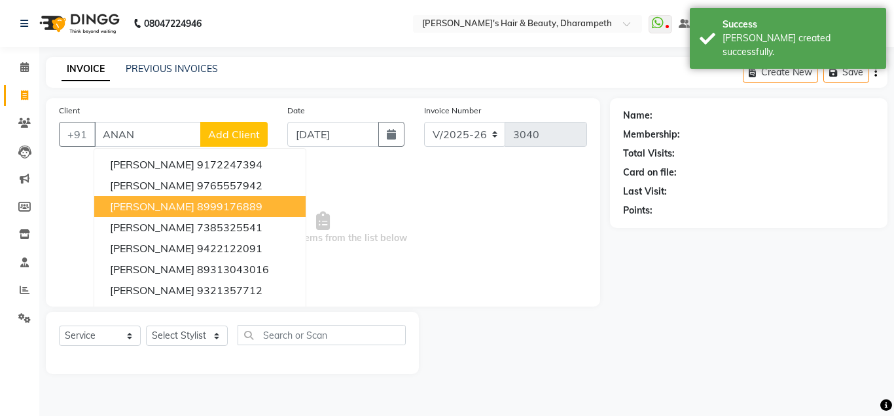
click at [151, 206] on span "[PERSON_NAME]" at bounding box center [152, 206] width 84 height 13
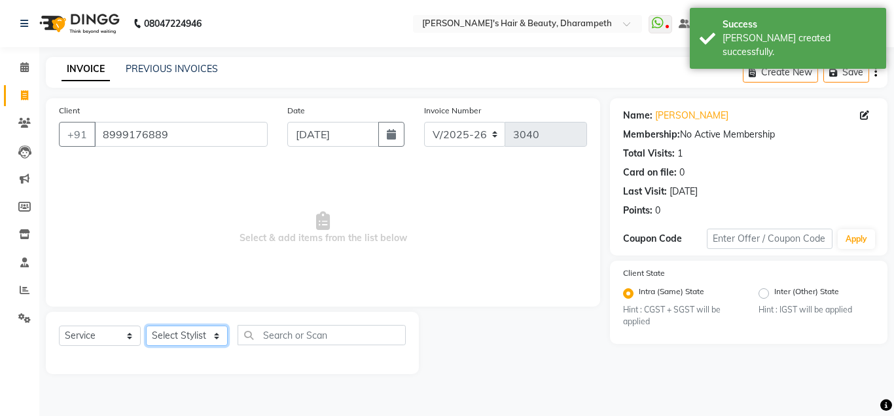
click at [146, 325] on select "Select Stylist Anuj W [PERSON_NAME] [PERSON_NAME] Manager [PERSON_NAME] C [PERS…" at bounding box center [187, 335] width 82 height 20
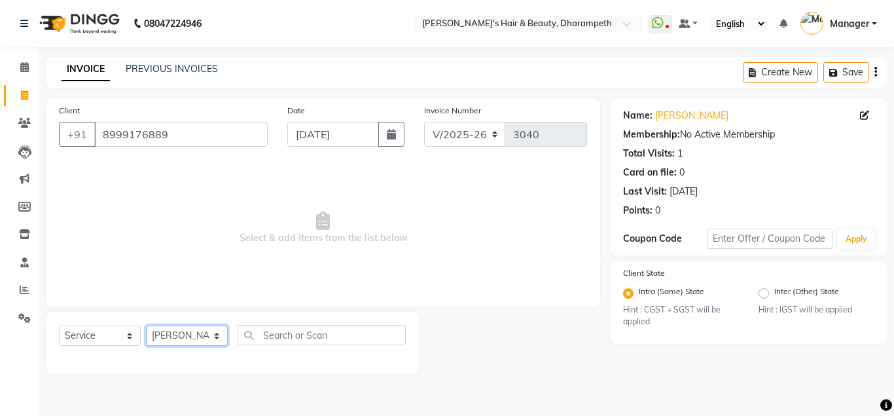
click option "[PERSON_NAME] S" at bounding box center [0, 0] width 0 height 0
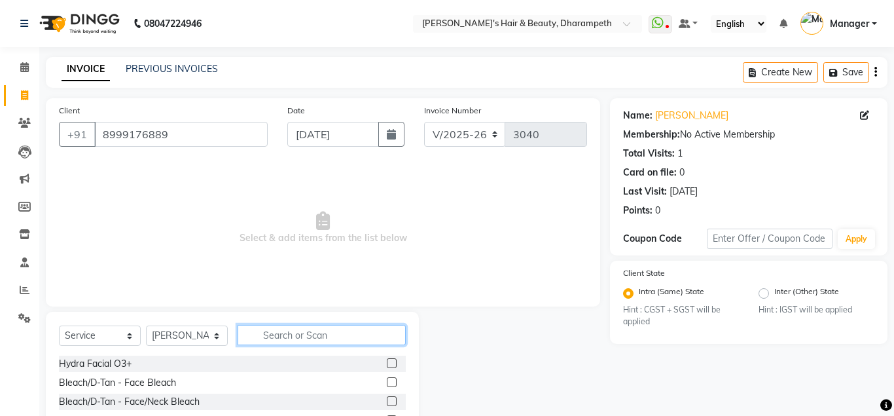
click at [290, 327] on input "text" at bounding box center [322, 335] width 168 height 20
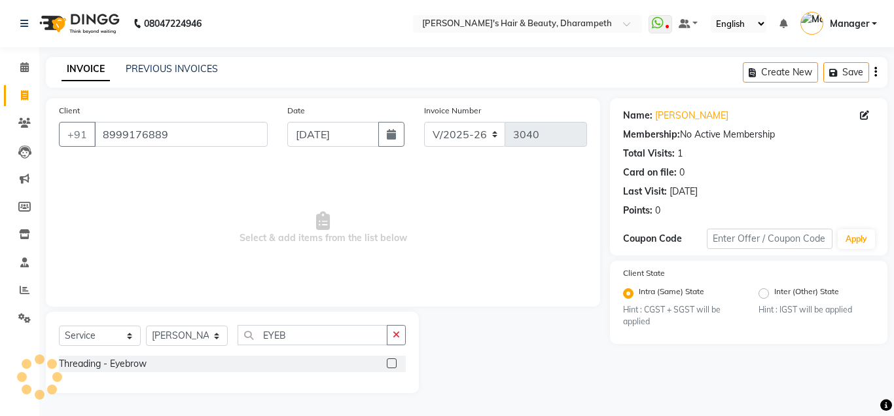
click at [393, 363] on label at bounding box center [392, 363] width 10 height 10
click at [393, 363] on input "checkbox" at bounding box center [391, 363] width 9 height 9
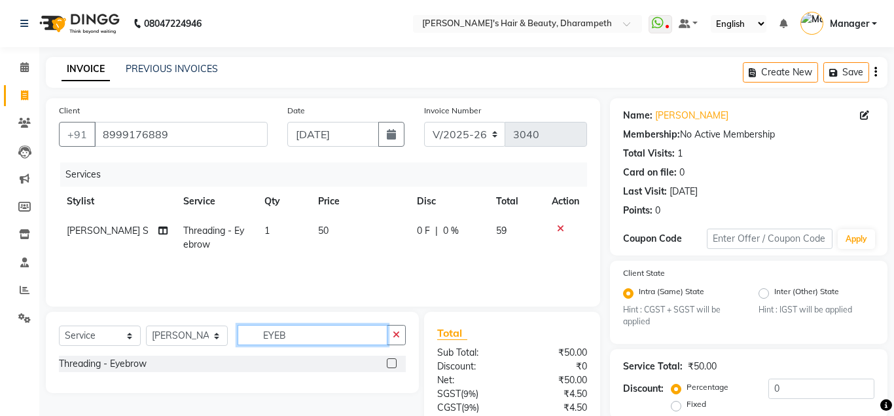
click at [274, 334] on input "EYEB" at bounding box center [313, 335] width 150 height 20
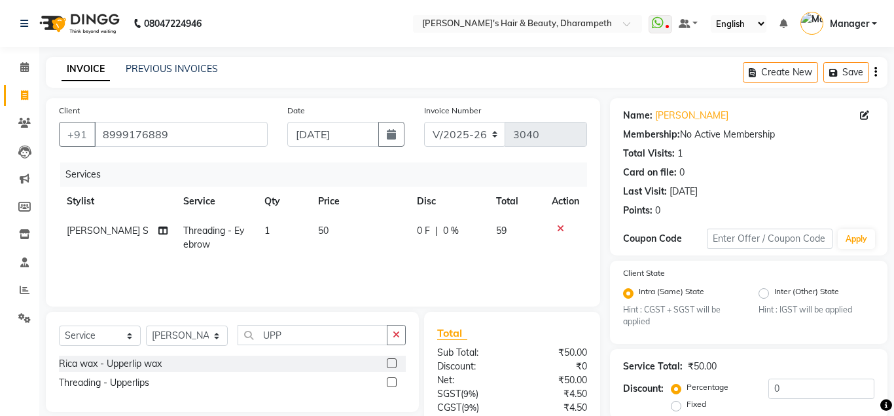
click at [391, 382] on label at bounding box center [392, 382] width 10 height 10
click at [391, 382] on input "checkbox" at bounding box center [391, 382] width 9 height 9
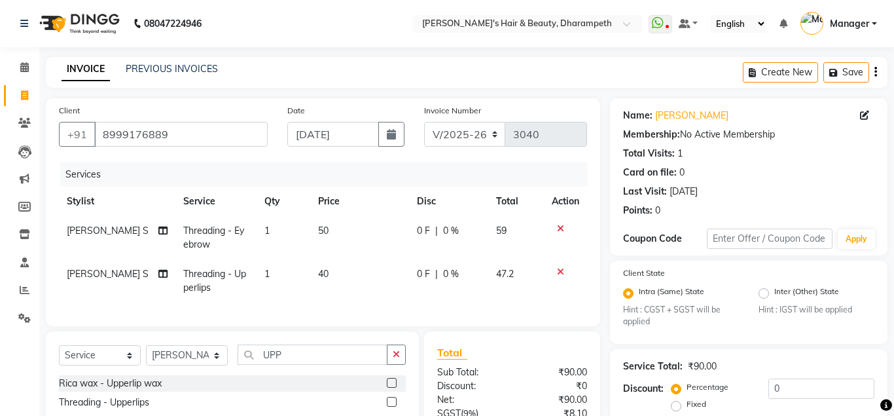
click at [331, 270] on td "40" at bounding box center [359, 280] width 99 height 43
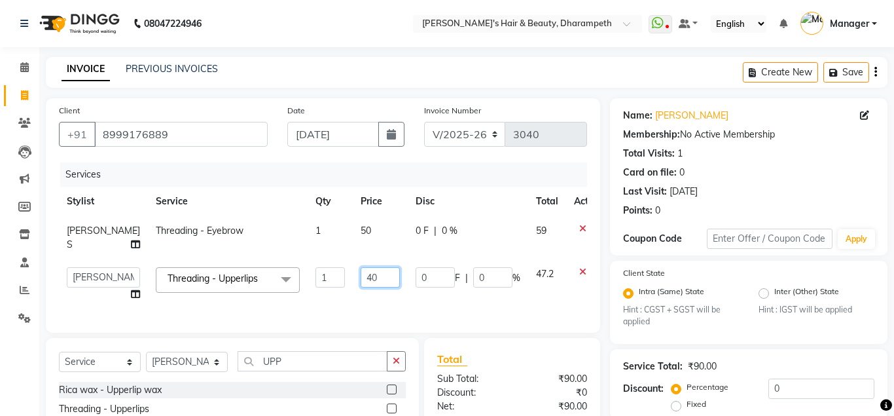
click at [361, 273] on input "40" at bounding box center [380, 277] width 39 height 20
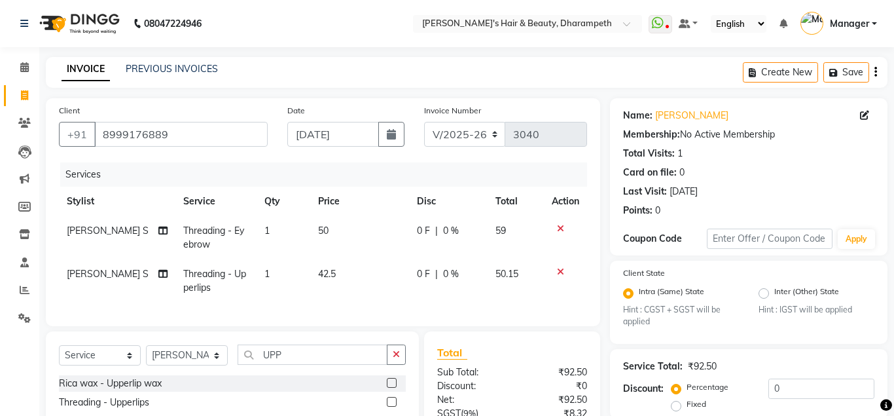
click at [520, 272] on td "50.15" at bounding box center [516, 280] width 56 height 43
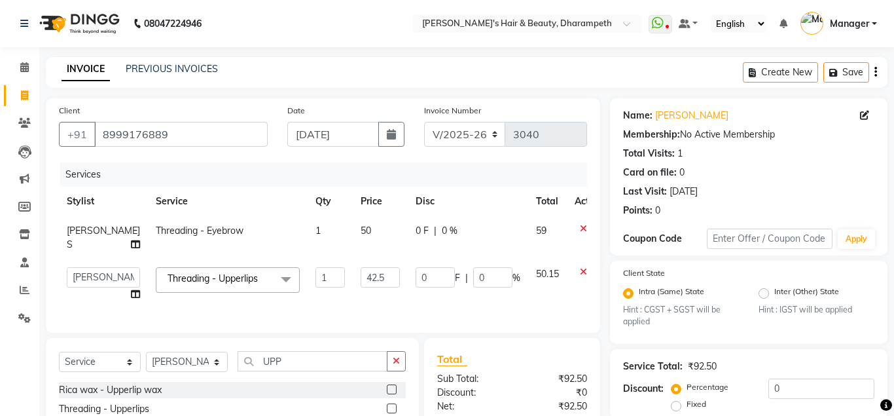
click at [353, 228] on td "50" at bounding box center [380, 237] width 55 height 43
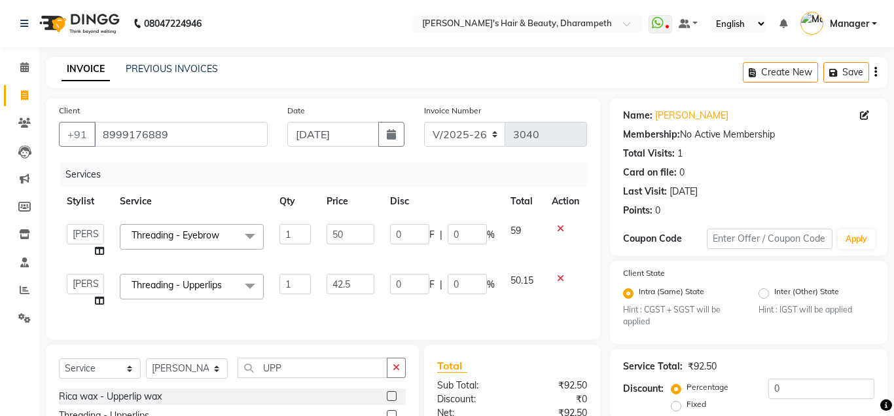
click at [347, 228] on input "50" at bounding box center [351, 234] width 48 height 20
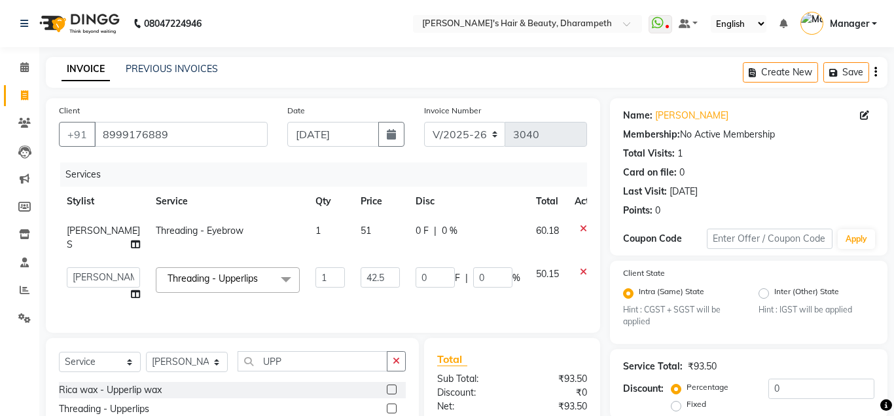
click at [528, 227] on td "60.18" at bounding box center [547, 237] width 39 height 43
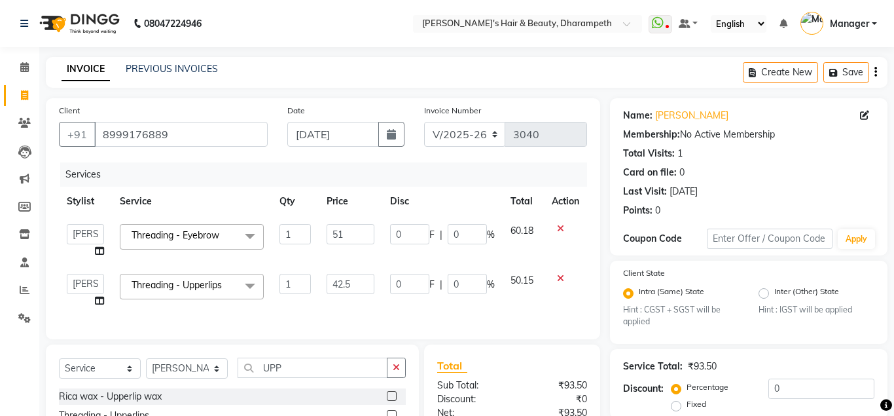
scroll to position [154, 0]
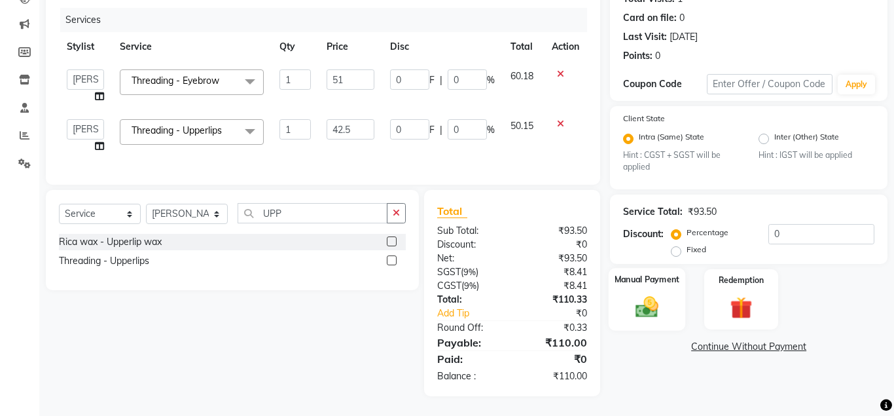
click at [646, 307] on img at bounding box center [646, 307] width 37 height 27
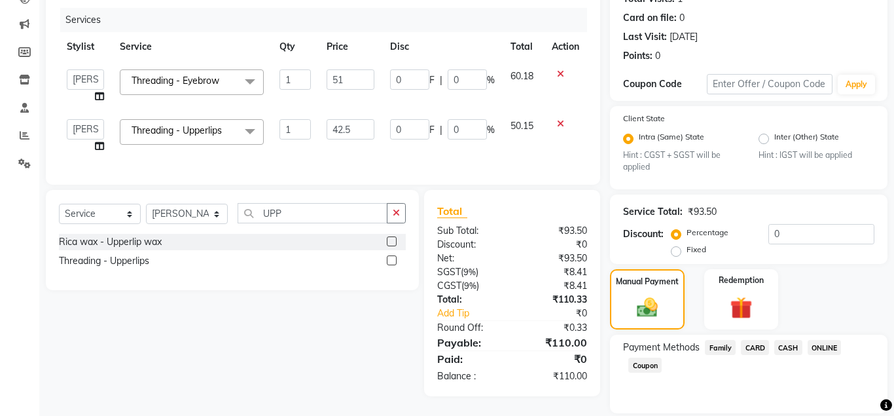
click at [789, 351] on span "CASH" at bounding box center [788, 347] width 28 height 15
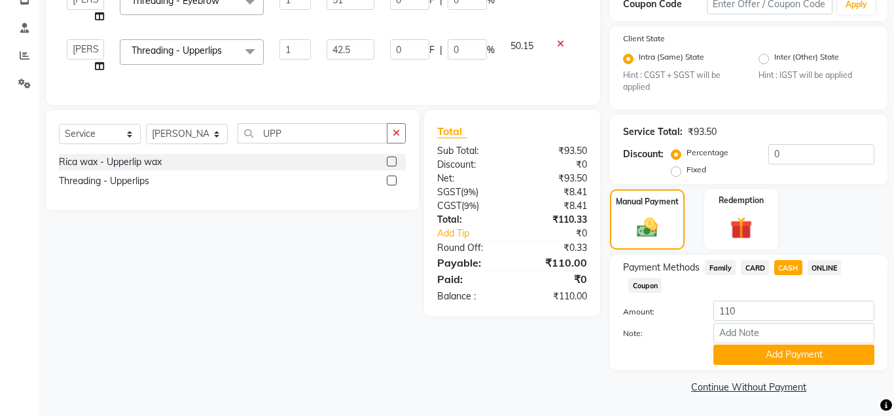
click at [821, 365] on div "Payment Methods Family CARD CASH ONLINE Coupon Amount: 110 Note: Add Payment" at bounding box center [749, 312] width 278 height 115
click at [821, 357] on button "Add Payment" at bounding box center [793, 354] width 161 height 20
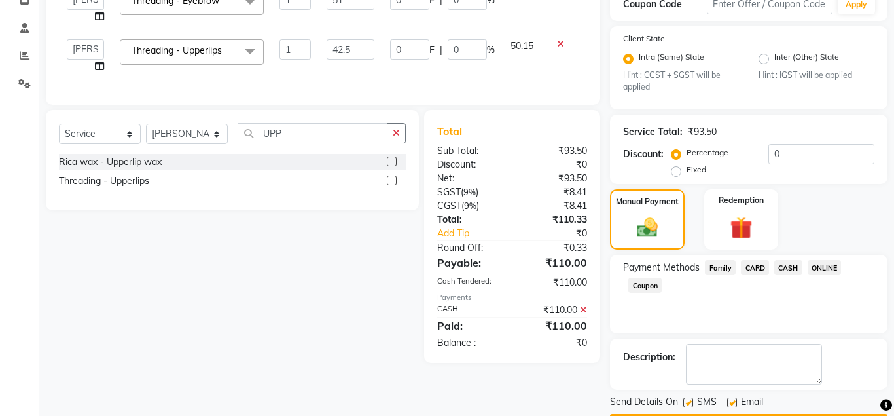
scroll to position [272, 0]
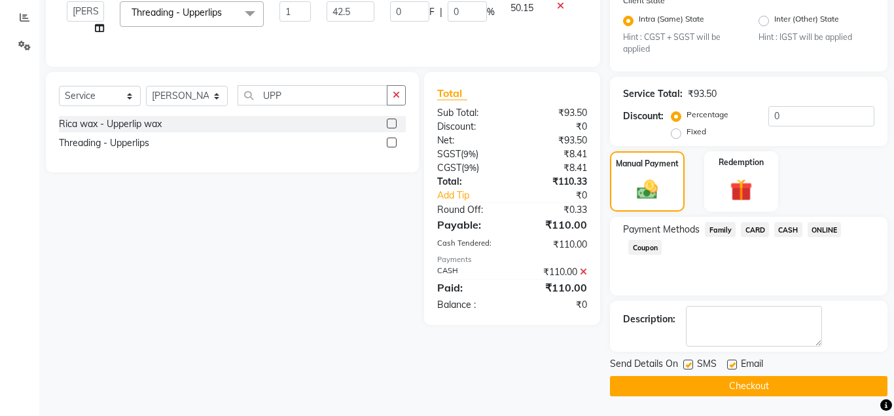
click at [827, 389] on button "Checkout" at bounding box center [749, 386] width 278 height 20
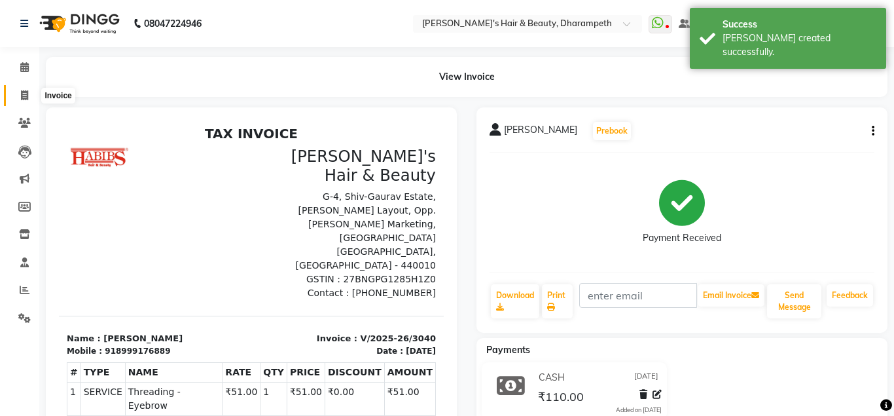
click at [19, 98] on span at bounding box center [24, 95] width 23 height 15
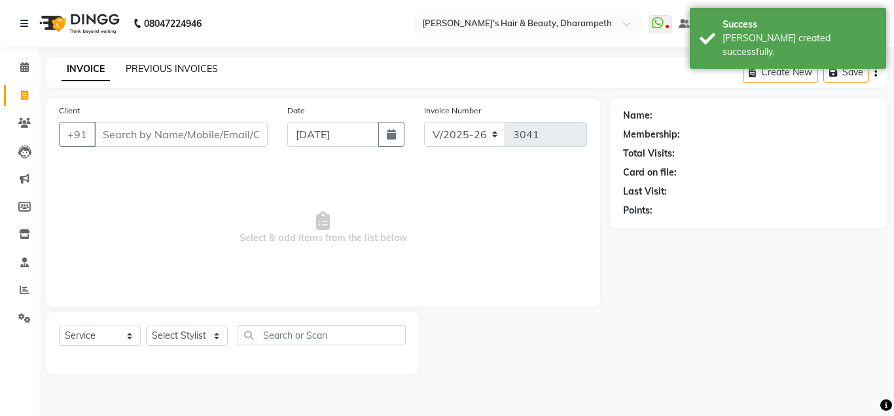
click at [152, 74] on div "INVOICE PREVIOUS INVOICES" at bounding box center [140, 69] width 188 height 15
click at [152, 74] on link "PREVIOUS INVOICES" at bounding box center [172, 69] width 92 height 12
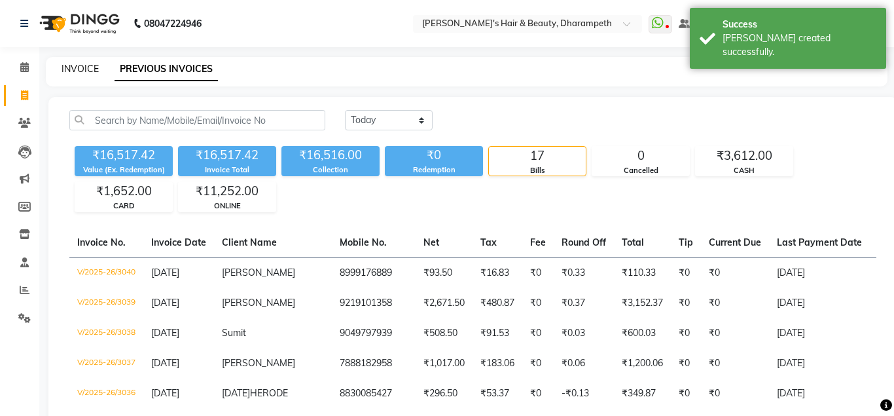
click at [94, 74] on link "INVOICE" at bounding box center [80, 69] width 37 height 12
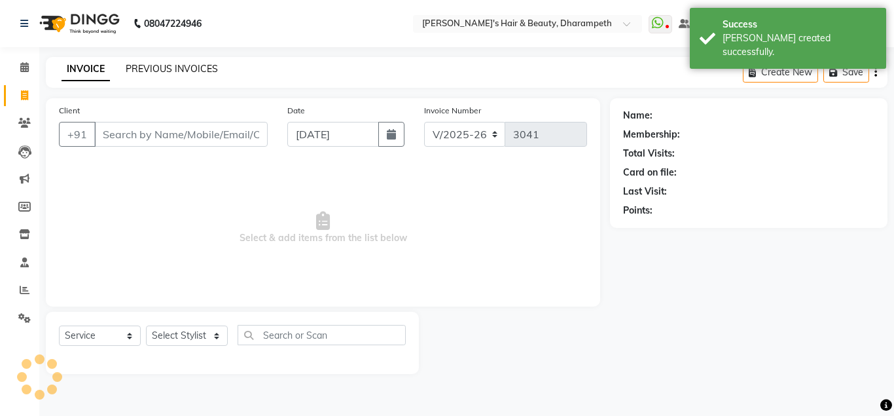
click at [141, 68] on link "PREVIOUS INVOICES" at bounding box center [172, 69] width 92 height 12
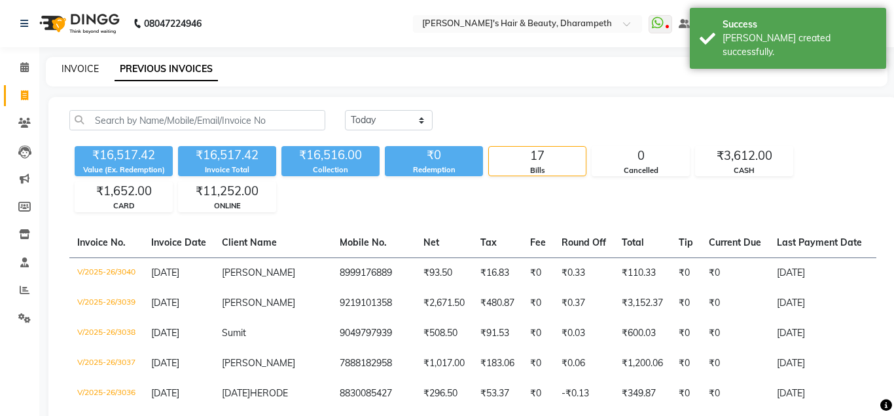
click at [81, 71] on link "INVOICE" at bounding box center [80, 69] width 37 height 12
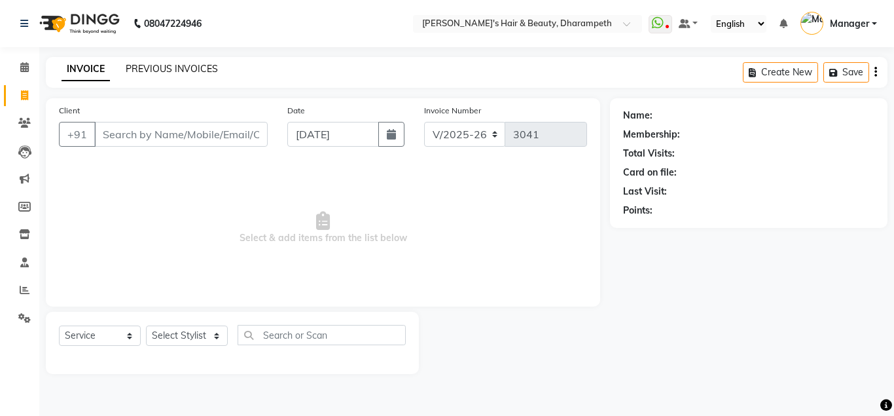
click at [132, 70] on link "PREVIOUS INVOICES" at bounding box center [172, 69] width 92 height 12
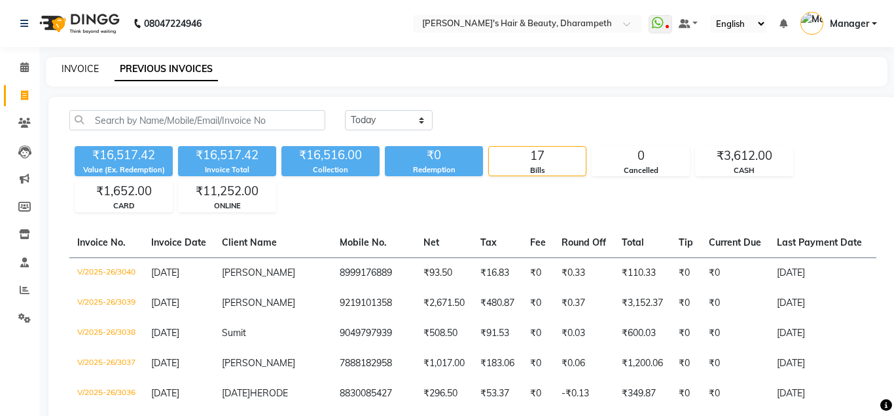
click at [75, 69] on link "INVOICE" at bounding box center [80, 69] width 37 height 12
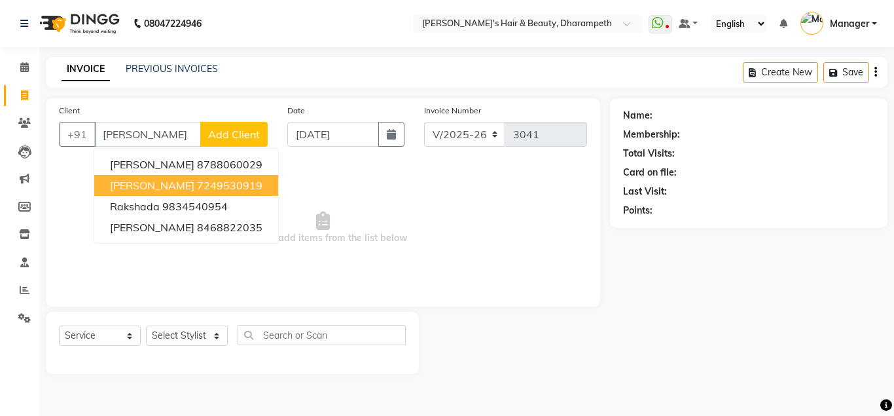
click at [197, 182] on ngb-highlight "7249530919" at bounding box center [229, 185] width 65 height 13
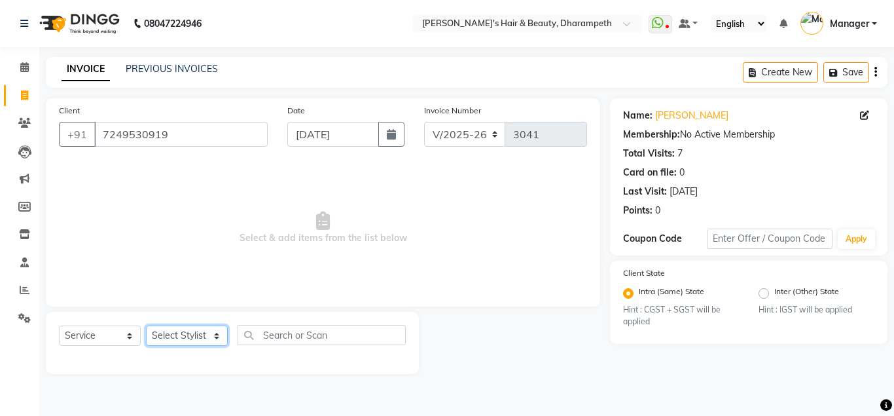
click at [146, 325] on select "Select Stylist Anuj W [PERSON_NAME] [PERSON_NAME] Manager [PERSON_NAME] C [PERS…" at bounding box center [187, 335] width 82 height 20
click option "Javed" at bounding box center [0, 0] width 0 height 0
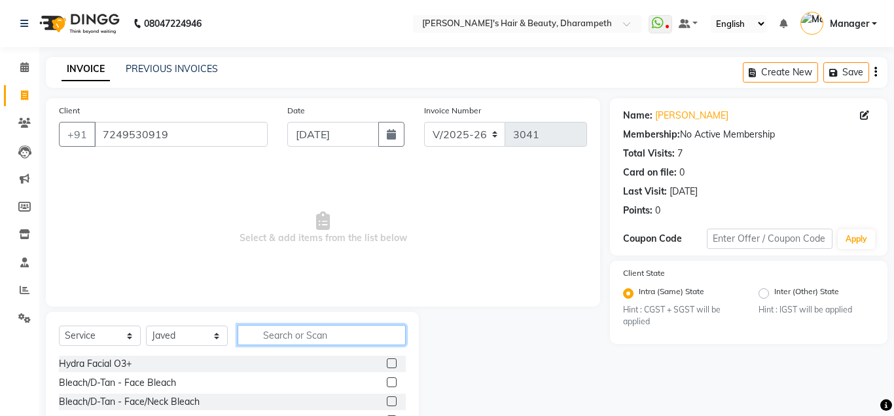
click at [296, 334] on input "text" at bounding box center [322, 335] width 168 height 20
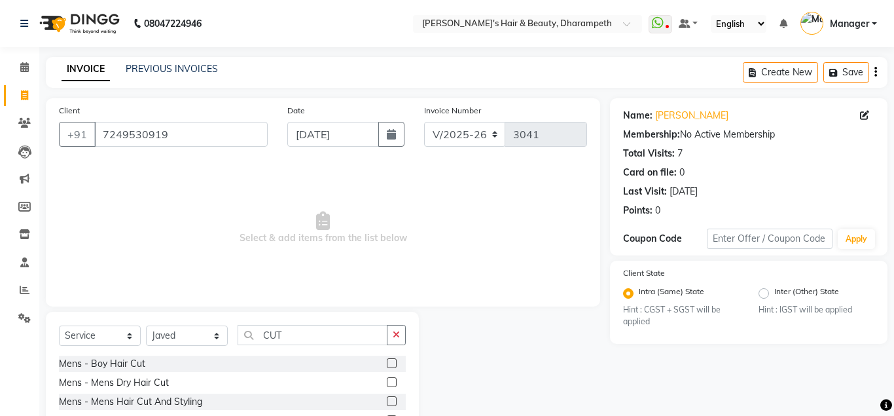
click at [390, 399] on label at bounding box center [392, 401] width 10 height 10
click at [390, 399] on input "checkbox" at bounding box center [391, 401] width 9 height 9
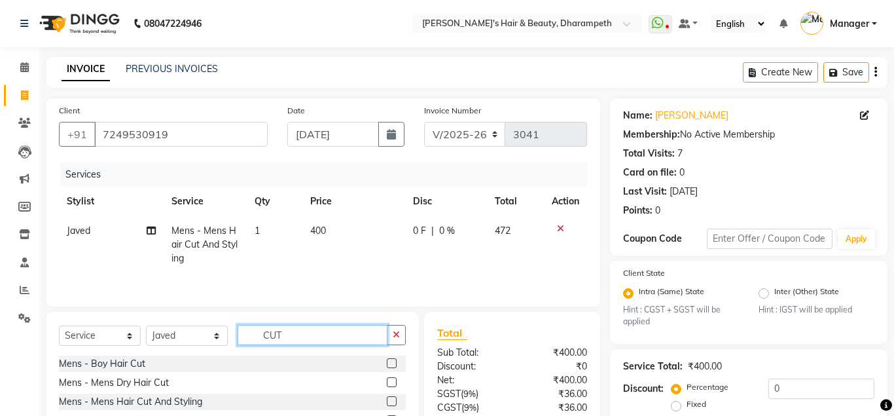
click at [273, 333] on input "CUT" at bounding box center [313, 335] width 150 height 20
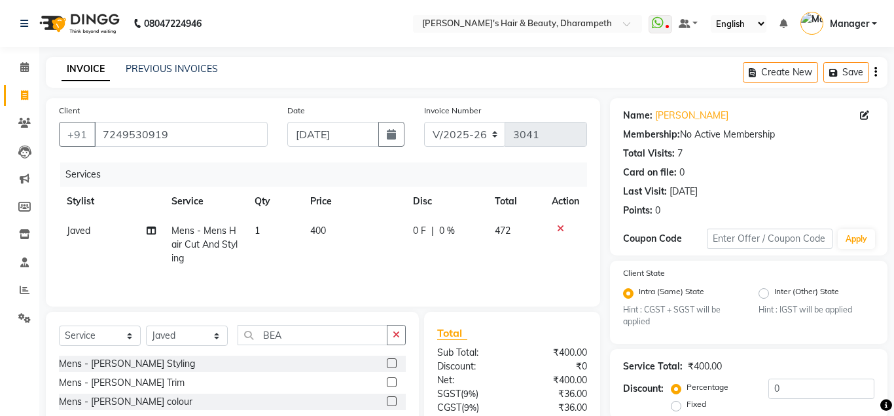
click at [390, 381] on label at bounding box center [392, 382] width 10 height 10
click at [390, 381] on input "checkbox" at bounding box center [391, 382] width 9 height 9
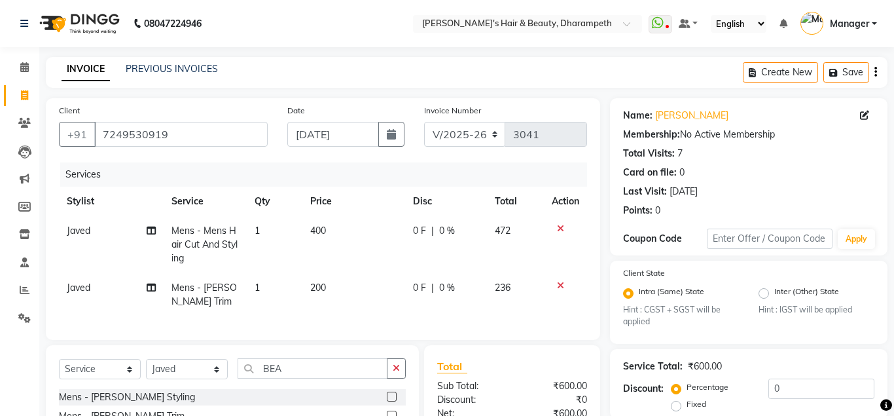
click at [324, 288] on span "200" at bounding box center [318, 287] width 16 height 12
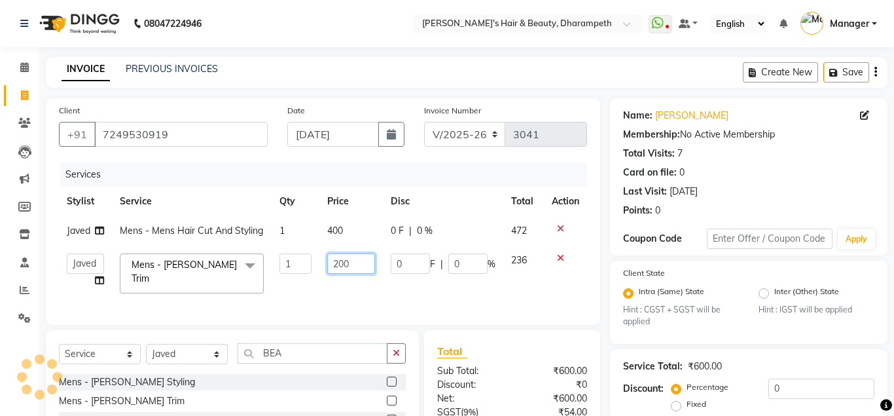
drag, startPoint x: 350, startPoint y: 265, endPoint x: 281, endPoint y: 272, distance: 68.5
click at [327, 272] on input "200" at bounding box center [351, 263] width 48 height 20
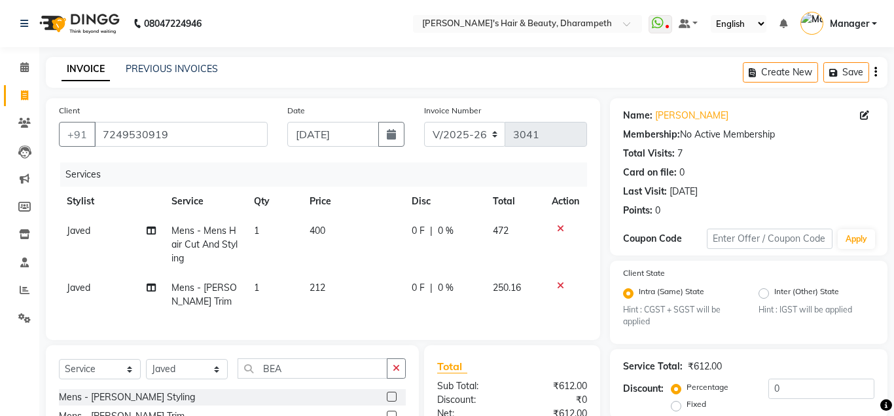
click at [516, 270] on tbody "Javed Mens - Mens Hair Cut And Styling 1 400 0 F | 0 % 472 Javed Mens - [PERSON…" at bounding box center [323, 266] width 528 height 100
click at [316, 229] on span "400" at bounding box center [318, 231] width 16 height 12
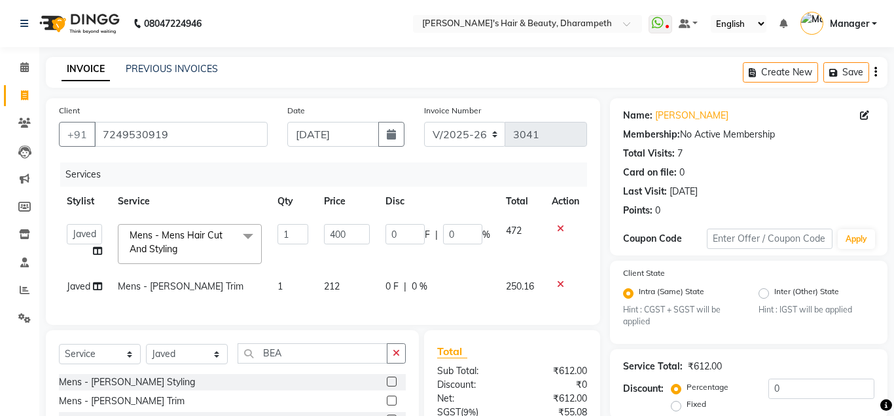
click at [316, 229] on td "400" at bounding box center [347, 244] width 62 height 56
click at [338, 236] on input "400" at bounding box center [347, 234] width 46 height 20
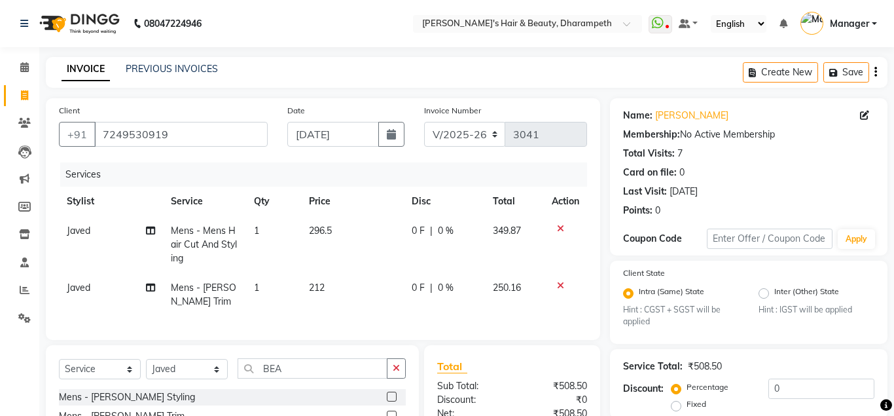
click at [518, 223] on td "349.87" at bounding box center [514, 244] width 59 height 57
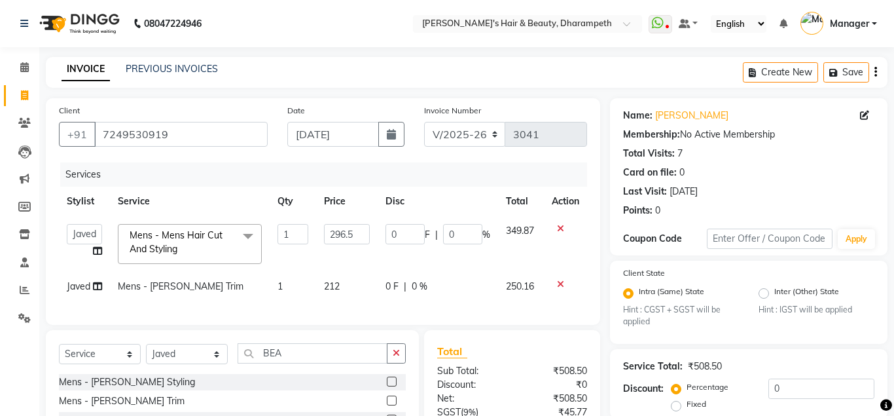
scroll to position [140, 0]
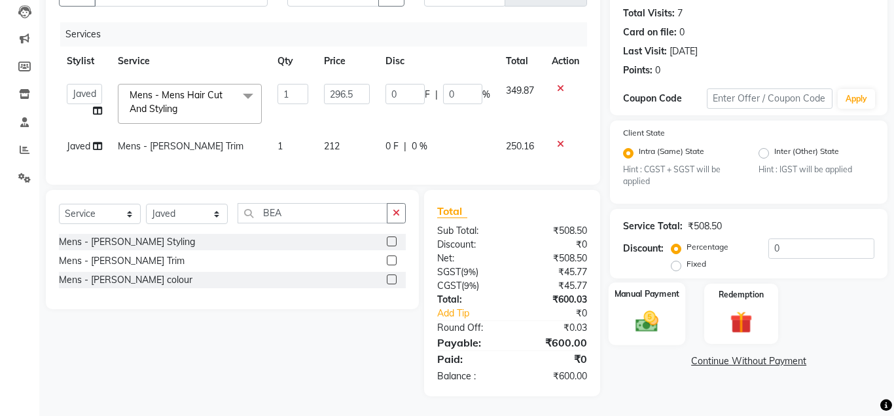
click at [657, 322] on img at bounding box center [646, 321] width 37 height 27
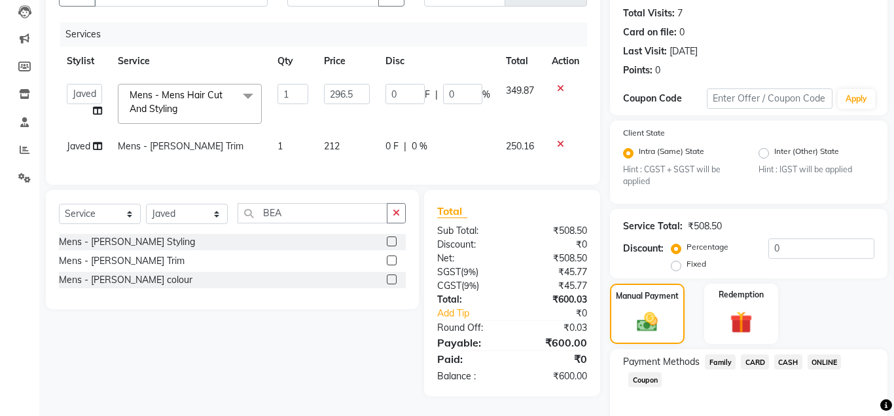
click at [825, 363] on span "ONLINE" at bounding box center [825, 361] width 34 height 15
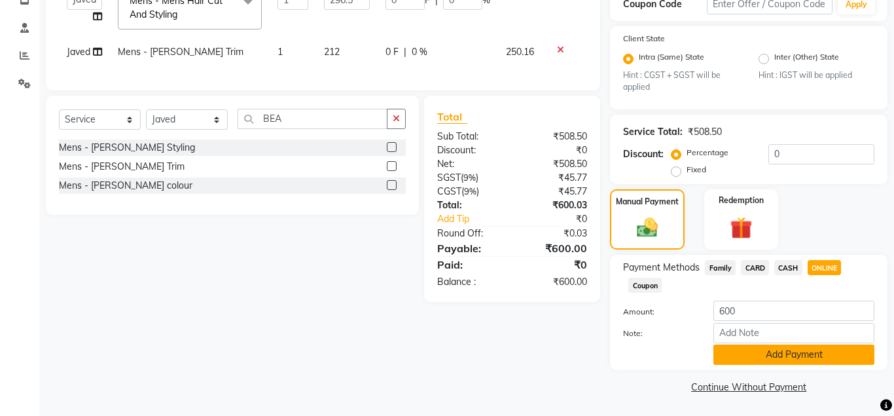
click at [838, 355] on button "Add Payment" at bounding box center [793, 354] width 161 height 20
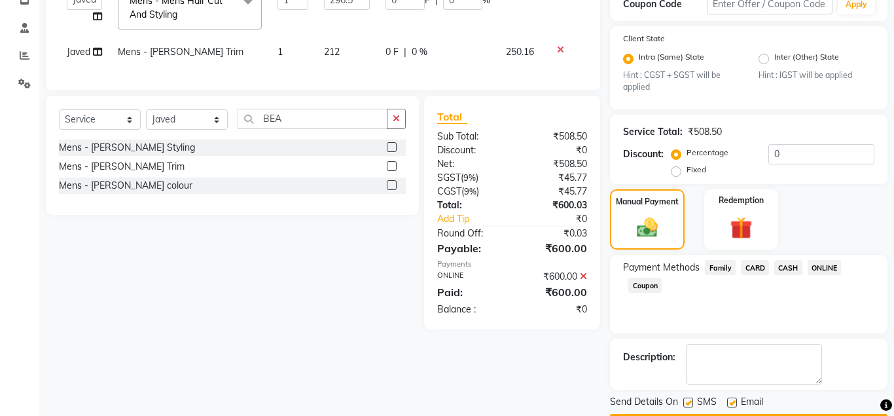
scroll to position [272, 0]
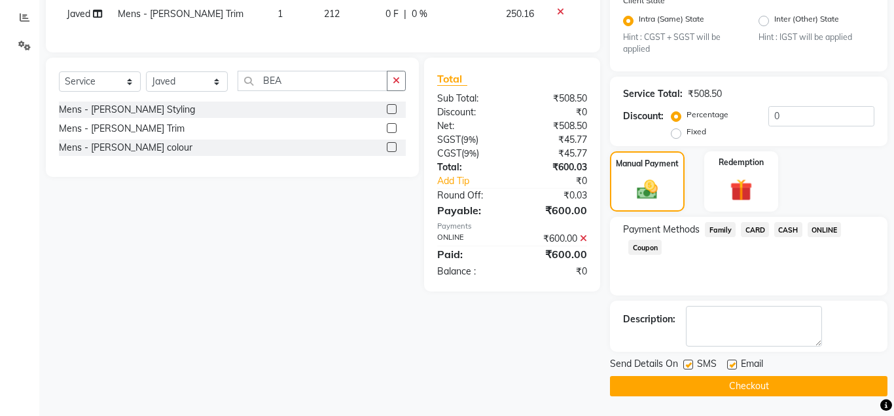
click at [817, 390] on button "Checkout" at bounding box center [749, 386] width 278 height 20
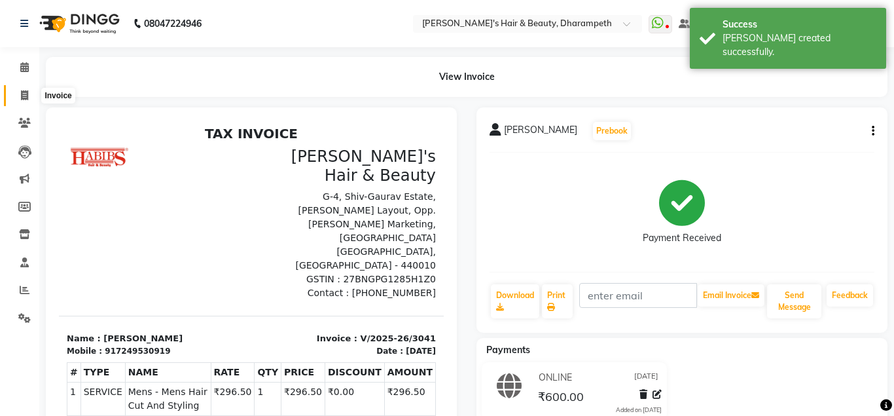
click at [28, 96] on icon at bounding box center [24, 95] width 7 height 10
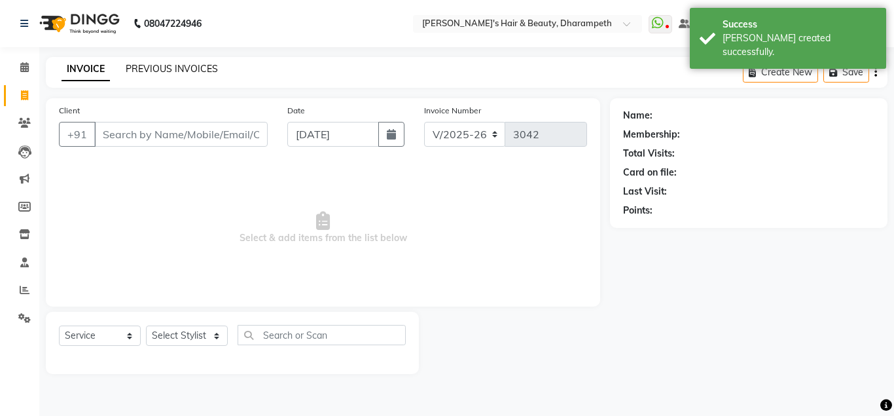
click at [179, 71] on link "PREVIOUS INVOICES" at bounding box center [172, 69] width 92 height 12
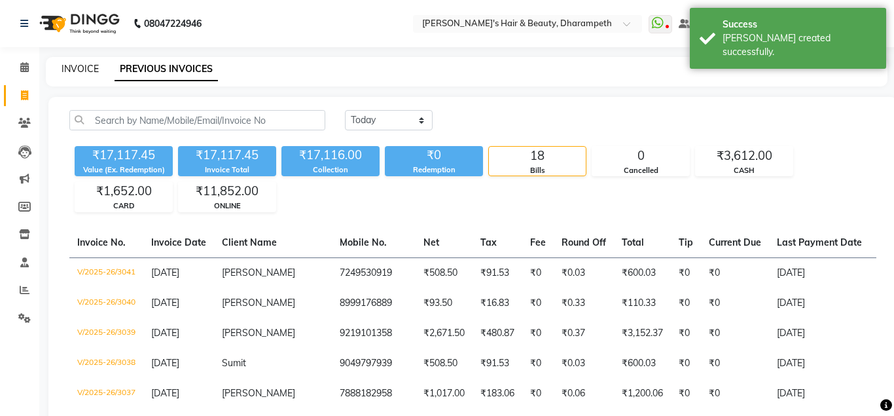
click at [79, 71] on link "INVOICE" at bounding box center [80, 69] width 37 height 12
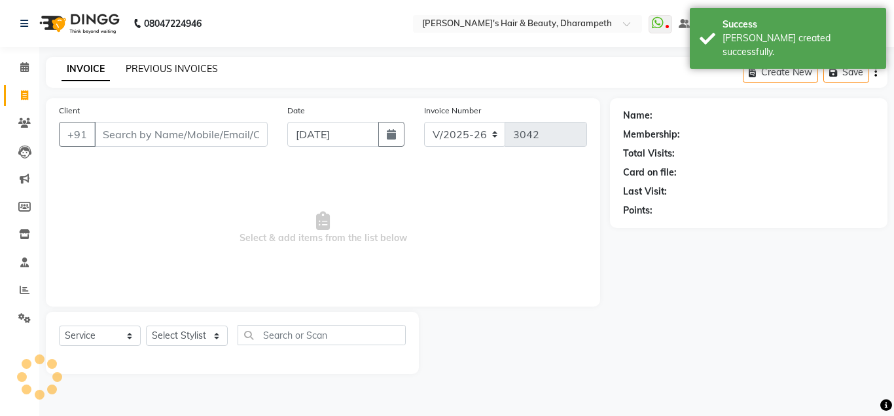
click at [151, 71] on link "PREVIOUS INVOICES" at bounding box center [172, 69] width 92 height 12
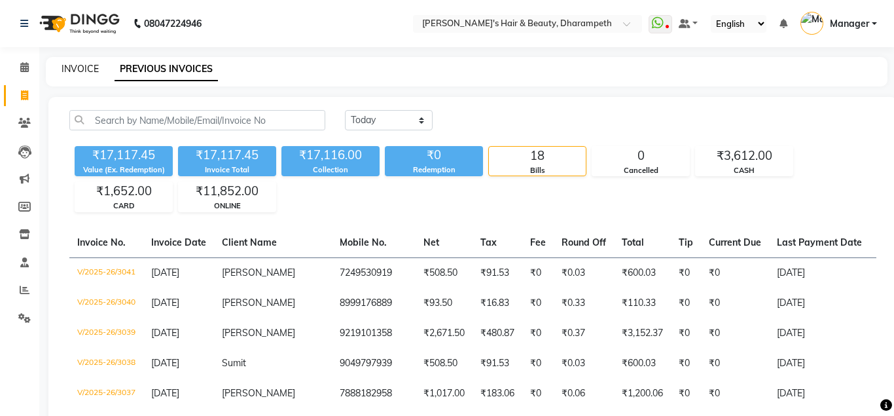
click at [89, 68] on link "INVOICE" at bounding box center [80, 69] width 37 height 12
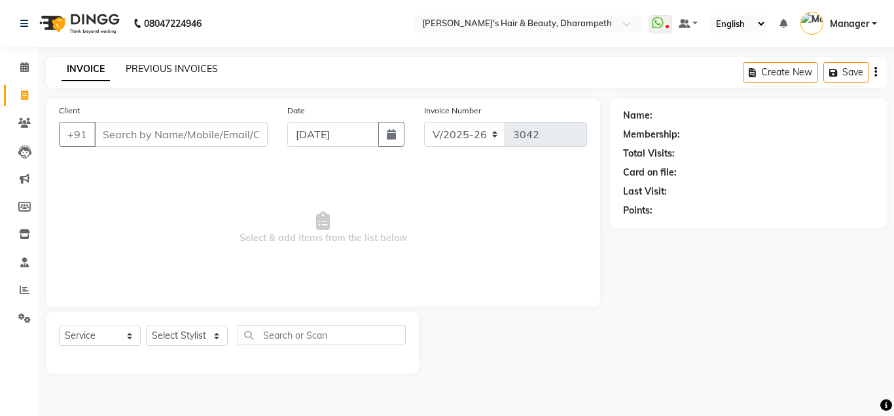
click at [158, 71] on link "PREVIOUS INVOICES" at bounding box center [172, 69] width 92 height 12
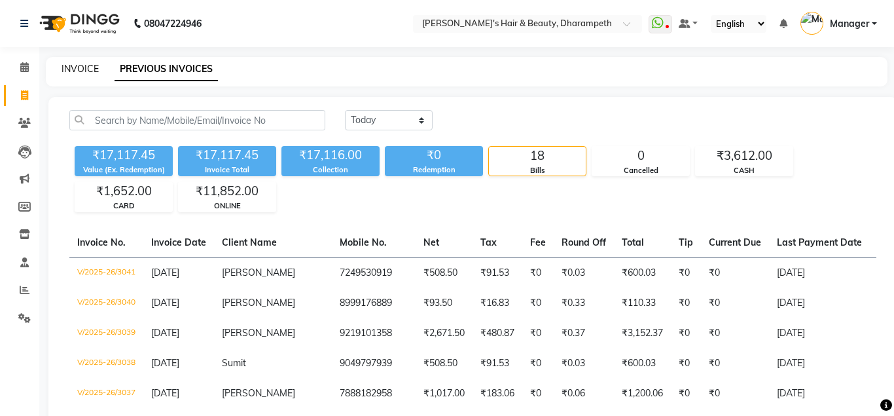
click at [81, 70] on link "INVOICE" at bounding box center [80, 69] width 37 height 12
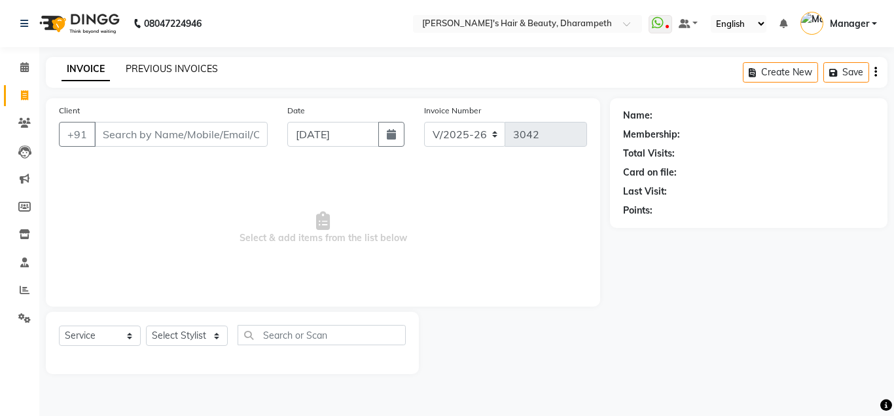
click at [137, 71] on link "PREVIOUS INVOICES" at bounding box center [172, 69] width 92 height 12
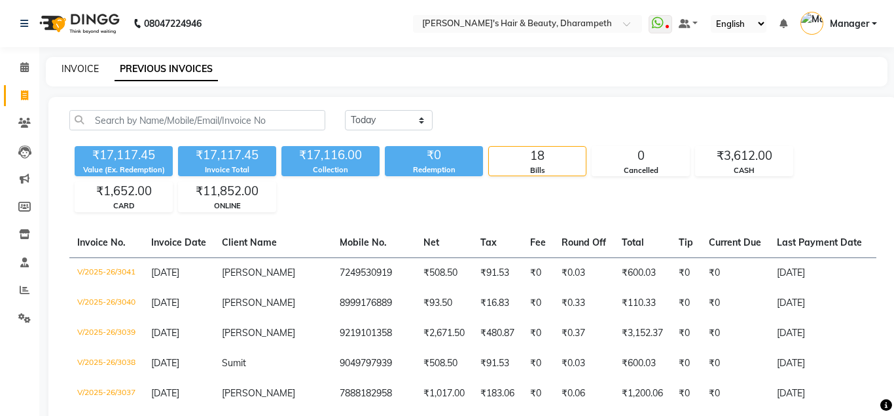
click at [90, 72] on link "INVOICE" at bounding box center [80, 69] width 37 height 12
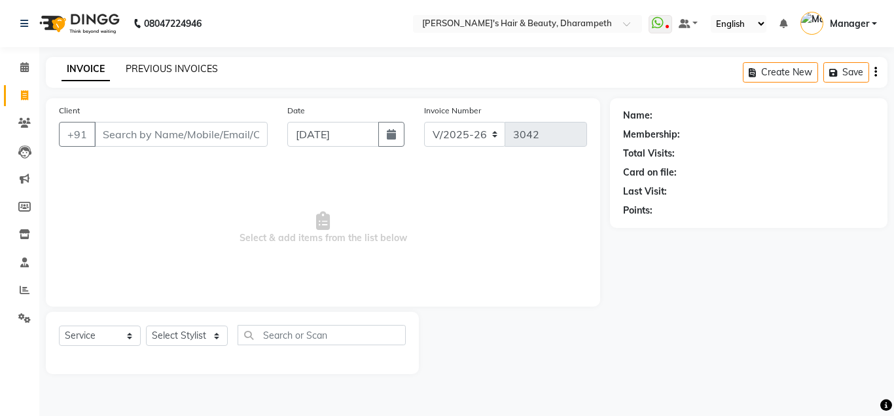
click at [147, 66] on link "PREVIOUS INVOICES" at bounding box center [172, 69] width 92 height 12
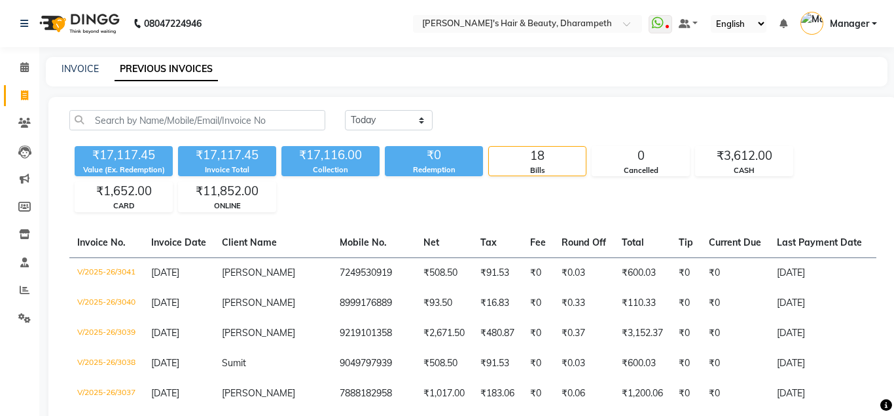
click at [147, 66] on link "PREVIOUS INVOICES" at bounding box center [166, 70] width 103 height 24
click at [77, 69] on link "INVOICE" at bounding box center [80, 69] width 37 height 12
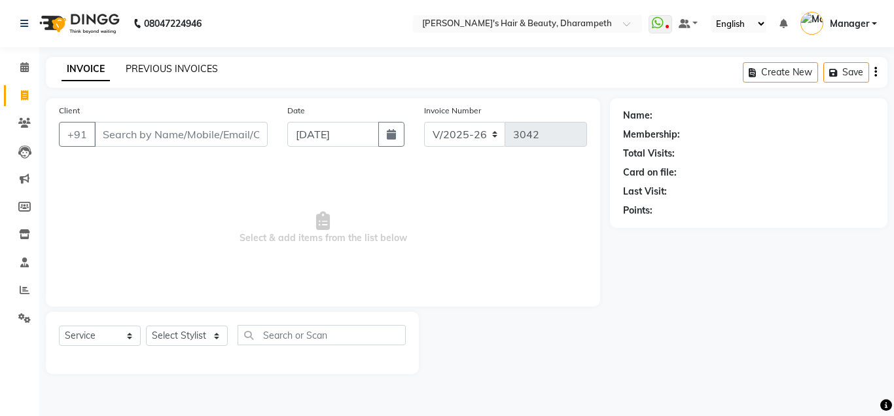
click at [155, 68] on link "PREVIOUS INVOICES" at bounding box center [172, 69] width 92 height 12
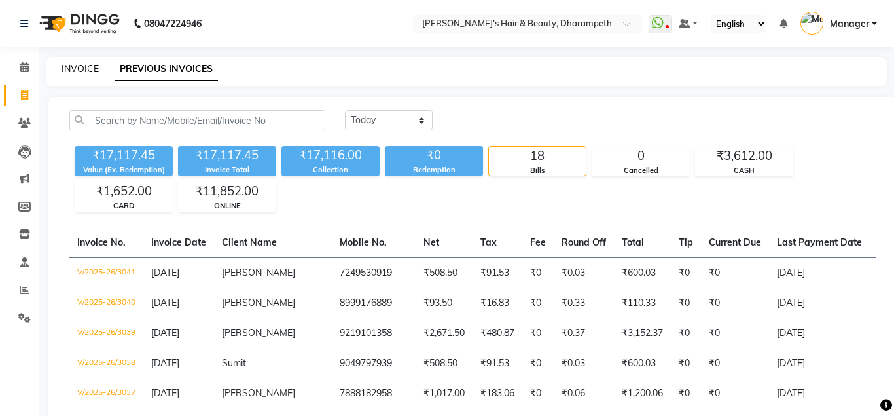
click at [79, 70] on link "INVOICE" at bounding box center [80, 69] width 37 height 12
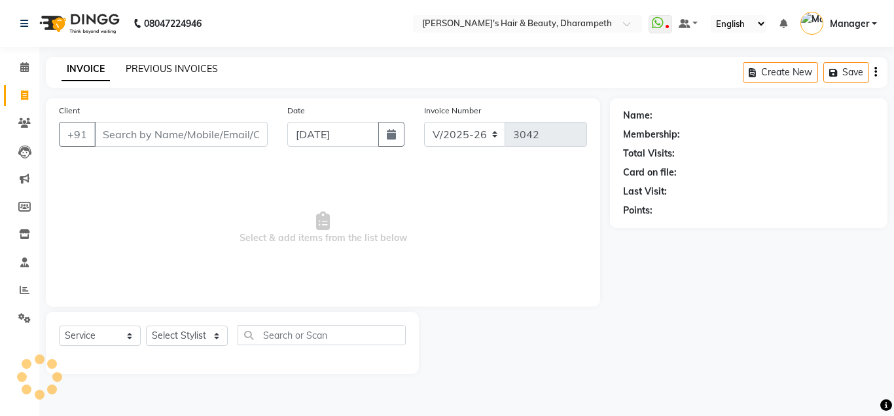
click at [153, 73] on link "PREVIOUS INVOICES" at bounding box center [172, 69] width 92 height 12
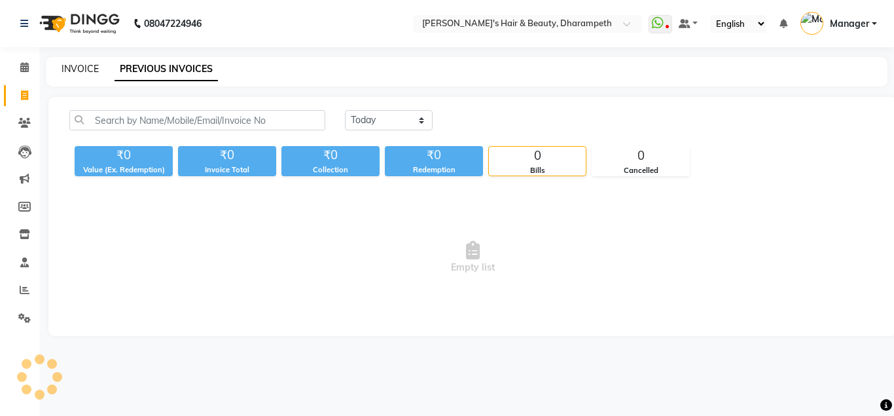
click at [88, 69] on link "INVOICE" at bounding box center [80, 69] width 37 height 12
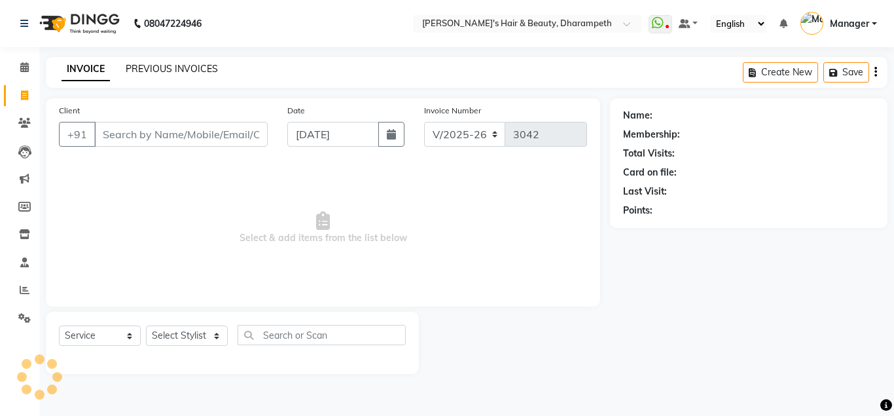
click at [183, 73] on link "PREVIOUS INVOICES" at bounding box center [172, 69] width 92 height 12
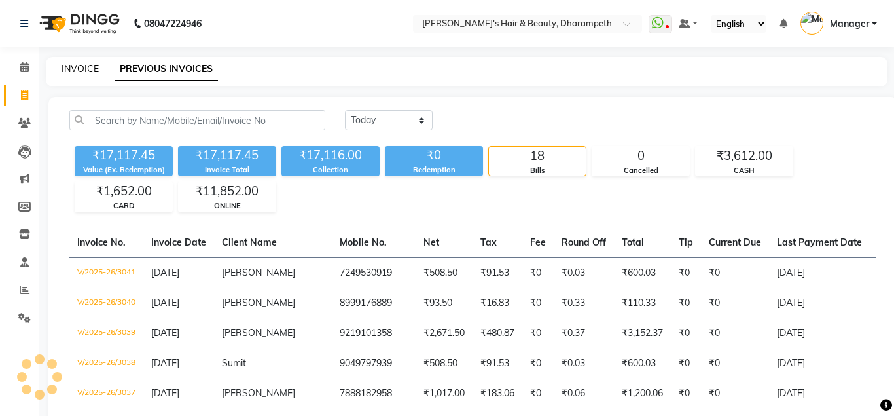
click at [90, 73] on link "INVOICE" at bounding box center [80, 69] width 37 height 12
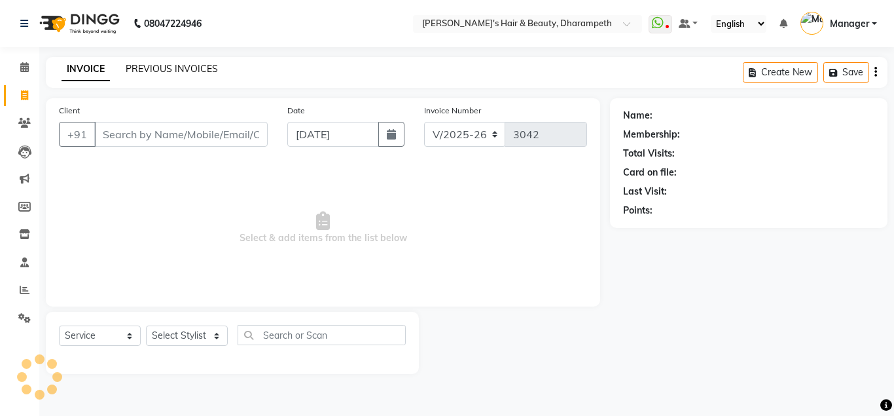
click at [141, 67] on link "PREVIOUS INVOICES" at bounding box center [172, 69] width 92 height 12
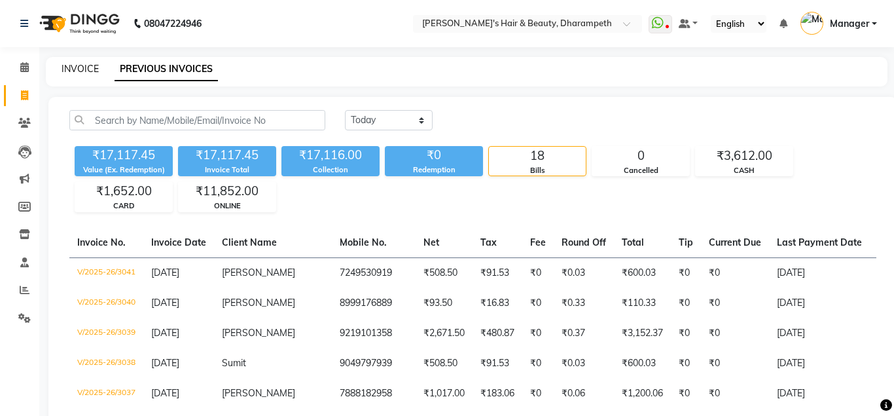
click at [82, 67] on link "INVOICE" at bounding box center [80, 69] width 37 height 12
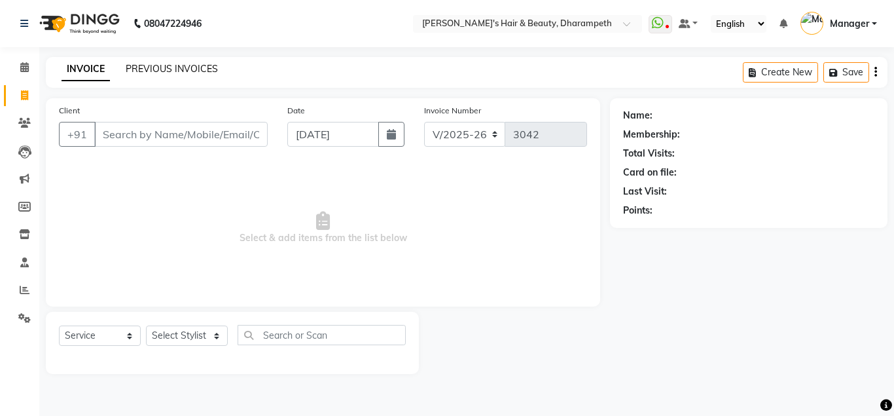
click at [154, 71] on link "PREVIOUS INVOICES" at bounding box center [172, 69] width 92 height 12
